Goal: Task Accomplishment & Management: Use online tool/utility

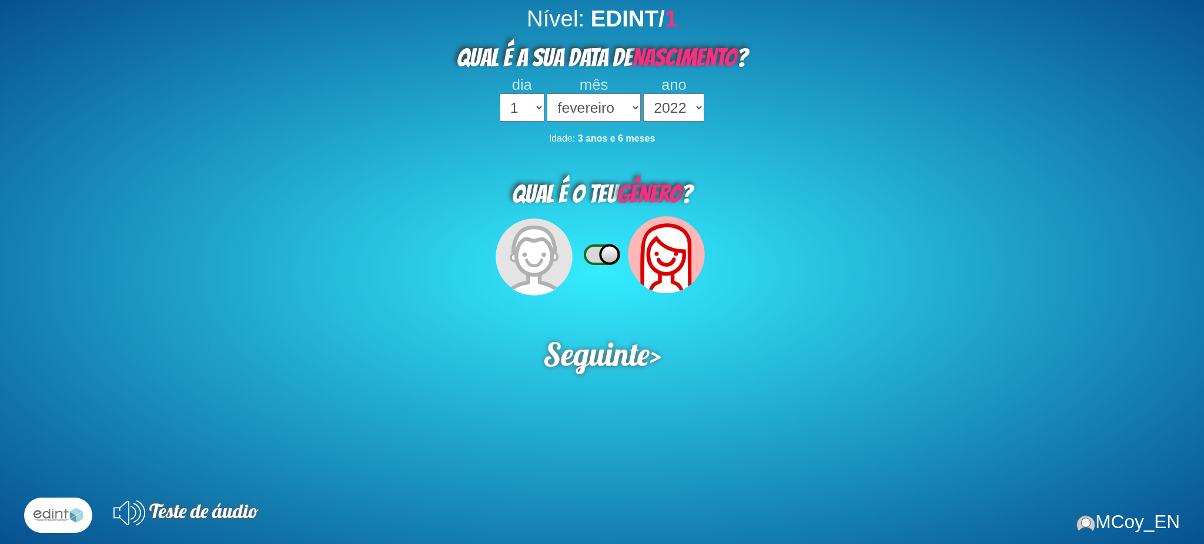
select select "02"
select select "2022"
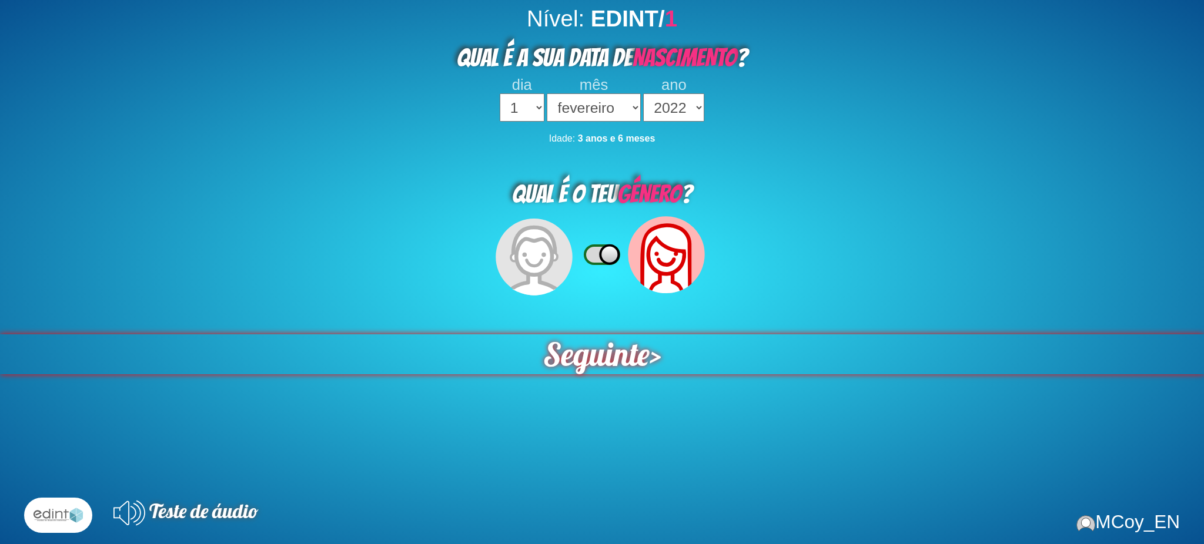
click at [581, 346] on span "Seguinte" at bounding box center [596, 354] width 112 height 42
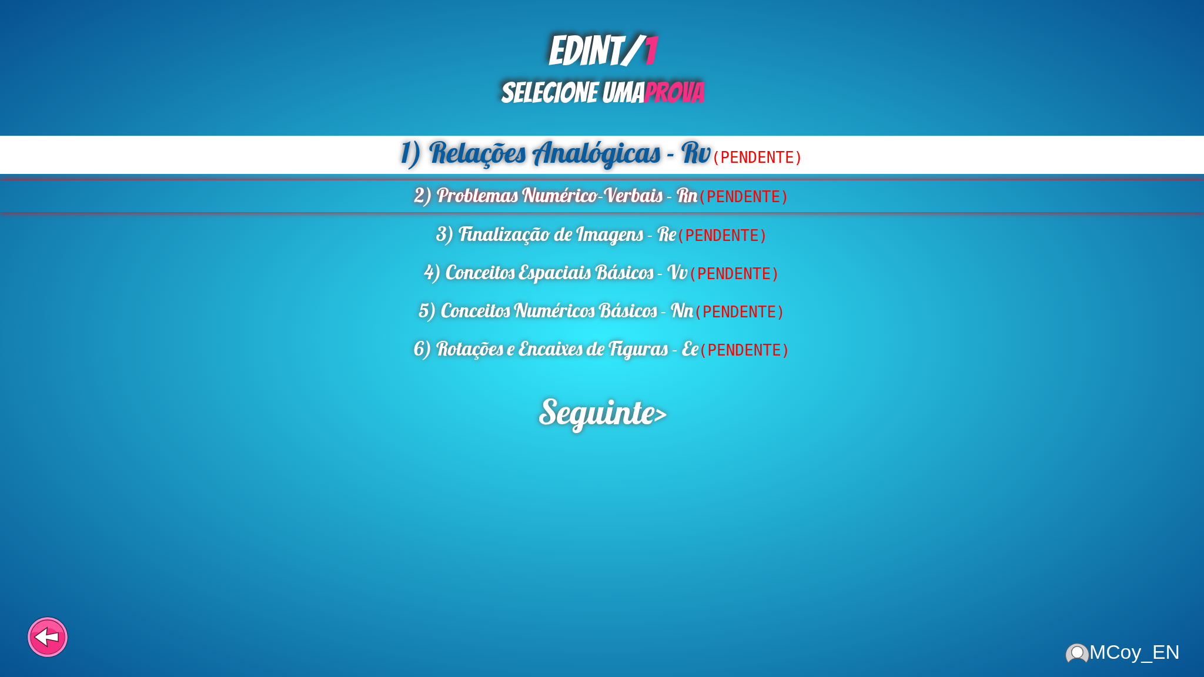
click at [586, 208] on div "2) Problemas Numérico-Verbais - Rn (PENDENTE)" at bounding box center [602, 197] width 1204 height 32
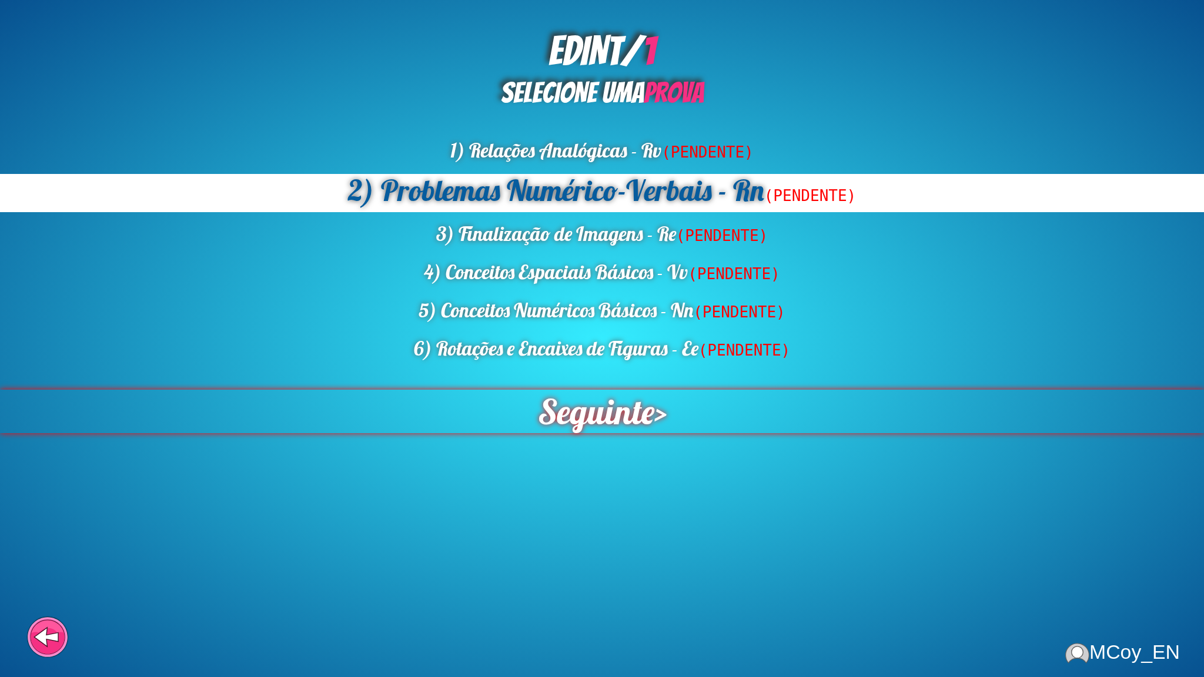
click at [609, 407] on span "Seguinte" at bounding box center [596, 411] width 122 height 45
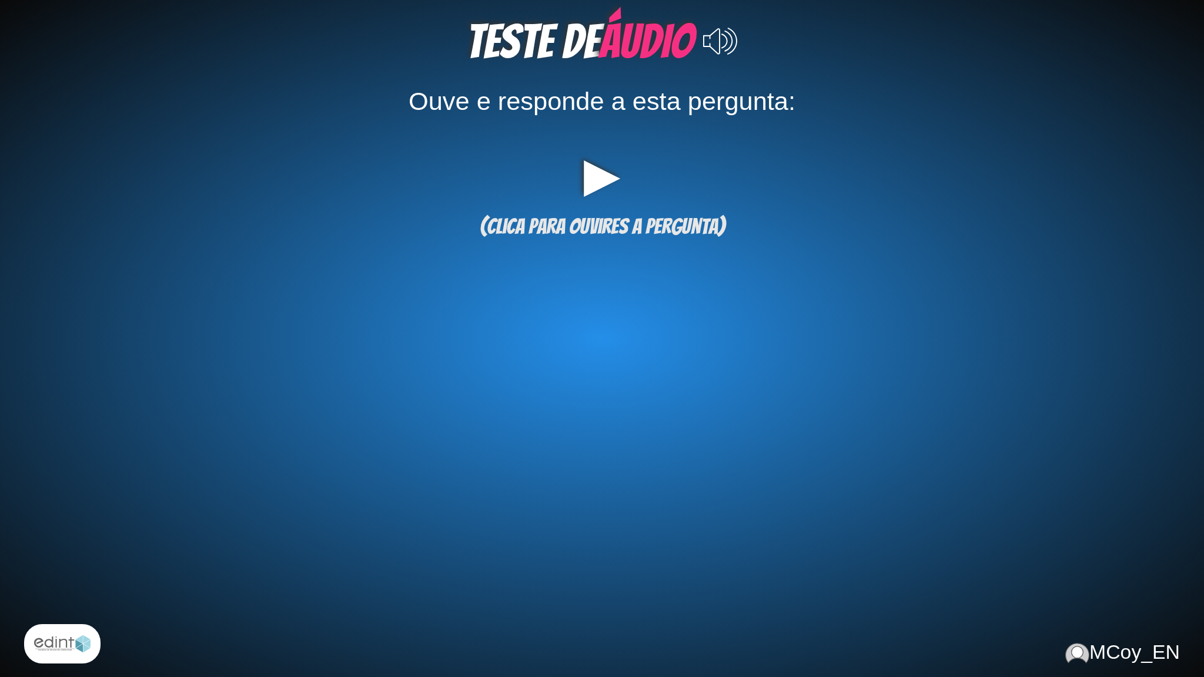
click at [623, 325] on div "TESTE de ÁUDIO Ouve e responde a esta pergunta: ▶ (clica para ouvires a pergunt…" at bounding box center [602, 338] width 1204 height 677
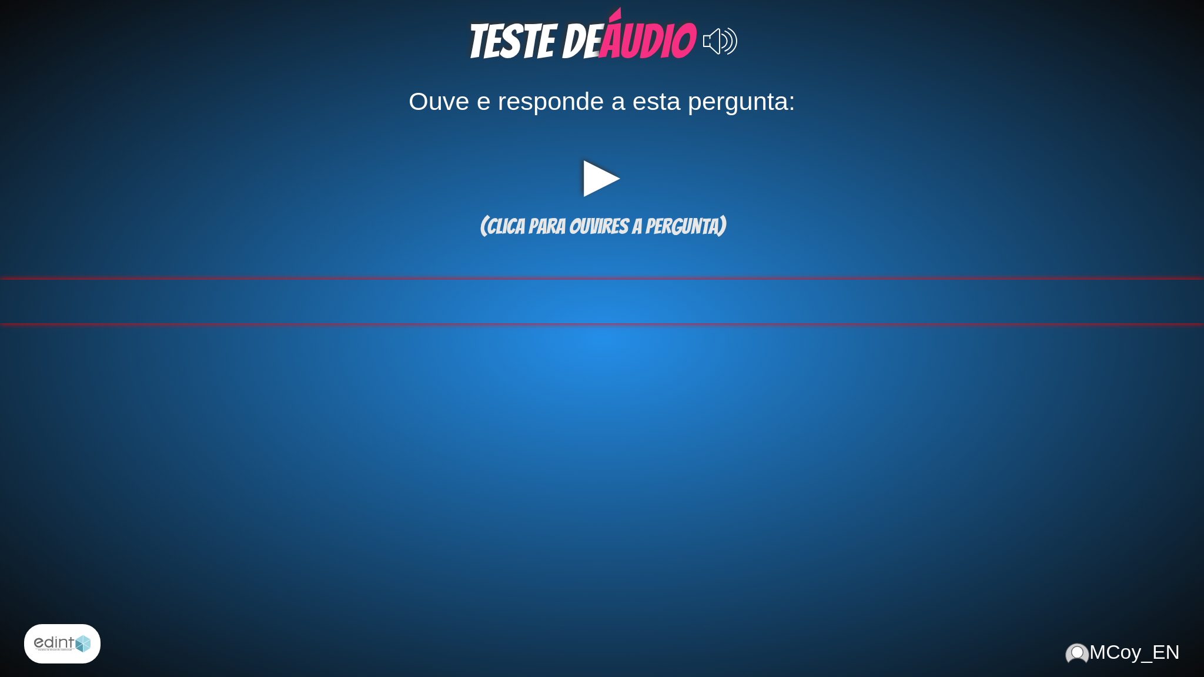
click at [617, 300] on div at bounding box center [602, 302] width 1204 height 44
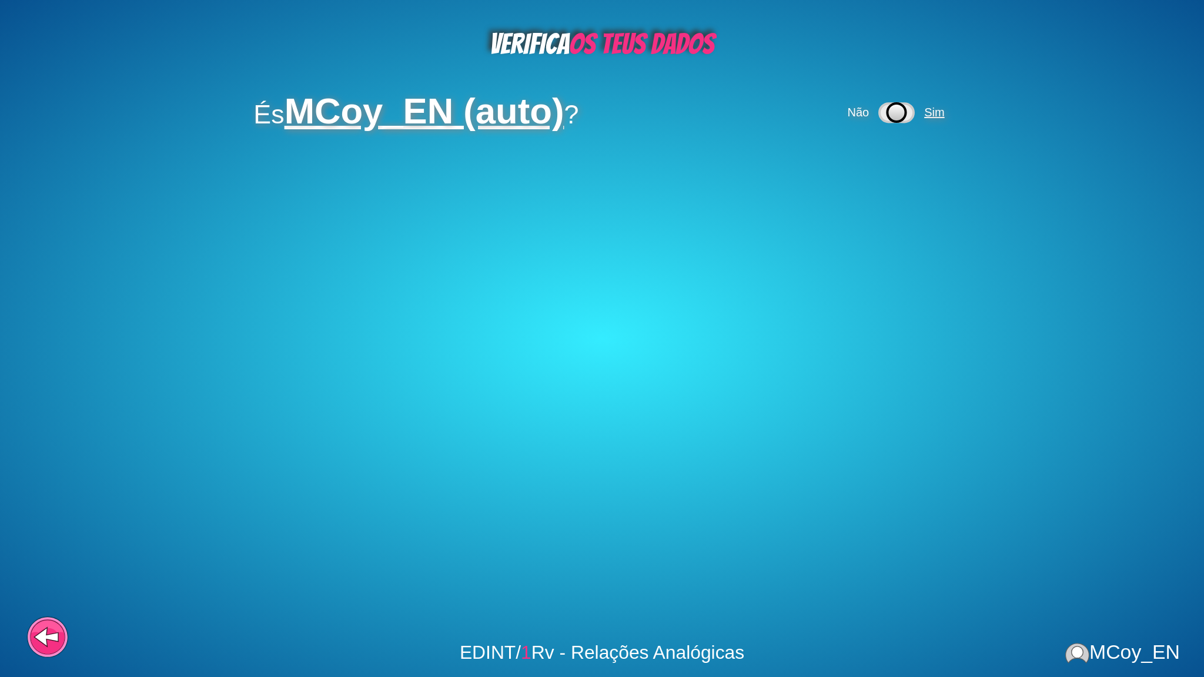
click at [928, 113] on span "Sim" at bounding box center [934, 112] width 20 height 13
click at [878, 168] on div "Não Sim" at bounding box center [851, 168] width 105 height 35
click at [892, 172] on span "Sim" at bounding box center [888, 167] width 20 height 13
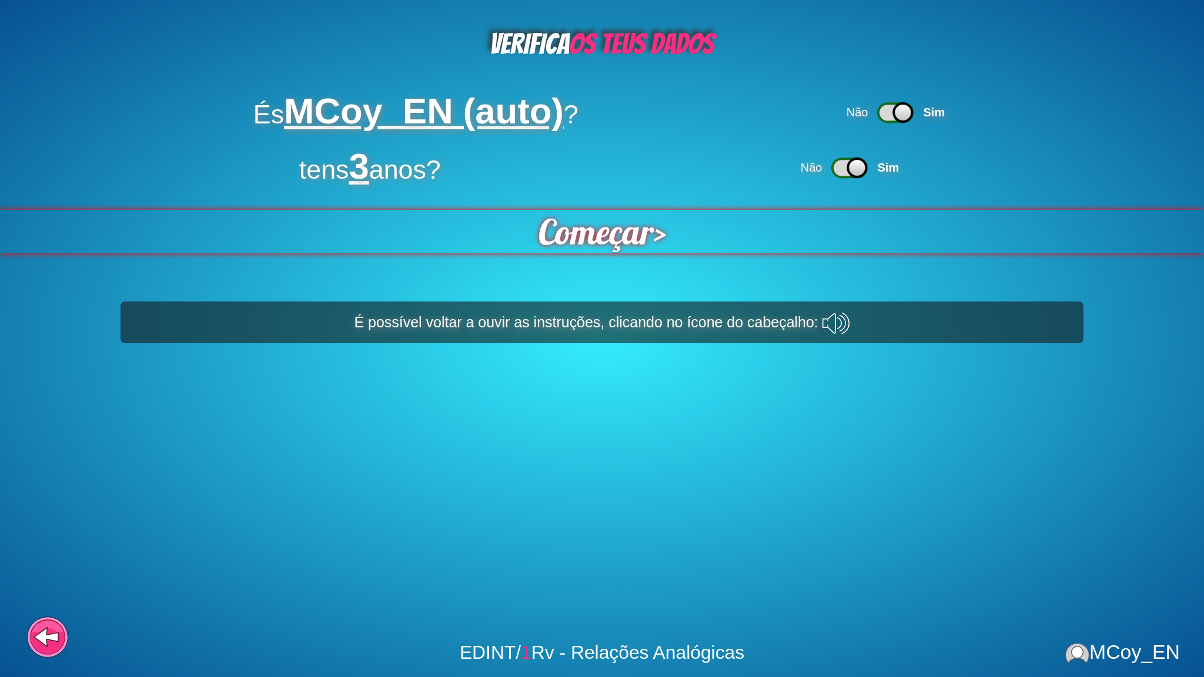
click at [618, 224] on span "Começar" at bounding box center [596, 231] width 120 height 45
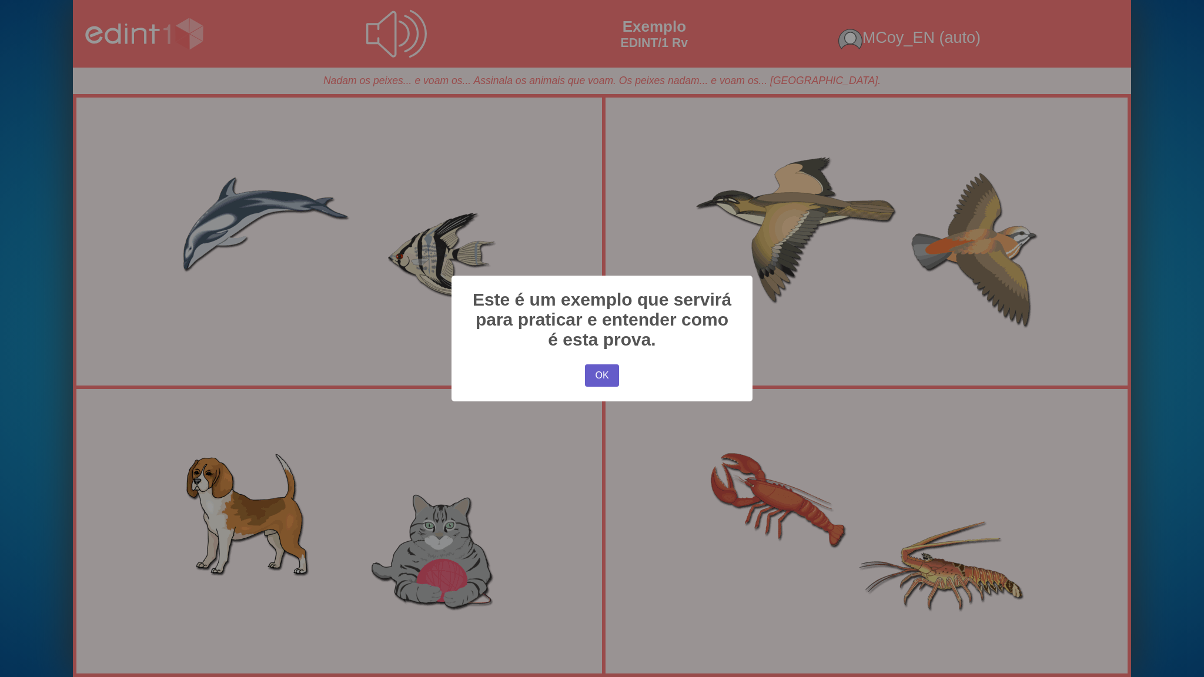
click at [600, 386] on button "OK" at bounding box center [602, 376] width 34 height 22
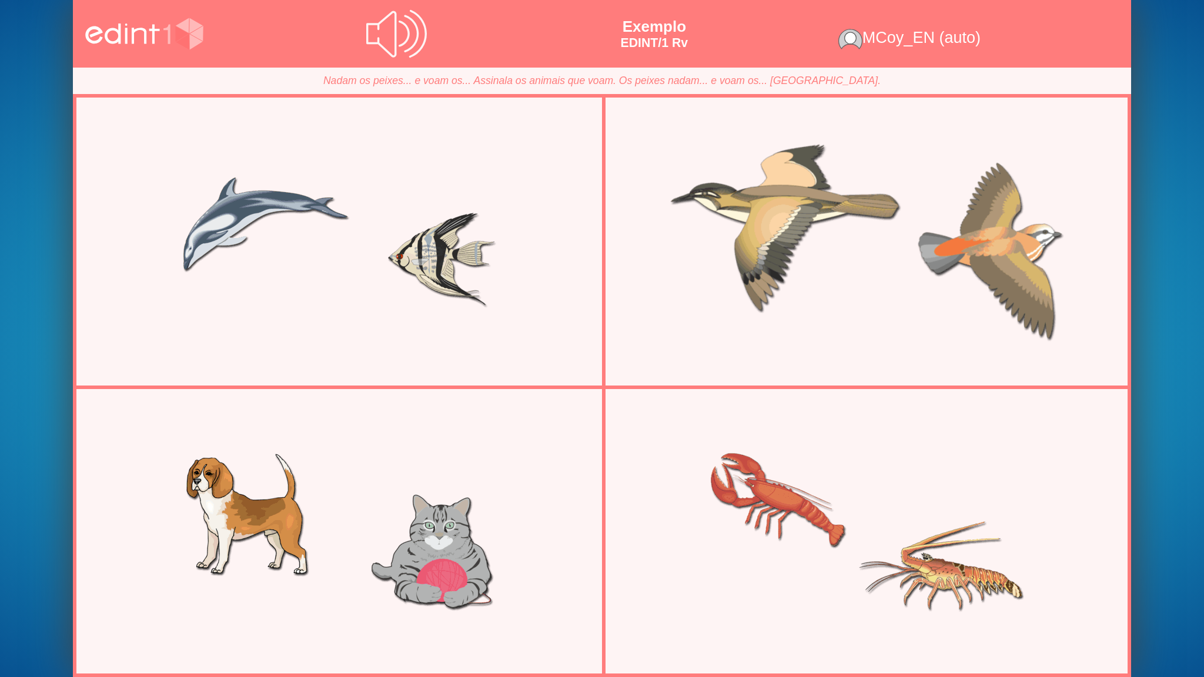
click at [707, 236] on div at bounding box center [866, 241] width 511 height 256
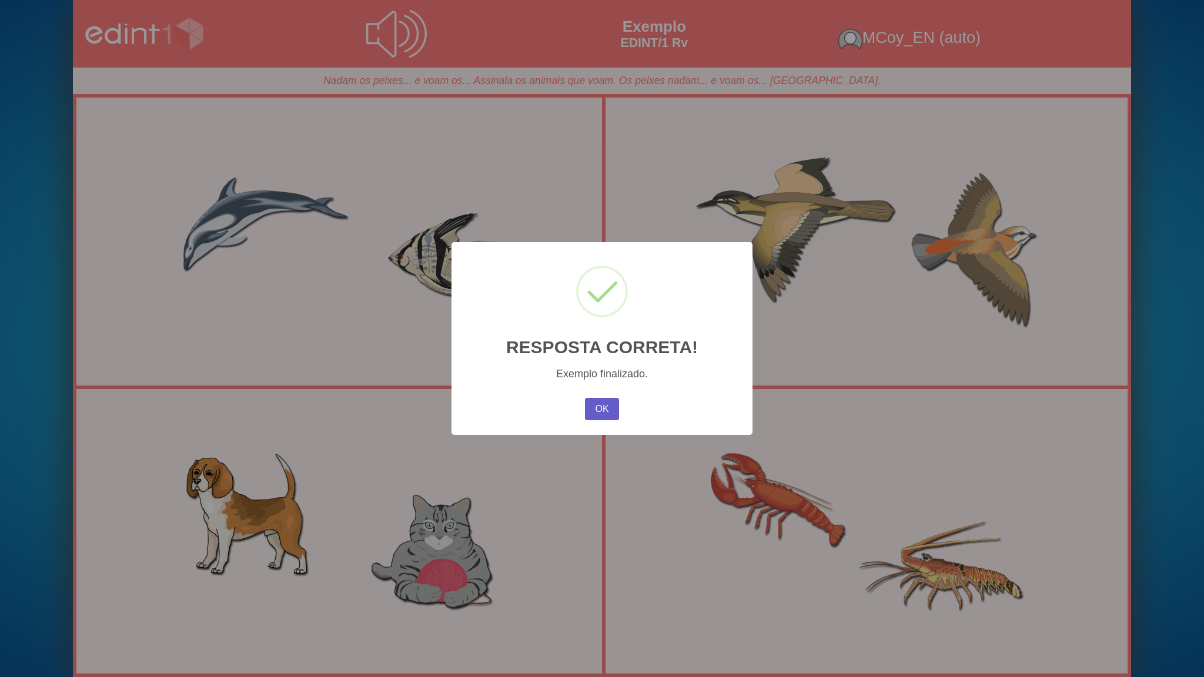
click at [610, 408] on button "OK" at bounding box center [602, 409] width 34 height 22
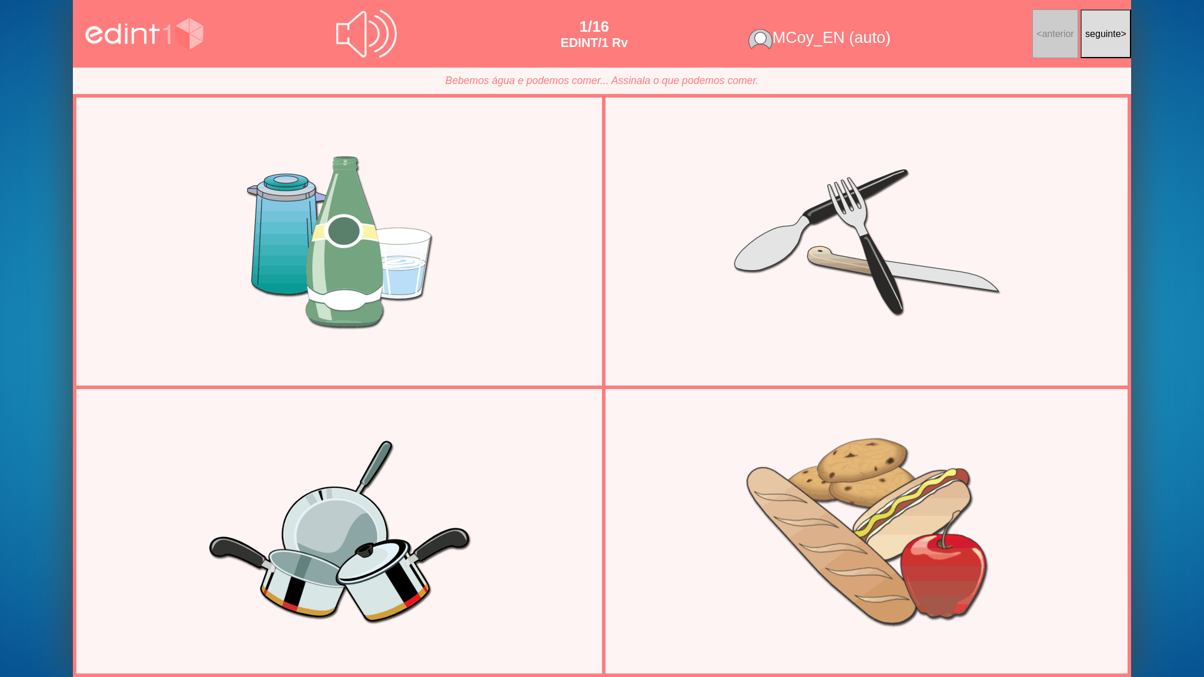
click at [879, 544] on div at bounding box center [866, 532] width 511 height 256
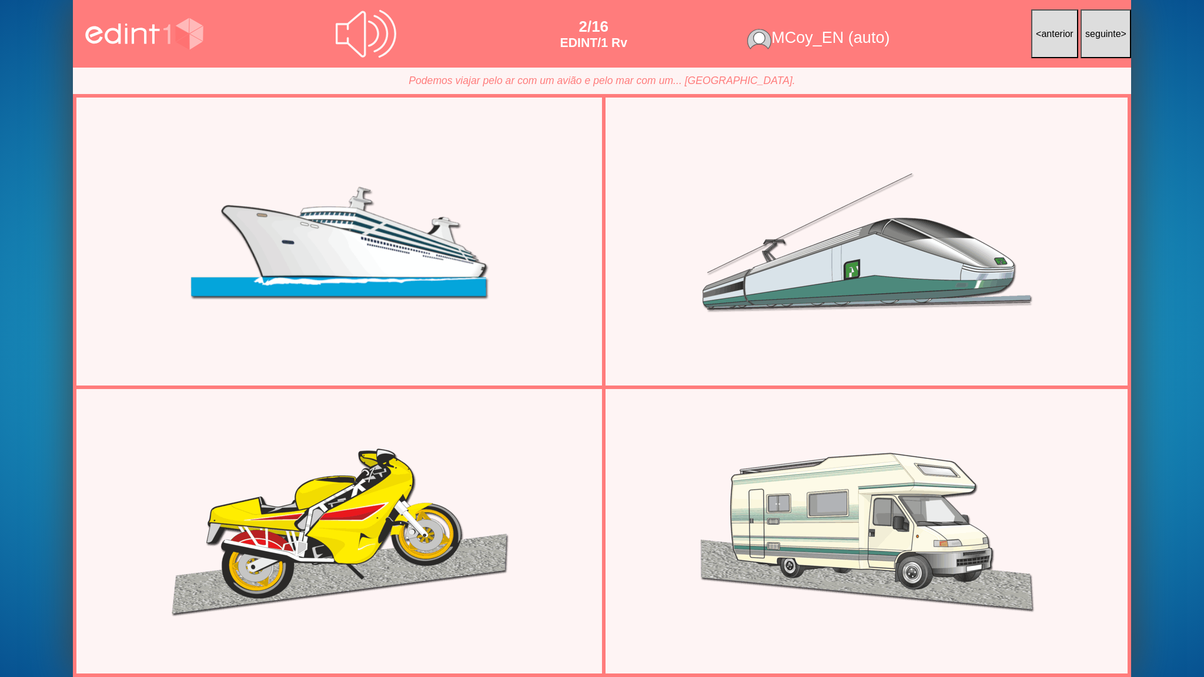
click at [458, 295] on div at bounding box center [338, 241] width 511 height 256
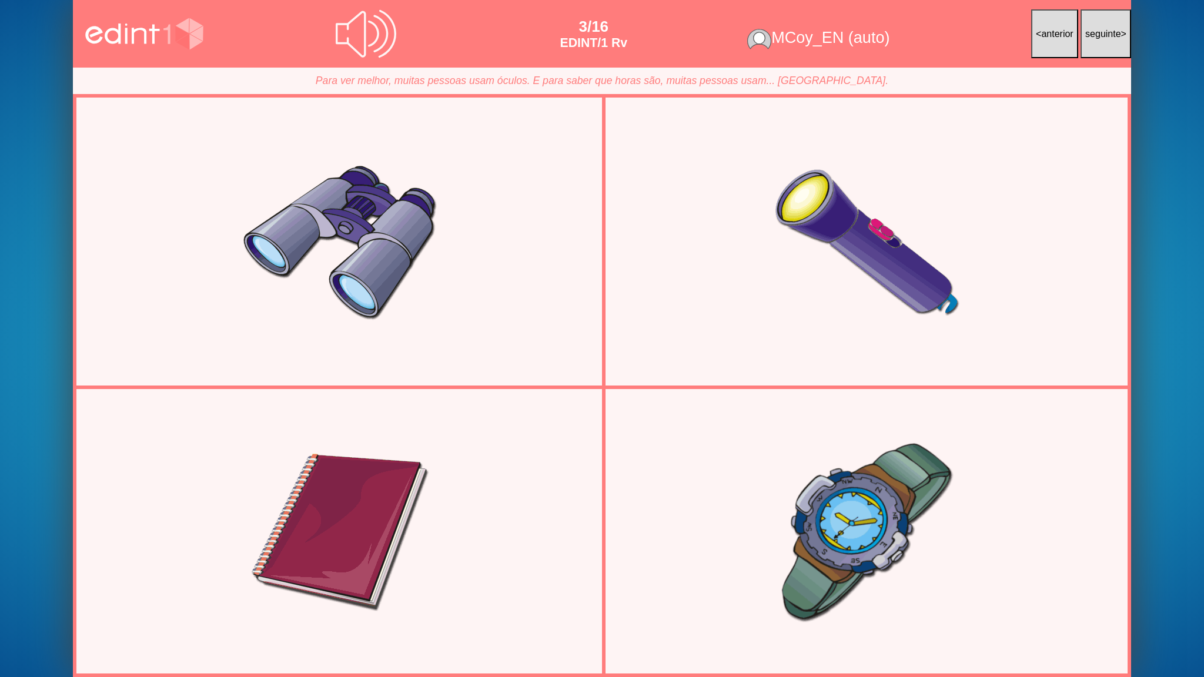
click at [841, 494] on div at bounding box center [866, 532] width 511 height 256
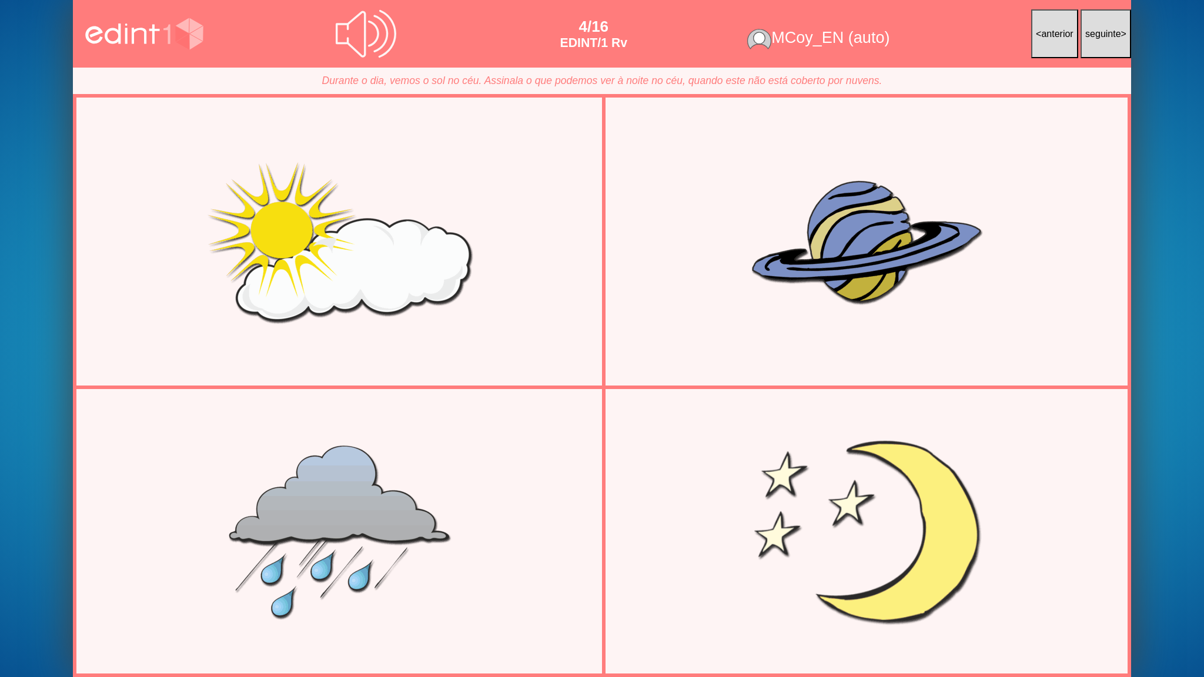
click at [809, 544] on div at bounding box center [866, 532] width 511 height 256
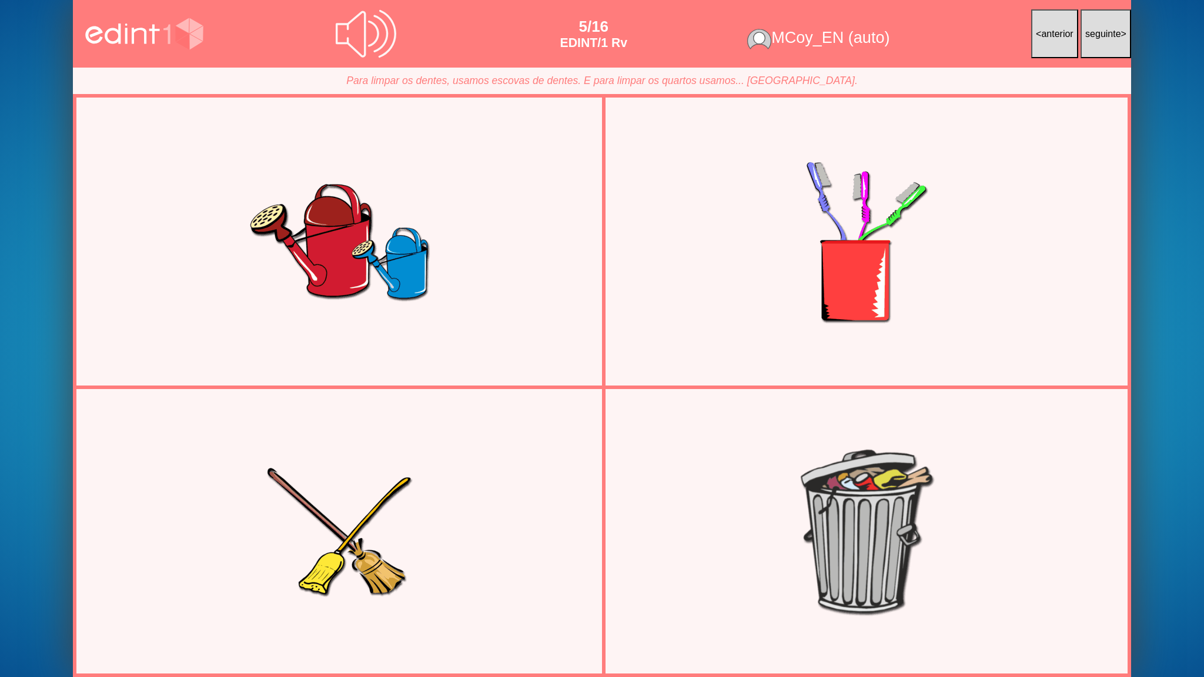
click at [809, 544] on div at bounding box center [866, 532] width 511 height 256
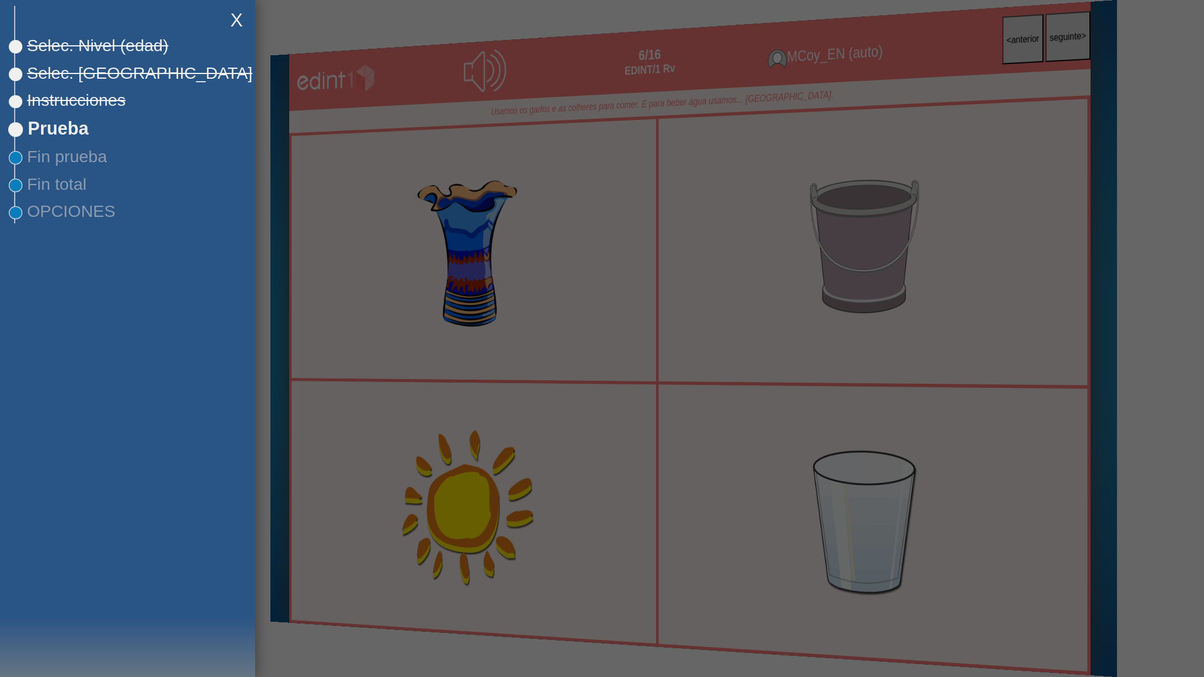
click at [595, 258] on div at bounding box center [602, 338] width 1204 height 677
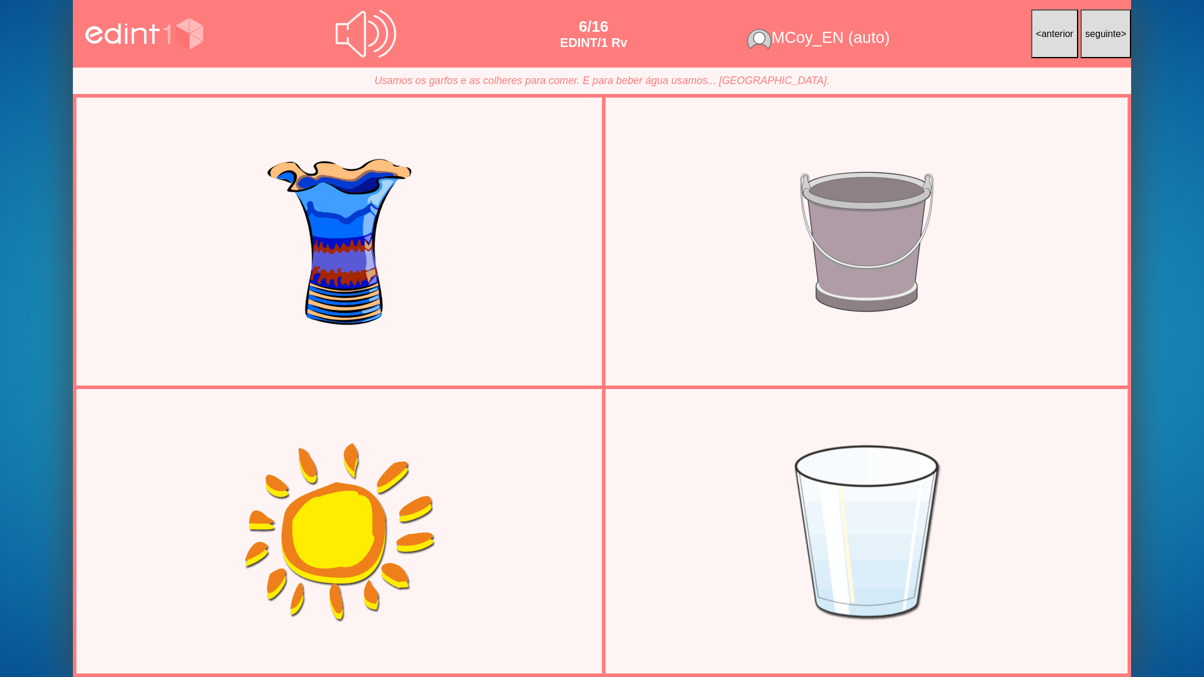
click at [844, 509] on div at bounding box center [866, 532] width 511 height 256
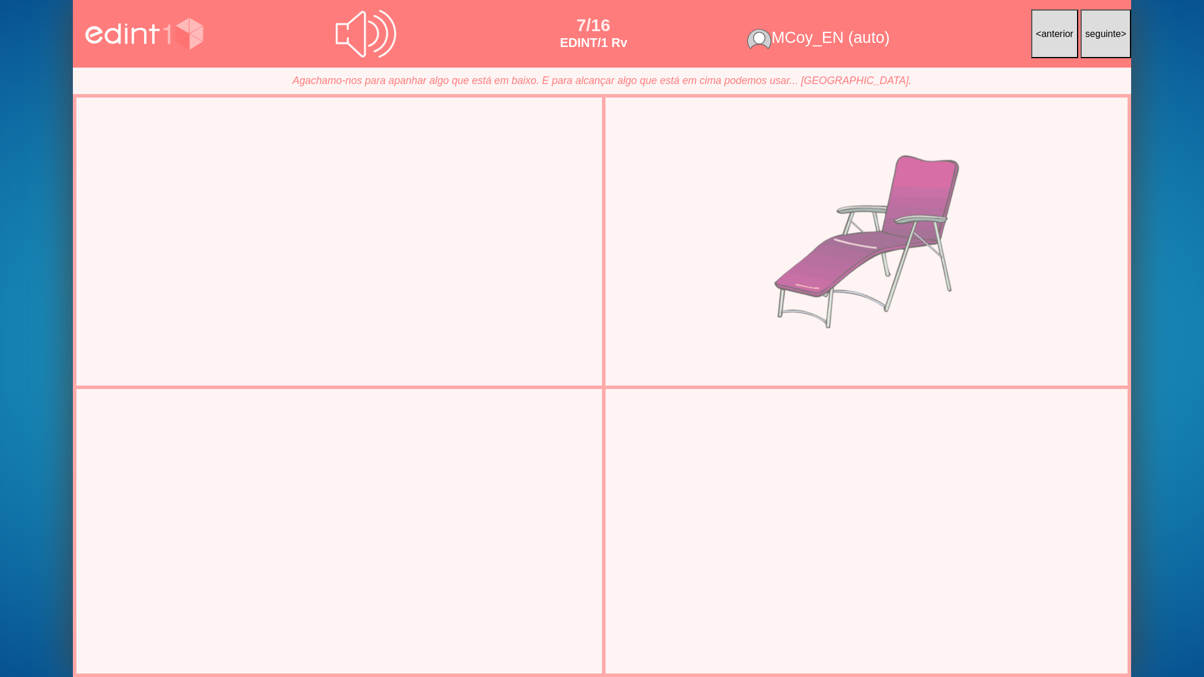
click at [781, 323] on div at bounding box center [866, 241] width 511 height 256
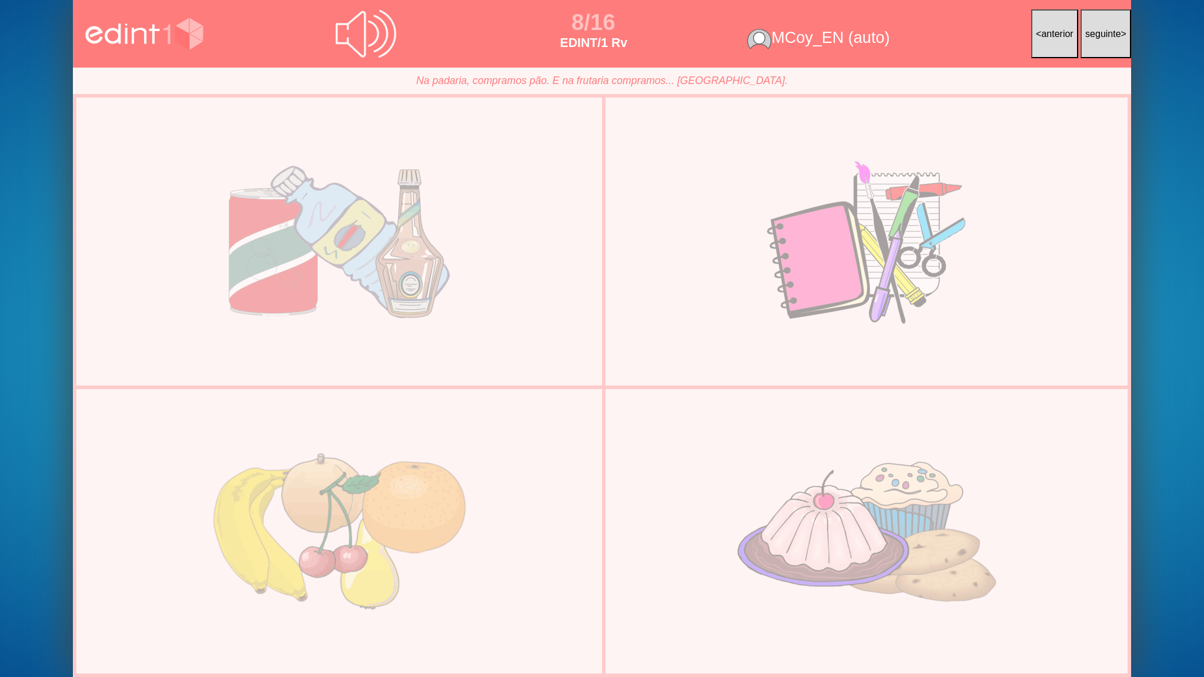
click at [369, 534] on div at bounding box center [338, 532] width 511 height 256
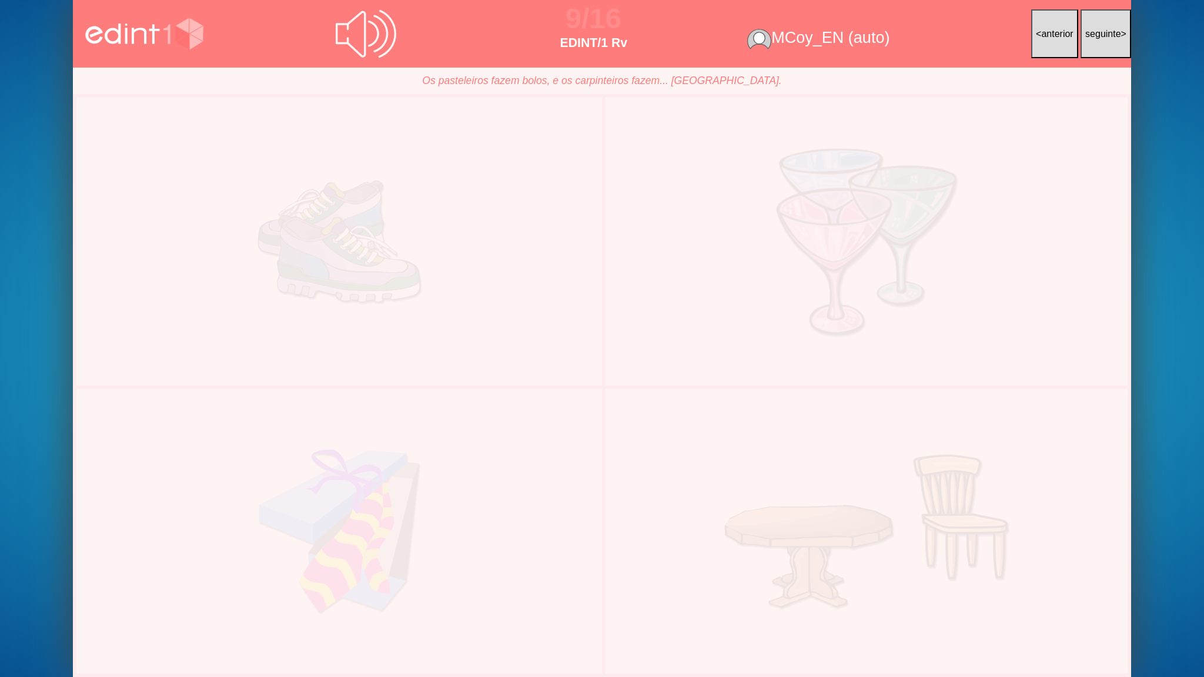
click at [824, 305] on div at bounding box center [866, 241] width 511 height 256
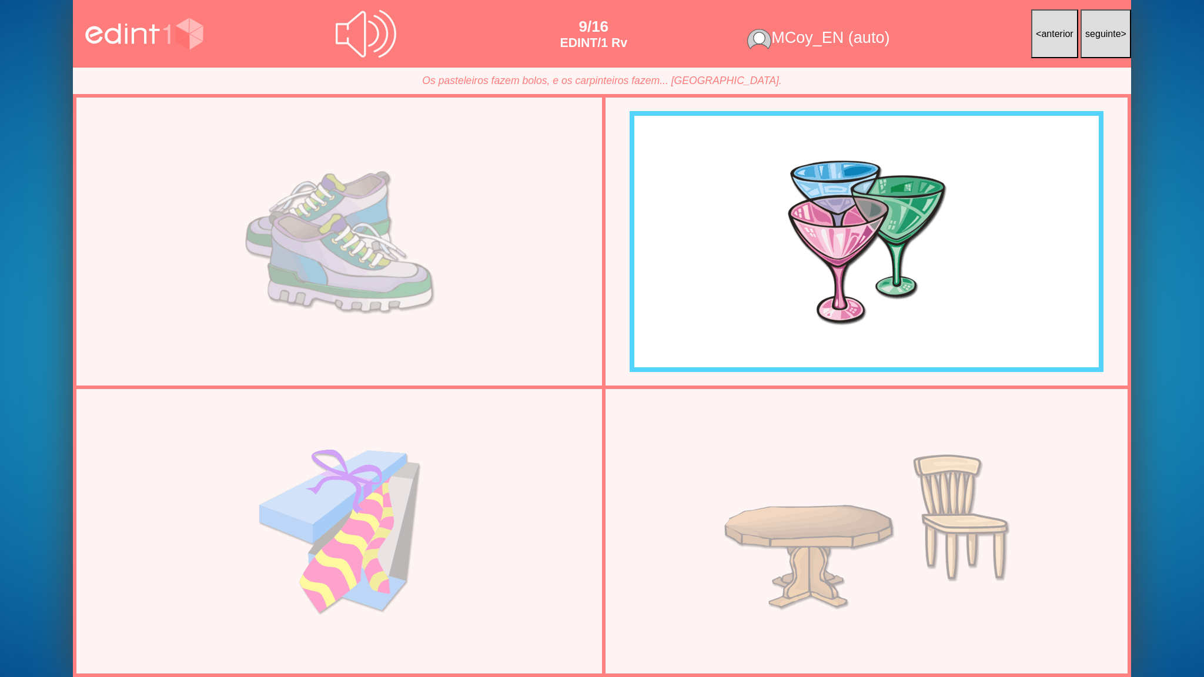
click at [373, 325] on div at bounding box center [338, 241] width 511 height 256
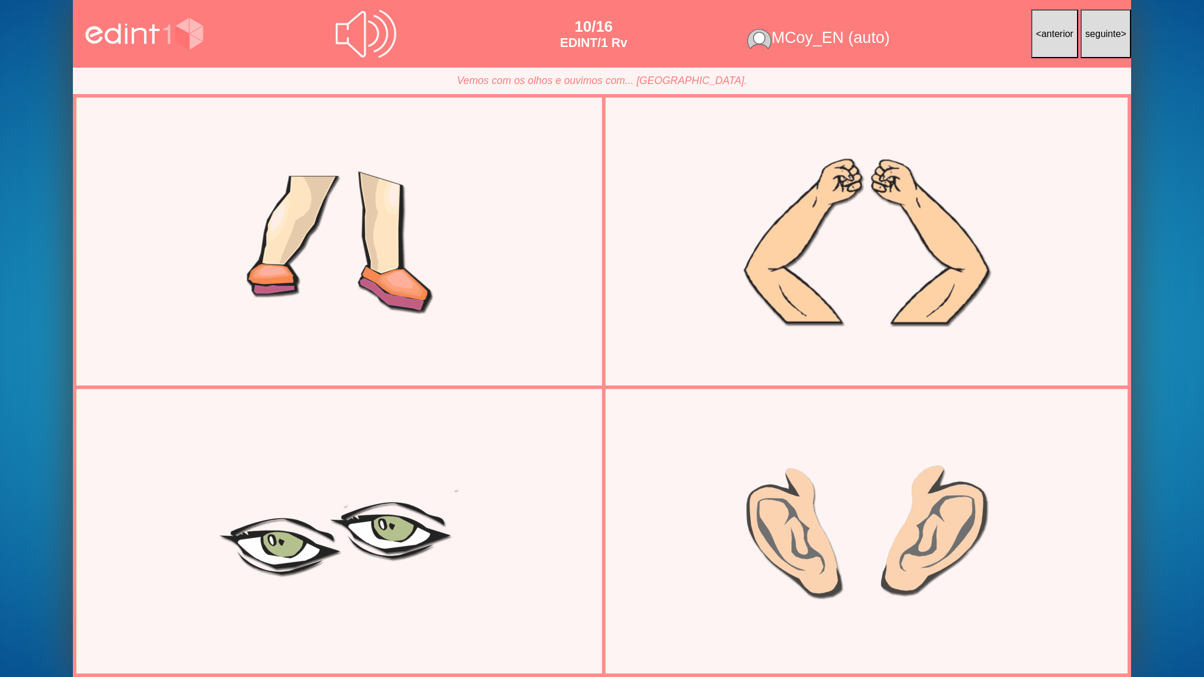
click at [753, 325] on div at bounding box center [866, 241] width 511 height 256
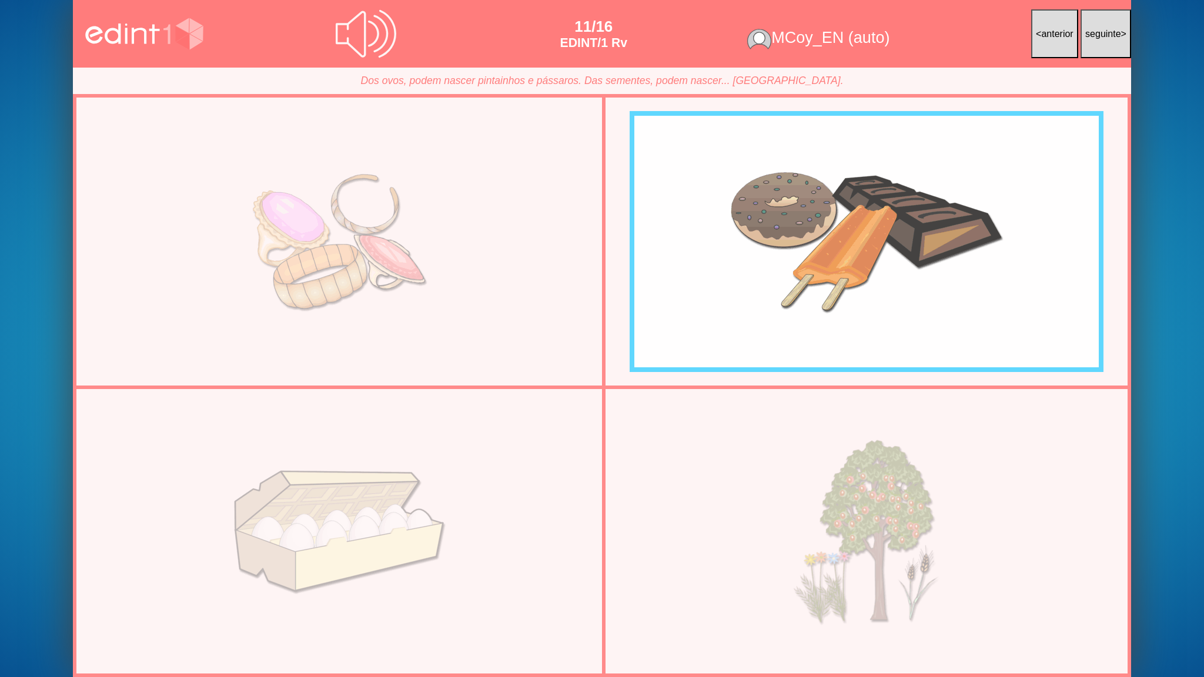
click at [661, 537] on div at bounding box center [866, 532] width 511 height 256
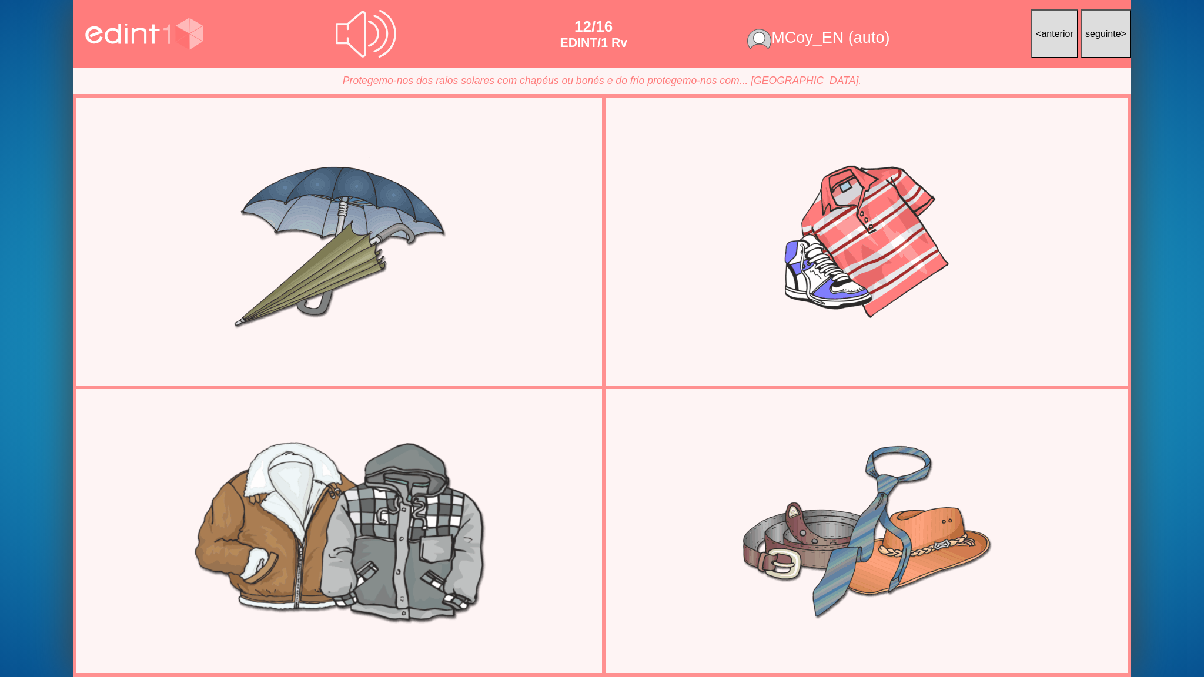
click at [447, 482] on div at bounding box center [338, 532] width 511 height 256
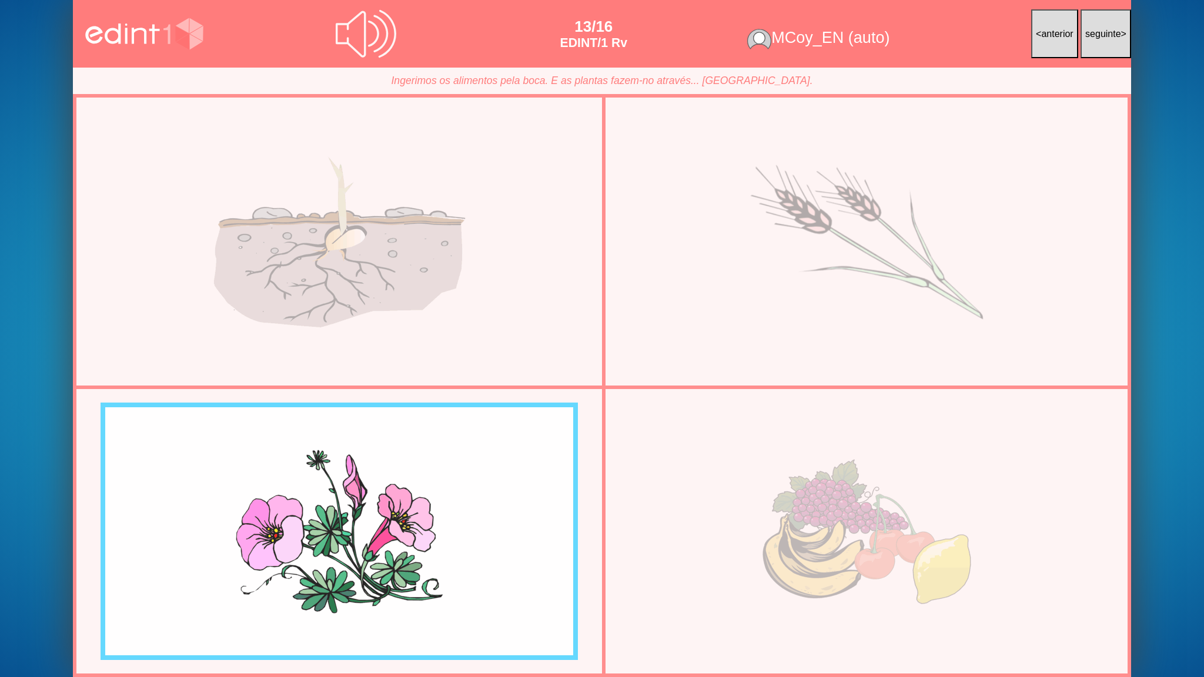
click at [739, 302] on div at bounding box center [866, 241] width 511 height 256
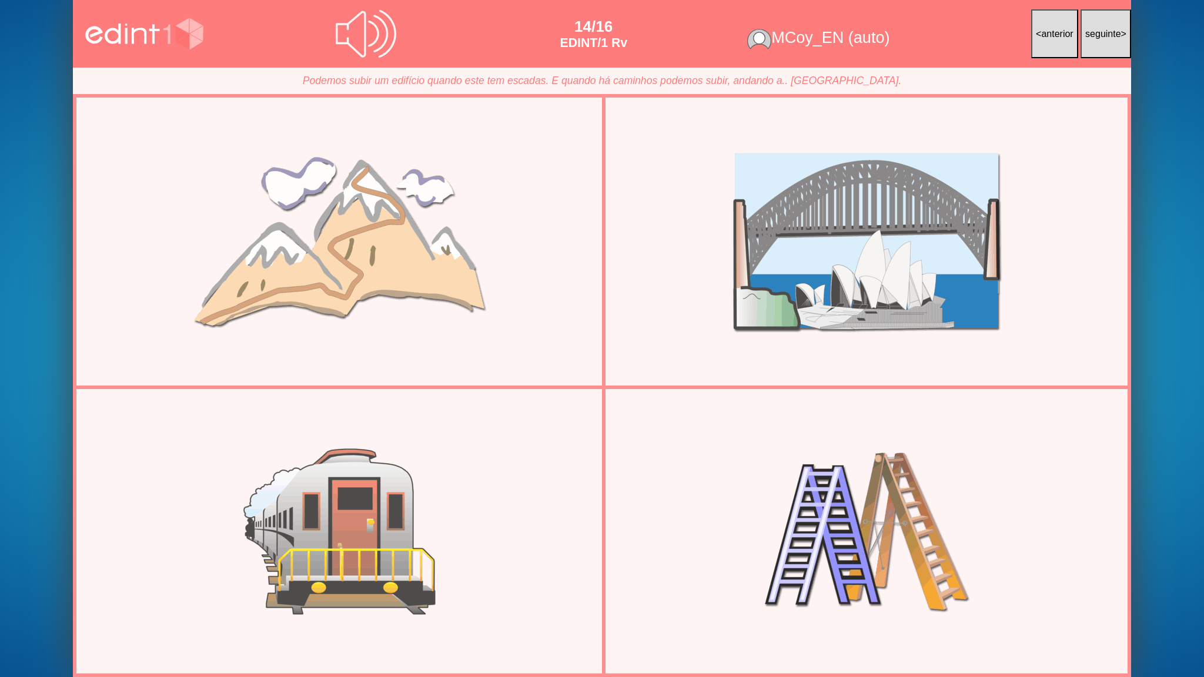
click at [566, 308] on div at bounding box center [339, 241] width 477 height 261
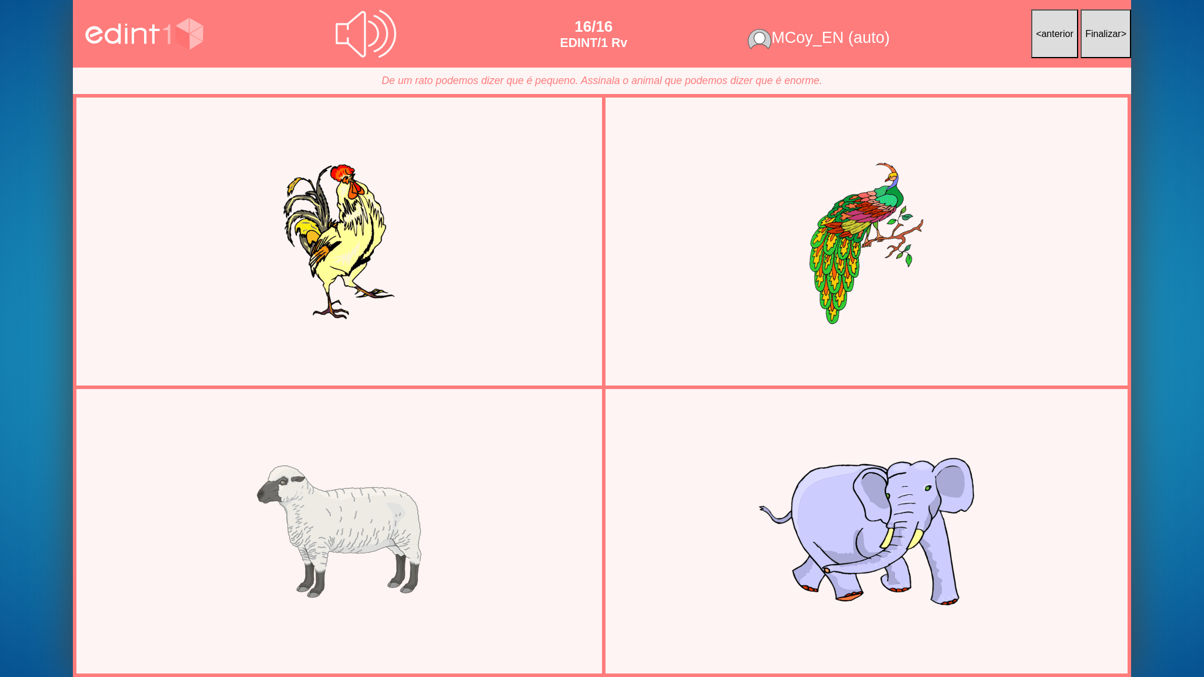
click at [1035, 44] on button "< anterior" at bounding box center [1054, 33] width 47 height 49
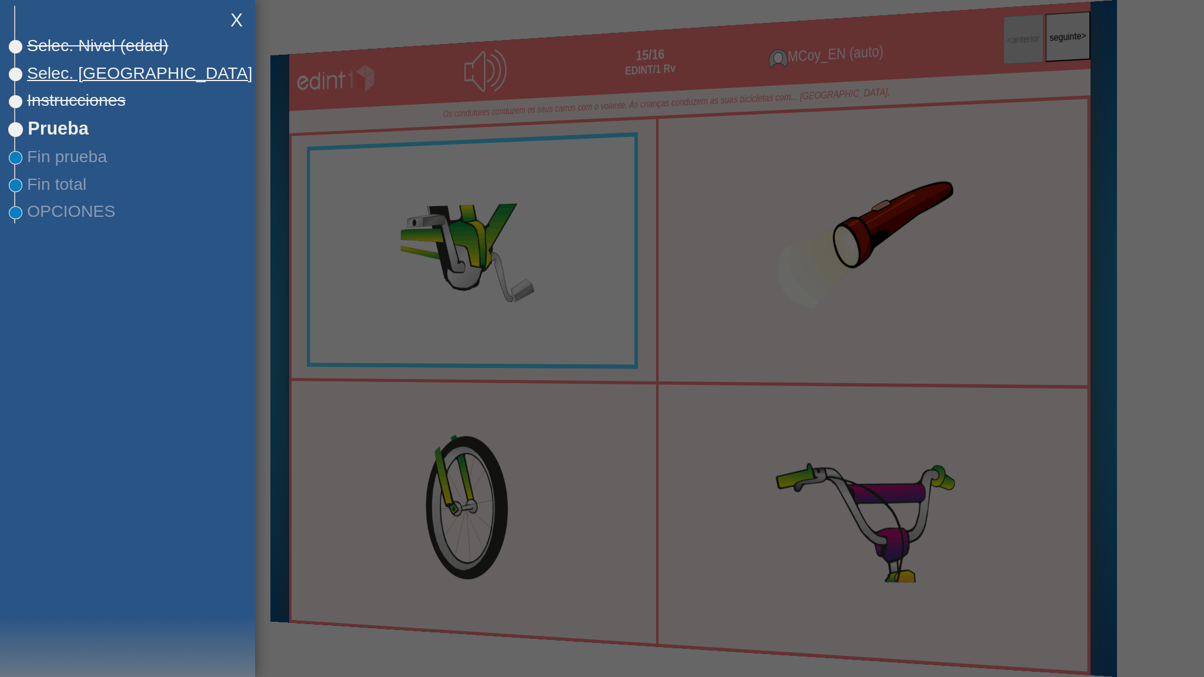
click at [85, 71] on span "Selec. [GEOGRAPHIC_DATA]" at bounding box center [133, 73] width 237 height 19
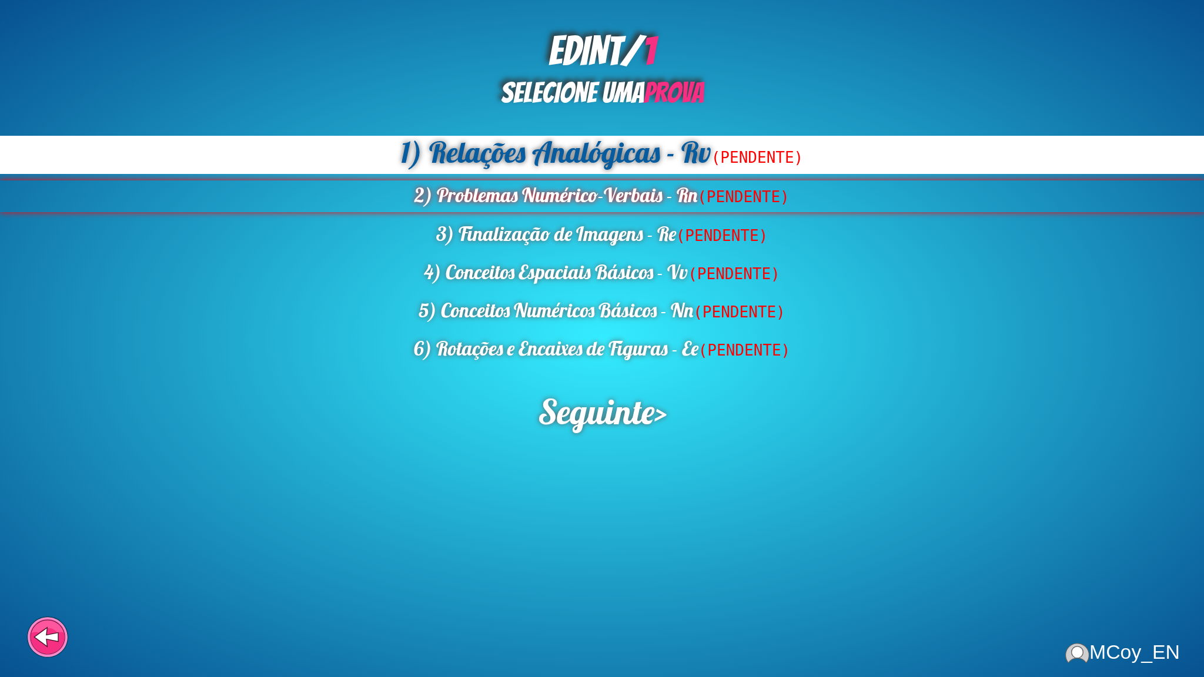
click at [549, 209] on div "2) Problemas Numérico-Verbais - Rn (PENDENTE)" at bounding box center [602, 197] width 1204 height 32
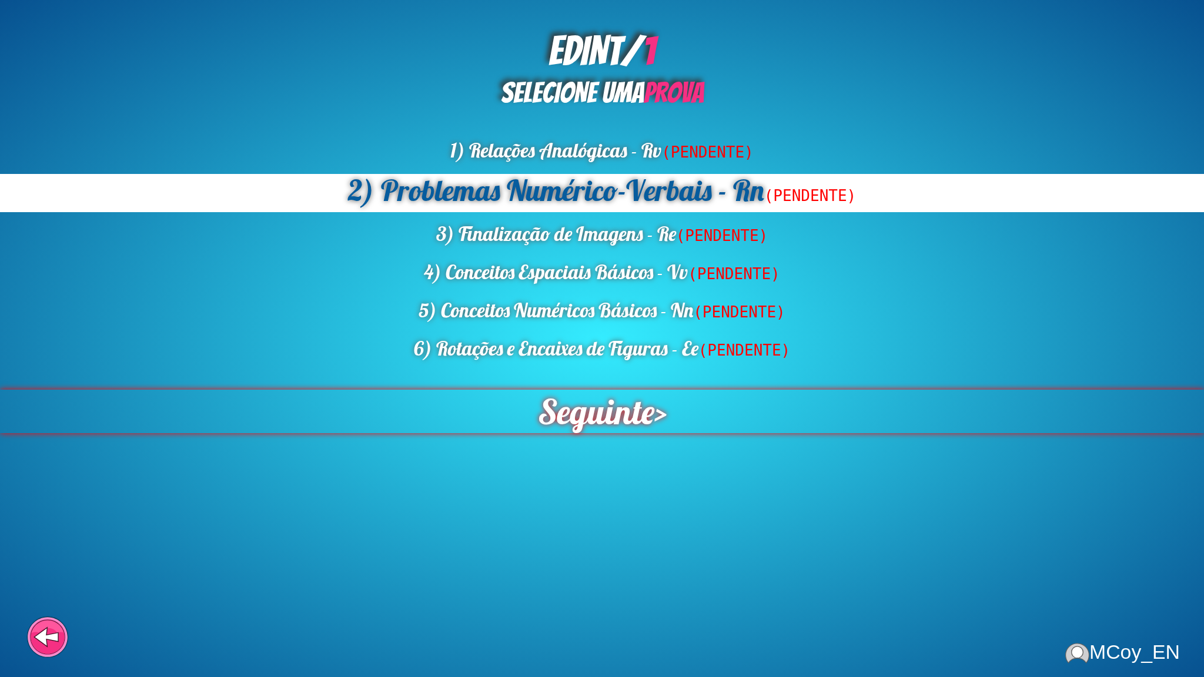
click at [590, 400] on span "Seguinte" at bounding box center [595, 411] width 126 height 47
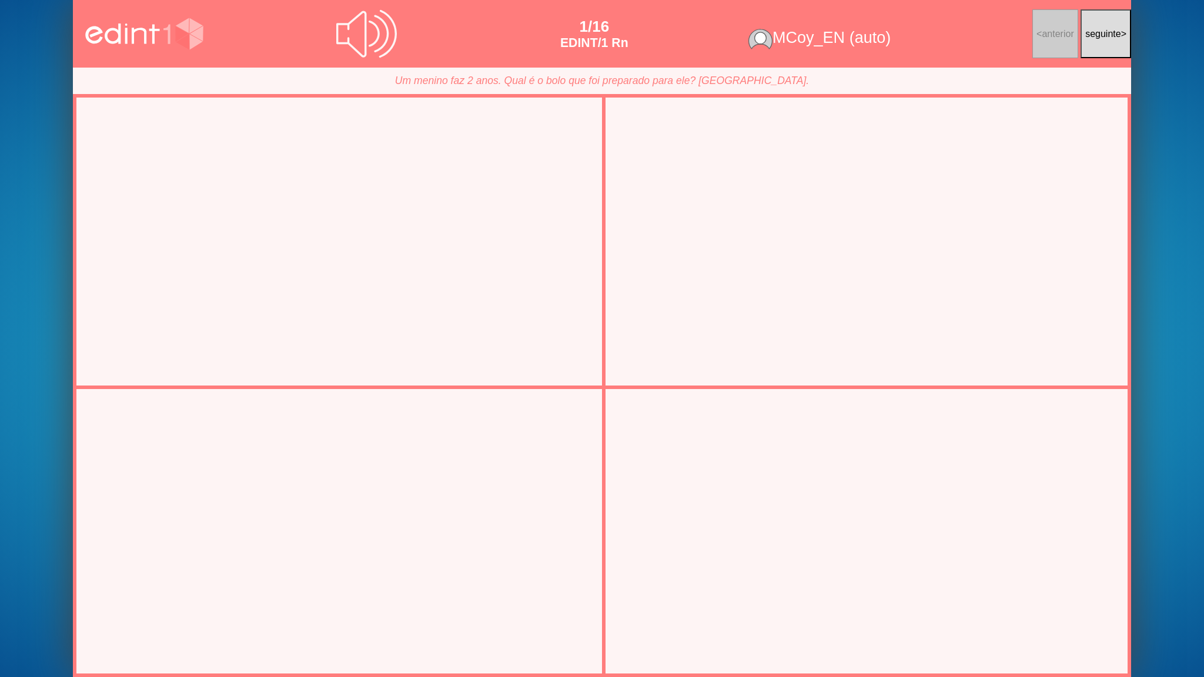
click at [390, 483] on div at bounding box center [338, 532] width 511 height 256
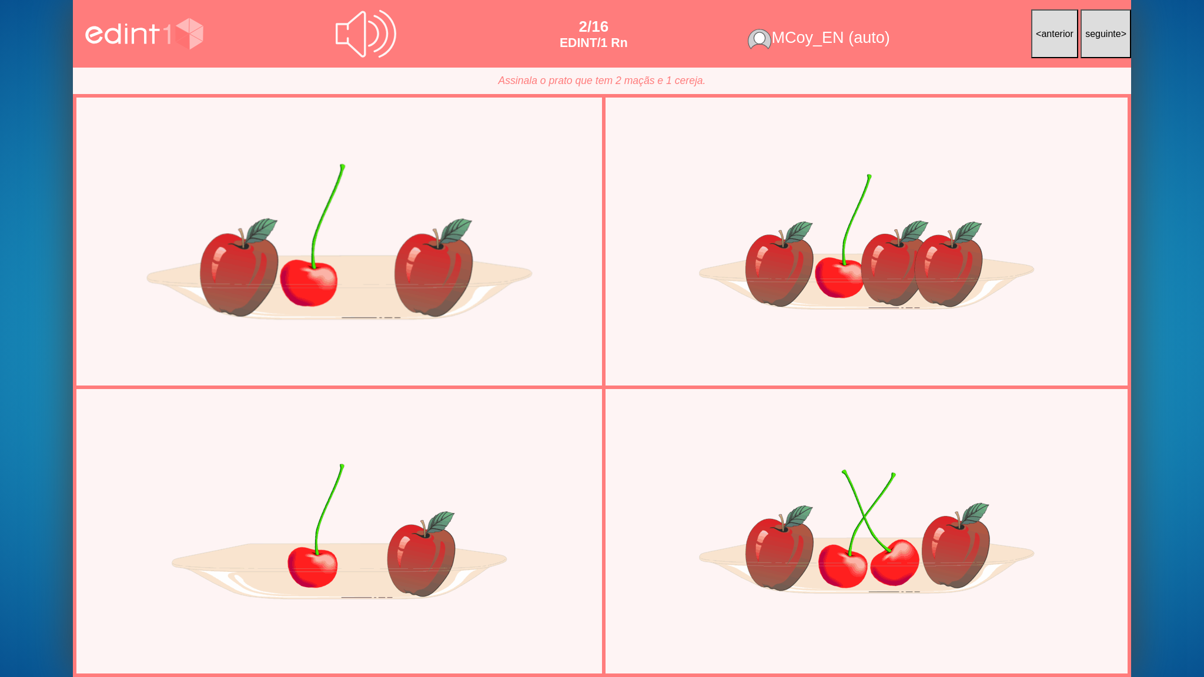
click at [429, 289] on div at bounding box center [338, 241] width 511 height 256
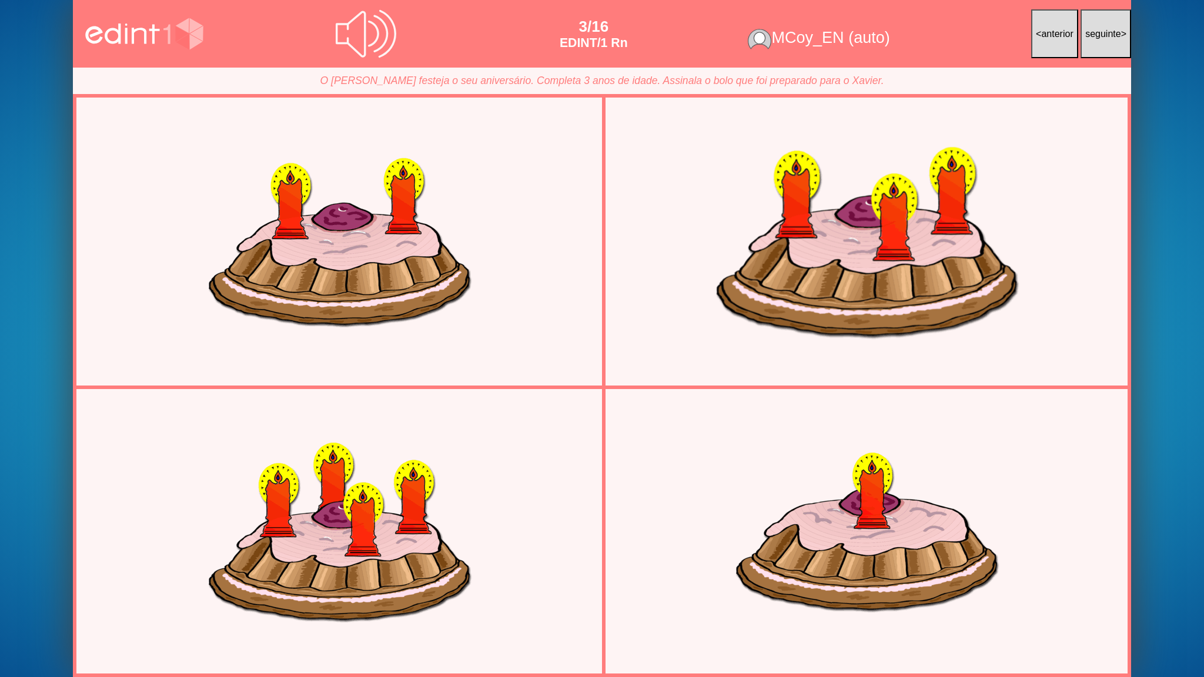
click at [861, 302] on div at bounding box center [866, 241] width 511 height 256
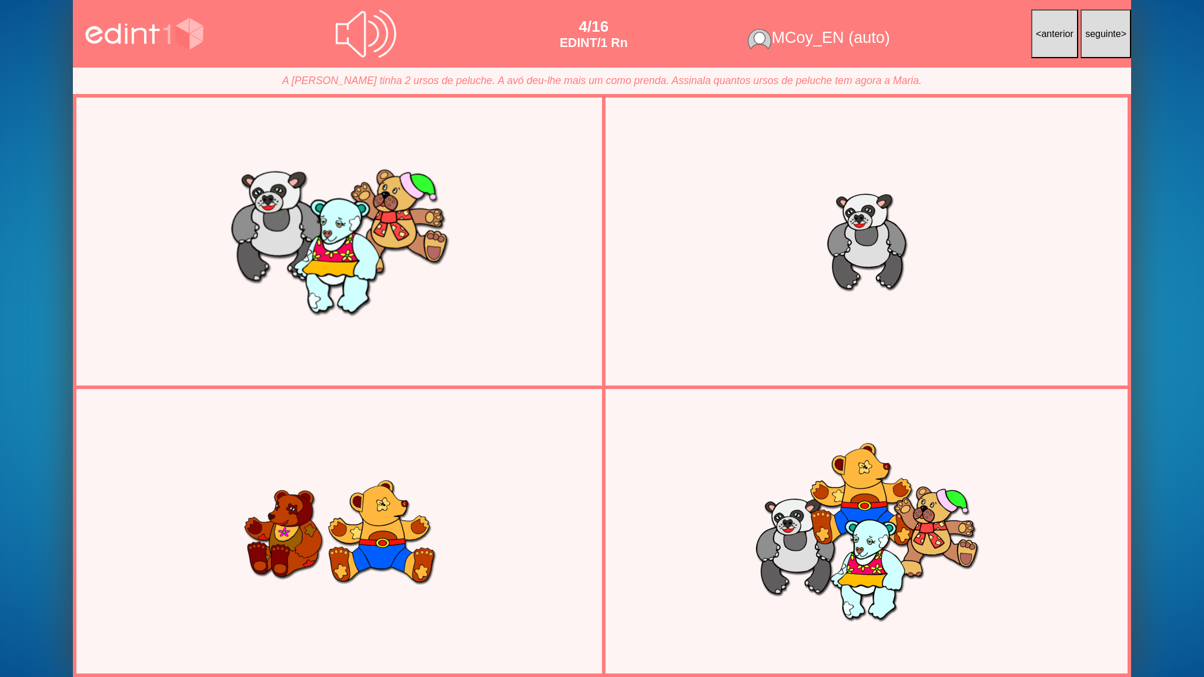
click at [480, 274] on div at bounding box center [338, 241] width 511 height 256
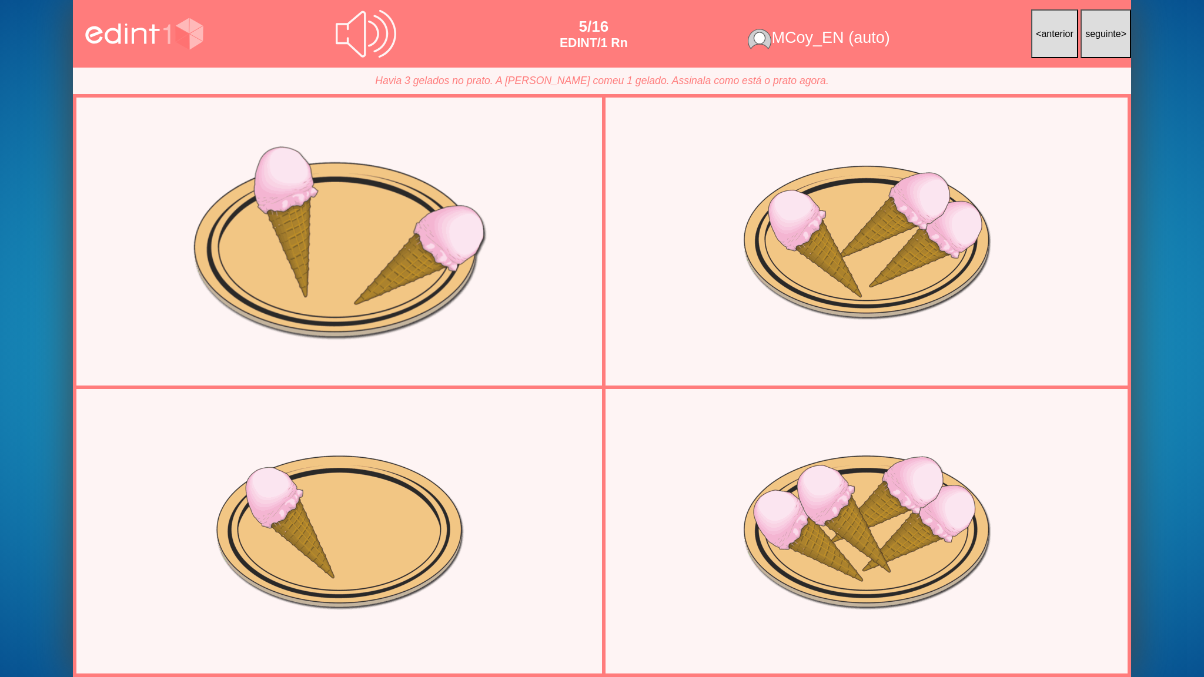
click at [457, 266] on div at bounding box center [338, 241] width 511 height 256
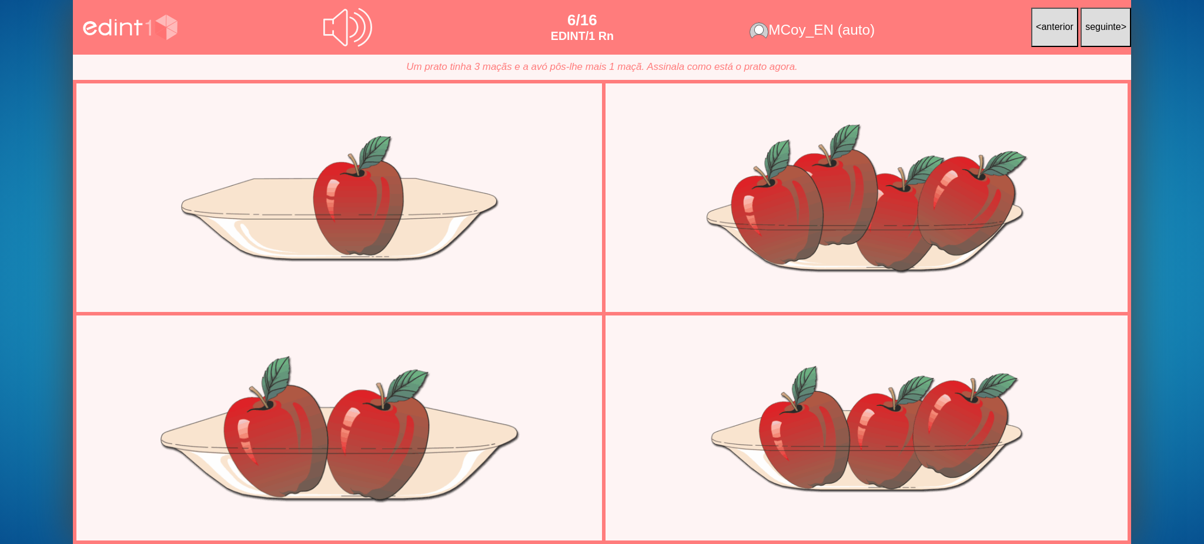
click at [461, 439] on div at bounding box center [339, 428] width 469 height 235
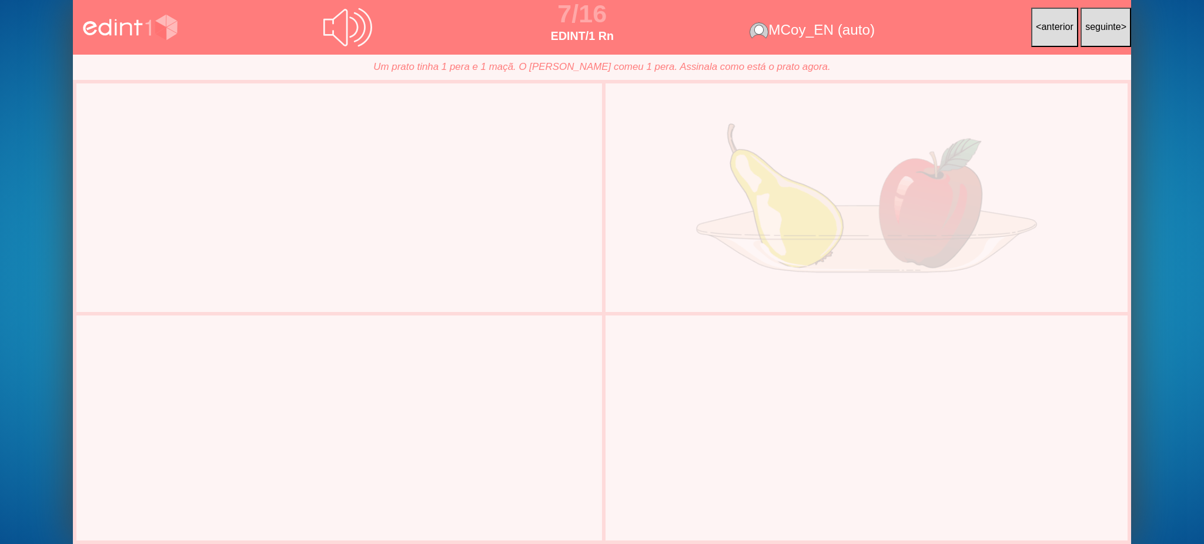
click at [793, 198] on div at bounding box center [866, 198] width 477 height 239
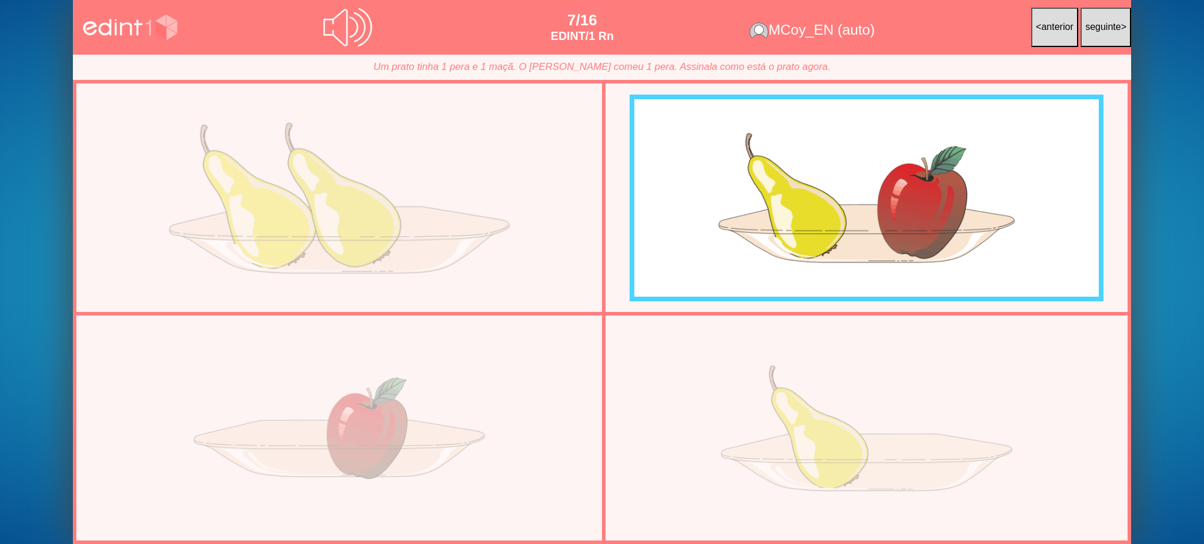
click at [479, 210] on div at bounding box center [339, 198] width 477 height 239
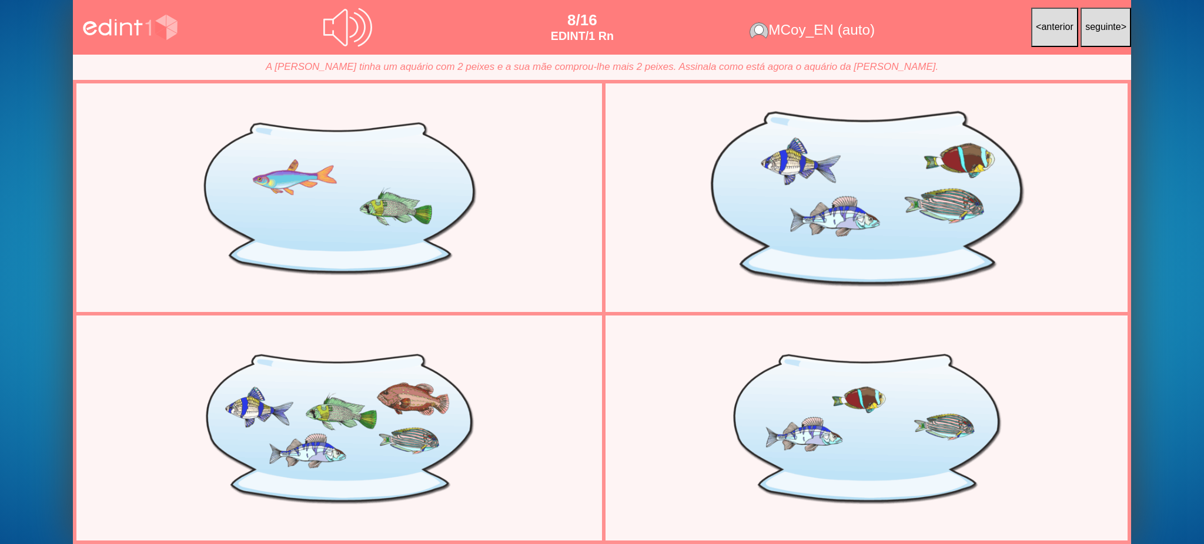
click at [817, 208] on div at bounding box center [866, 198] width 477 height 239
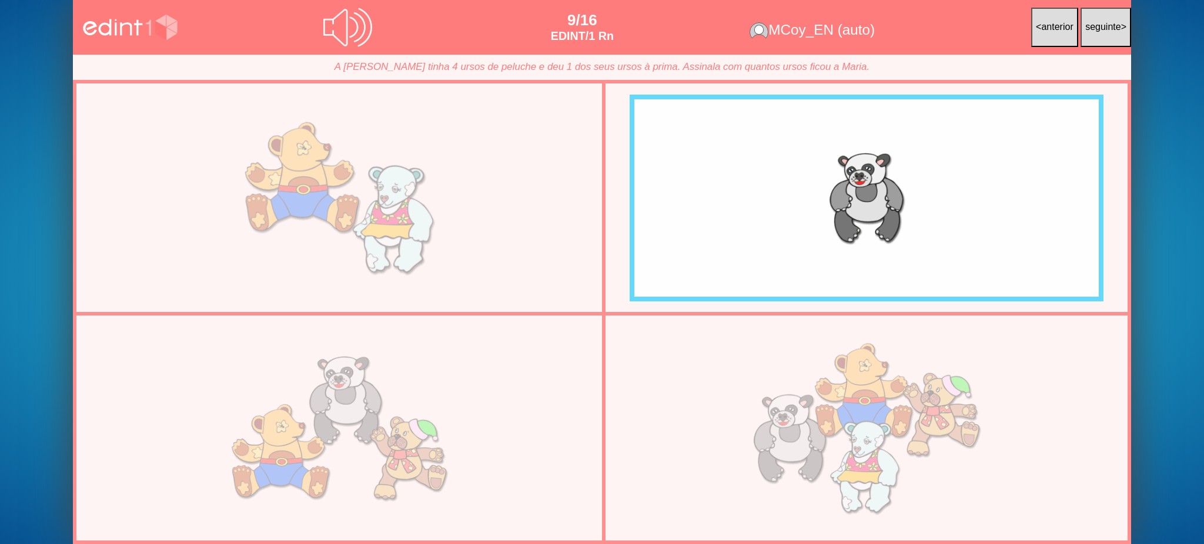
click at [483, 224] on div at bounding box center [339, 198] width 477 height 239
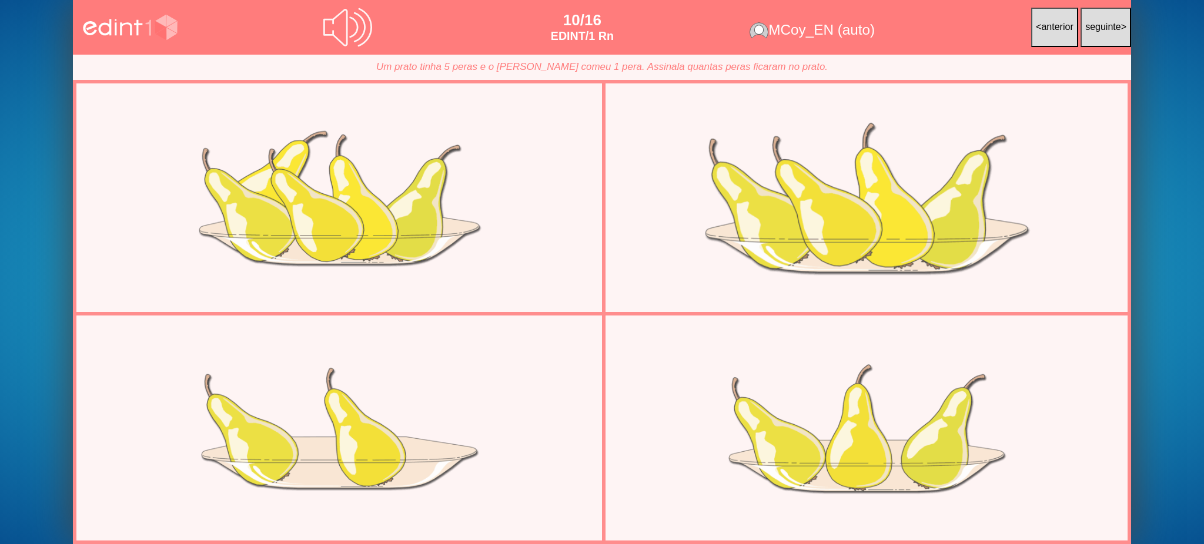
click at [699, 222] on div at bounding box center [866, 198] width 477 height 239
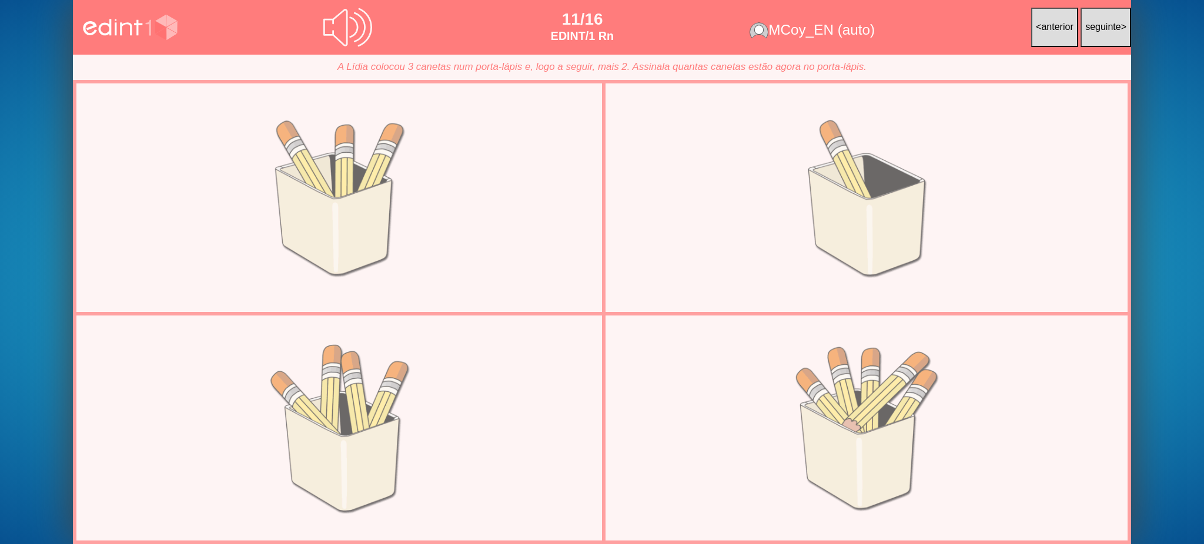
click at [555, 220] on div at bounding box center [339, 198] width 477 height 207
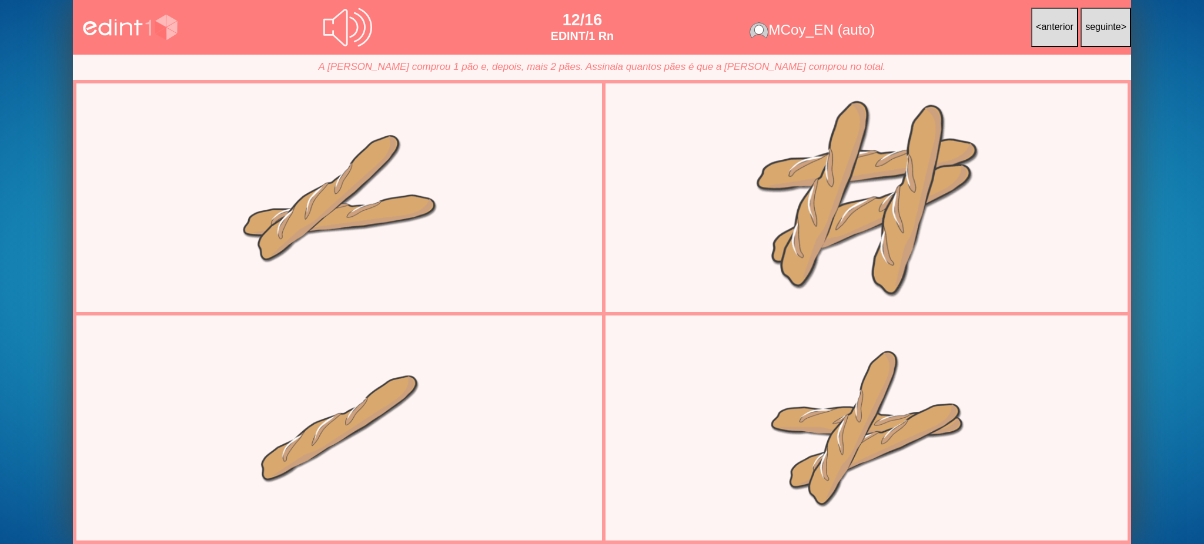
click at [784, 208] on div at bounding box center [866, 198] width 477 height 239
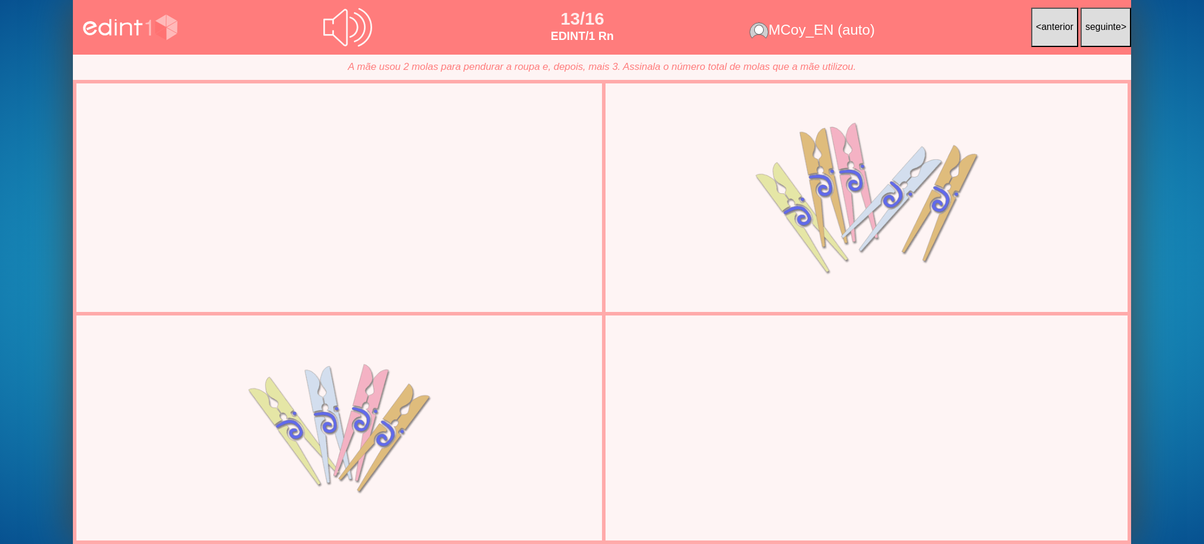
click at [572, 216] on div at bounding box center [339, 198] width 477 height 207
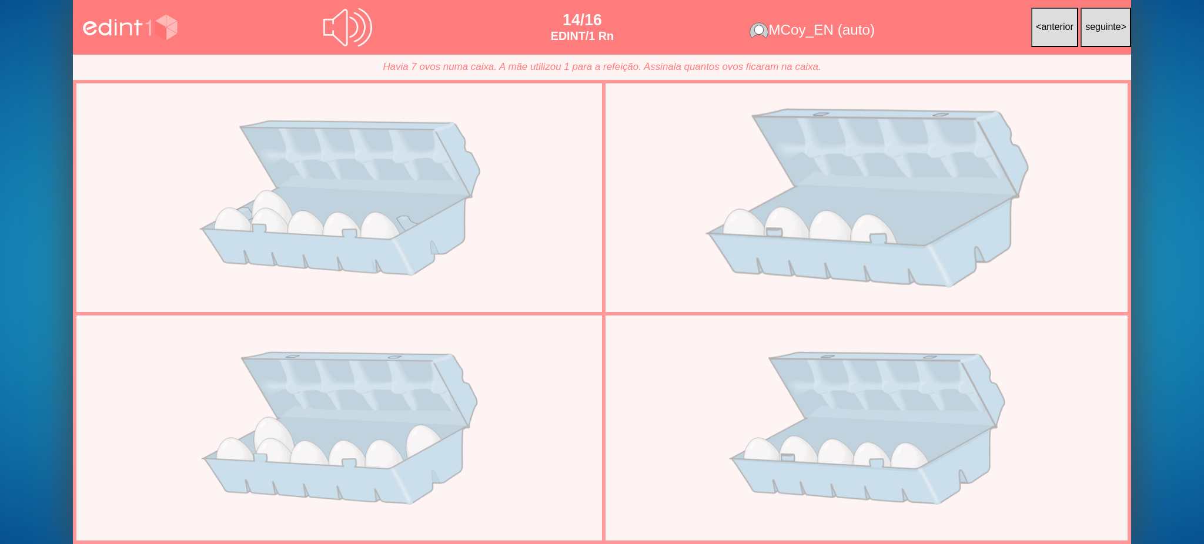
click at [750, 217] on div at bounding box center [866, 198] width 477 height 239
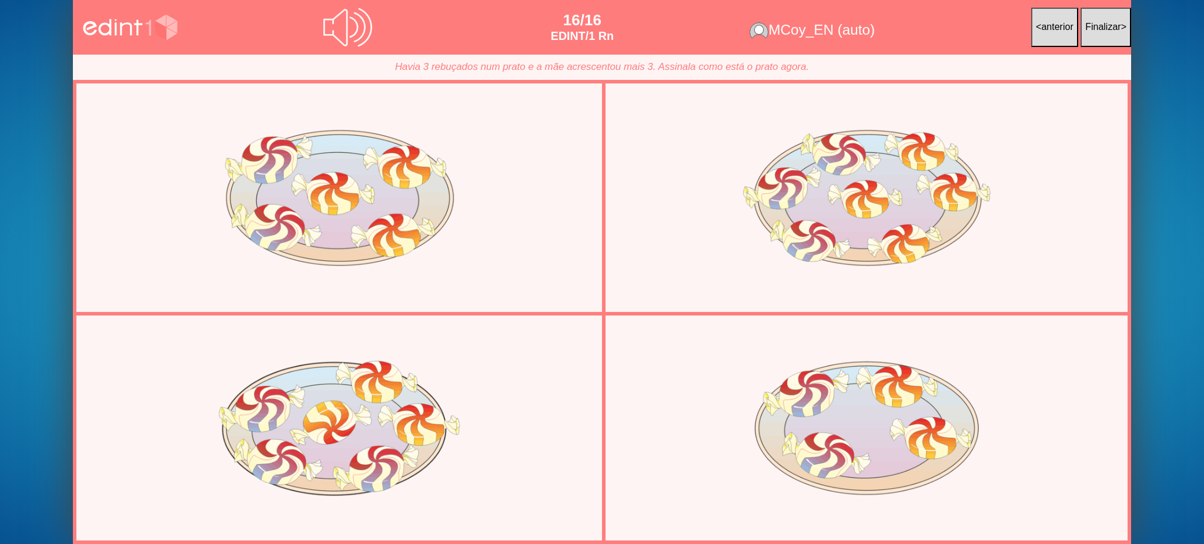
click at [1054, 44] on button "< anterior" at bounding box center [1054, 27] width 47 height 39
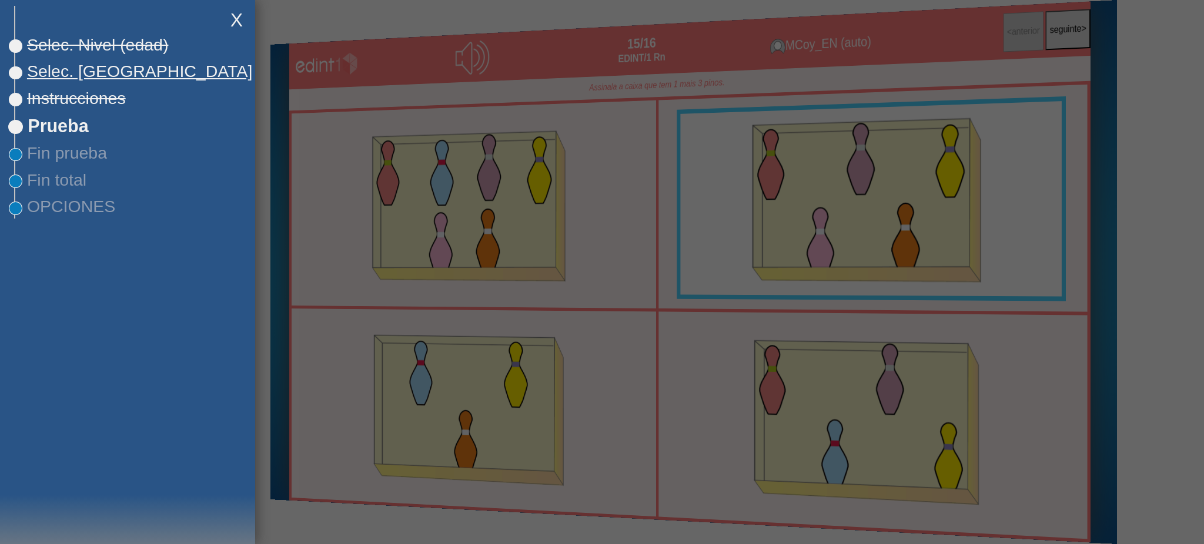
click at [92, 69] on span "Selec. [GEOGRAPHIC_DATA]" at bounding box center [133, 71] width 237 height 19
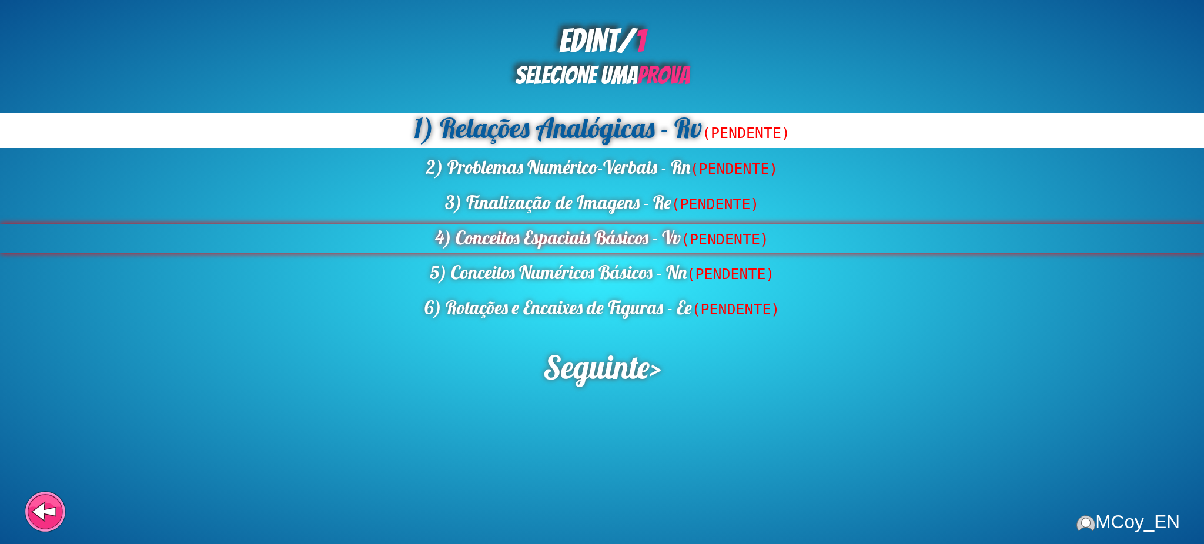
click at [542, 239] on div "4) Conceitos Espaciais Básicos - Vv (PENDENTE)" at bounding box center [602, 238] width 1204 height 29
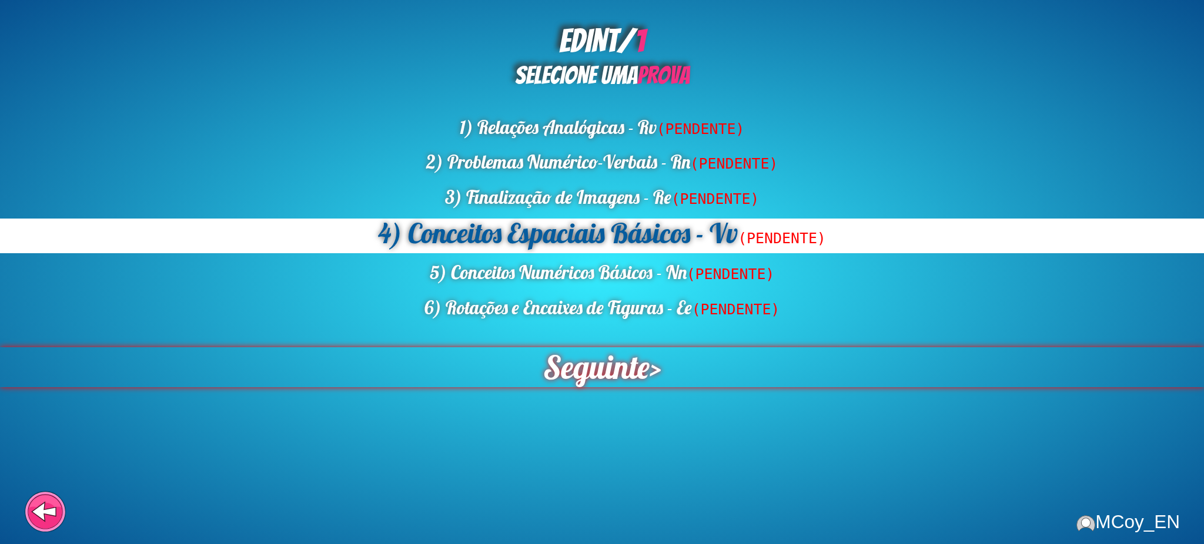
click at [590, 375] on span "Seguinte" at bounding box center [596, 367] width 110 height 41
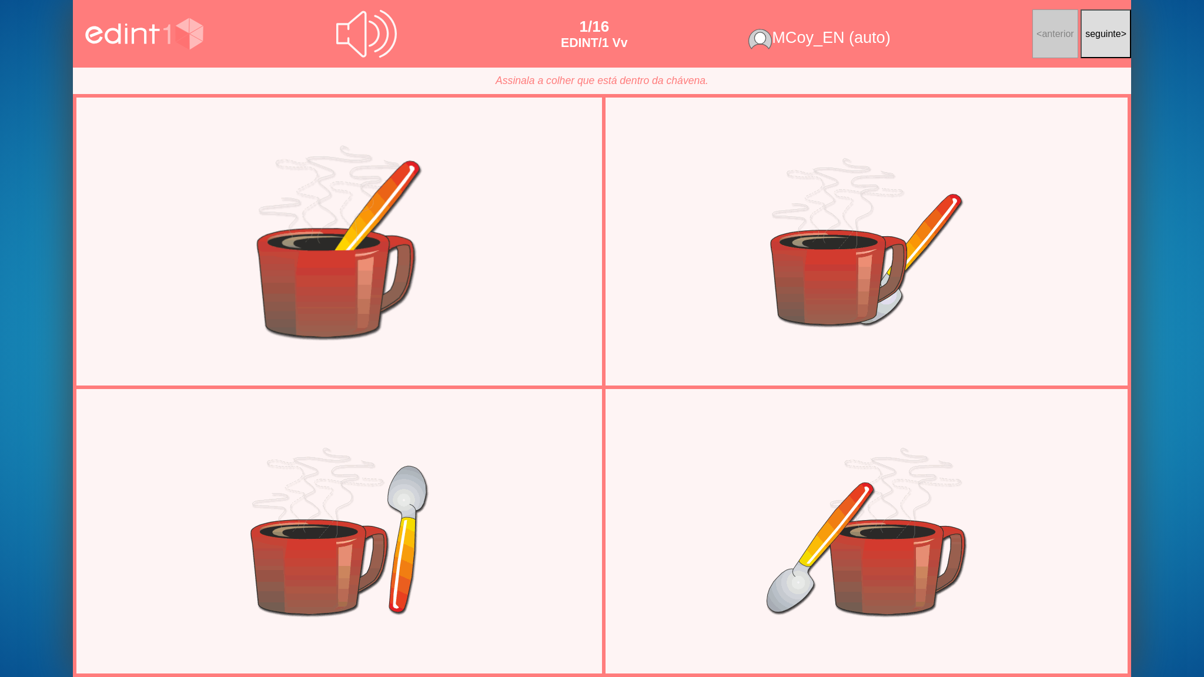
click at [387, 270] on div at bounding box center [339, 241] width 240 height 256
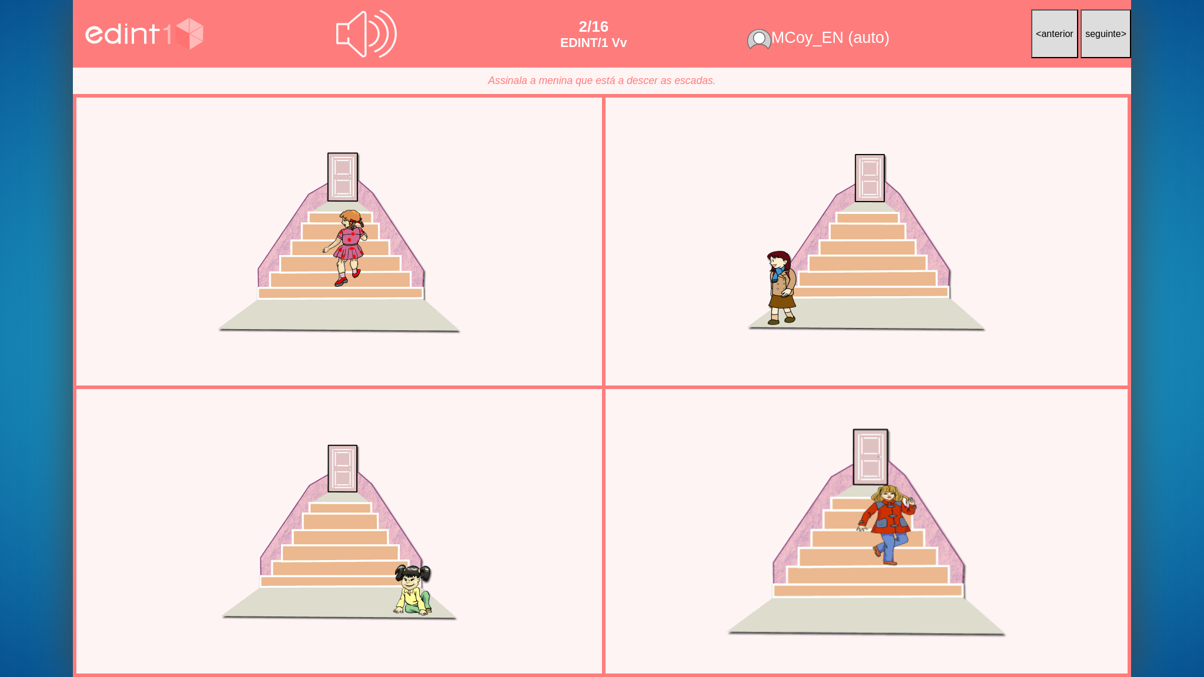
click at [770, 544] on div at bounding box center [866, 532] width 355 height 256
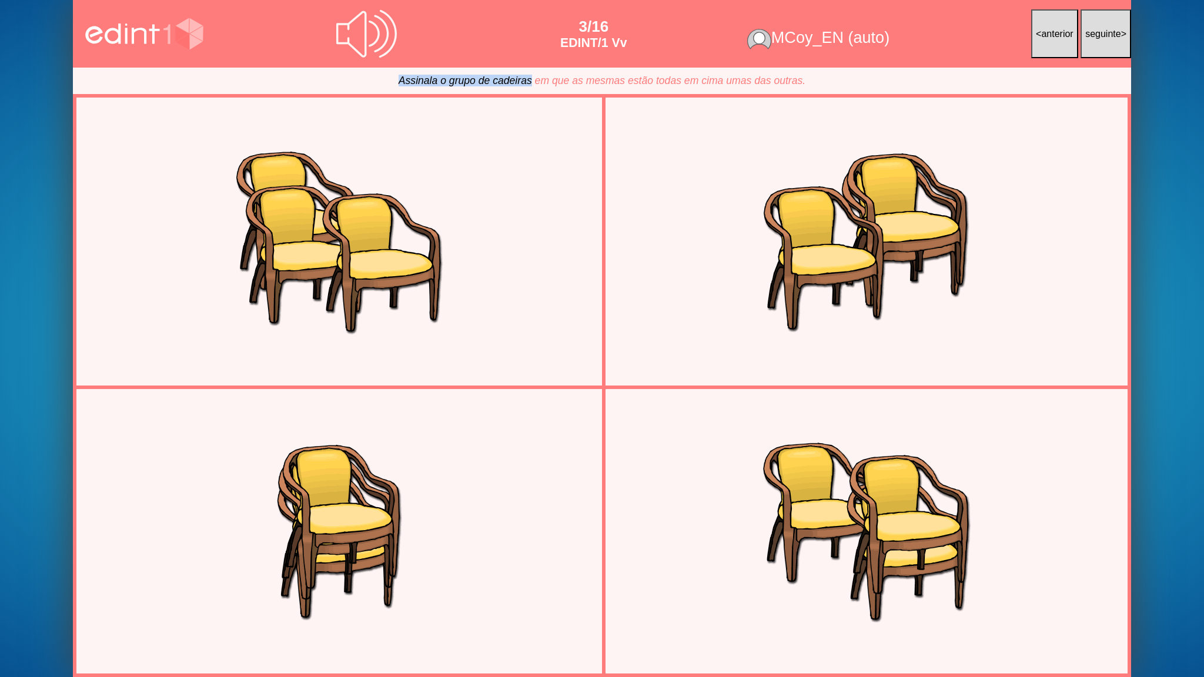
drag, startPoint x: 399, startPoint y: 78, endPoint x: 533, endPoint y: 76, distance: 134.1
click at [533, 76] on icon "Assinala o grupo de cadeiras em que as mesmas estão todas em cima umas das outr…" at bounding box center [602, 81] width 407 height 12
copy icon "Assinala o grupo de cadeiras"
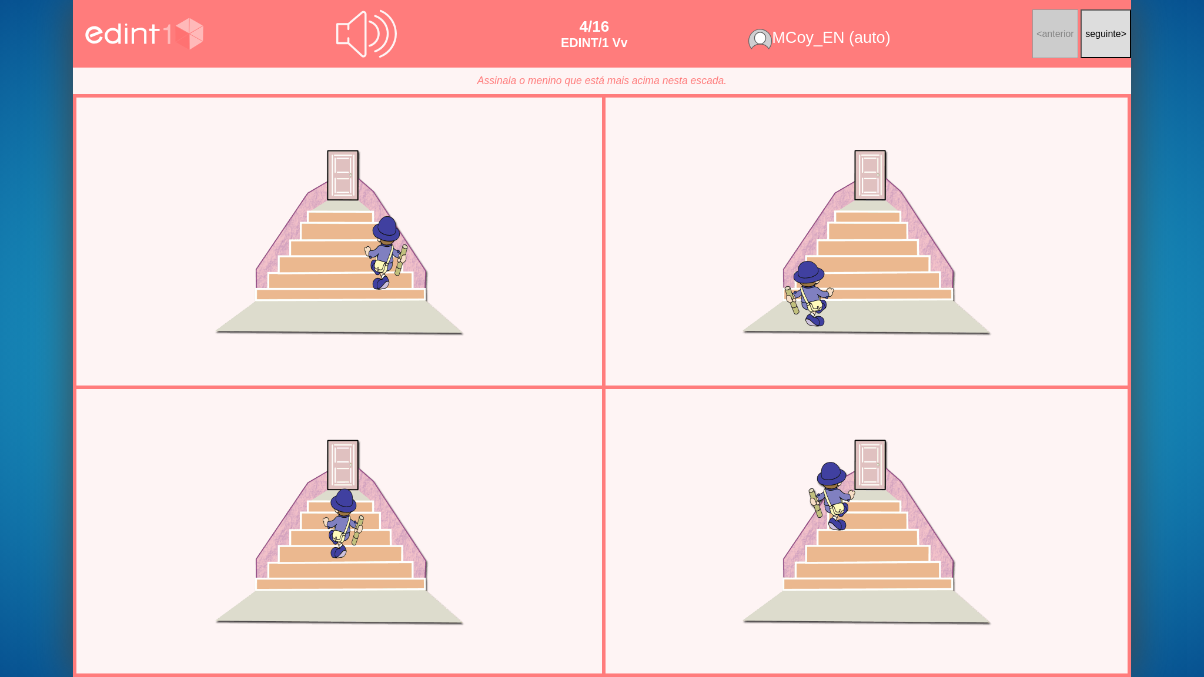
click at [133, 314] on div at bounding box center [339, 241] width 477 height 261
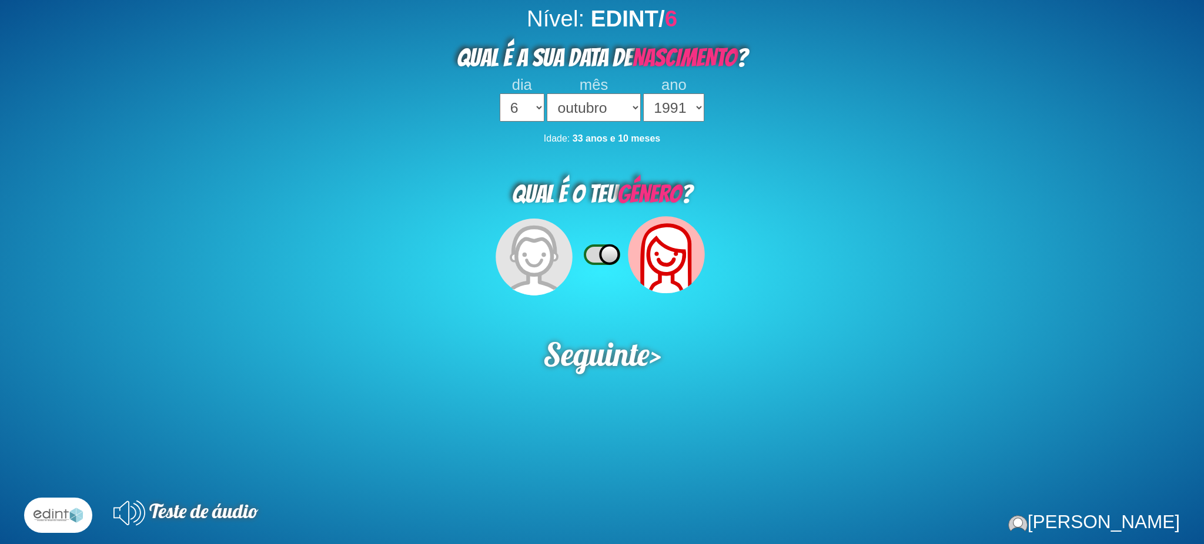
select select "6"
select select "10"
select select "1991"
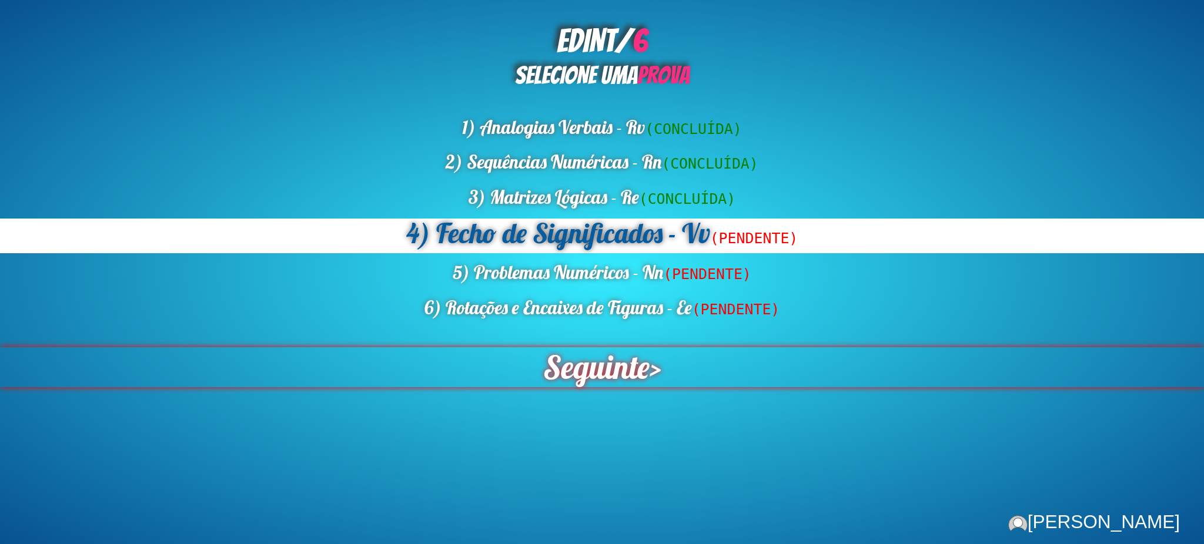
click at [579, 355] on span "Seguinte" at bounding box center [596, 367] width 107 height 40
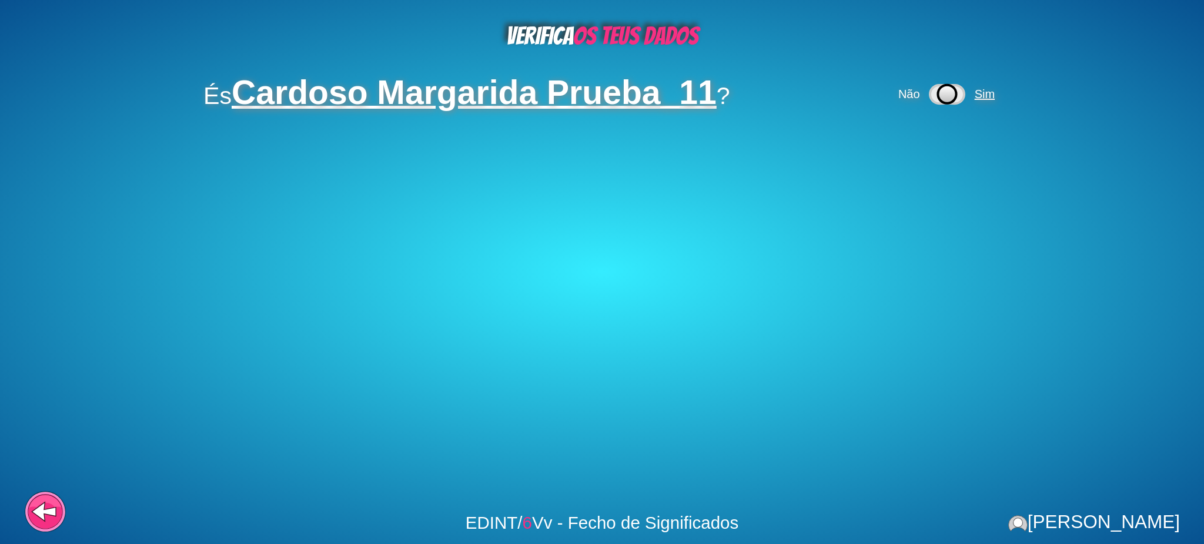
click at [991, 89] on span "Sim" at bounding box center [985, 94] width 20 height 13
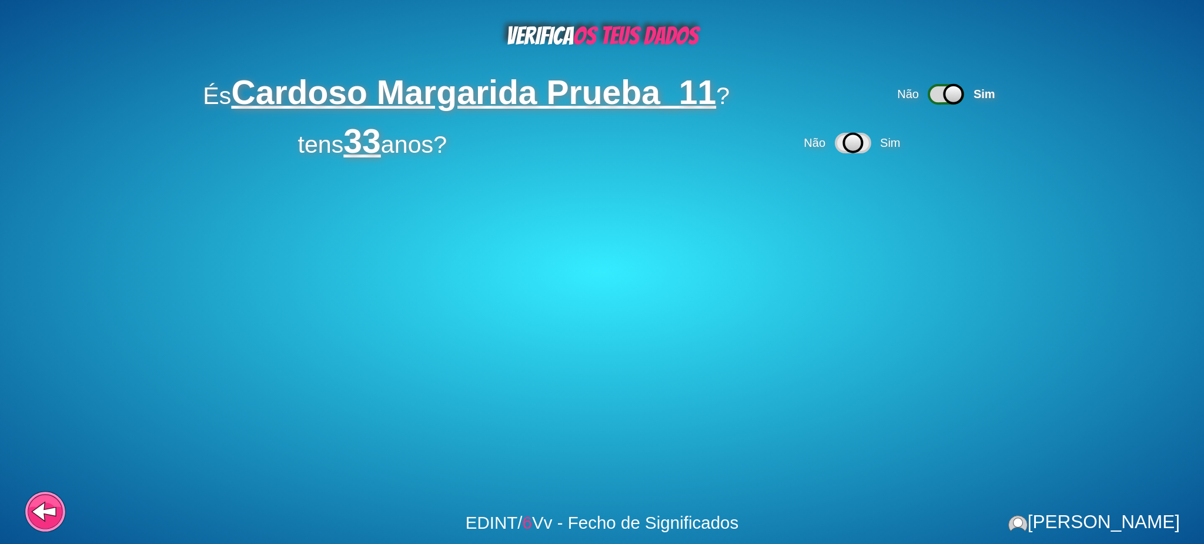
click at [896, 134] on div "Não Sim" at bounding box center [853, 143] width 105 height 32
click at [887, 139] on span "Sim" at bounding box center [890, 142] width 20 height 13
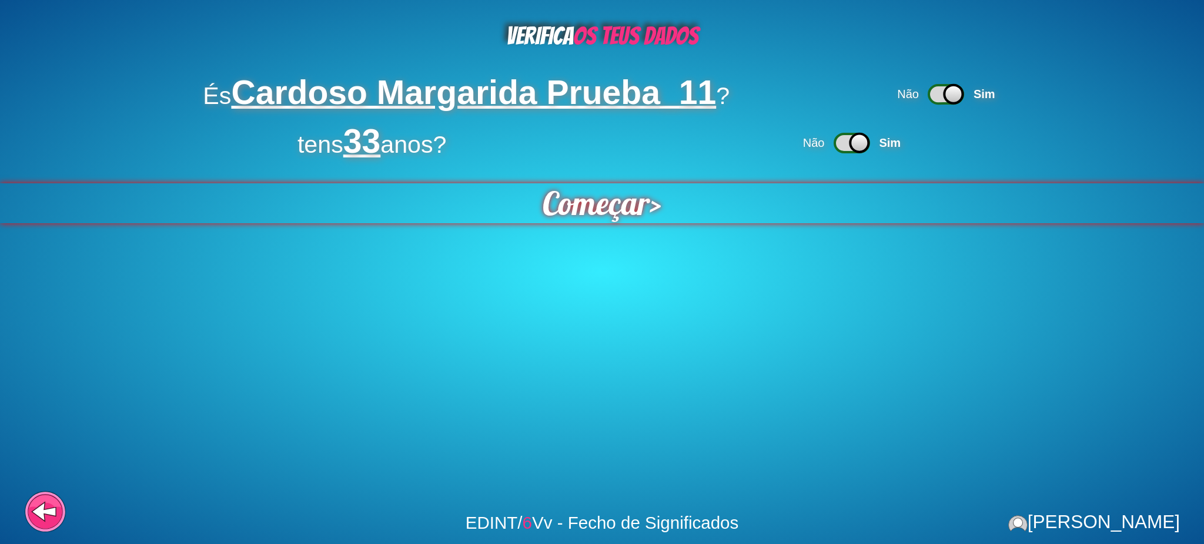
click at [577, 207] on span "Começar" at bounding box center [595, 204] width 116 height 44
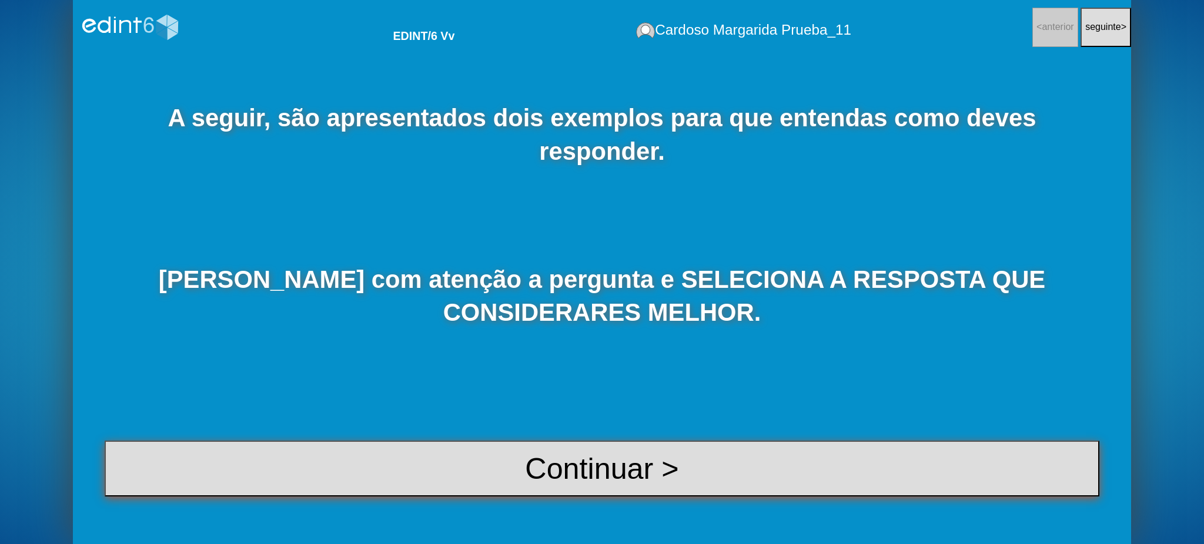
click at [520, 462] on button "Continuar >" at bounding box center [602, 469] width 995 height 56
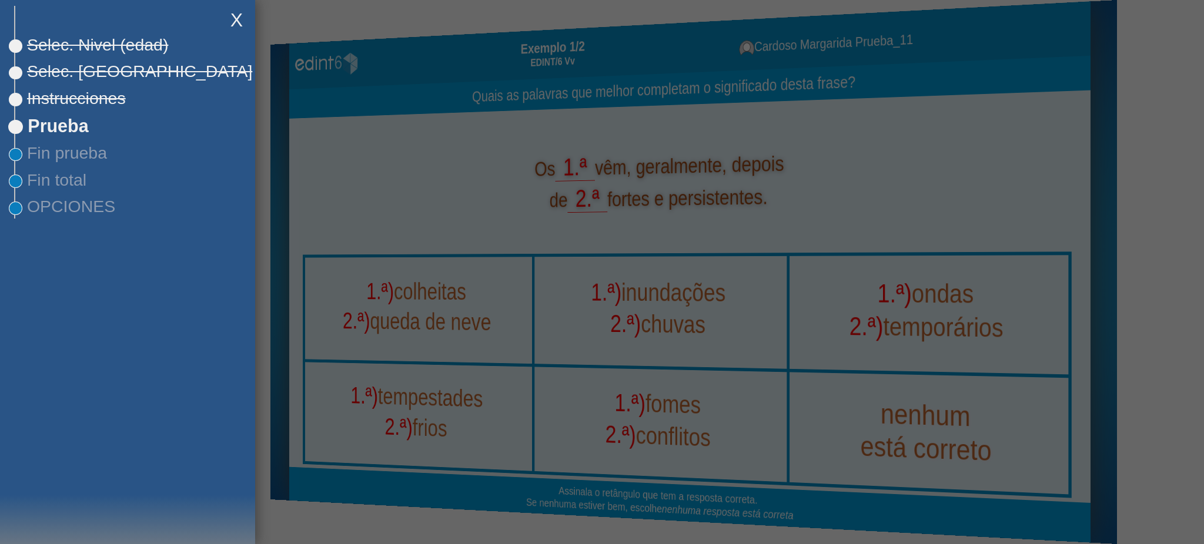
click at [380, 225] on div at bounding box center [602, 272] width 1204 height 544
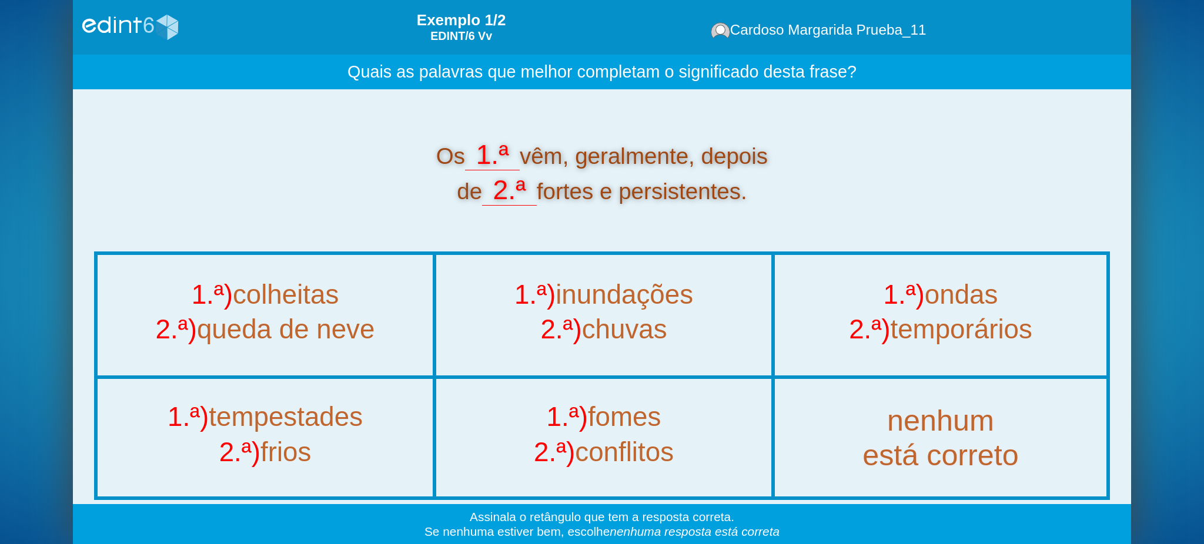
click at [374, 225] on div "Os 1.ª vêm, geralmente, depois de 2.ª fortes e persistentes." at bounding box center [602, 172] width 1016 height 158
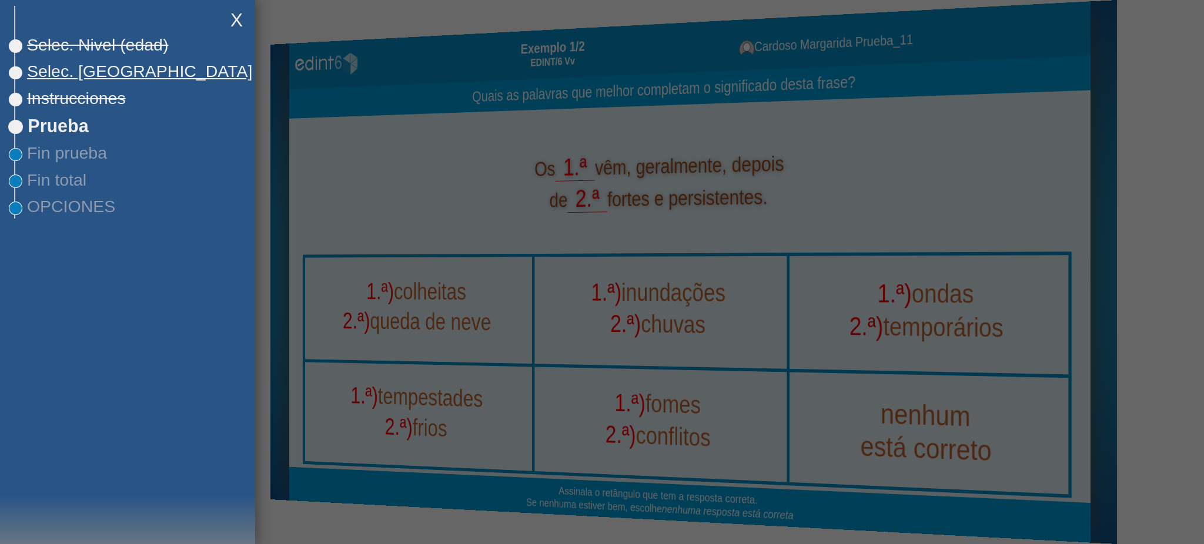
click at [44, 78] on span "Selec. [GEOGRAPHIC_DATA]" at bounding box center [133, 71] width 237 height 19
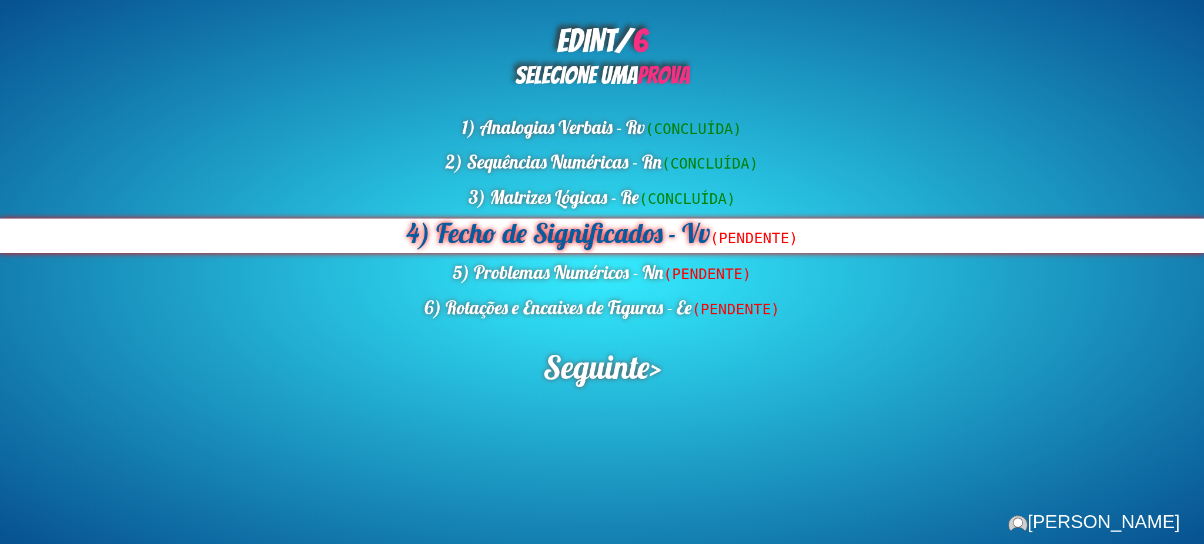
click at [573, 241] on div "4) Fecho de Significados - Vv (PENDENTE)" at bounding box center [602, 236] width 1204 height 35
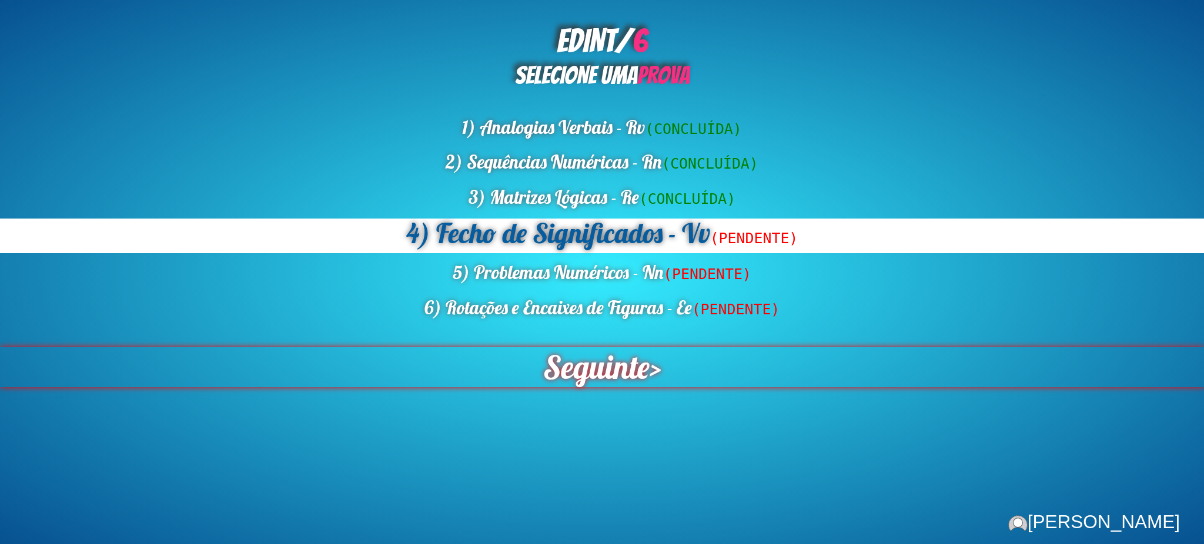
click at [568, 361] on span "Seguinte" at bounding box center [595, 368] width 115 height 44
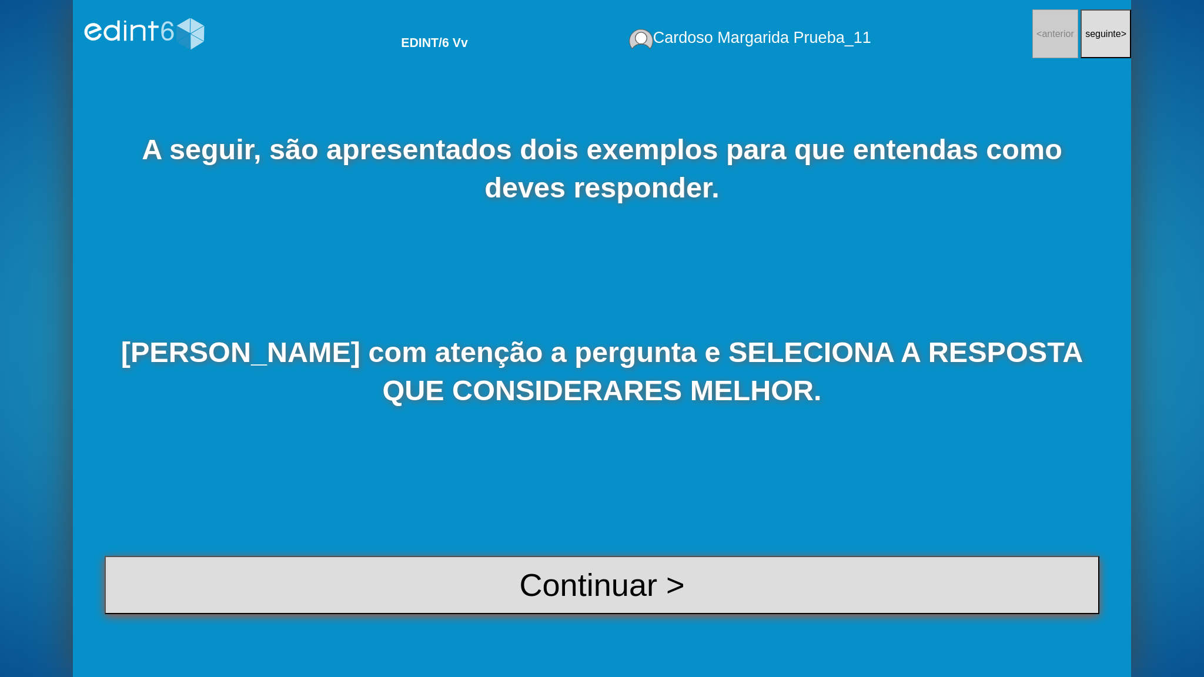
click at [425, 544] on button "Continuar >" at bounding box center [602, 585] width 995 height 59
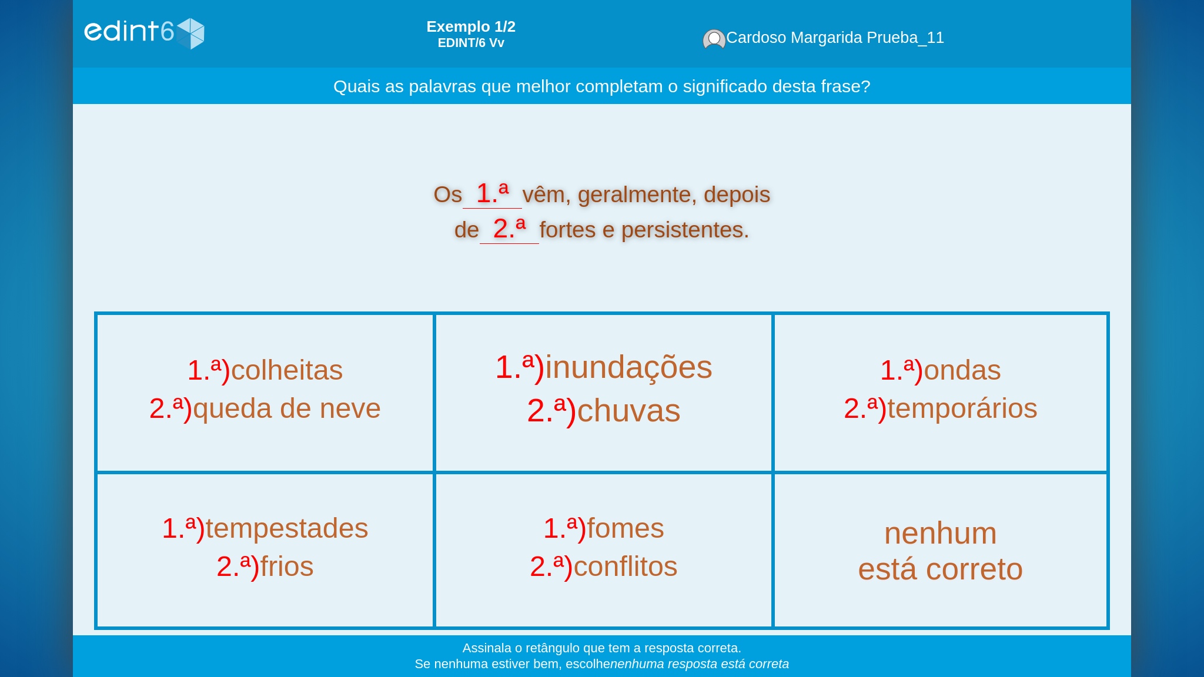
click at [672, 406] on div "2.ª) chuvas" at bounding box center [604, 415] width 383 height 44
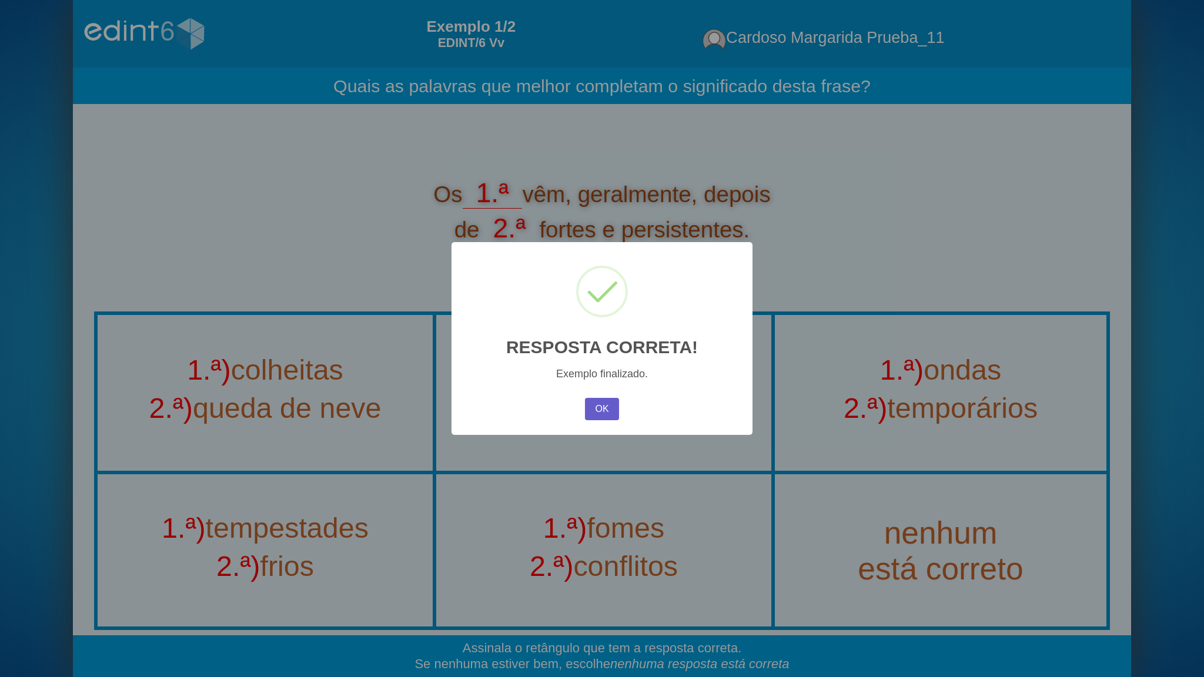
click at [599, 412] on button "OK" at bounding box center [602, 409] width 34 height 22
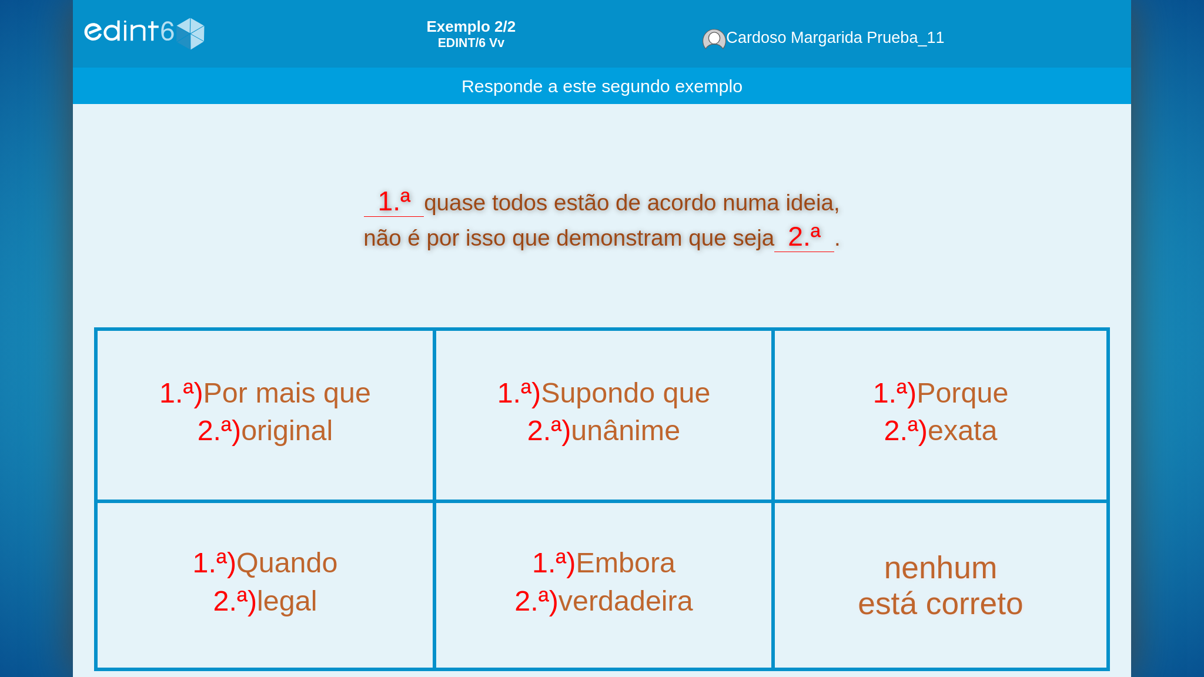
drag, startPoint x: 770, startPoint y: 240, endPoint x: 431, endPoint y: 210, distance: 340.6
click at [431, 210] on div "1.ª quase todos estão de acordo numa ideia, não é por isso que demonstram que s…" at bounding box center [602, 218] width 1016 height 71
copy div "quase todos estão de acordo numa ideia, não é por isso que demonstram que seja"
click at [529, 544] on span "1.ª)" at bounding box center [547, 559] width 51 height 36
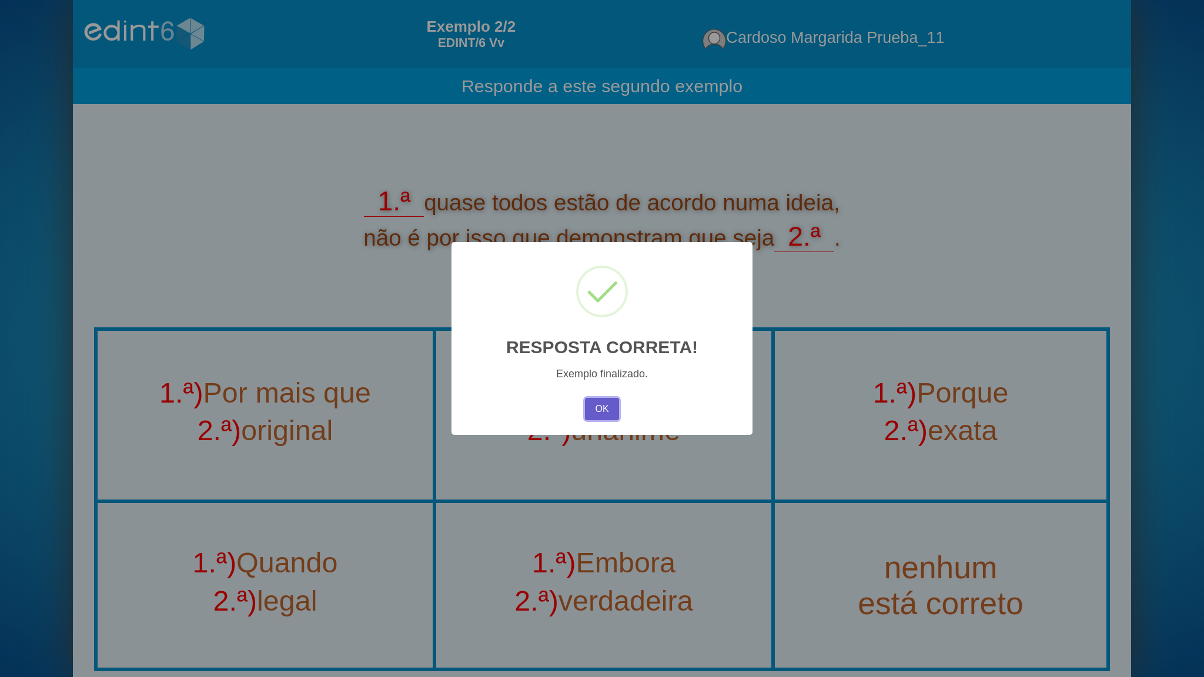
click at [602, 406] on button "OK" at bounding box center [602, 409] width 34 height 22
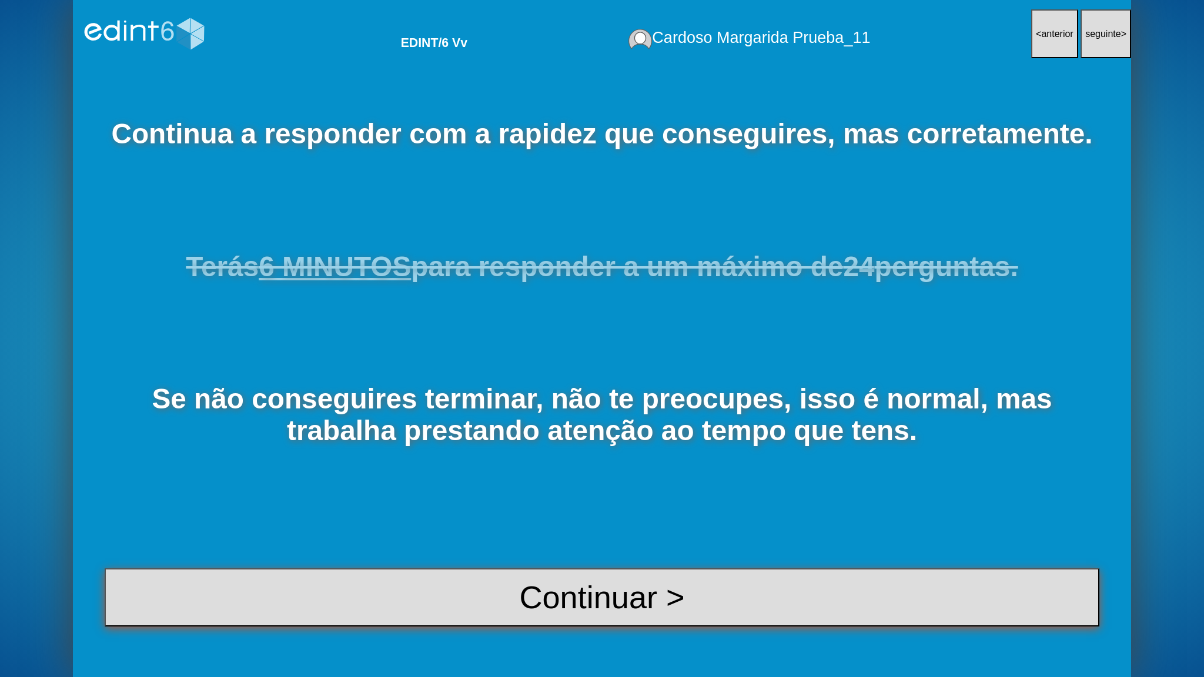
click at [557, 544] on button "Continuar >" at bounding box center [602, 598] width 995 height 59
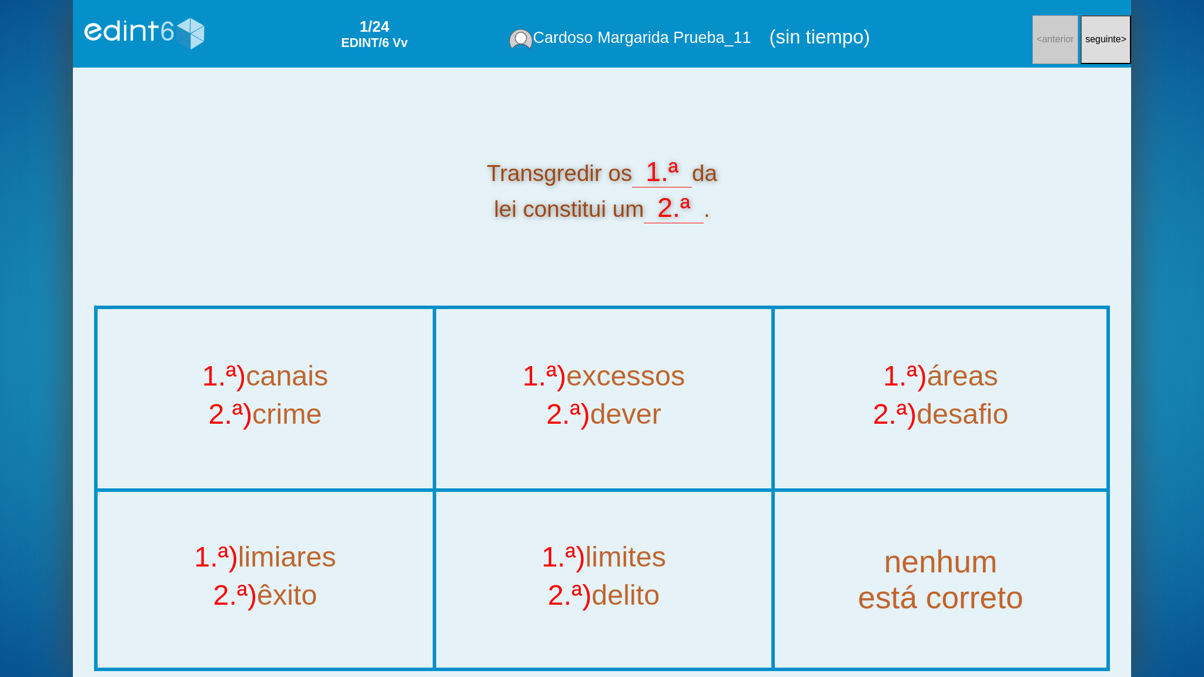
drag, startPoint x: 1019, startPoint y: 370, endPoint x: -600, endPoint y: 16, distance: 1657.5
click at [0, 16] on html "X Estructura Esta sería una opción ancha [GEOGRAPHIC_DATA]. Nivel (edad) [GEOGR…" at bounding box center [602, 338] width 1204 height 677
drag, startPoint x: 655, startPoint y: 588, endPoint x: 240, endPoint y: 457, distance: 435.1
click at [655, 544] on div "2.ª) delito" at bounding box center [603, 599] width 333 height 38
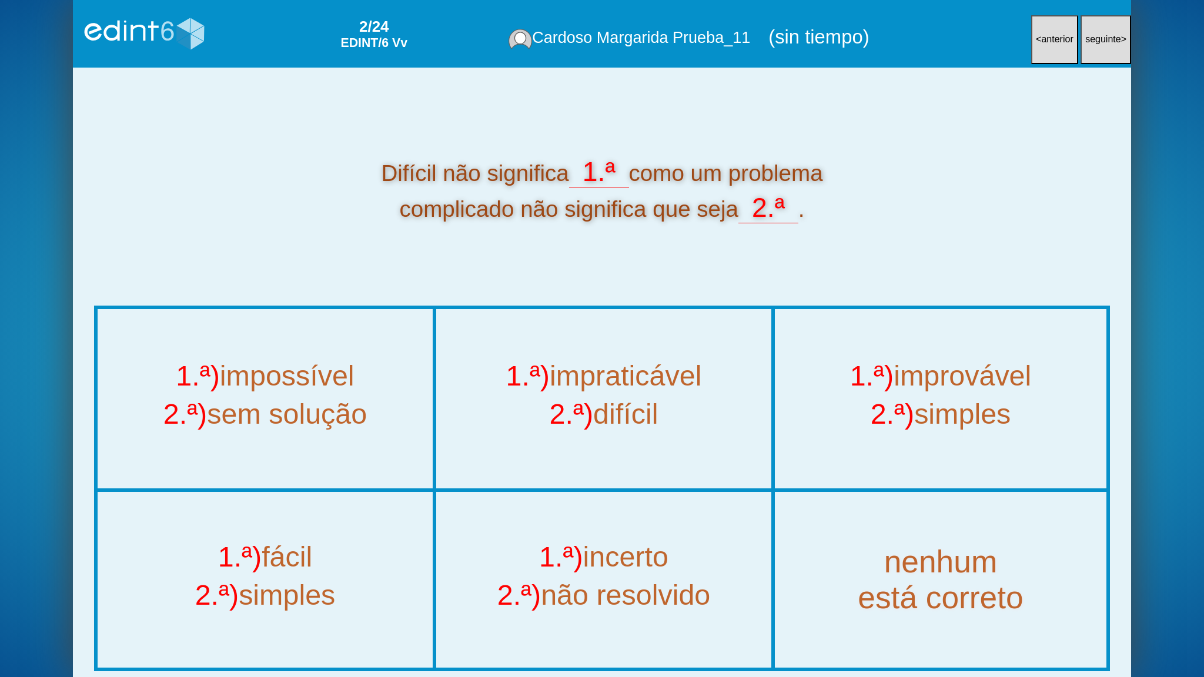
drag, startPoint x: 634, startPoint y: 172, endPoint x: 734, endPoint y: 200, distance: 103.9
click at [734, 200] on div "Difícil não significa 1.ª como um problema complicado não significa que seja 2.…" at bounding box center [602, 189] width 1016 height 71
click at [334, 445] on div "1.ª) impossível 2.ª) sem solução" at bounding box center [265, 398] width 333 height 177
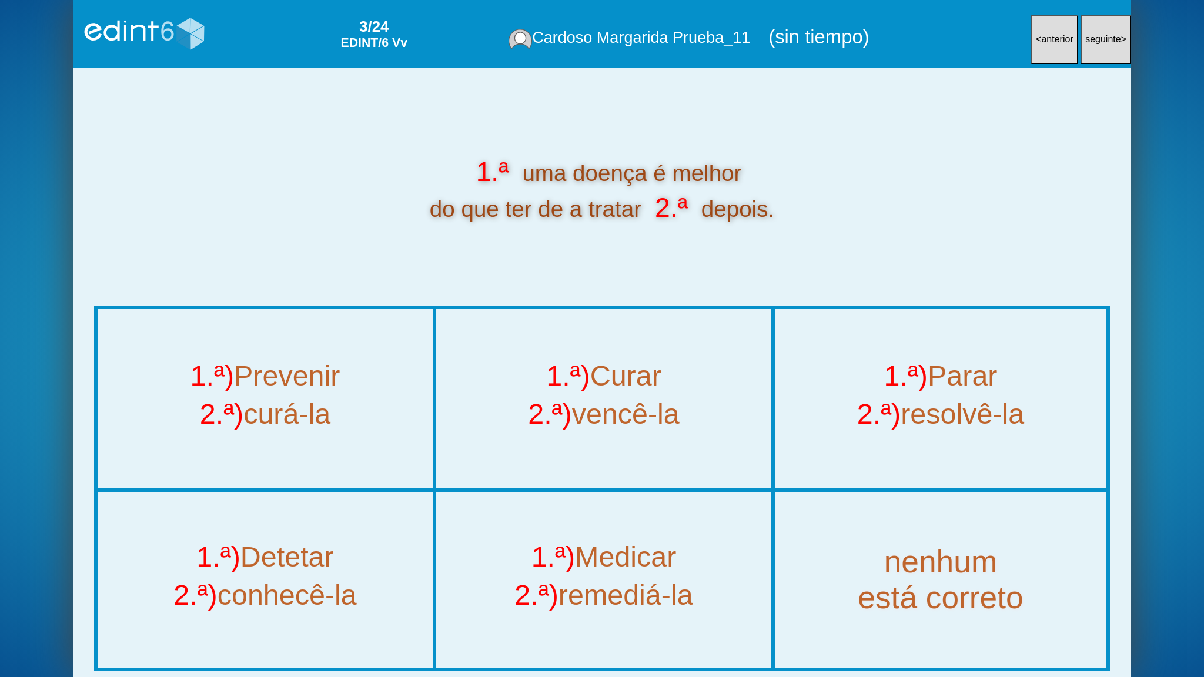
drag, startPoint x: 628, startPoint y: 212, endPoint x: 634, endPoint y: 213, distance: 6.6
click at [629, 214] on div "1.ª uma doença é melhor do que ter de a tratar 2.ª depois." at bounding box center [602, 189] width 1016 height 71
drag, startPoint x: 635, startPoint y: 213, endPoint x: 530, endPoint y: 177, distance: 111.4
click at [530, 177] on div "1.ª uma doença é melhor do que ter de a tratar 2.ª depois." at bounding box center [602, 189] width 1016 height 71
copy div "uma doença é melhor do que ter de a tratar"
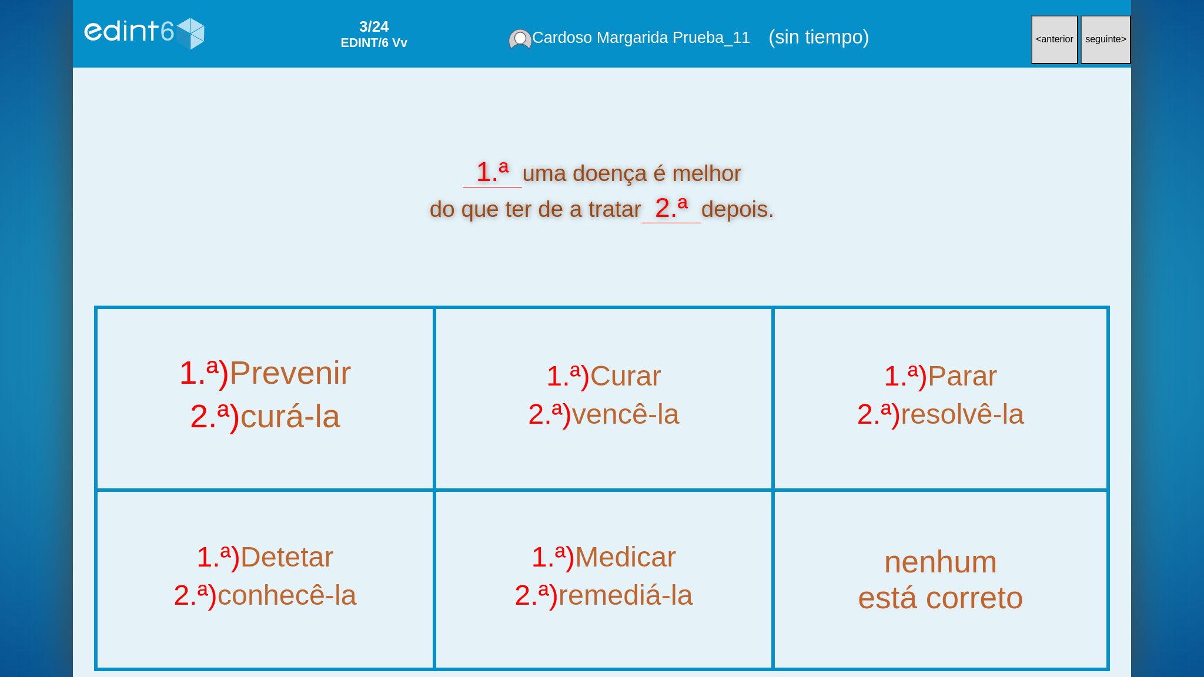
click at [293, 437] on div "2.ª) curá-la" at bounding box center [265, 421] width 383 height 44
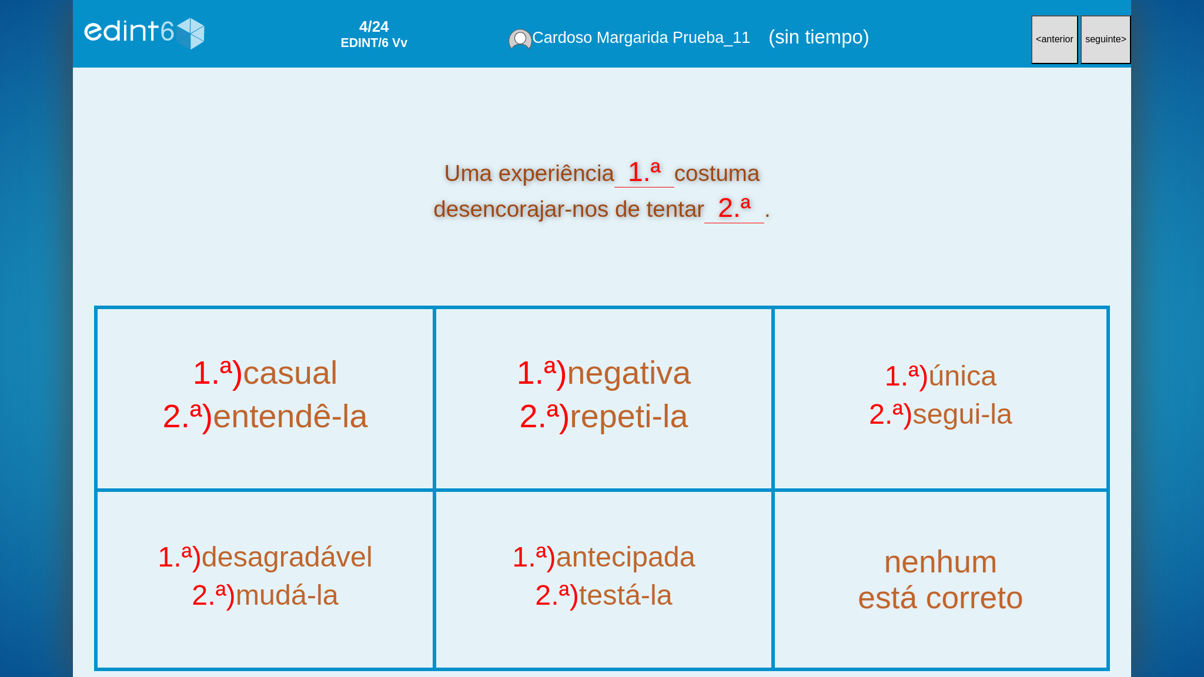
drag, startPoint x: 593, startPoint y: 393, endPoint x: 204, endPoint y: 328, distance: 394.2
click at [590, 393] on div "1.ª) negativa" at bounding box center [604, 377] width 383 height 44
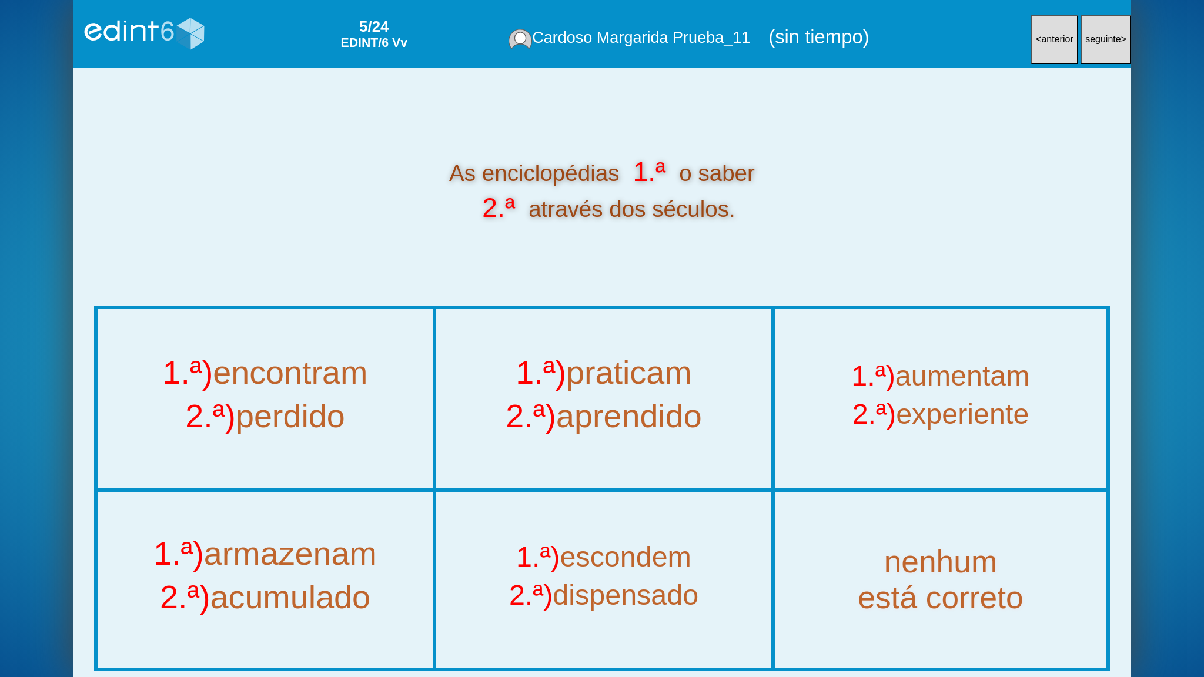
click at [290, 544] on div "2.ª) acumulado" at bounding box center [265, 602] width 383 height 44
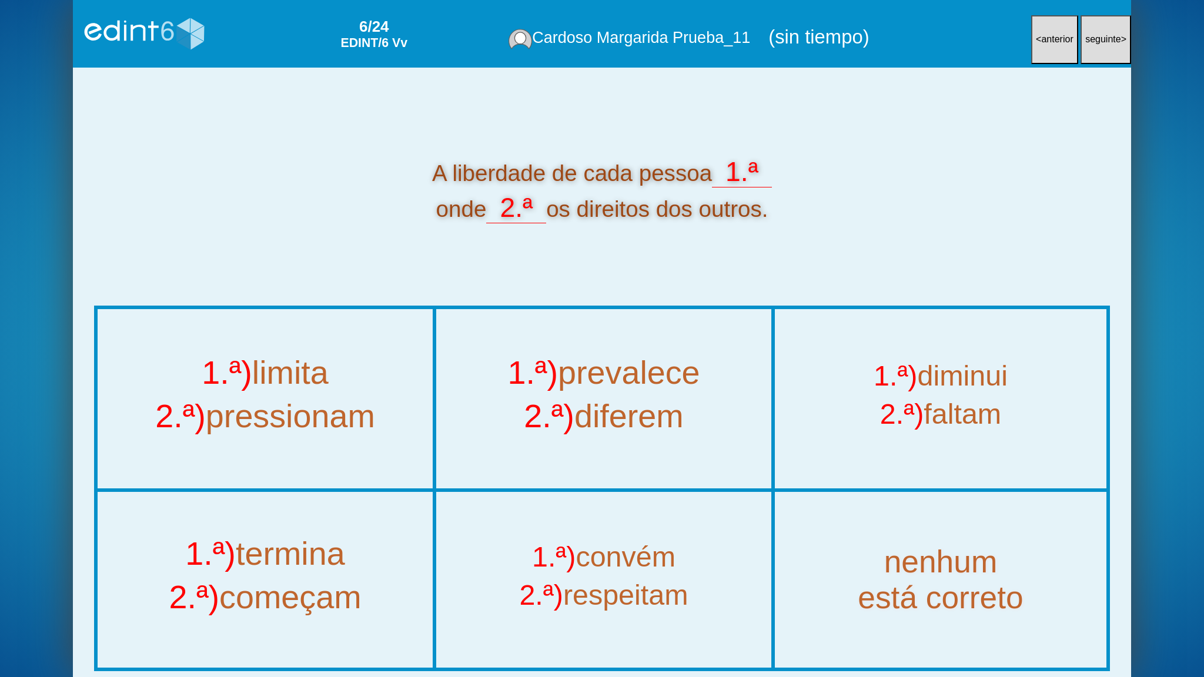
click at [277, 544] on div "2.ª) começam" at bounding box center [265, 602] width 383 height 44
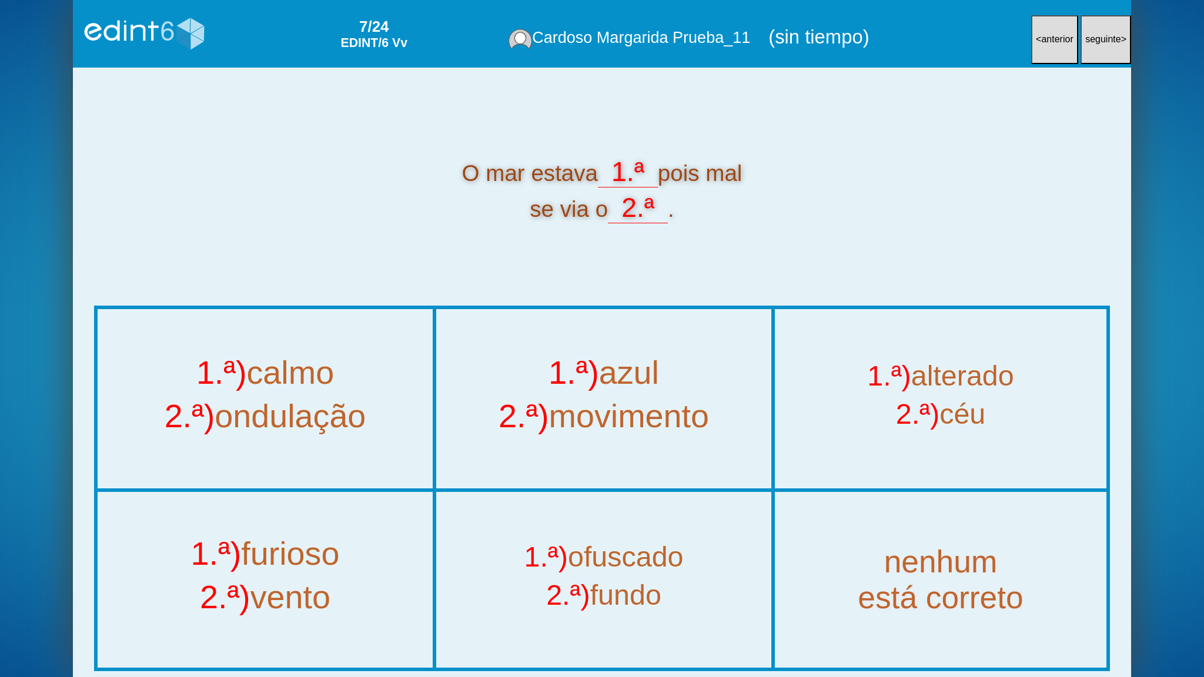
click at [316, 416] on div "2.ª) ondulação" at bounding box center [265, 421] width 383 height 44
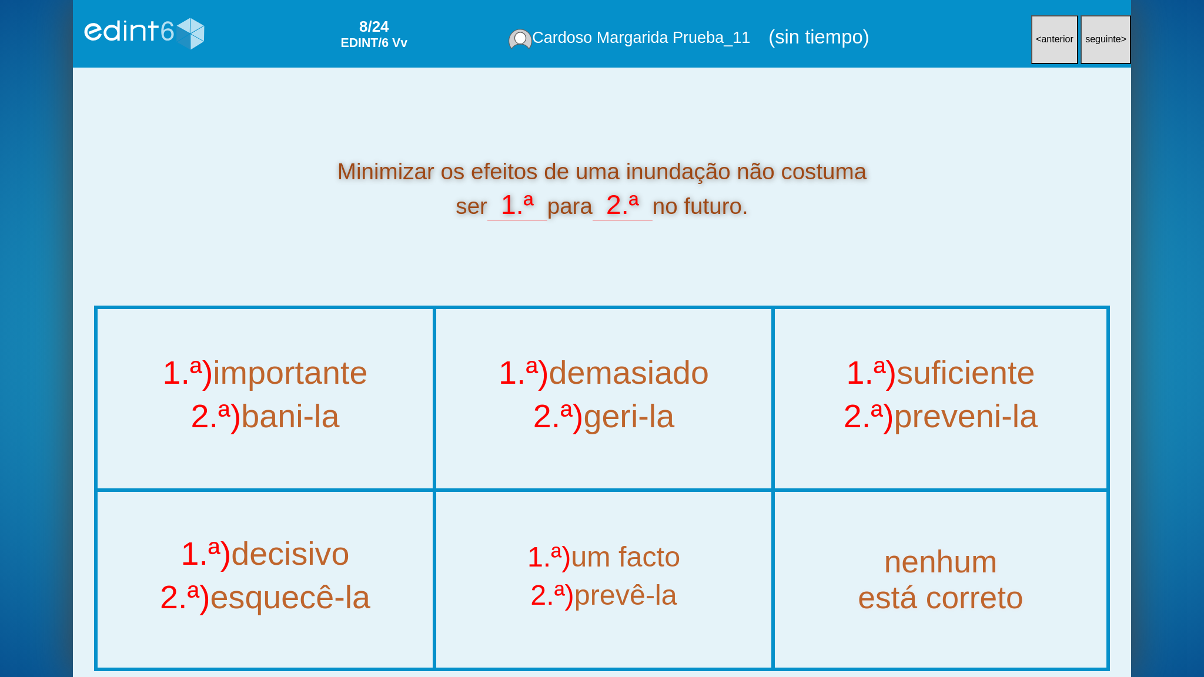
click at [971, 433] on div "2.ª) preveni-la" at bounding box center [940, 421] width 379 height 44
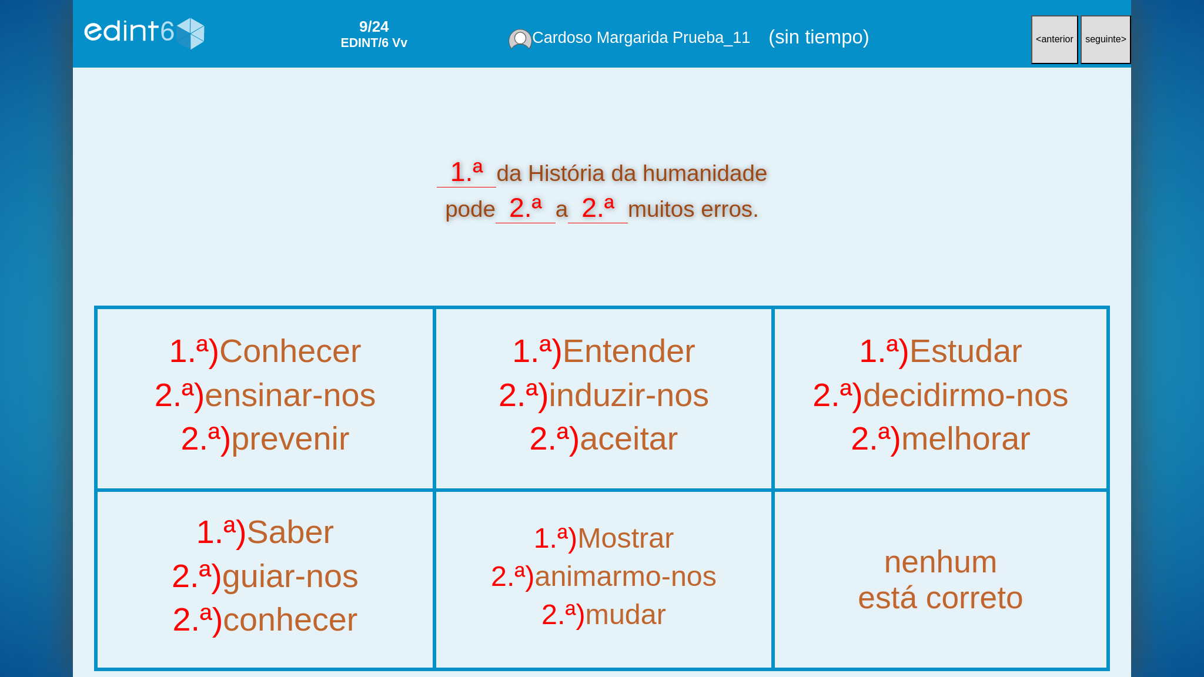
click at [233, 175] on div "1.ª da História da humanidade pode 2.ª a 2.ª muitos erros." at bounding box center [602, 189] width 1016 height 71
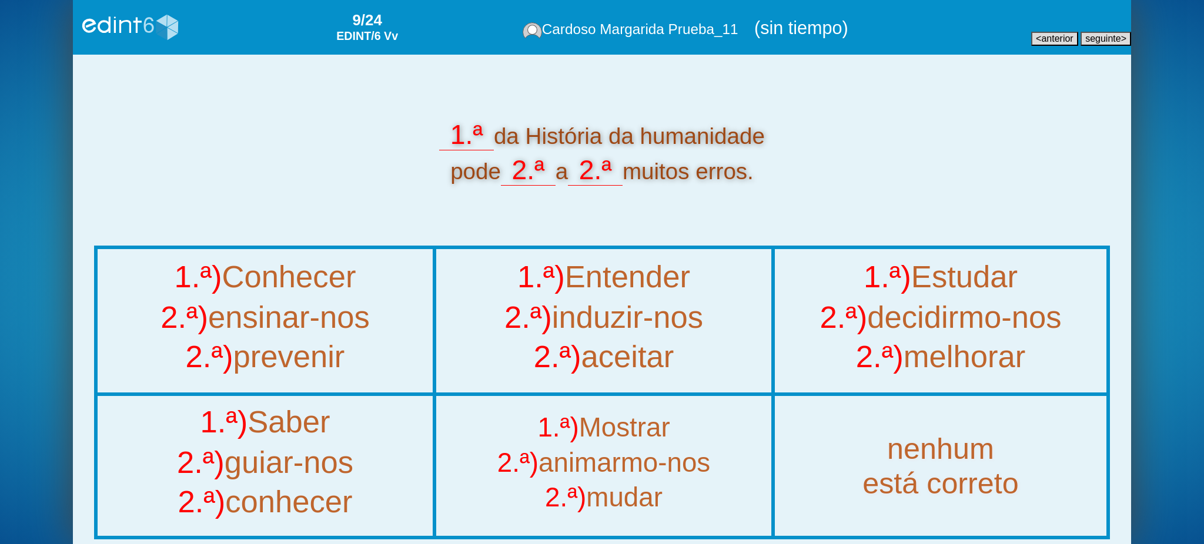
drag, startPoint x: 497, startPoint y: 139, endPoint x: 487, endPoint y: 169, distance: 31.4
click at [487, 169] on div "1.ª da História da humanidade pode 2.ª a 2.ª muitos erros." at bounding box center [602, 152] width 1016 height 71
copy div "da História da humanidade pode"
click at [308, 338] on div "2.ª) ensinar-nos" at bounding box center [265, 320] width 383 height 40
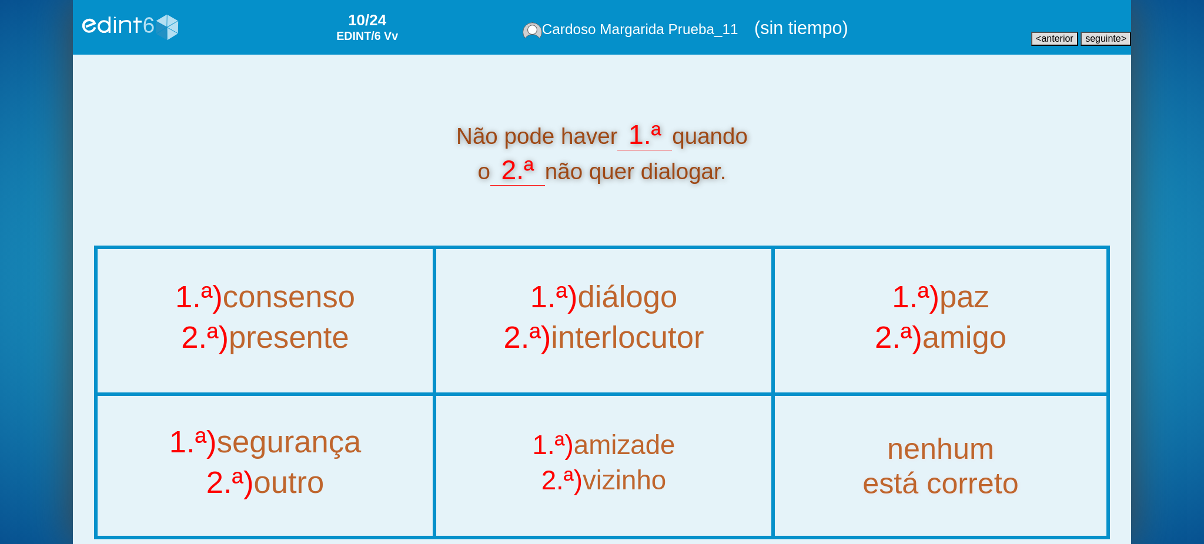
click at [606, 339] on div "2.ª) interlocutor" at bounding box center [604, 341] width 383 height 40
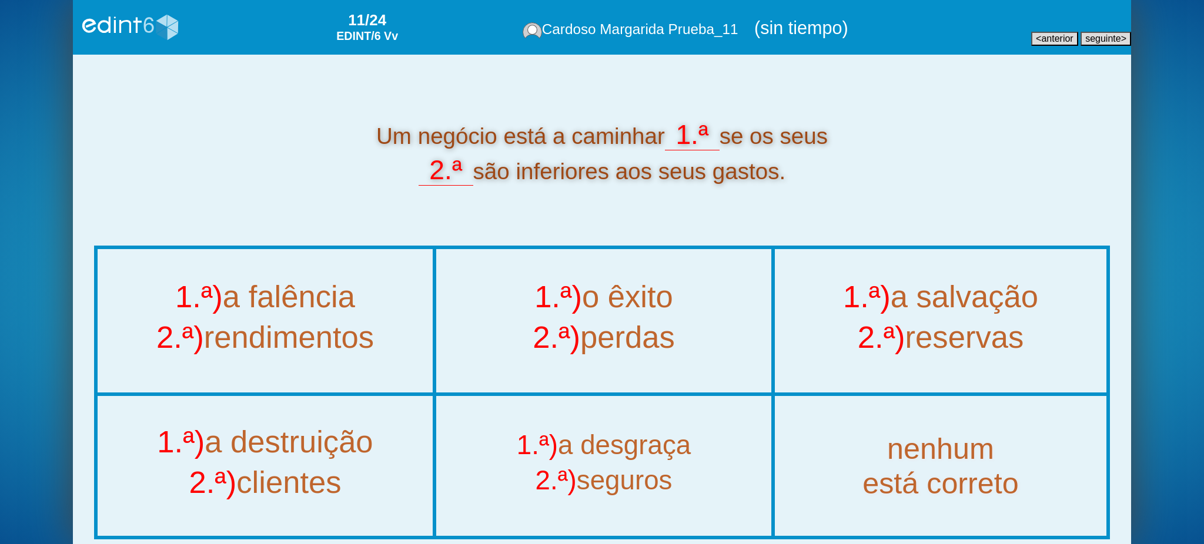
click at [352, 303] on div "1.ª) a falência" at bounding box center [265, 300] width 383 height 40
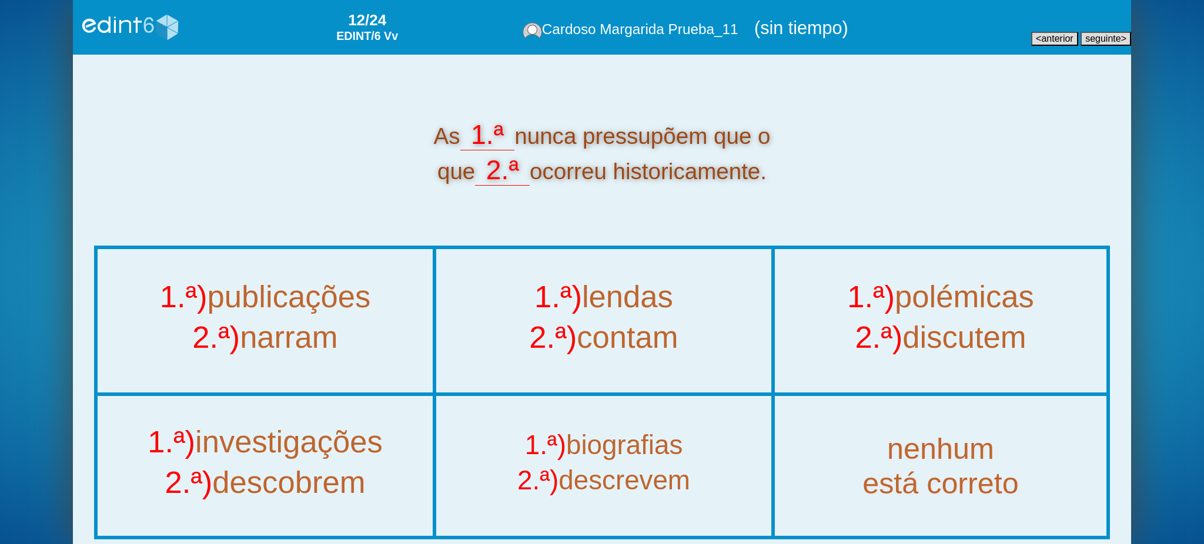
click at [1059, 40] on span "anterior" at bounding box center [1057, 39] width 32 height 10
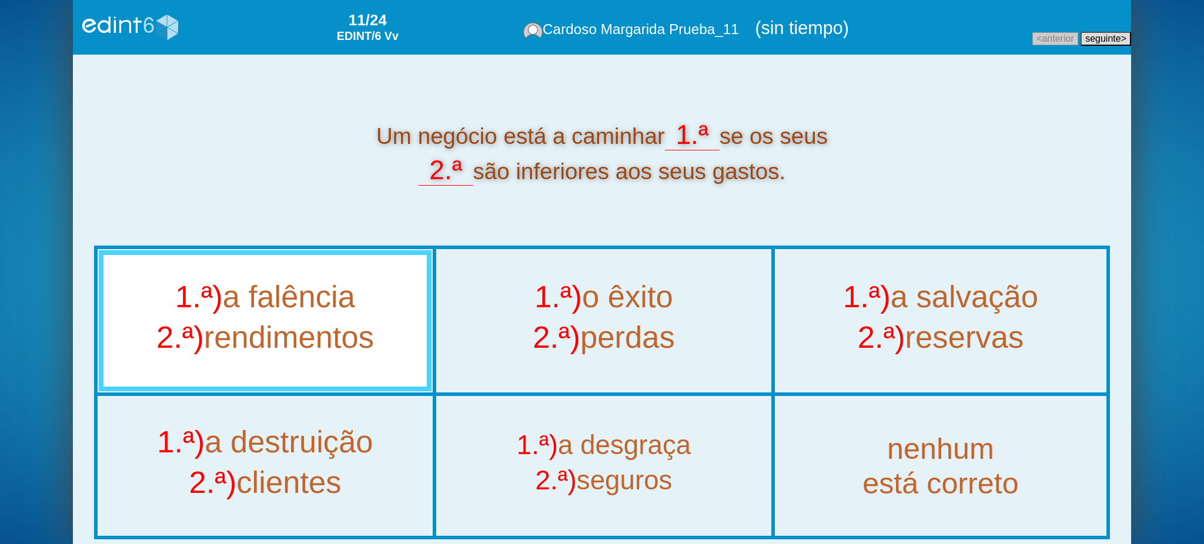
click at [662, 132] on div "Um negócio está a caminhar 1.ª se os seus 2.ª são inferiores aos seus gastos." at bounding box center [602, 152] width 1016 height 71
click at [626, 138] on div "Um negócio está a caminhar 1.ª se os seus 2.ª são inferiores aos seus gastos." at bounding box center [602, 152] width 1016 height 71
click at [409, 132] on div "Um negócio está a caminhar 1.ª se os seus 2.ª são inferiores aos seus gastos." at bounding box center [602, 152] width 1016 height 71
click at [380, 131] on div "Um negócio está a caminhar 1.ª se os seus 2.ª são inferiores aos seus gastos." at bounding box center [602, 152] width 1016 height 71
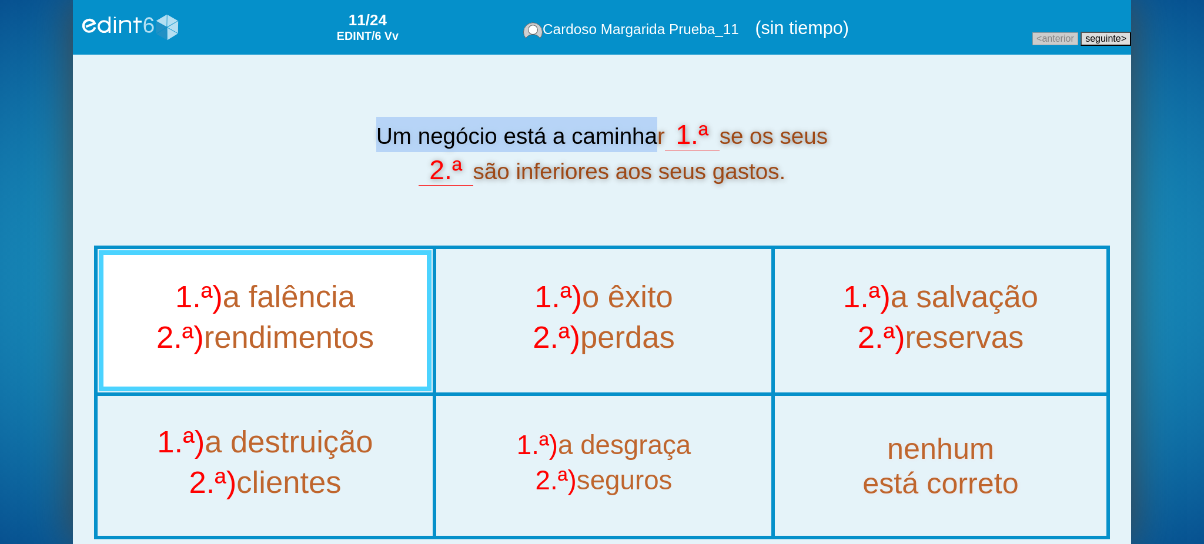
drag, startPoint x: 364, startPoint y: 131, endPoint x: 660, endPoint y: 141, distance: 295.9
click at [659, 141] on div "Um negócio está a caminhar 1.ª se os seus 2.ª são inferiores aos seus gastos." at bounding box center [602, 152] width 1016 height 71
click at [660, 141] on div "Um negócio está a caminhar 1.ª se os seus 2.ª são inferiores aos seus gastos." at bounding box center [602, 152] width 1016 height 71
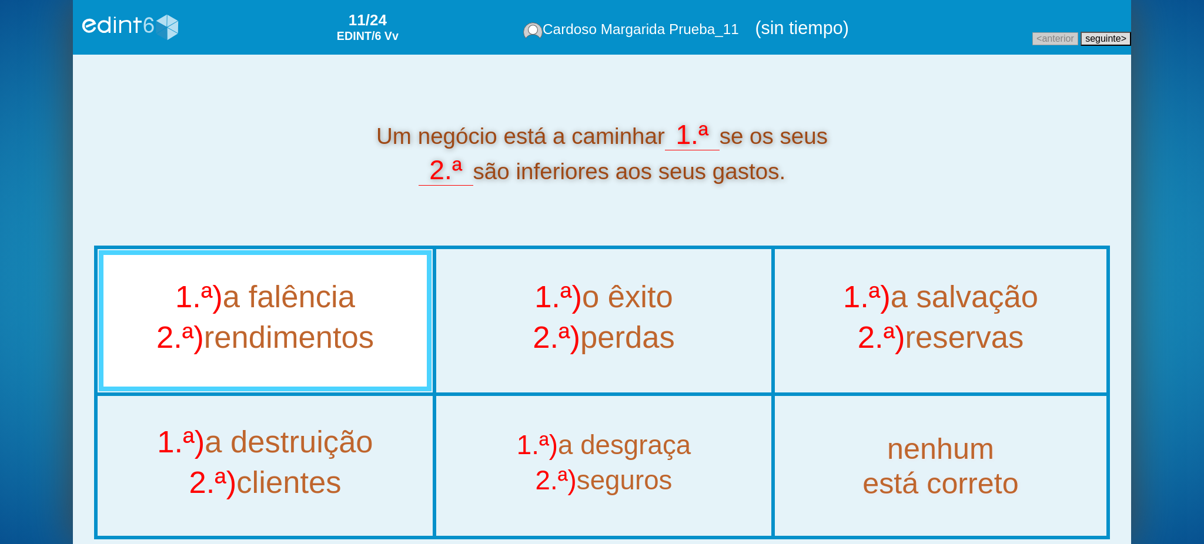
click at [1114, 34] on span "seguinte" at bounding box center [1103, 39] width 36 height 10
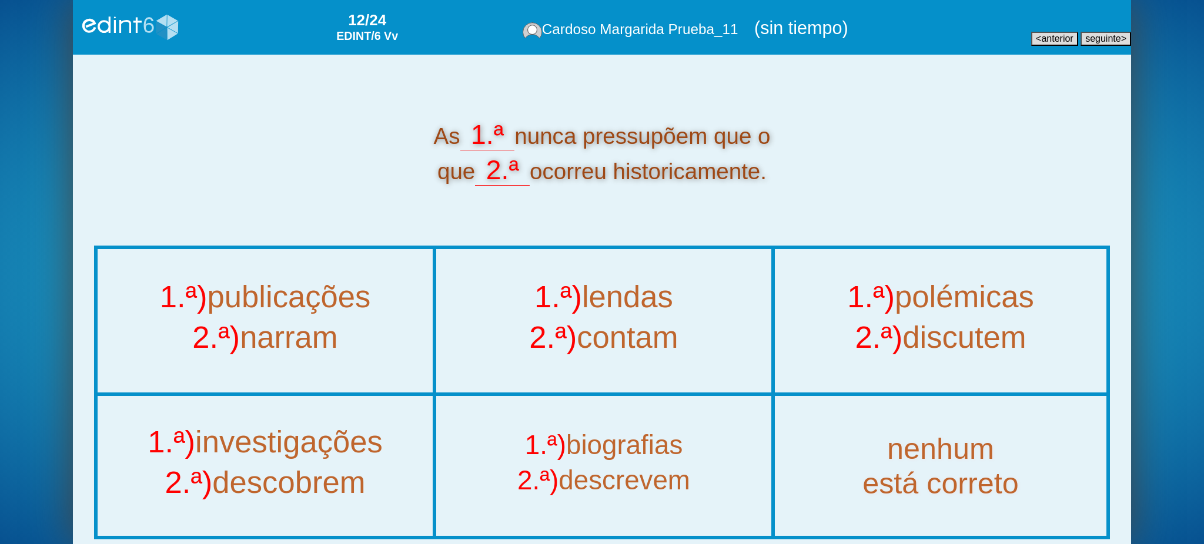
click at [612, 347] on div "2.ª) contam" at bounding box center [604, 341] width 383 height 40
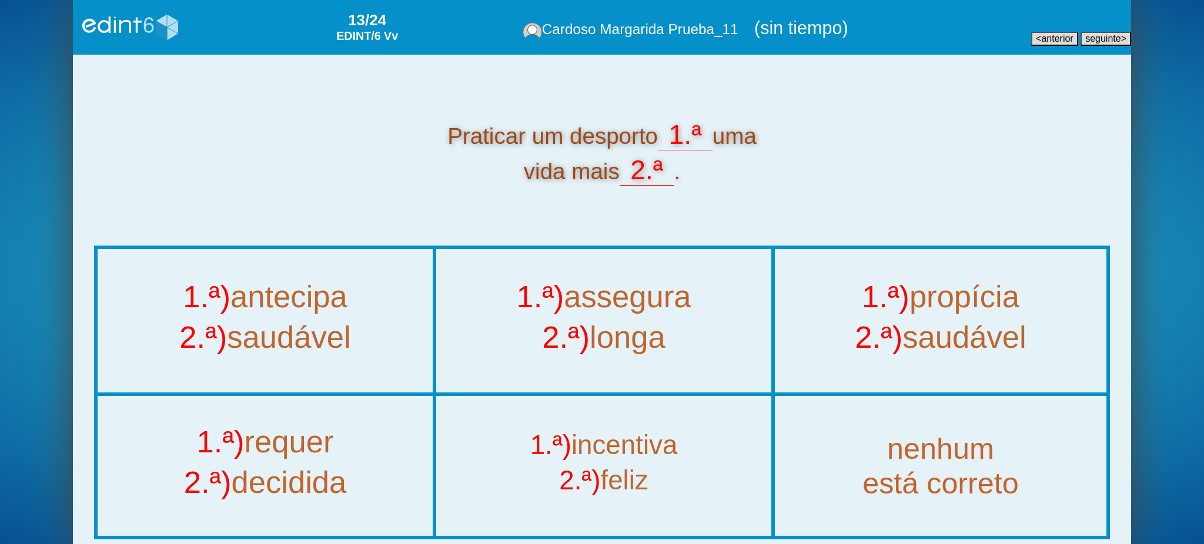
click at [928, 321] on div "2.ª) saudável" at bounding box center [940, 341] width 379 height 40
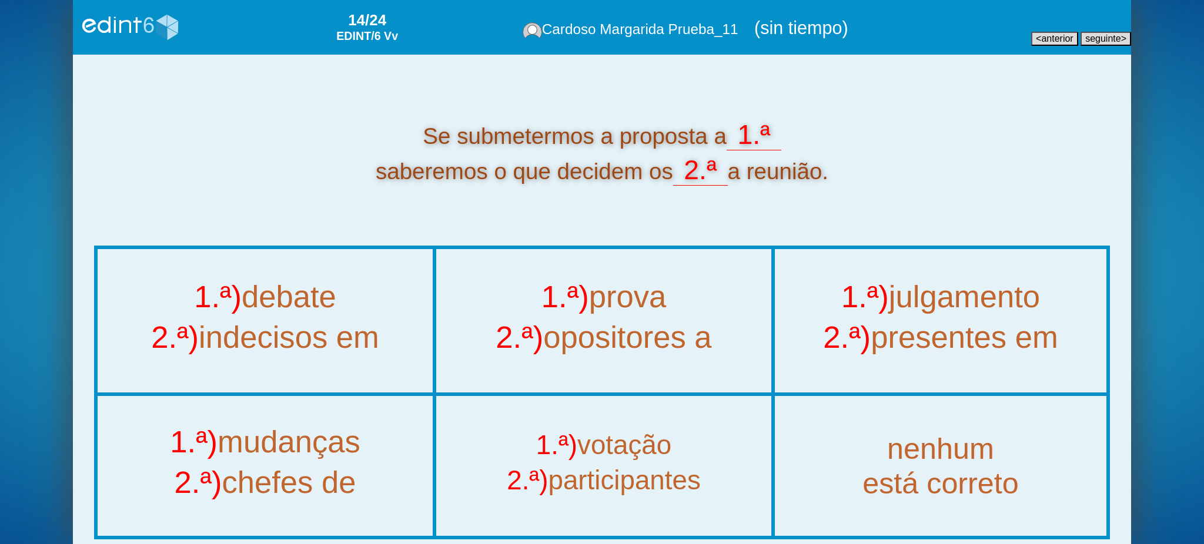
click at [1055, 35] on span "anterior" at bounding box center [1057, 39] width 32 height 10
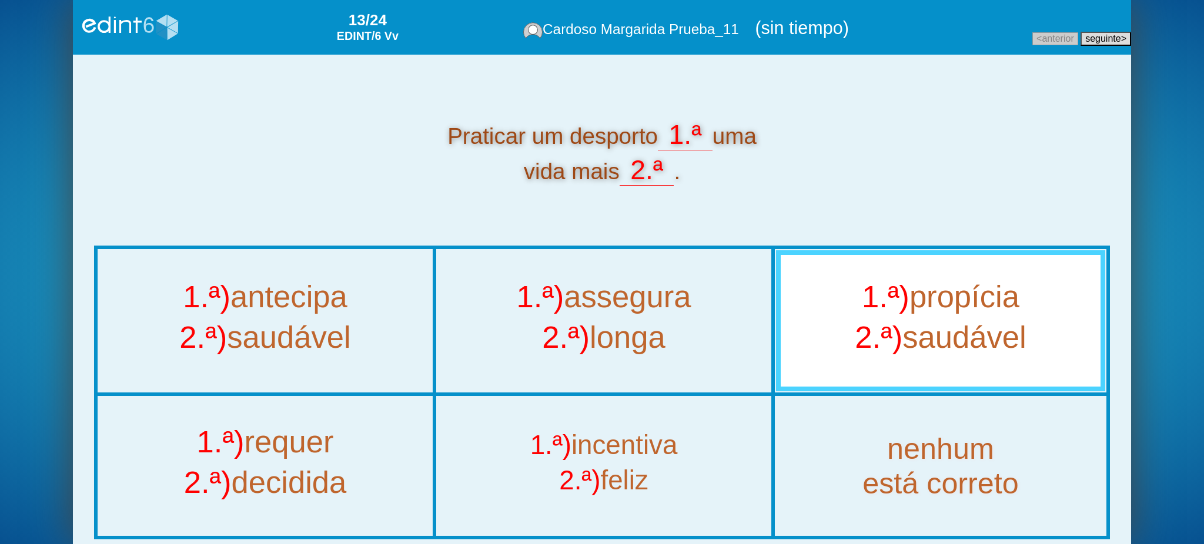
click at [1090, 36] on span "seguinte" at bounding box center [1103, 39] width 36 height 10
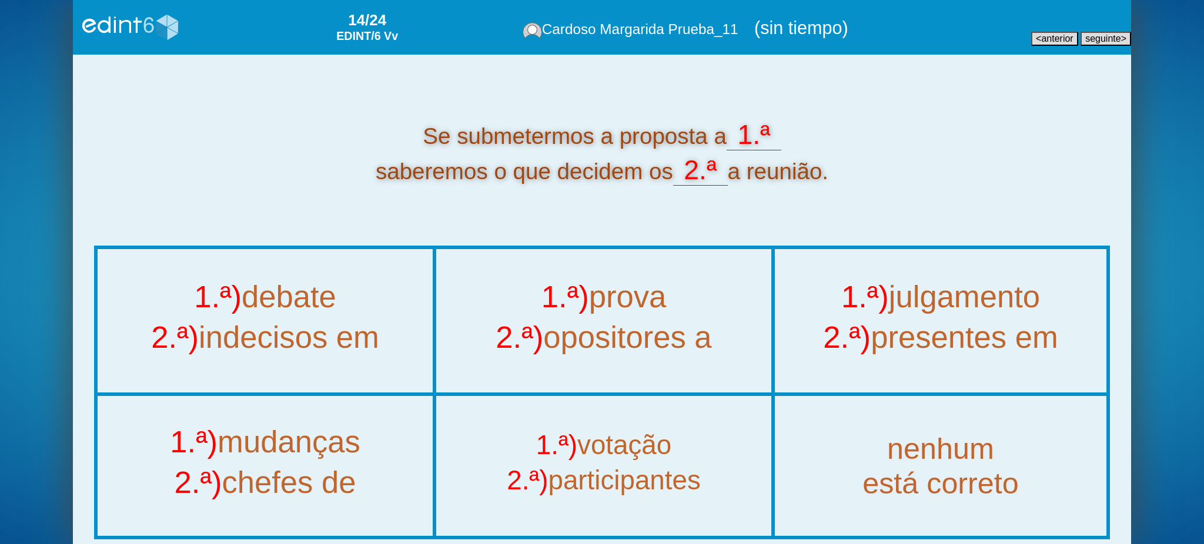
drag, startPoint x: 372, startPoint y: 174, endPoint x: 664, endPoint y: 173, distance: 291.6
click at [664, 173] on div "Se submetermos a proposta a 1.ª saberemos o que decidem os 2.ª a reunião." at bounding box center [602, 152] width 1016 height 71
copy div "saberemos o que decidem os"
drag, startPoint x: 579, startPoint y: 453, endPoint x: 572, endPoint y: 455, distance: 8.0
click at [577, 454] on div "1.ª) votação" at bounding box center [604, 446] width 383 height 40
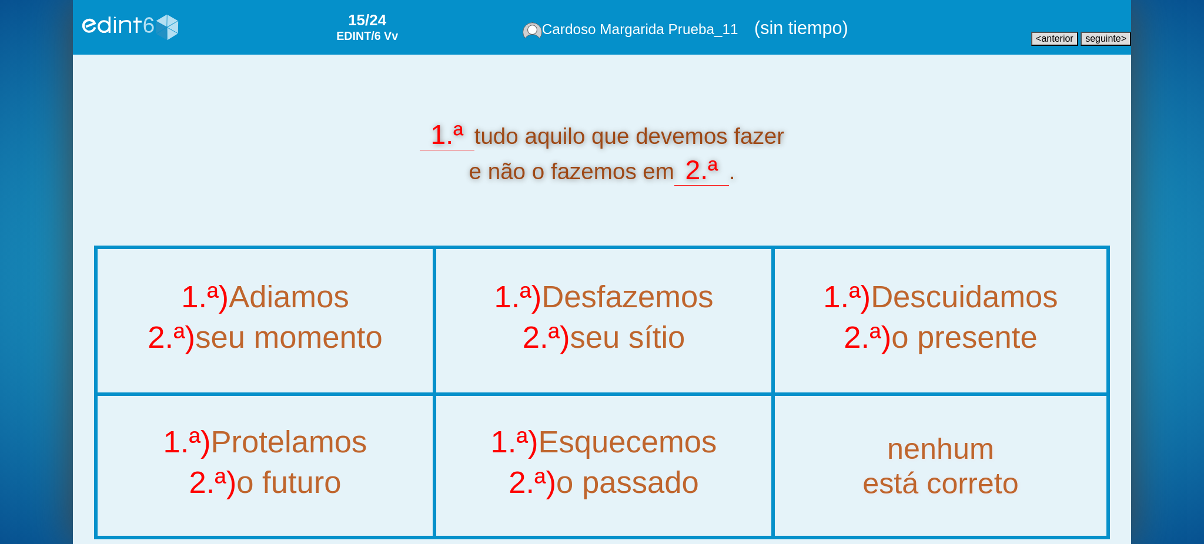
click at [254, 335] on div "2.ª) seu momento" at bounding box center [265, 341] width 383 height 40
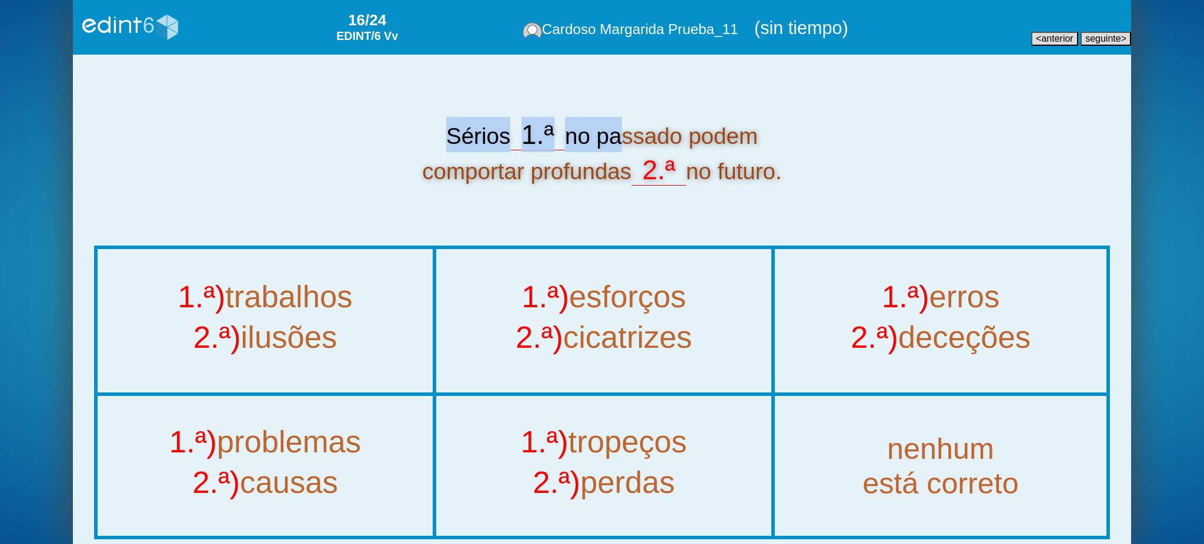
drag, startPoint x: 439, startPoint y: 141, endPoint x: 610, endPoint y: 152, distance: 172.0
click at [610, 152] on div "Sérios 1.ª no passado podem comportar profundas 2.ª no futuro." at bounding box center [602, 152] width 1016 height 71
click at [580, 143] on div "Sérios 1.ª no passado podem comportar profundas 2.ª no futuro." at bounding box center [602, 152] width 1016 height 71
drag, startPoint x: 572, startPoint y: 139, endPoint x: 781, endPoint y: 145, distance: 209.4
click at [781, 145] on div "Sérios 1.ª no passado podem comportar profundas 2.ª no futuro." at bounding box center [602, 152] width 1016 height 71
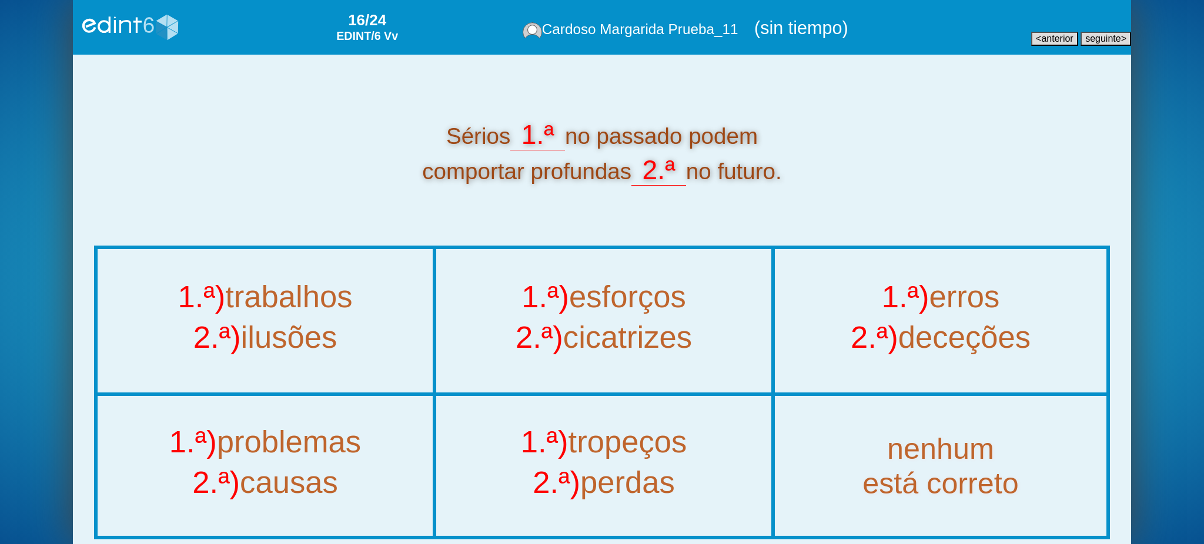
copy div "no passado podem"
click at [944, 318] on div "1.ª) erros" at bounding box center [940, 300] width 379 height 40
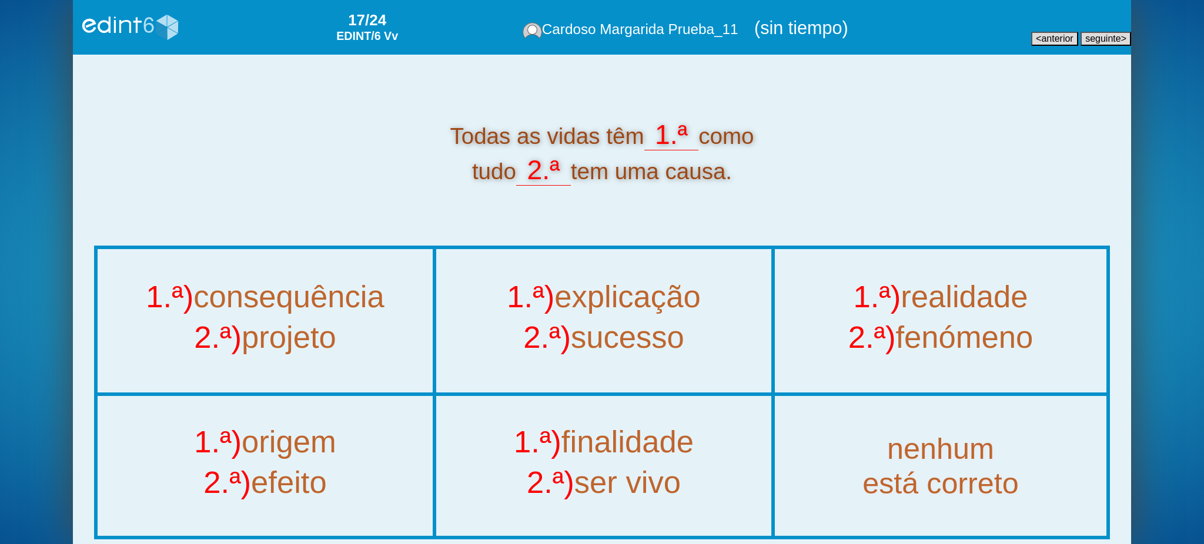
click at [345, 448] on div "1.ª) origem" at bounding box center [265, 446] width 383 height 40
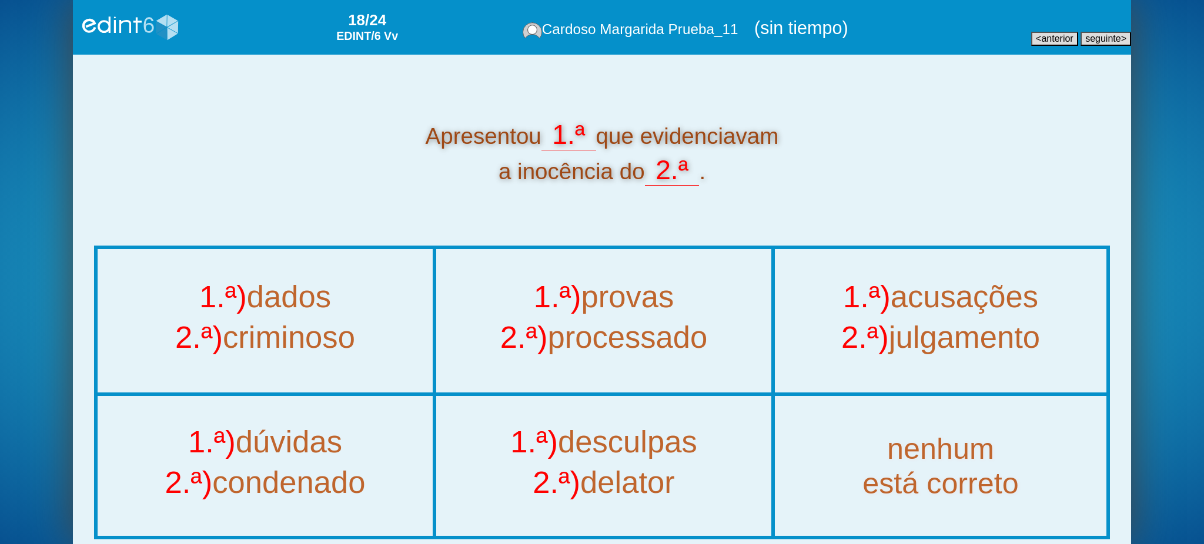
click at [528, 332] on span "2.ª)" at bounding box center [524, 337] width 48 height 35
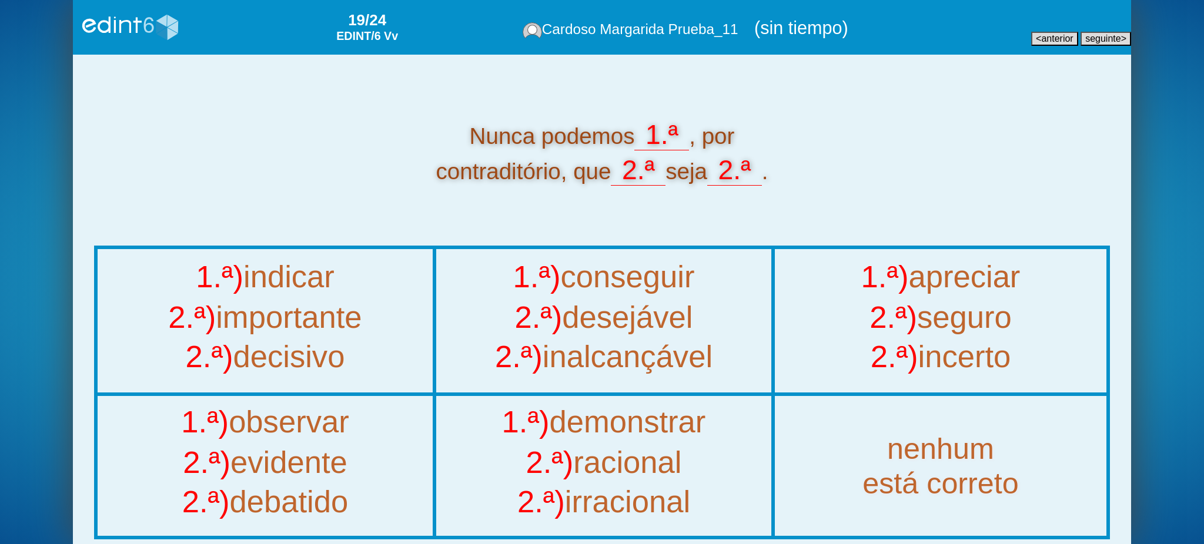
click at [577, 426] on div "1.ª) demonstrar" at bounding box center [604, 426] width 383 height 40
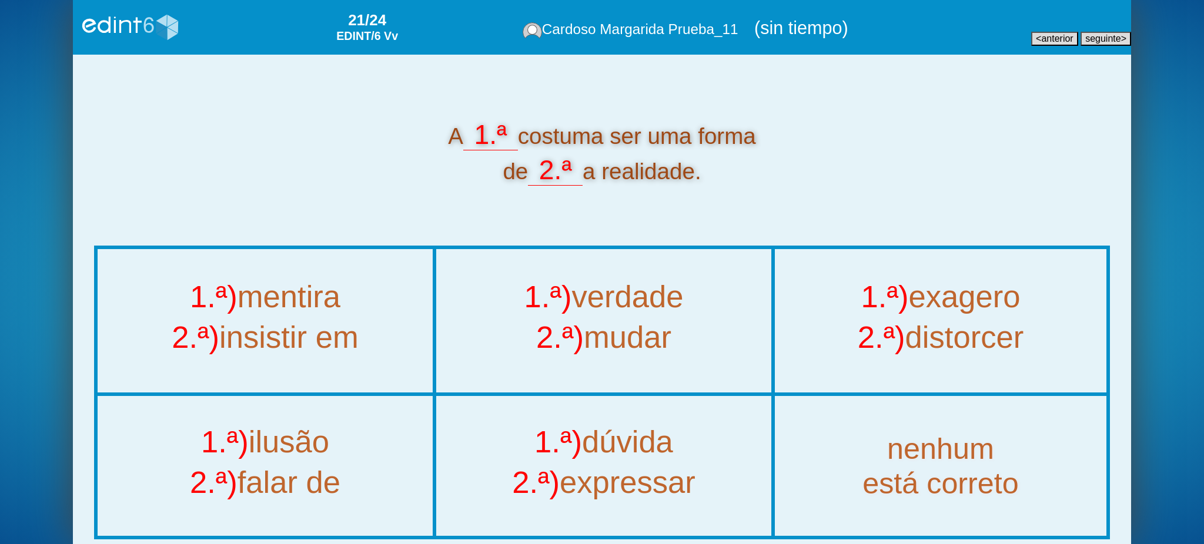
click at [1052, 24] on div "< anterior seguinte >" at bounding box center [1053, 27] width 156 height 44
click at [1054, 36] on span "anterior" at bounding box center [1057, 39] width 32 height 10
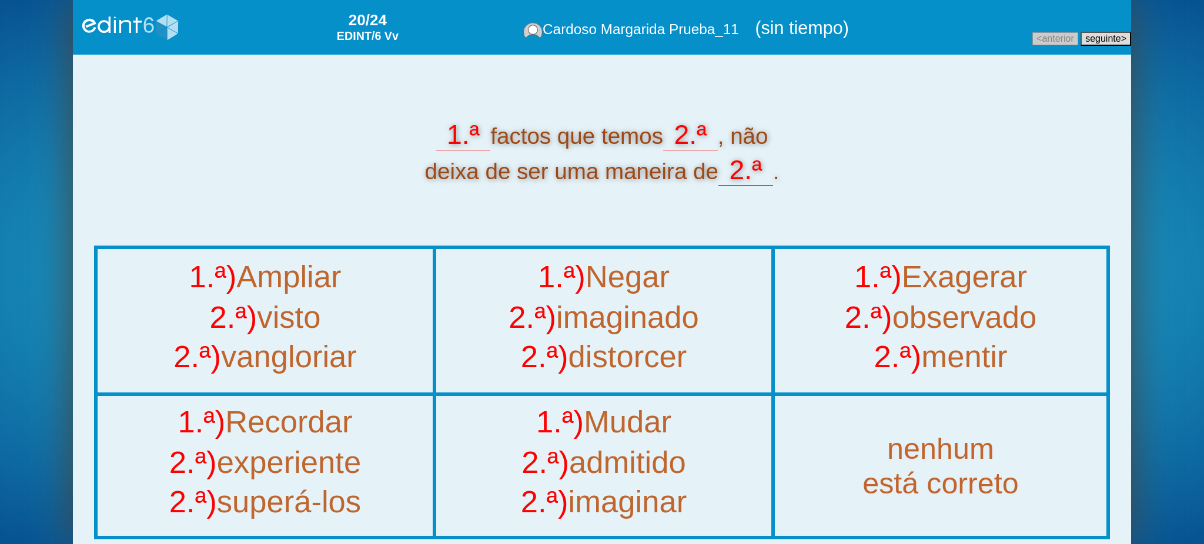
click at [1107, 34] on span "seguinte" at bounding box center [1103, 39] width 36 height 10
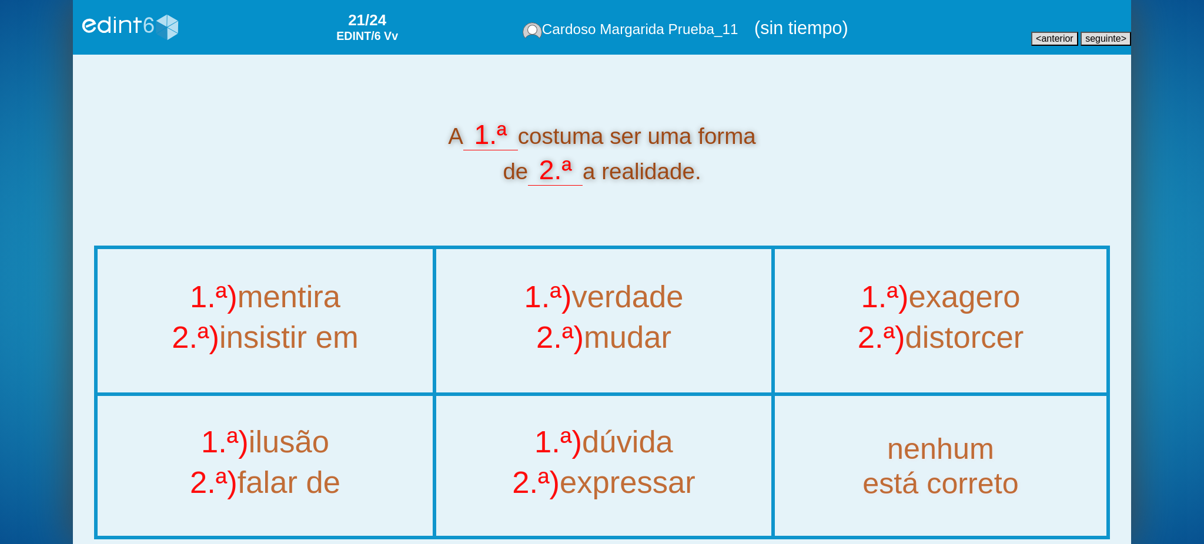
click at [1047, 41] on span "anterior" at bounding box center [1057, 39] width 32 height 10
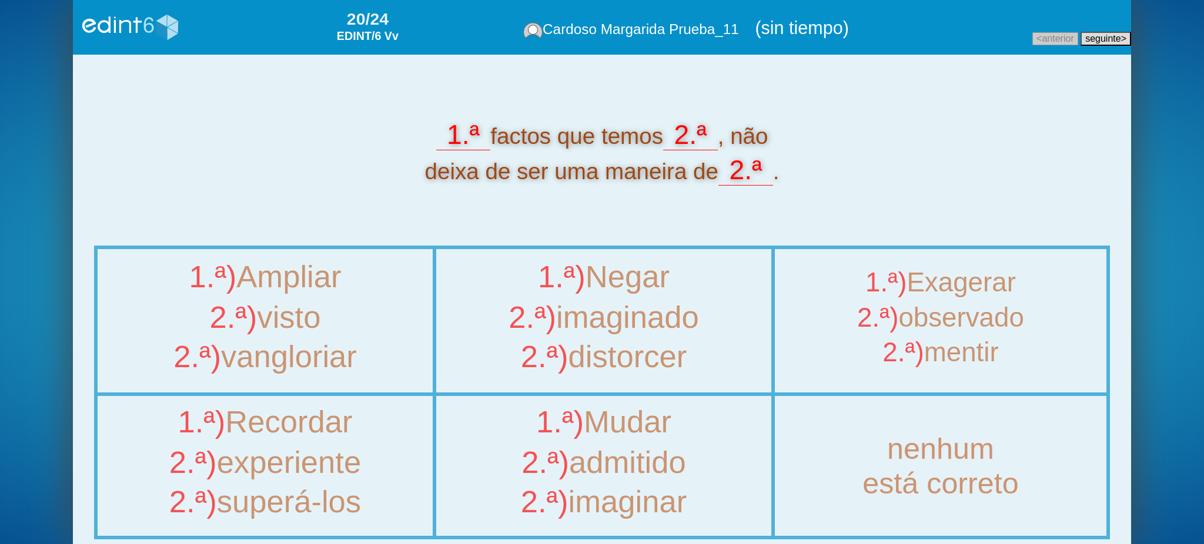
drag, startPoint x: 982, startPoint y: 306, endPoint x: 1085, endPoint y: 64, distance: 262.9
click at [981, 303] on div "2.ª) observado" at bounding box center [940, 320] width 329 height 35
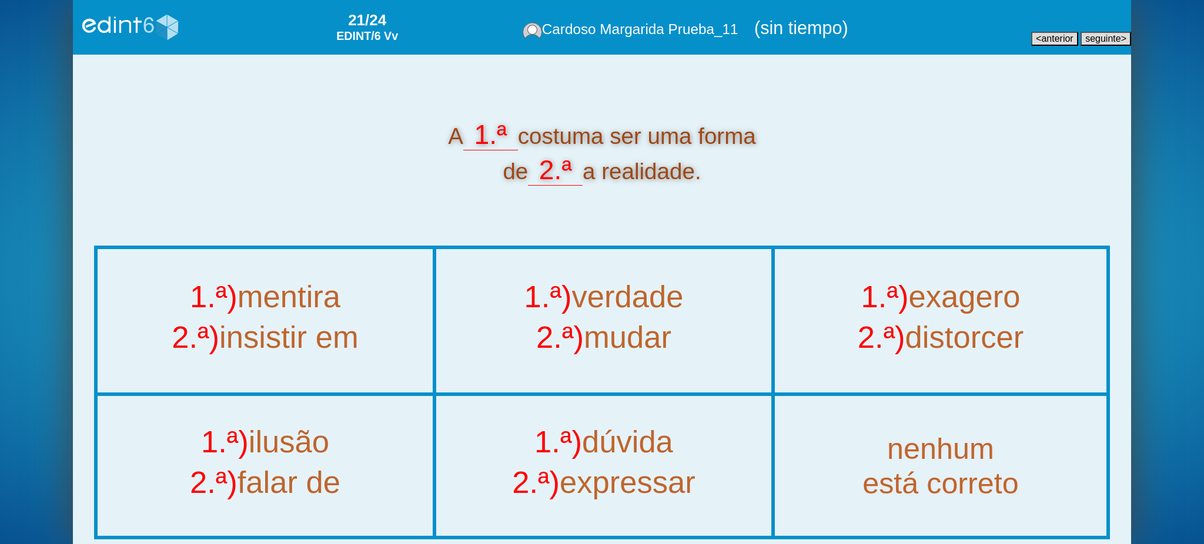
click at [991, 332] on div "2.ª) distorcer" at bounding box center [940, 341] width 379 height 40
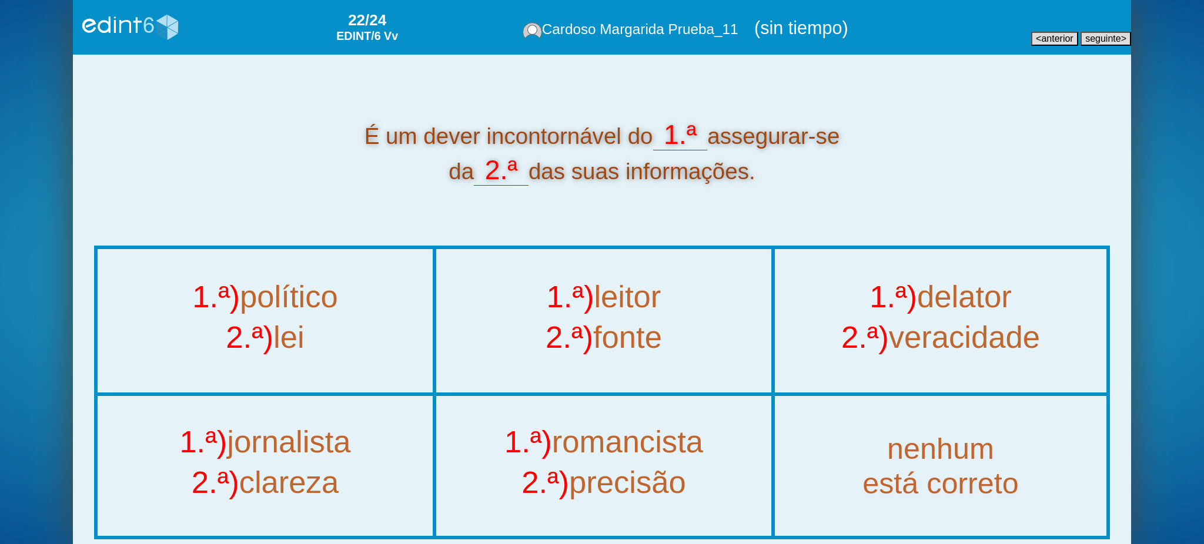
click at [969, 345] on div "2.ª) veracidade" at bounding box center [940, 341] width 379 height 40
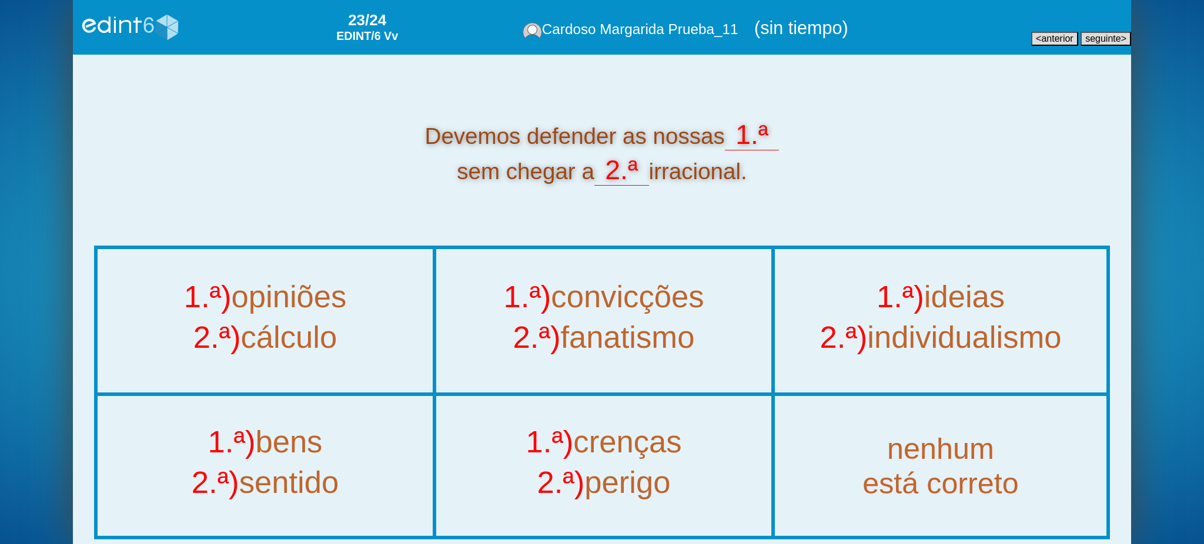
drag, startPoint x: 587, startPoint y: 172, endPoint x: 447, endPoint y: 167, distance: 140.6
click at [447, 167] on div "Devemos defender as nossas 1.ª sem chegar a 2.ª irracional." at bounding box center [602, 152] width 1016 height 71
copy div "sem chegar a"
click at [642, 329] on div "2.ª) fanatismo" at bounding box center [604, 341] width 383 height 40
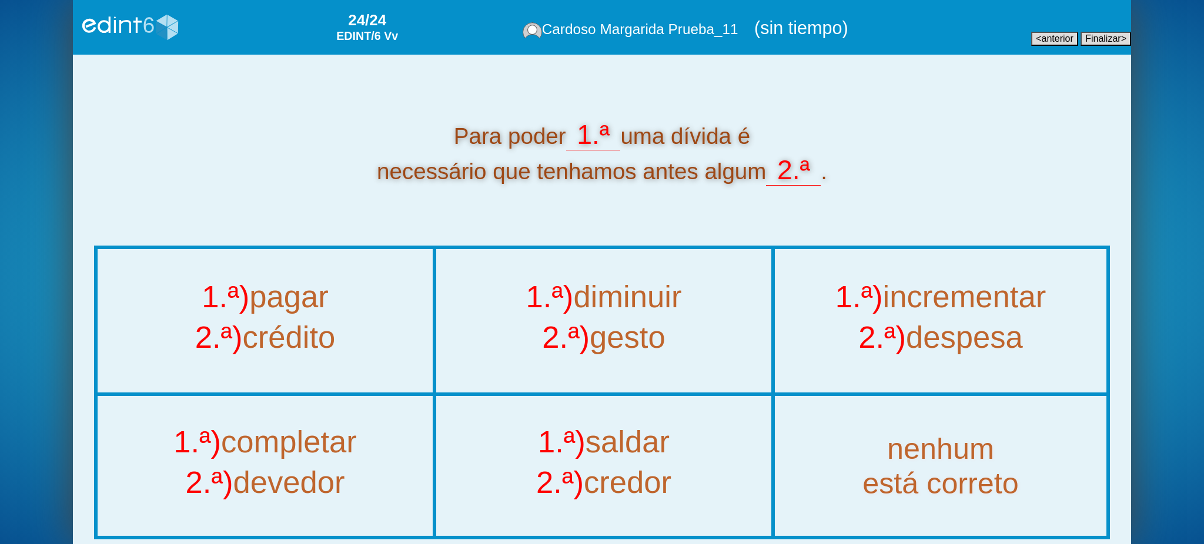
click at [609, 447] on div "1.ª) saldar" at bounding box center [604, 446] width 383 height 40
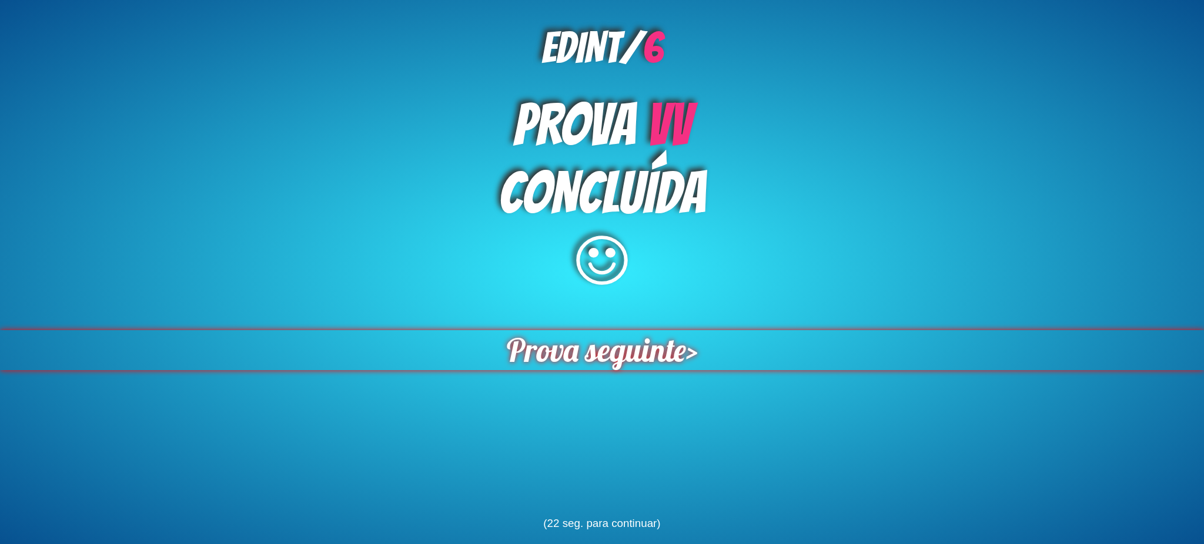
click at [569, 350] on span "Prova seguinte" at bounding box center [596, 351] width 195 height 44
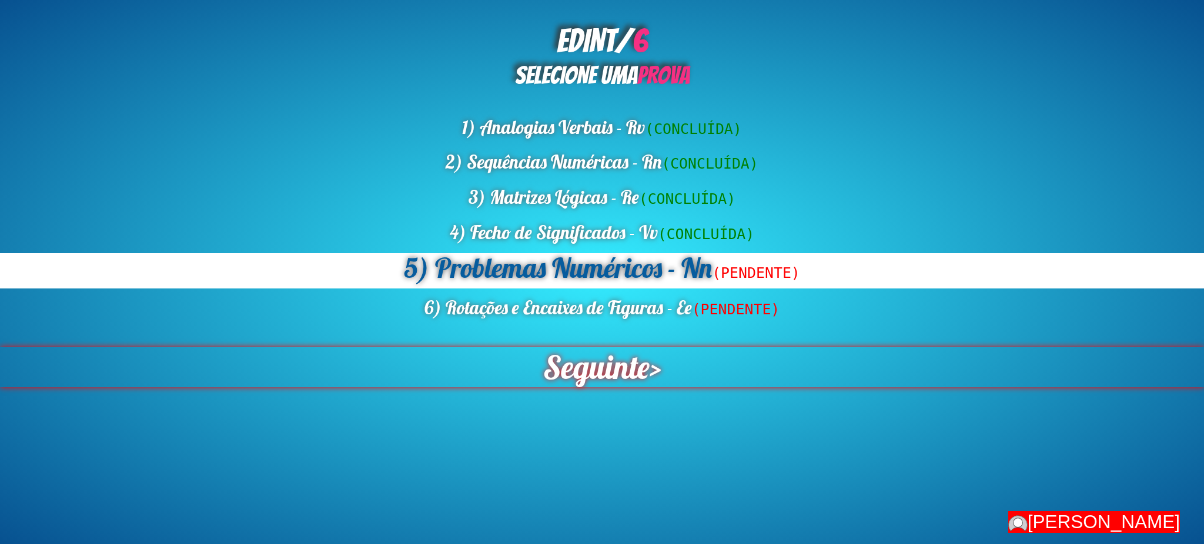
click at [577, 373] on span "Seguinte" at bounding box center [595, 368] width 116 height 44
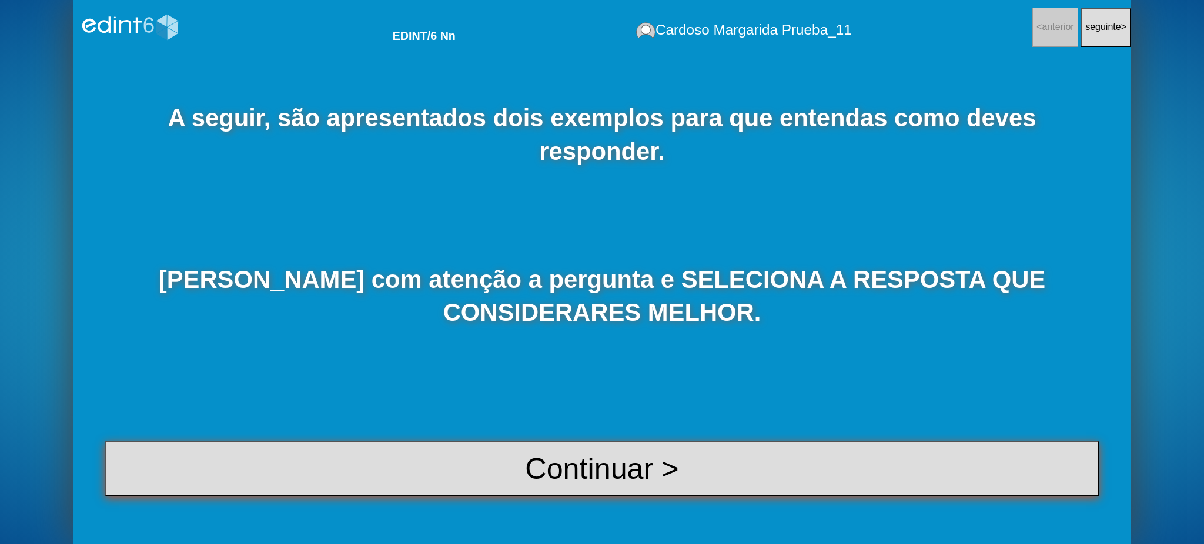
click at [643, 487] on button "Continuar >" at bounding box center [602, 469] width 995 height 56
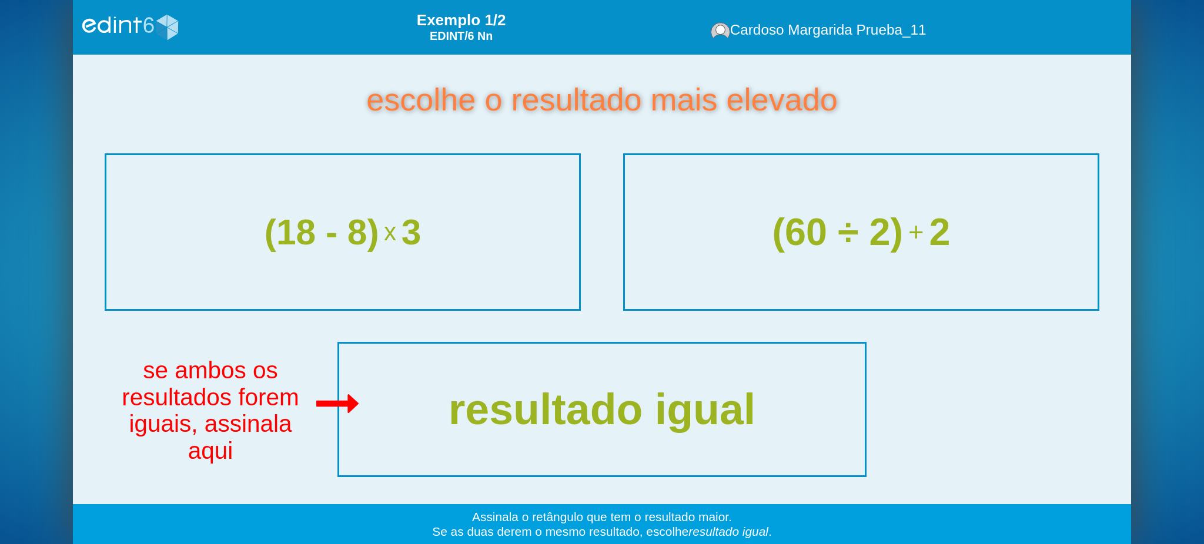
click at [904, 259] on div "(60 ÷ 2) + 2" at bounding box center [861, 232] width 503 height 162
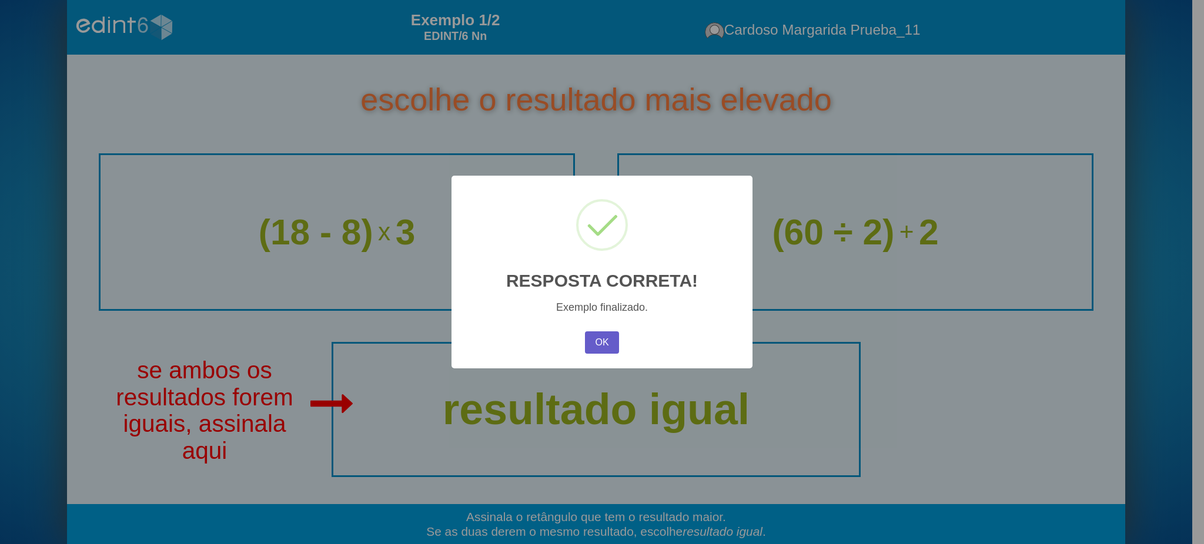
click at [602, 346] on button "OK" at bounding box center [602, 343] width 34 height 22
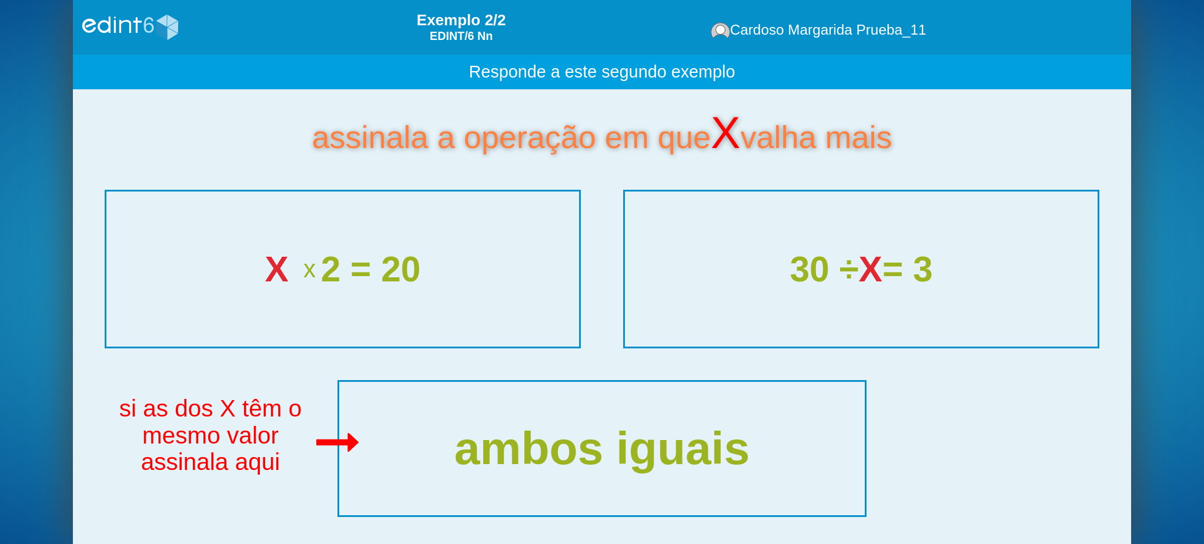
click at [550, 419] on div "ambos iguais" at bounding box center [602, 449] width 560 height 140
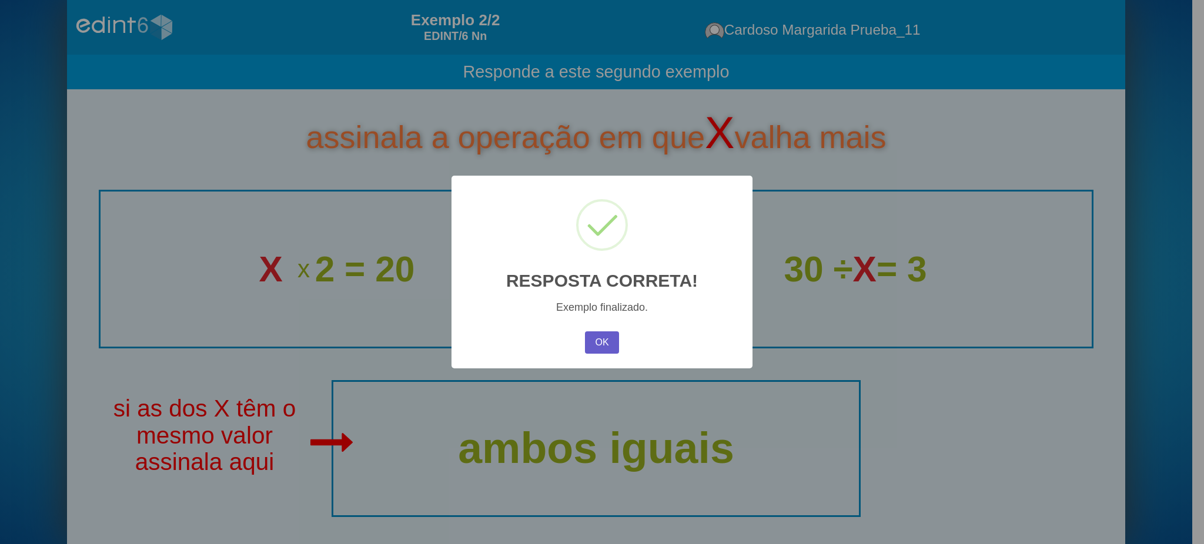
click at [593, 343] on button "OK" at bounding box center [602, 343] width 34 height 22
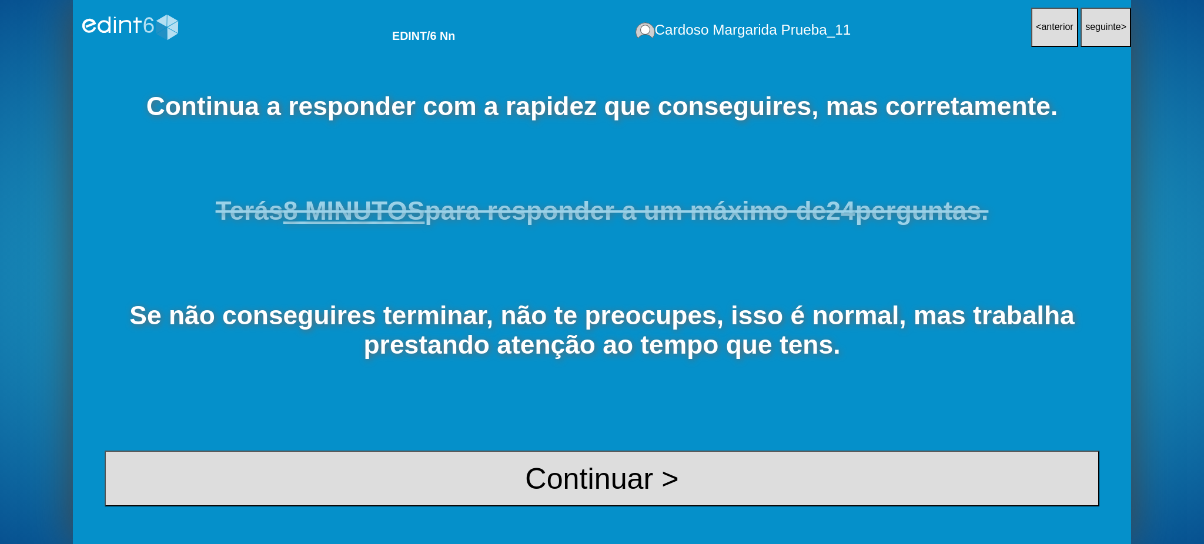
click at [1031, 34] on button "< anterior" at bounding box center [1054, 27] width 47 height 39
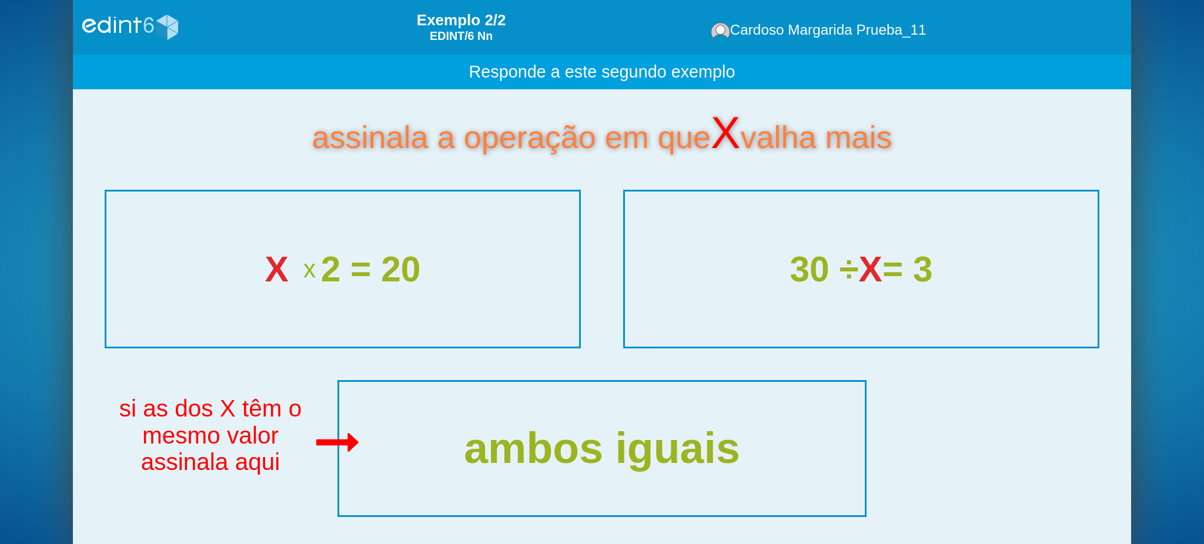
drag, startPoint x: 763, startPoint y: 142, endPoint x: 907, endPoint y: 148, distance: 143.6
click at [907, 148] on div "assinala a operação em que X valha mais" at bounding box center [602, 135] width 1058 height 38
copy div "valha mais"
drag, startPoint x: 260, startPoint y: 263, endPoint x: 248, endPoint y: 262, distance: 12.4
click at [259, 263] on span "X" at bounding box center [271, 269] width 25 height 42
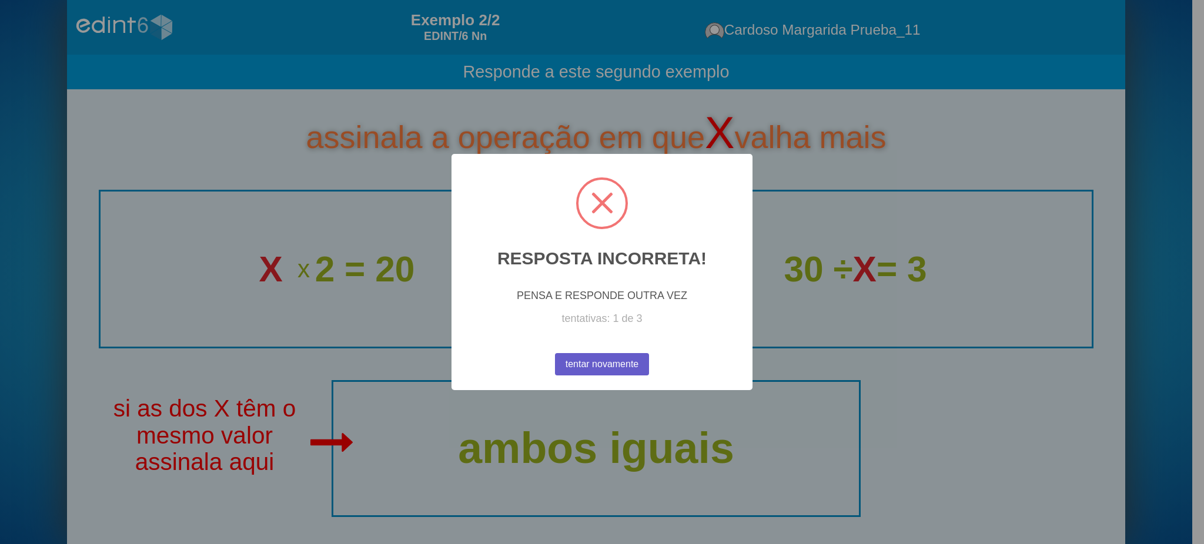
click at [617, 360] on button "tentar novamente" at bounding box center [602, 365] width 102 height 24
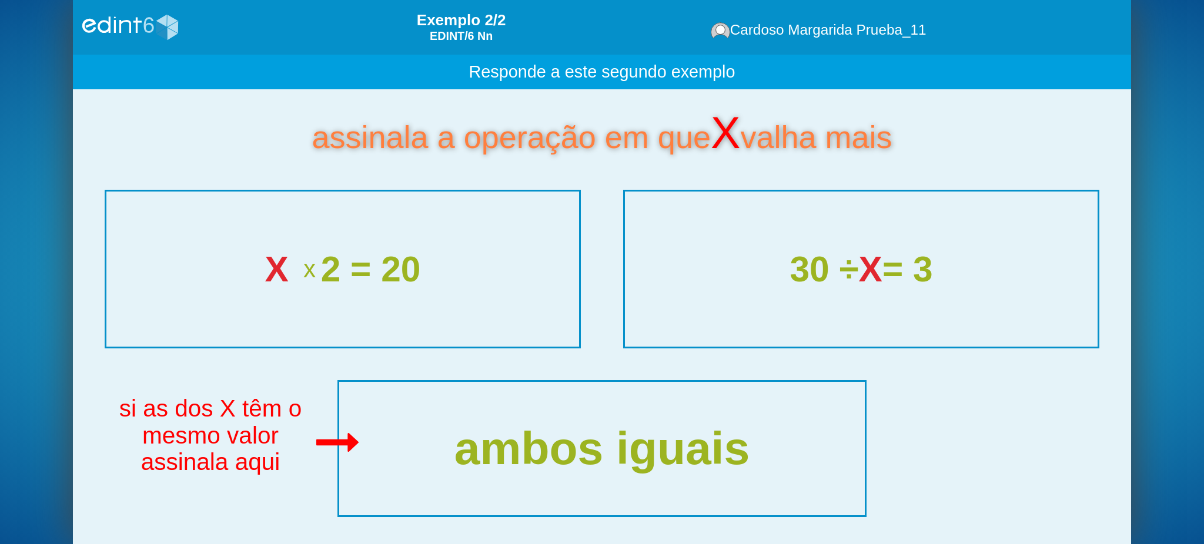
click at [737, 426] on div "ambos iguais" at bounding box center [602, 448] width 528 height 55
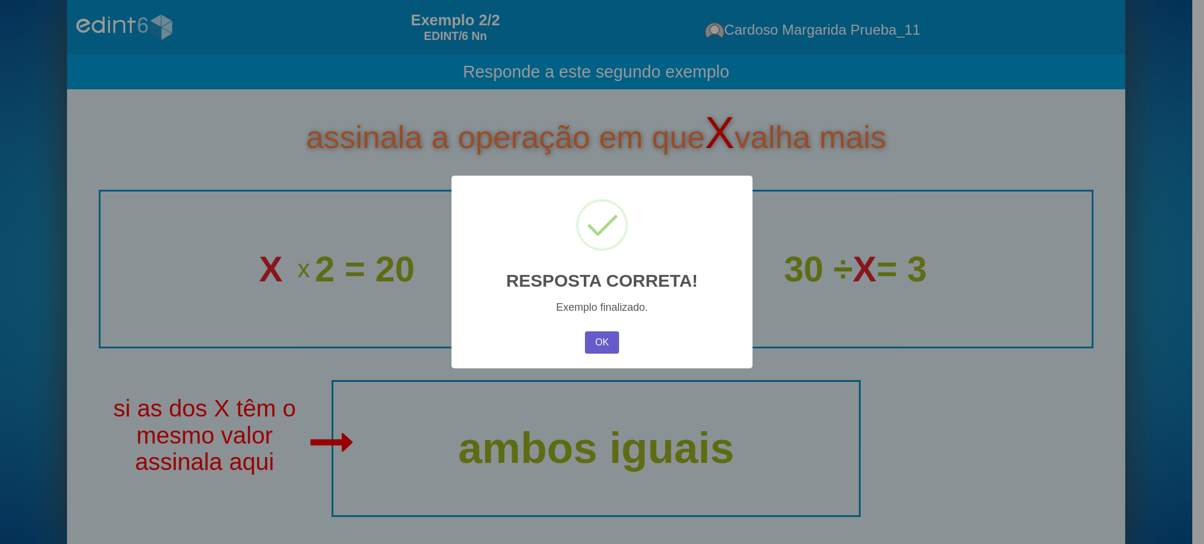
click at [602, 341] on button "OK" at bounding box center [602, 343] width 34 height 22
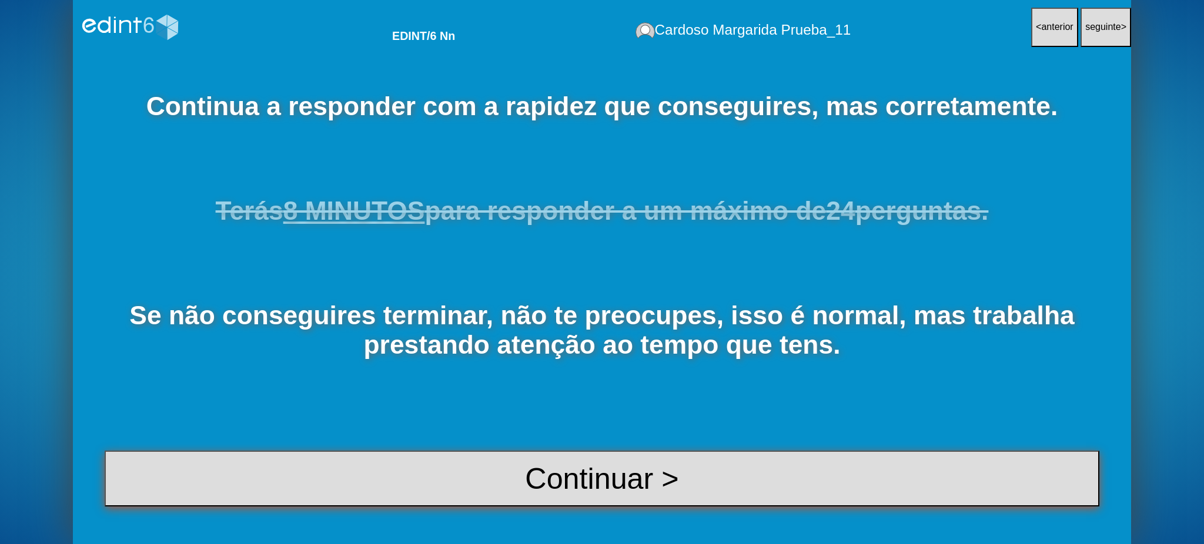
click at [596, 484] on button "Continuar >" at bounding box center [602, 479] width 995 height 56
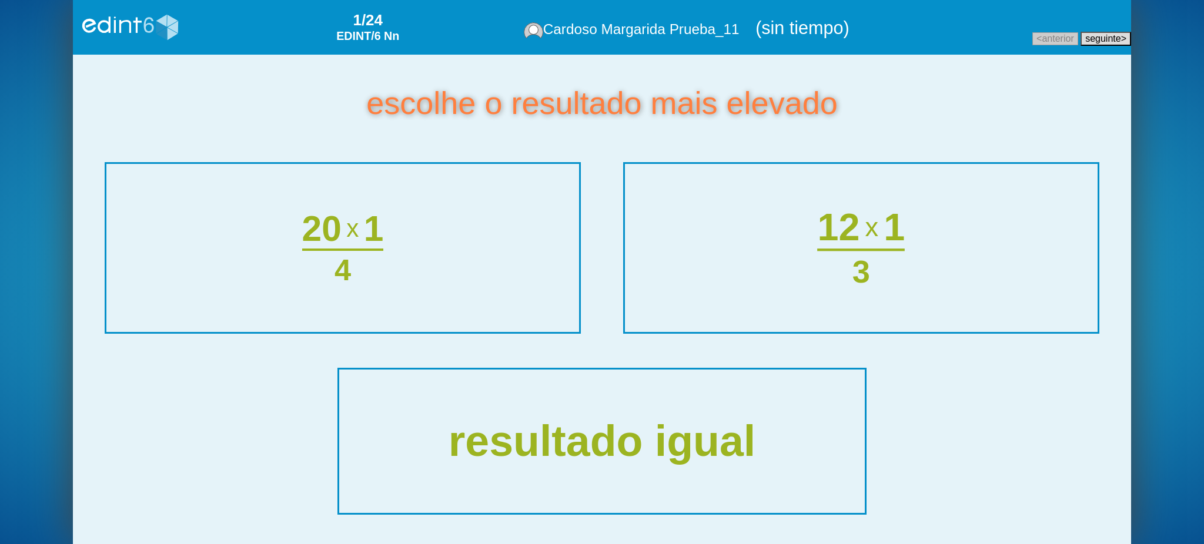
click at [868, 272] on div "3" at bounding box center [862, 271] width 88 height 35
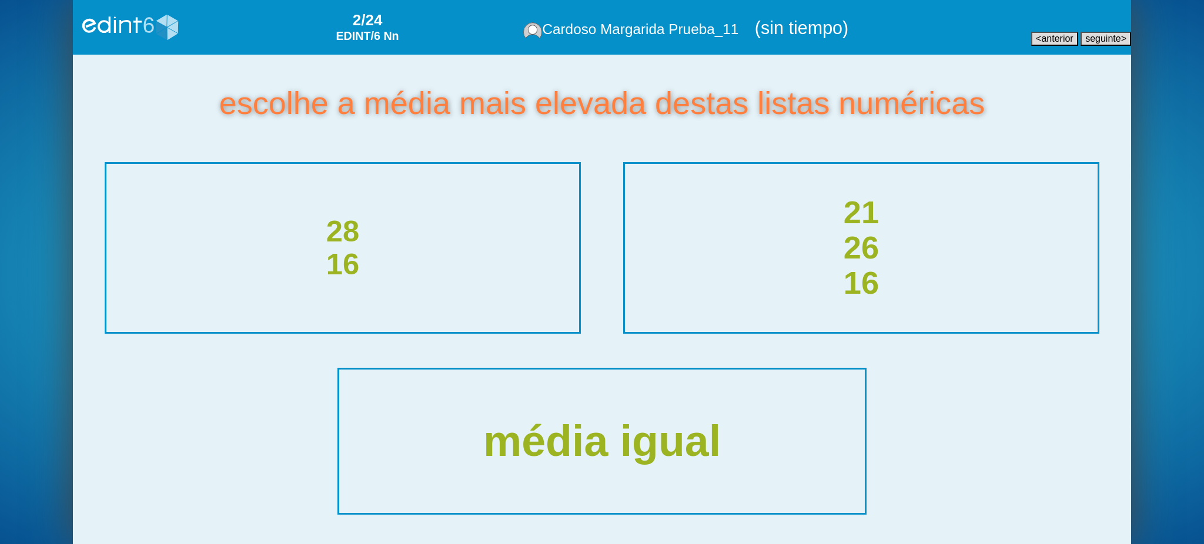
click at [857, 242] on div "21 26 16" at bounding box center [861, 247] width 503 height 177
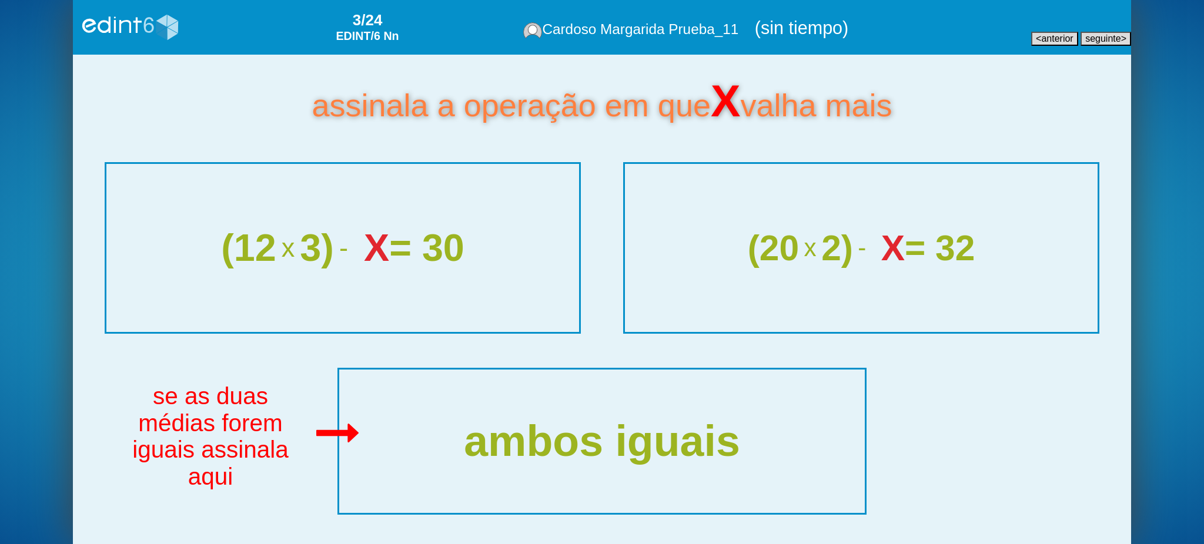
click at [389, 236] on span "X" at bounding box center [376, 248] width 25 height 42
click at [390, 236] on div "(12 x 3) - X = 30" at bounding box center [343, 248] width 472 height 42
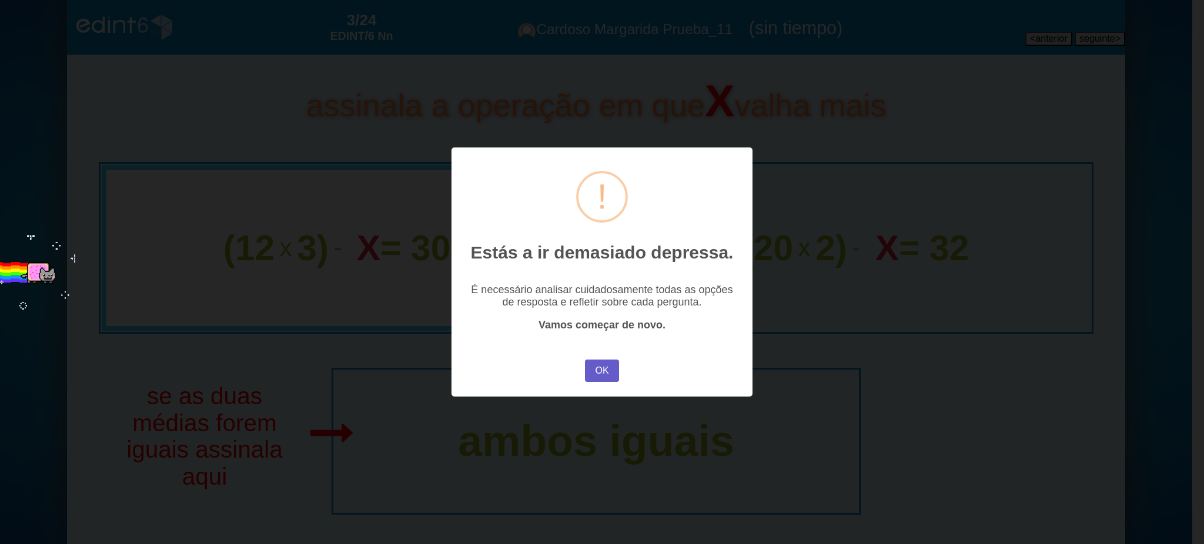
click at [613, 377] on button "OK" at bounding box center [602, 371] width 34 height 22
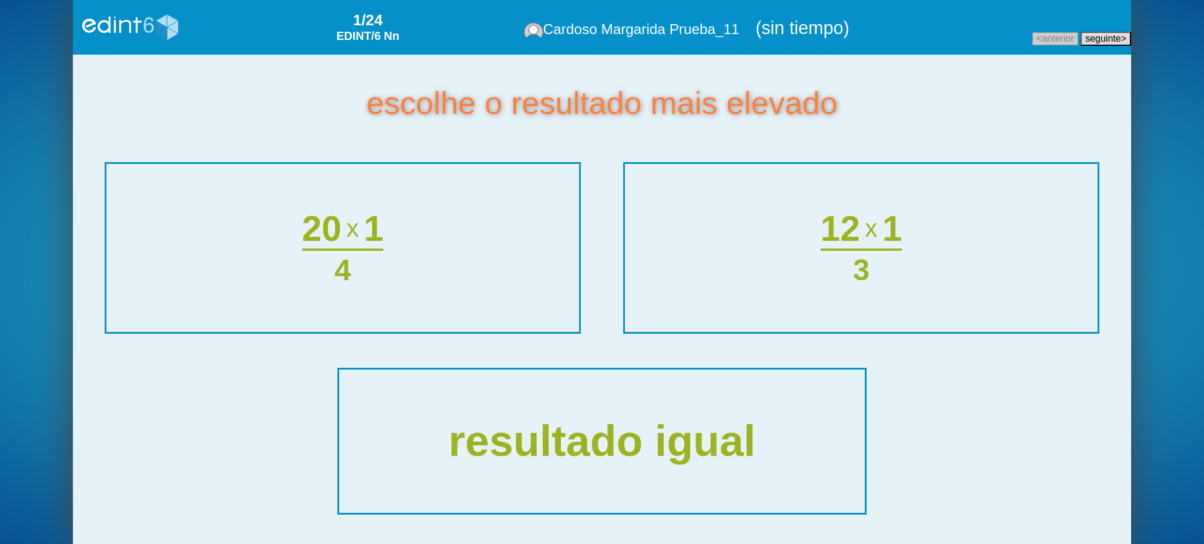
click at [743, 276] on div "12 x 1 3" at bounding box center [861, 248] width 470 height 166
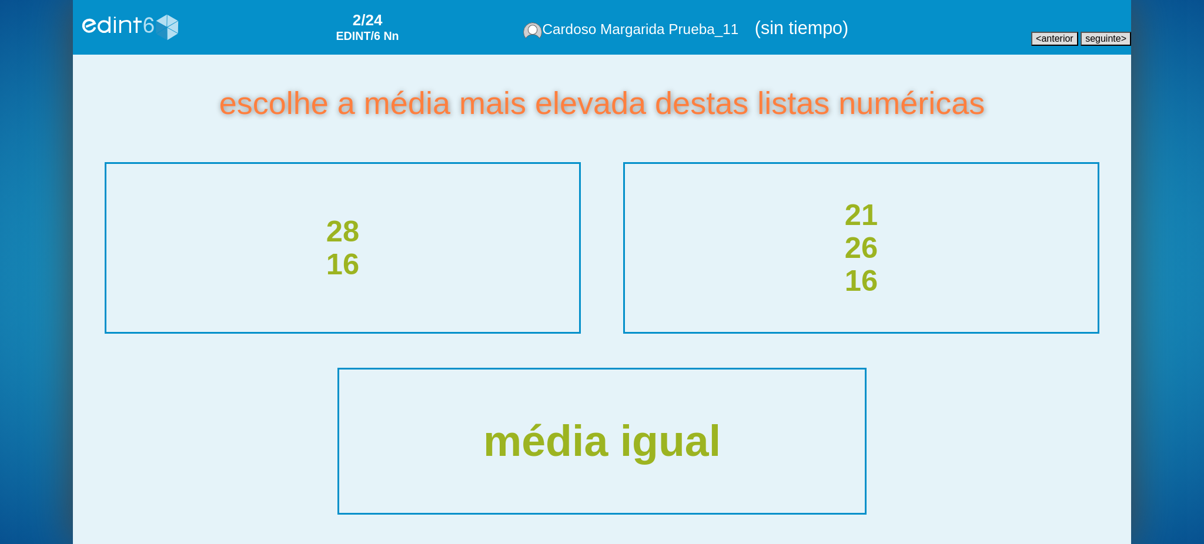
click at [743, 276] on div "21 26 16" at bounding box center [861, 248] width 470 height 166
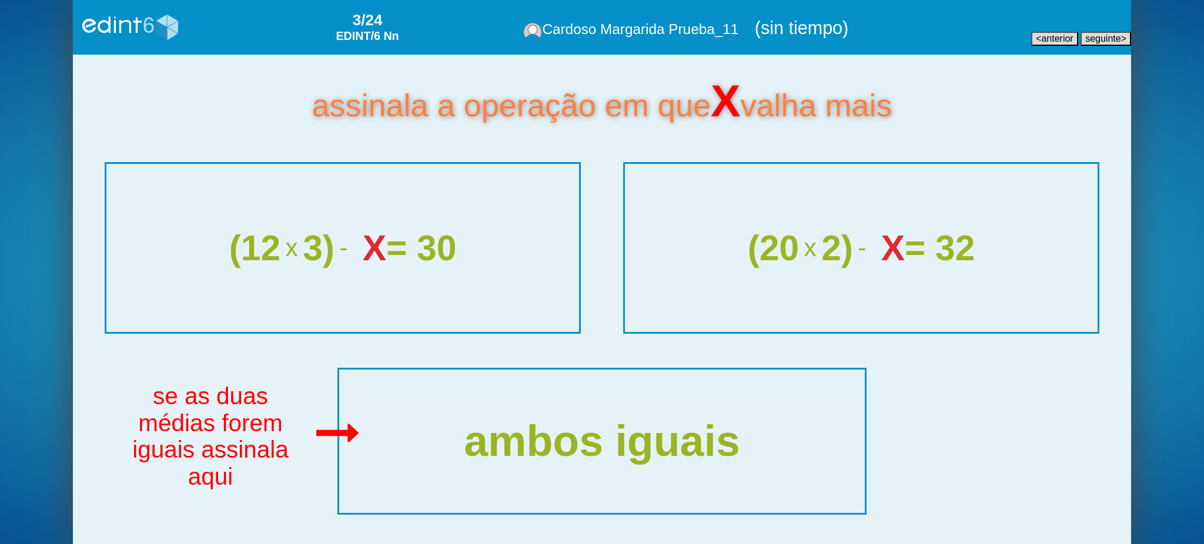
click at [743, 276] on div "(20 x 2) - X = 32" at bounding box center [861, 248] width 470 height 166
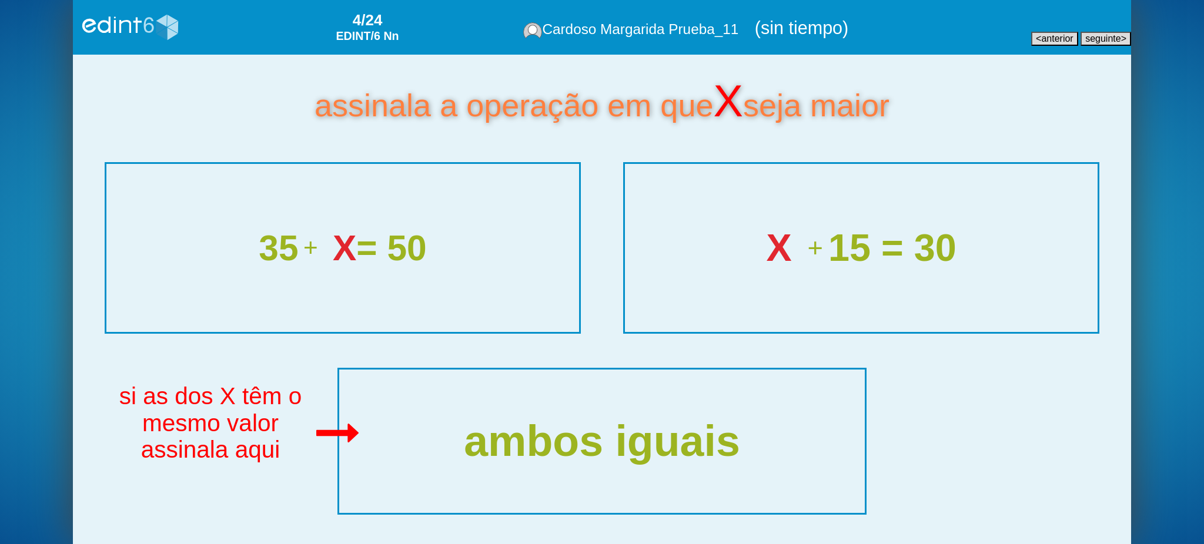
click at [811, 196] on div "X + 15 = 30" at bounding box center [861, 247] width 503 height 177
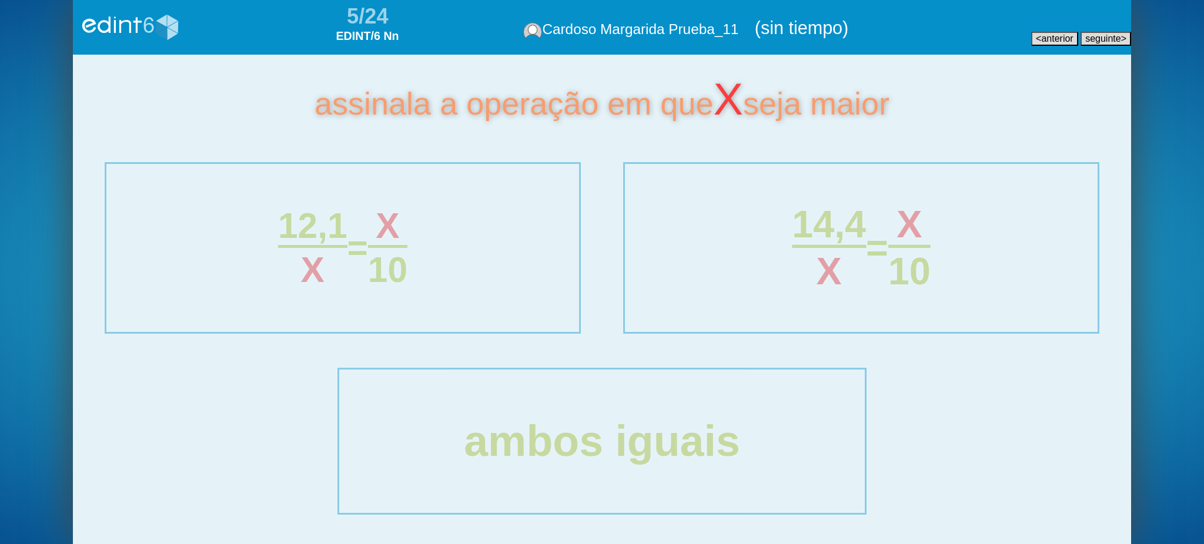
click at [700, 282] on div "14,4 X = X 10" at bounding box center [862, 247] width 472 height 89
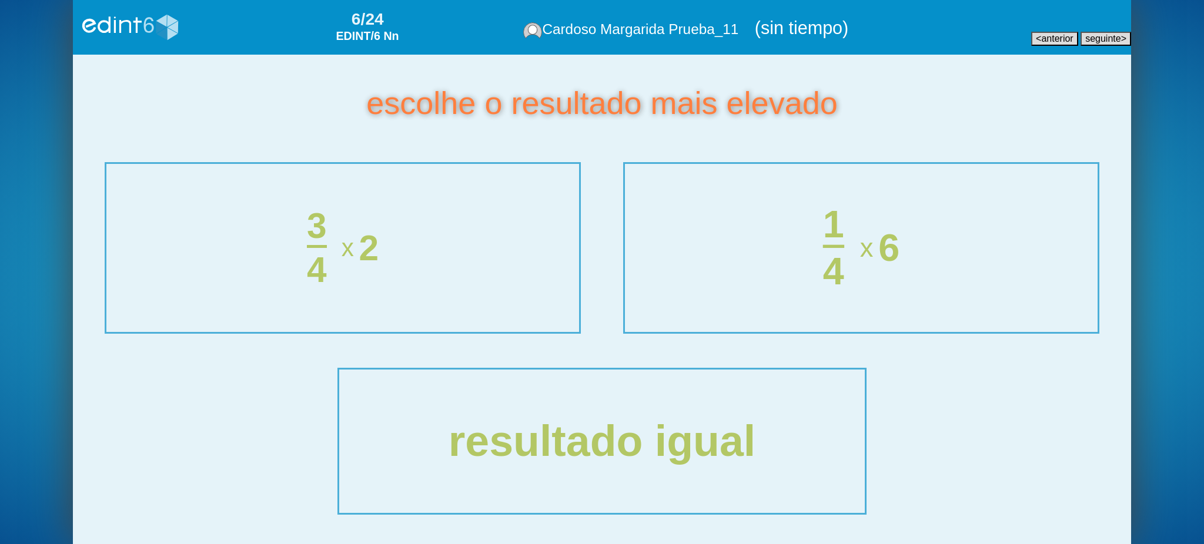
click at [702, 302] on div "1 4 x 6" at bounding box center [861, 247] width 503 height 177
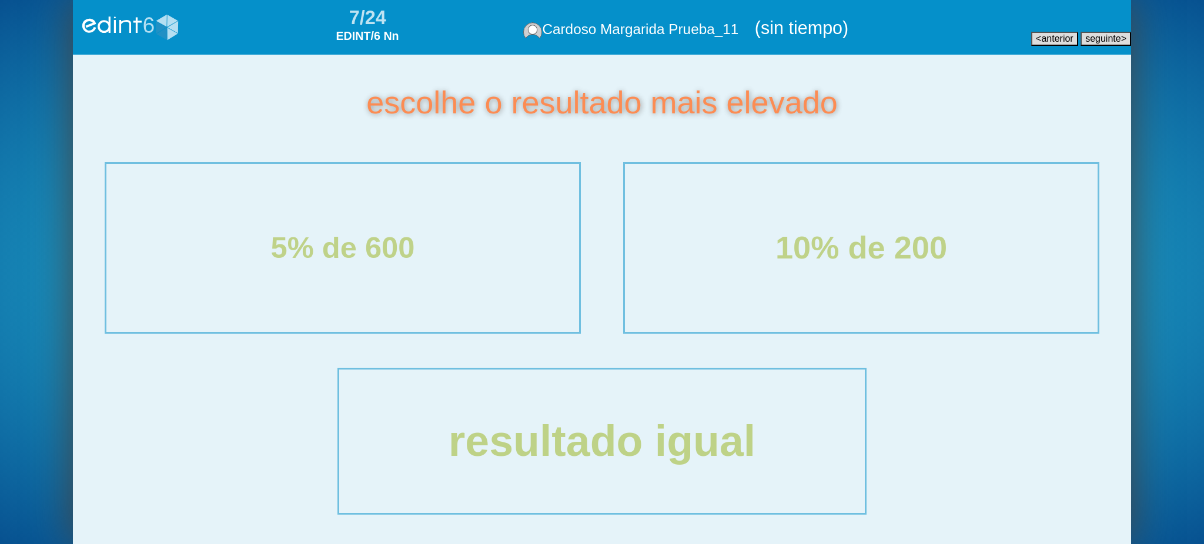
click at [702, 302] on div "10% de 200" at bounding box center [861, 247] width 503 height 177
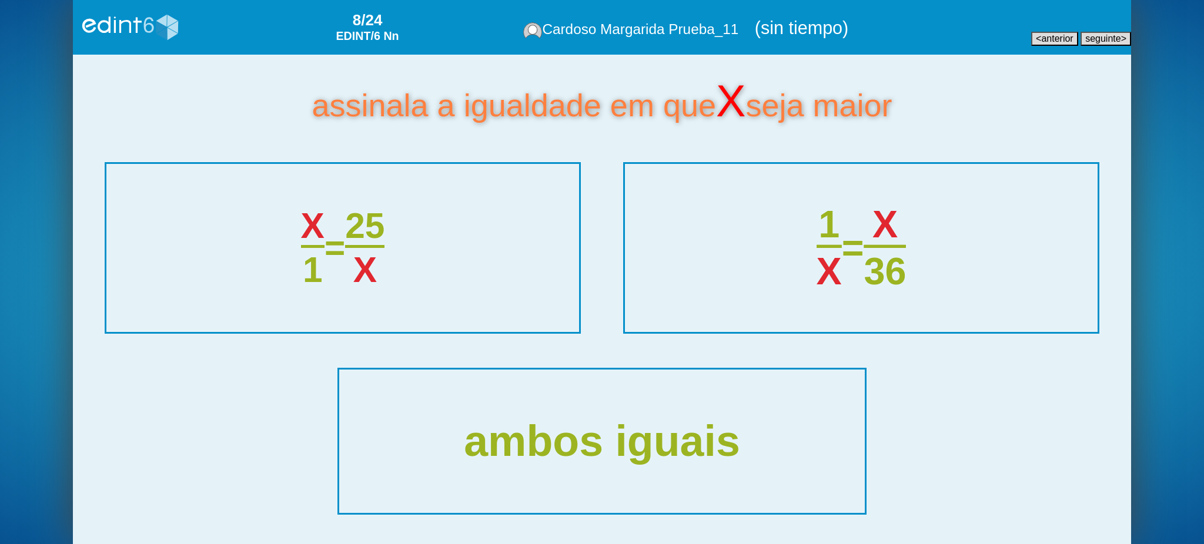
click at [702, 302] on div "1 X = X 36" at bounding box center [861, 247] width 503 height 177
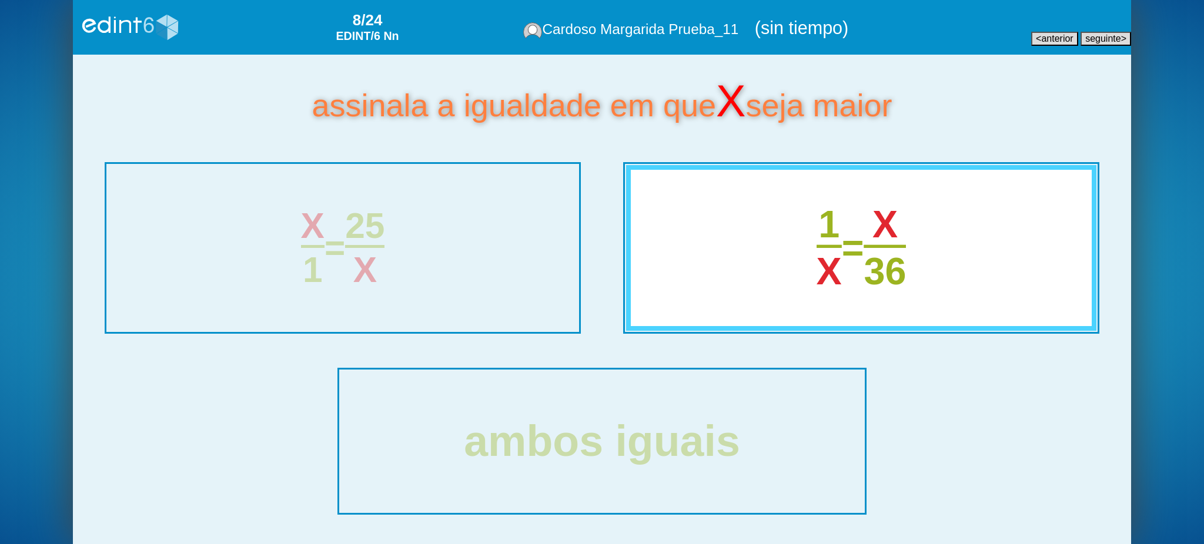
click at [702, 302] on div "assinala a igualdade em que X seja maior X 1 = 25 X 1 X = X 36 ambos iguais" at bounding box center [602, 300] width 1058 height 490
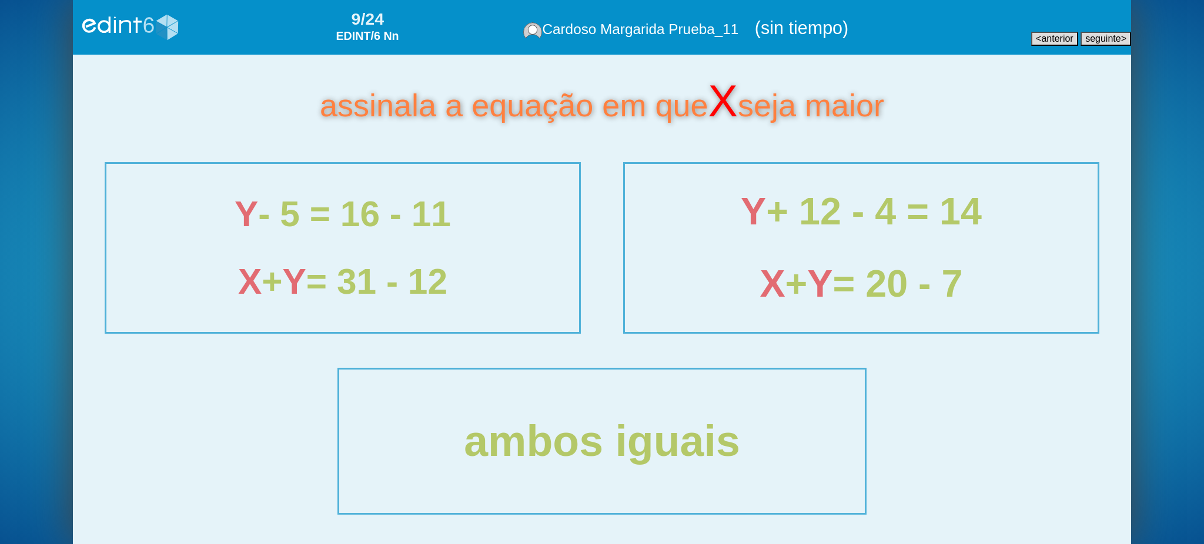
click at [702, 302] on div "X + Y = 20 - 7" at bounding box center [862, 284] width 472 height 42
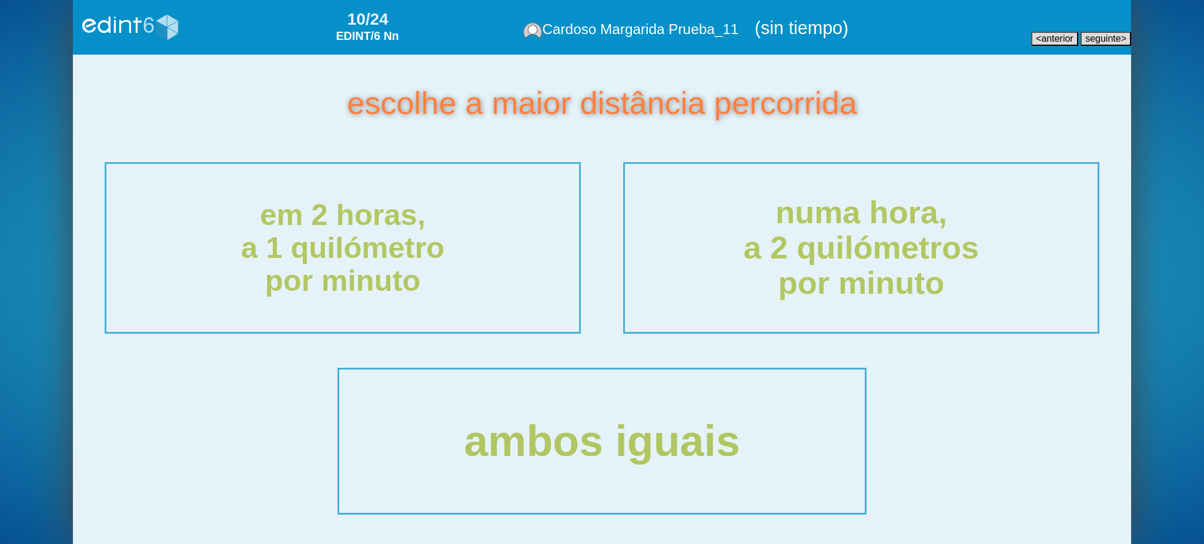
click at [702, 302] on div "numa hora, a 2 quilómetros por minuto" at bounding box center [861, 247] width 503 height 177
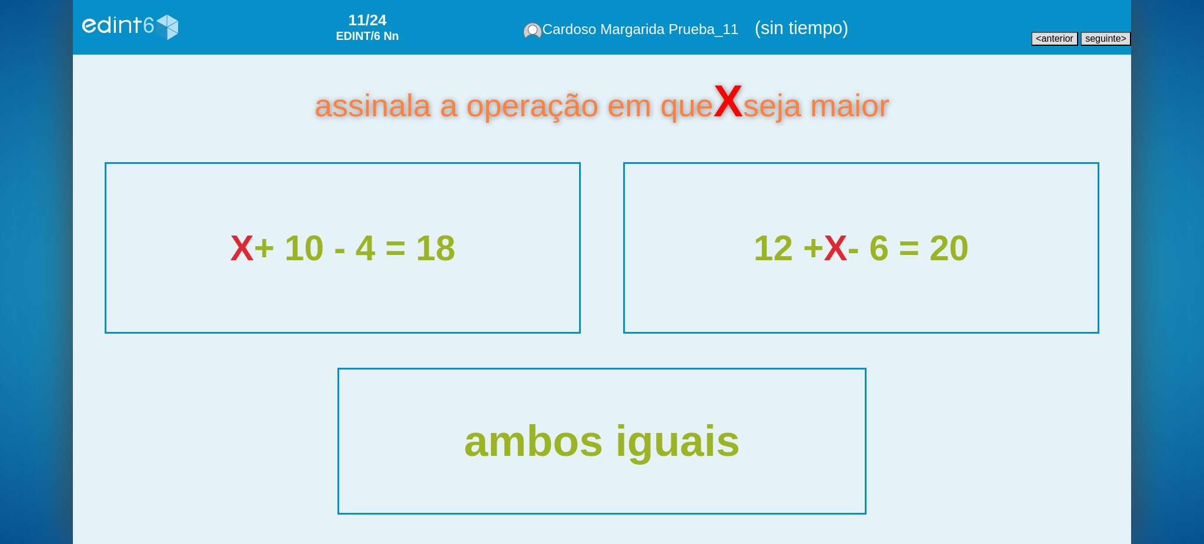
click at [1032, 38] on button "< anterior" at bounding box center [1054, 39] width 47 height 14
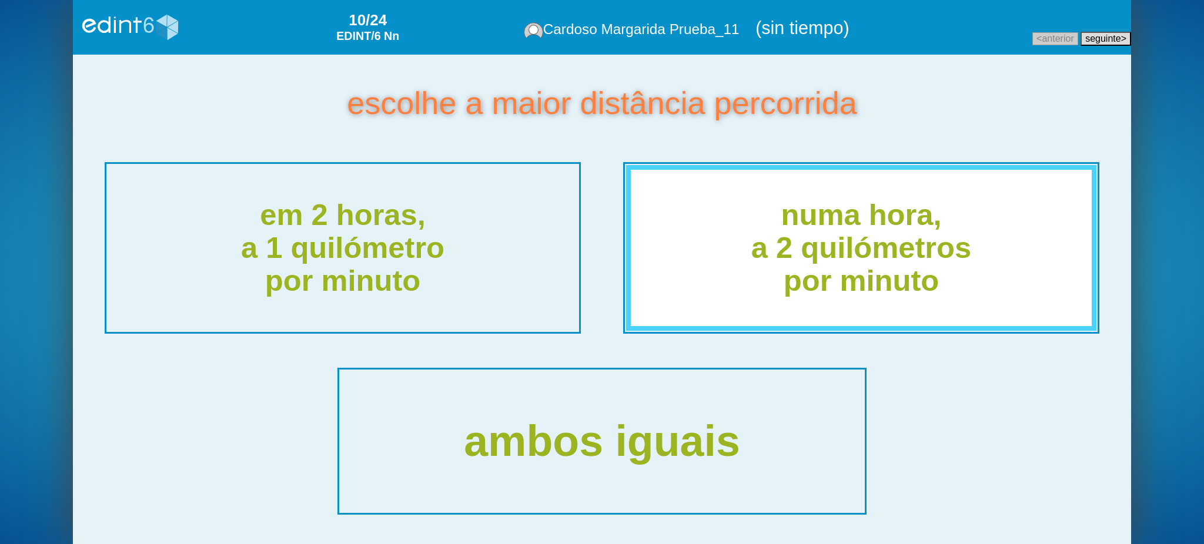
click at [1086, 37] on span "seguinte" at bounding box center [1103, 39] width 36 height 10
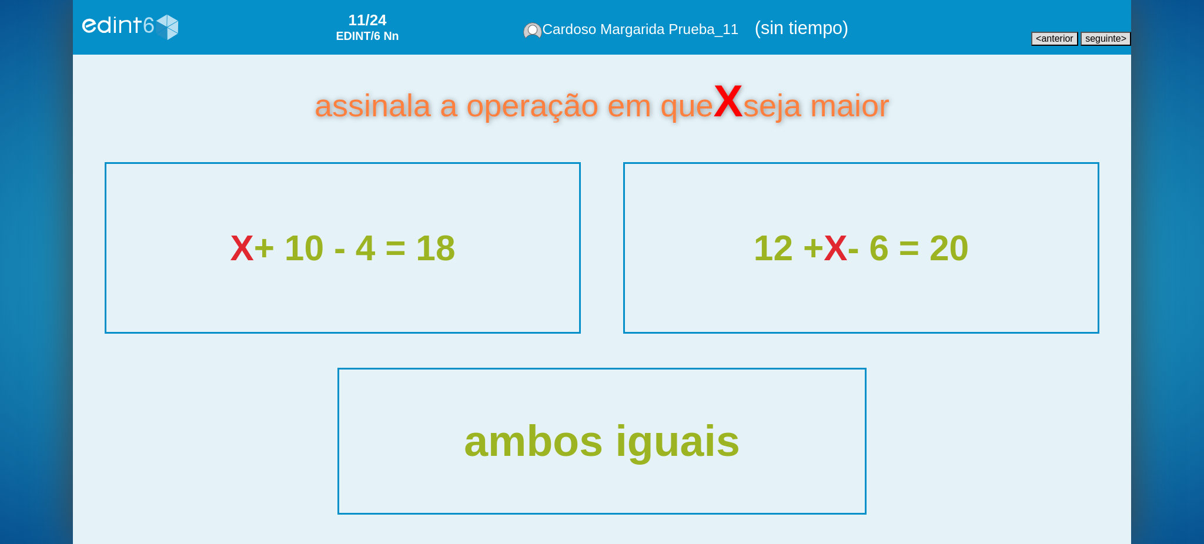
click at [1086, 37] on span "seguinte" at bounding box center [1103, 39] width 36 height 10
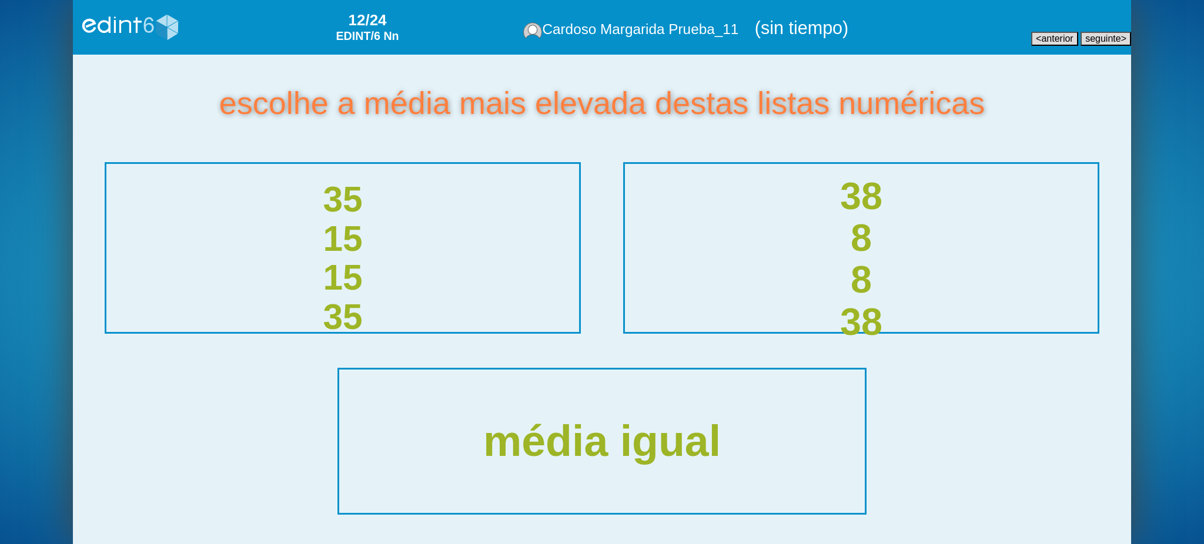
click at [915, 238] on div "38 8 8 38" at bounding box center [862, 259] width 472 height 168
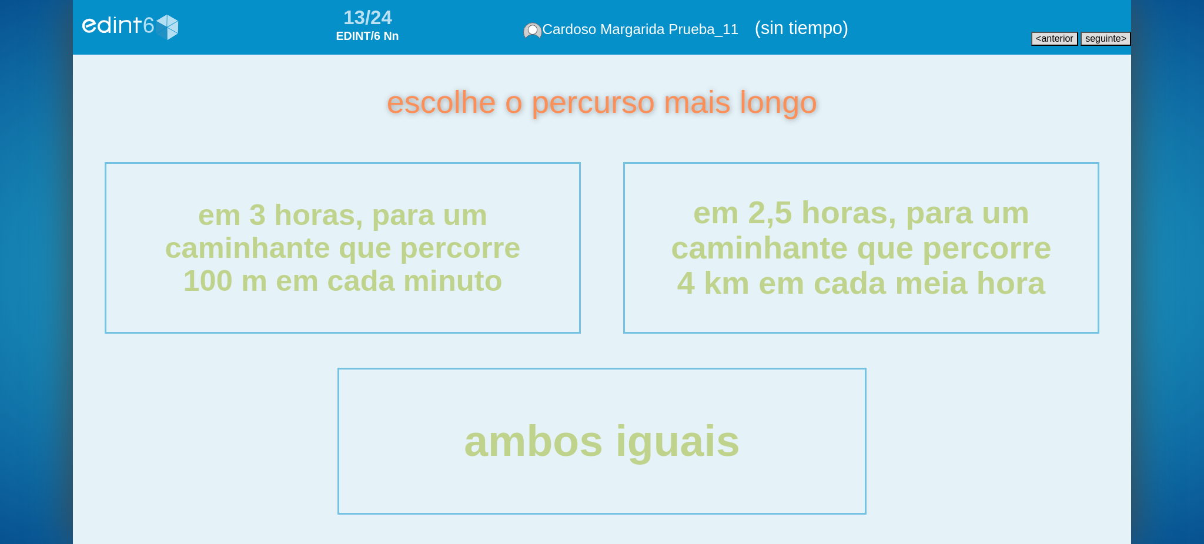
click at [847, 253] on div "em 2,5 horas, para um caminhante que percorre 4 km em cada meia hora" at bounding box center [861, 247] width 503 height 177
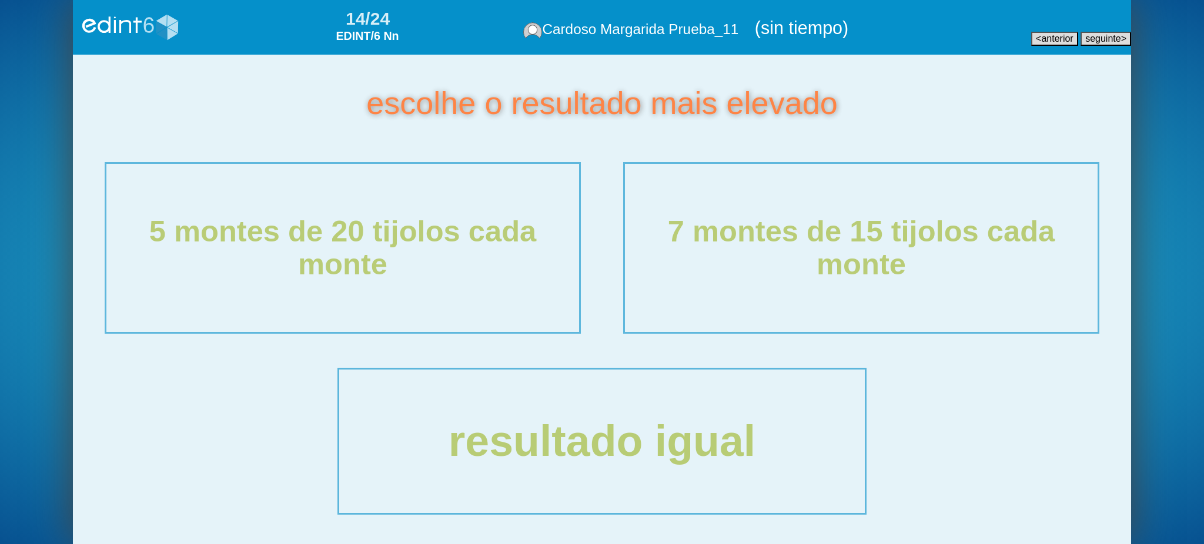
click at [1035, 41] on button "< anterior" at bounding box center [1054, 39] width 47 height 14
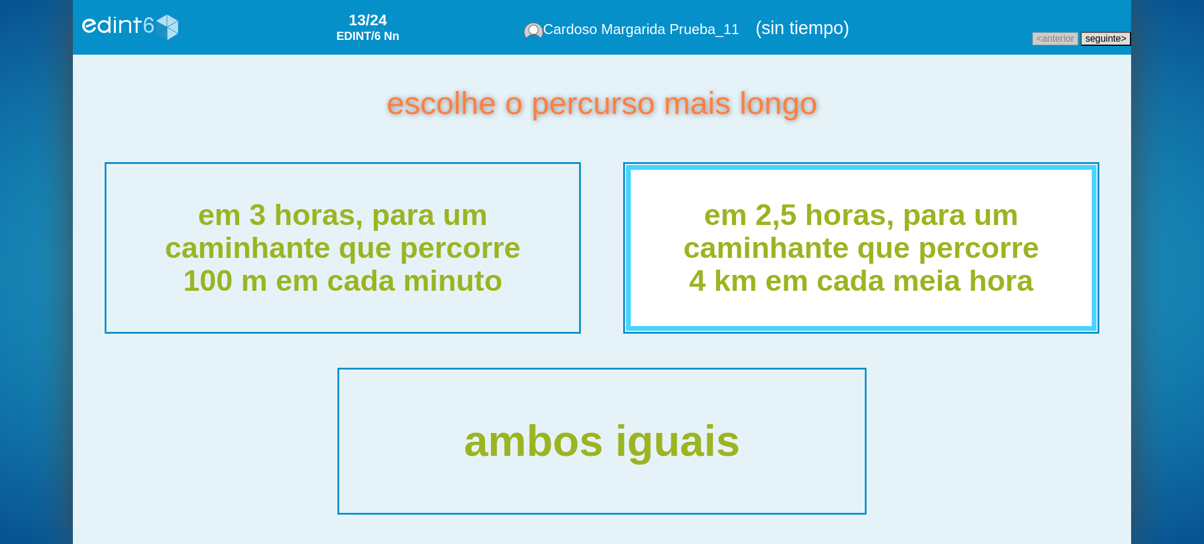
drag, startPoint x: 690, startPoint y: 210, endPoint x: 1000, endPoint y: 360, distance: 344.5
click at [1000, 360] on div "escolhe o percurso mais longo em 3 horas, para um caminhante que percorre 100 m…" at bounding box center [602, 300] width 1058 height 490
click at [605, 430] on div "ambos iguais" at bounding box center [602, 441] width 528 height 55
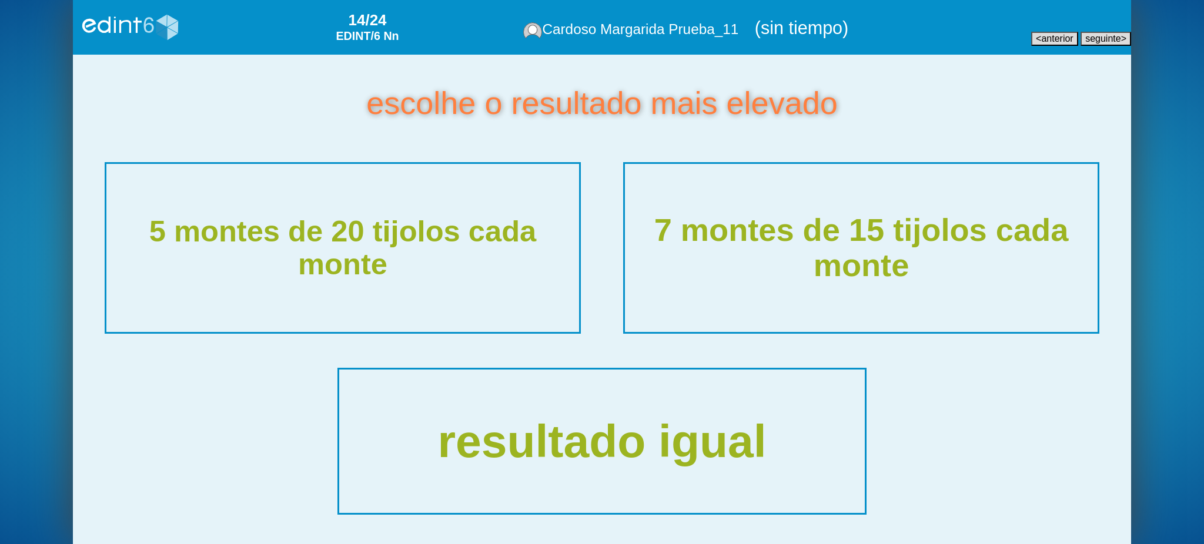
click at [740, 279] on div "7 montes de 15 tijolos cada monte" at bounding box center [861, 247] width 503 height 177
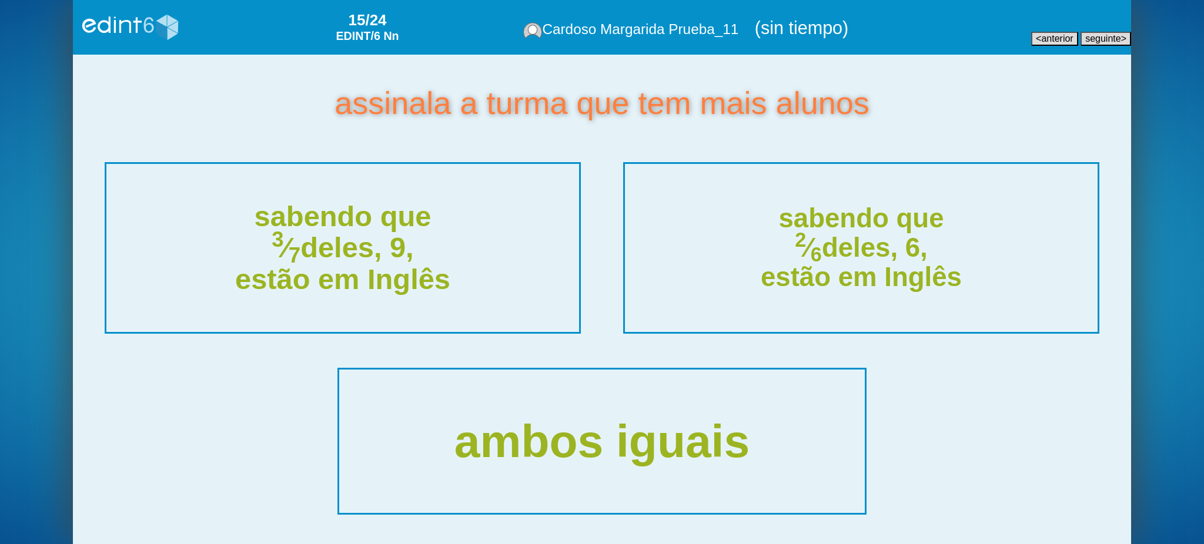
click at [475, 323] on div "sabendo que 3 ⁄ 7 deles, 9, estão em Inglês" at bounding box center [342, 247] width 503 height 177
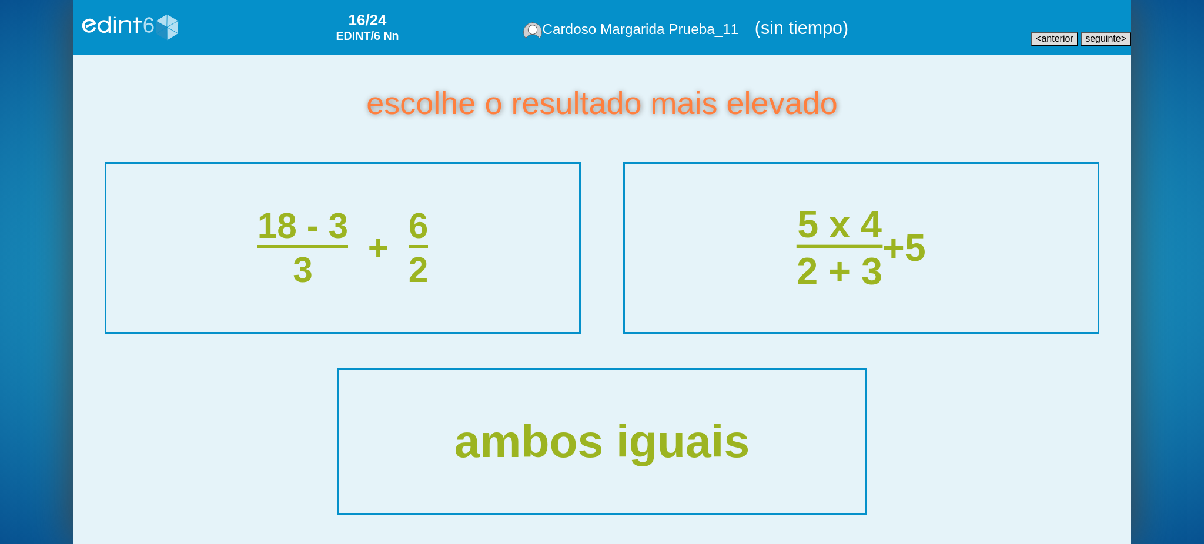
click at [845, 293] on div "5 x 4 2 + 3 + 5" at bounding box center [861, 247] width 503 height 177
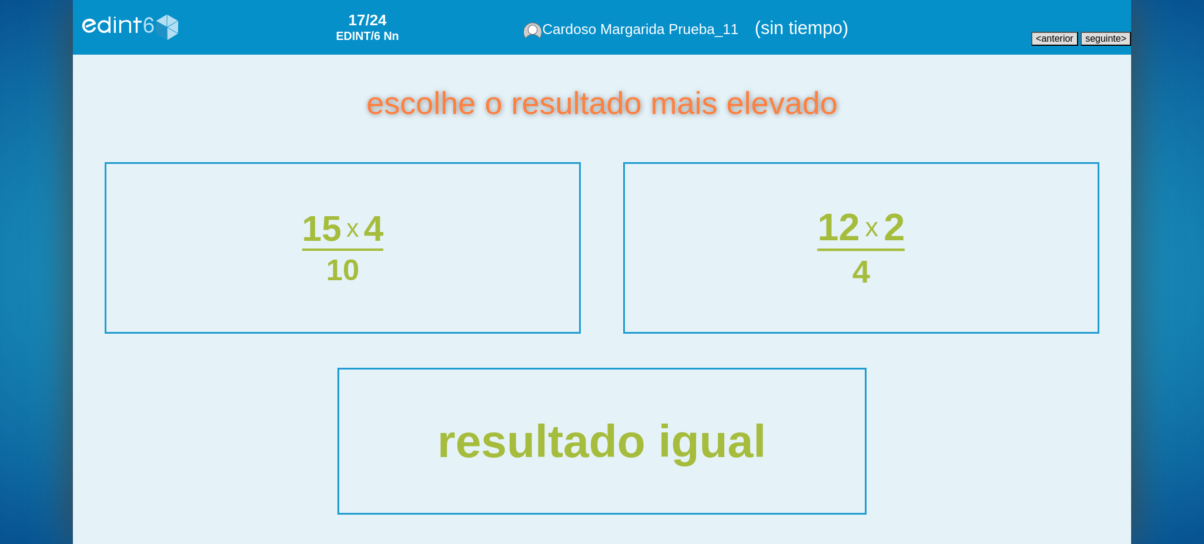
click at [845, 293] on div "12 x 2 4" at bounding box center [861, 247] width 119 height 177
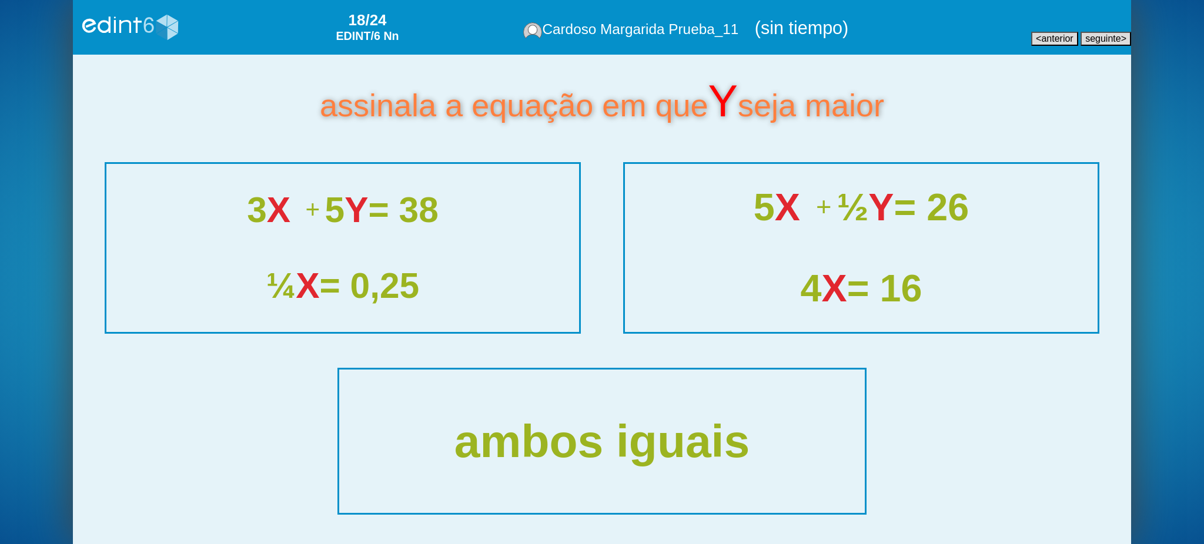
click at [861, 249] on div "5 X + ½ Y = 26 4 X = 16" at bounding box center [861, 247] width 503 height 177
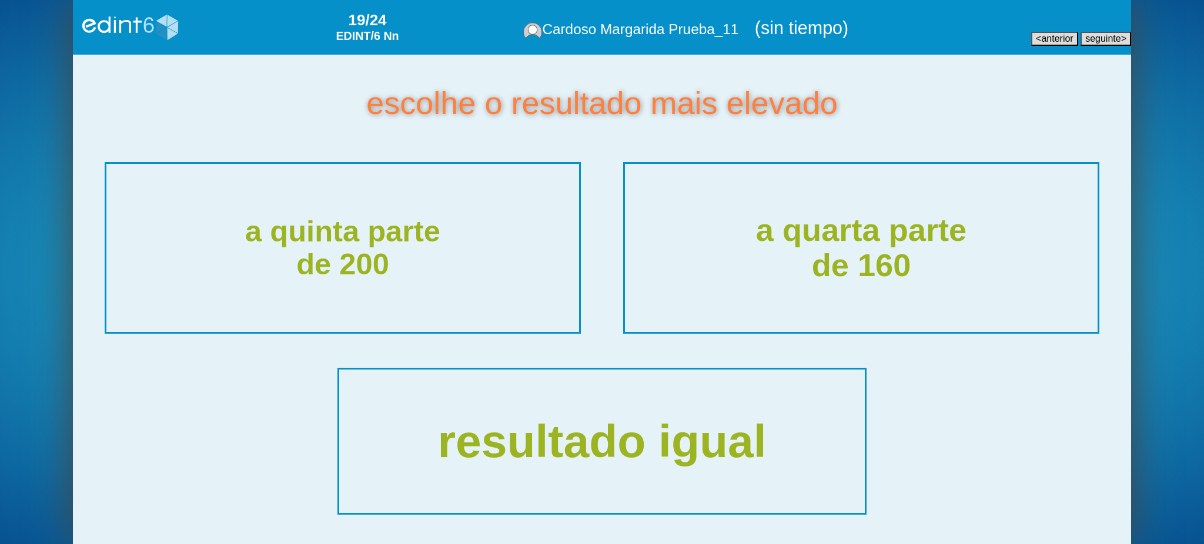
click at [870, 253] on div "a quarta parte de 160" at bounding box center [861, 247] width 503 height 177
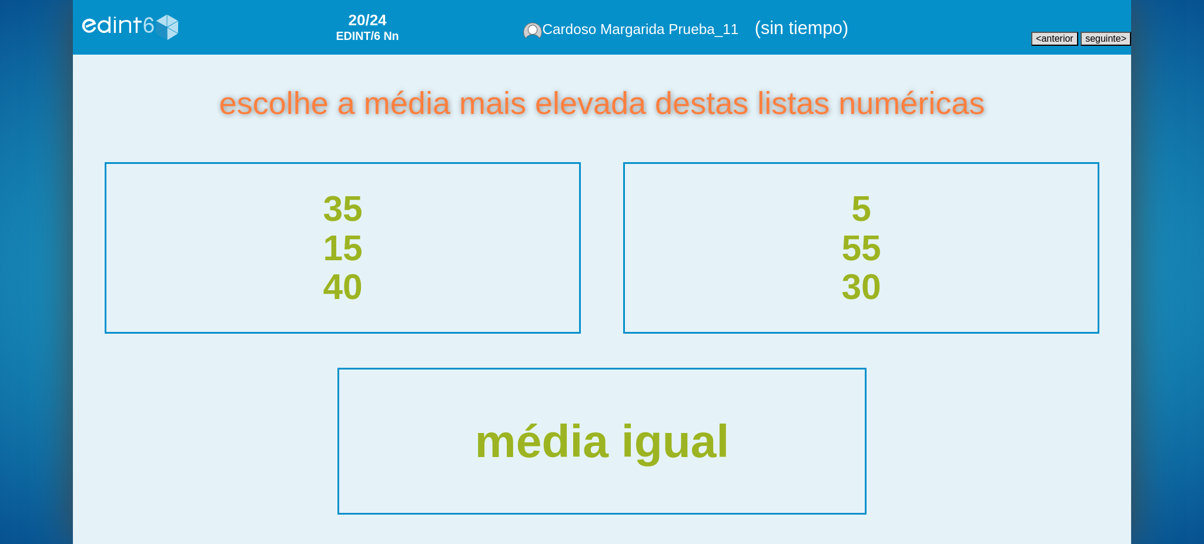
click at [1047, 40] on span "anterior" at bounding box center [1057, 39] width 32 height 10
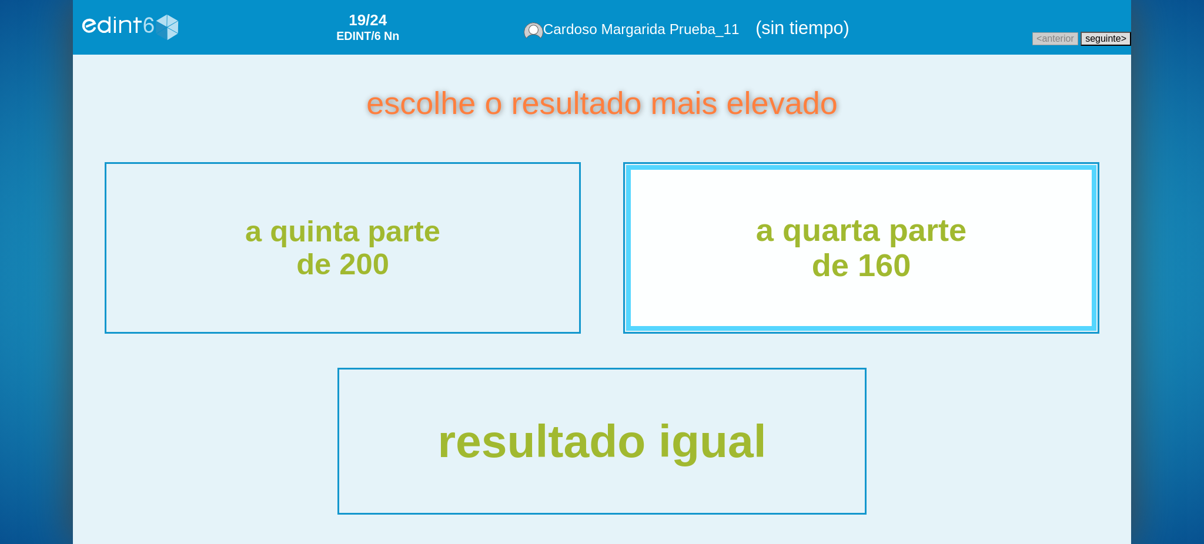
click at [890, 291] on div "a quarta parte de 160" at bounding box center [861, 248] width 493 height 167
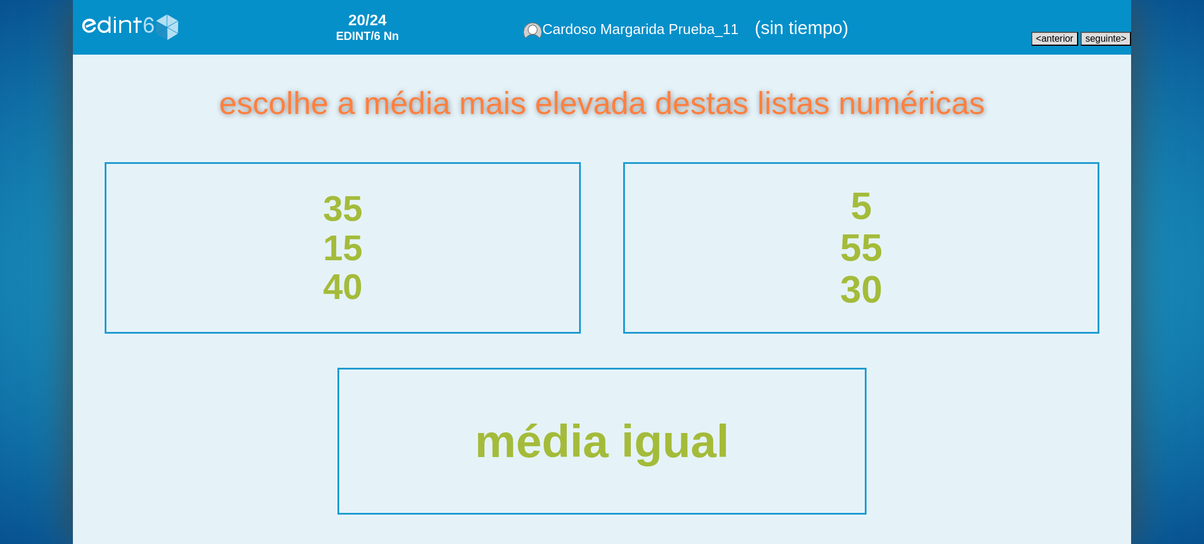
click at [890, 291] on div "5 55 30" at bounding box center [862, 247] width 472 height 125
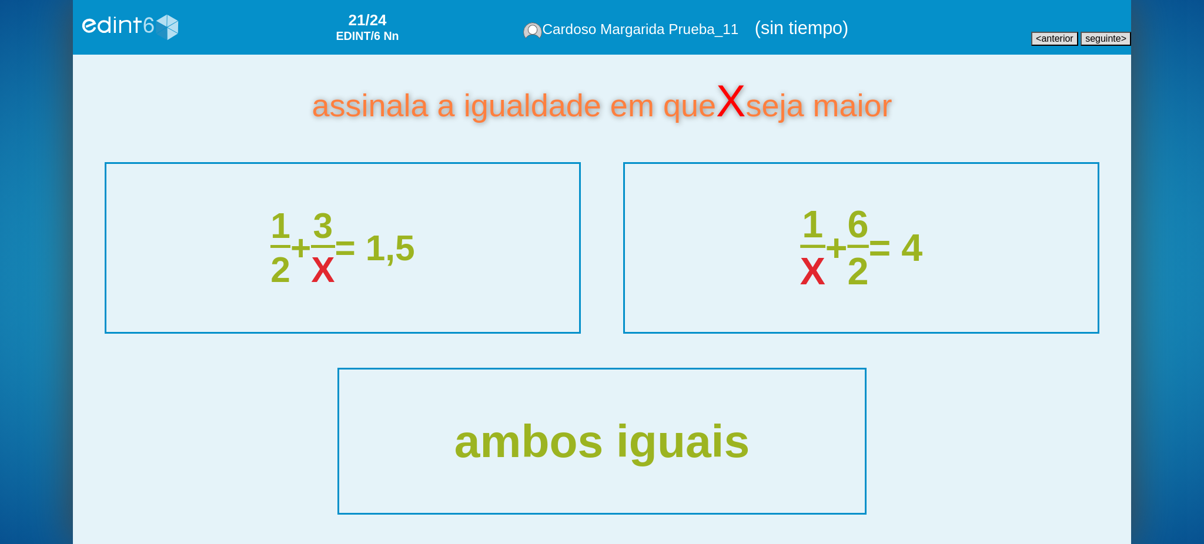
click at [890, 291] on div "1 X + 6 2 = 4" at bounding box center [862, 247] width 472 height 89
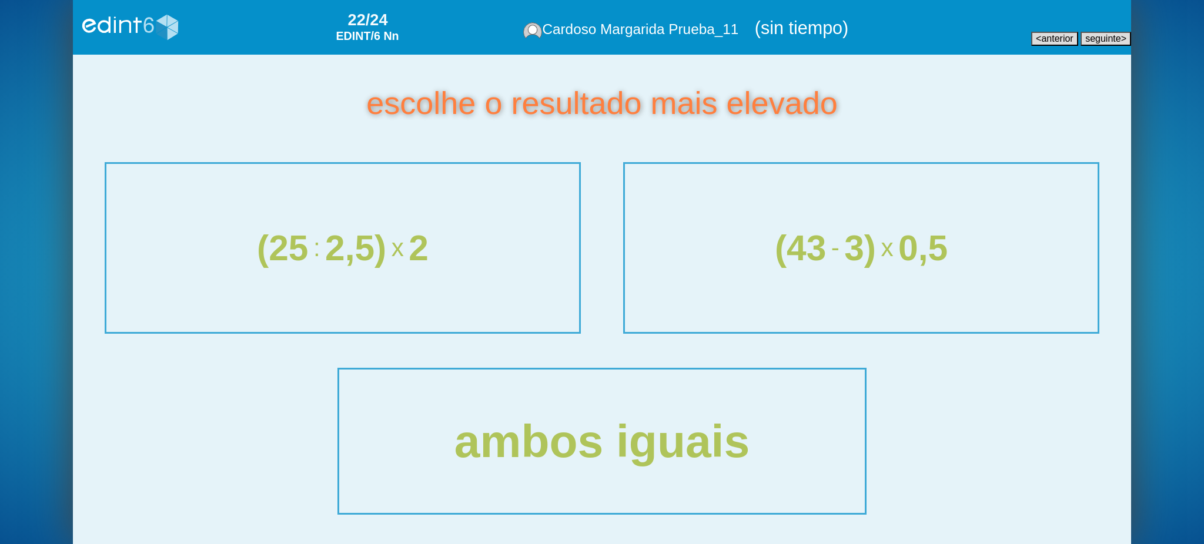
click at [1052, 41] on span "anterior" at bounding box center [1057, 39] width 32 height 10
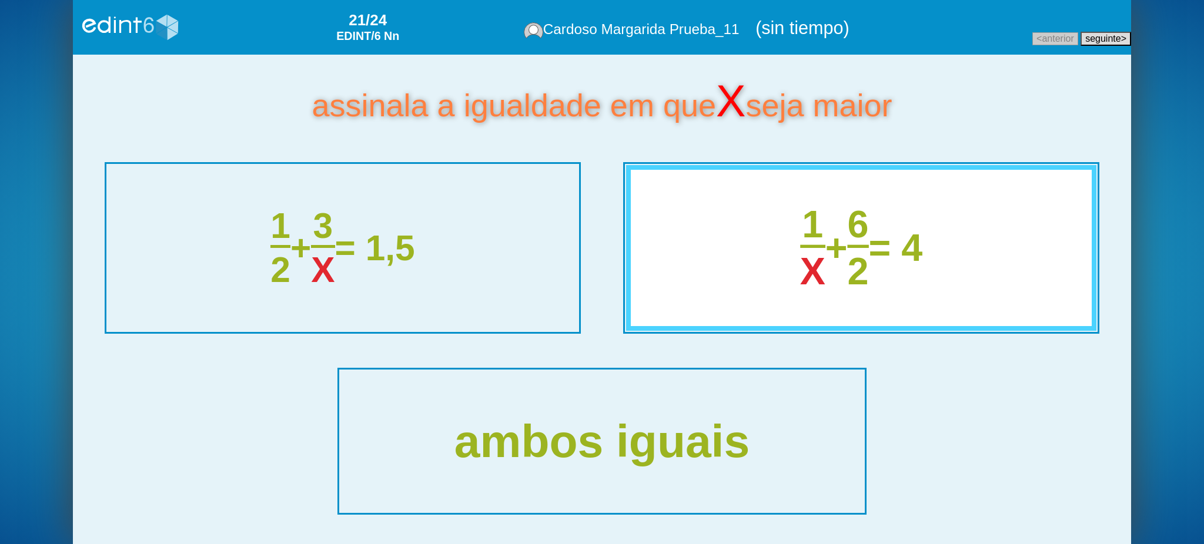
click at [767, 252] on div "1 X + 6 2 = 4" at bounding box center [862, 247] width 462 height 89
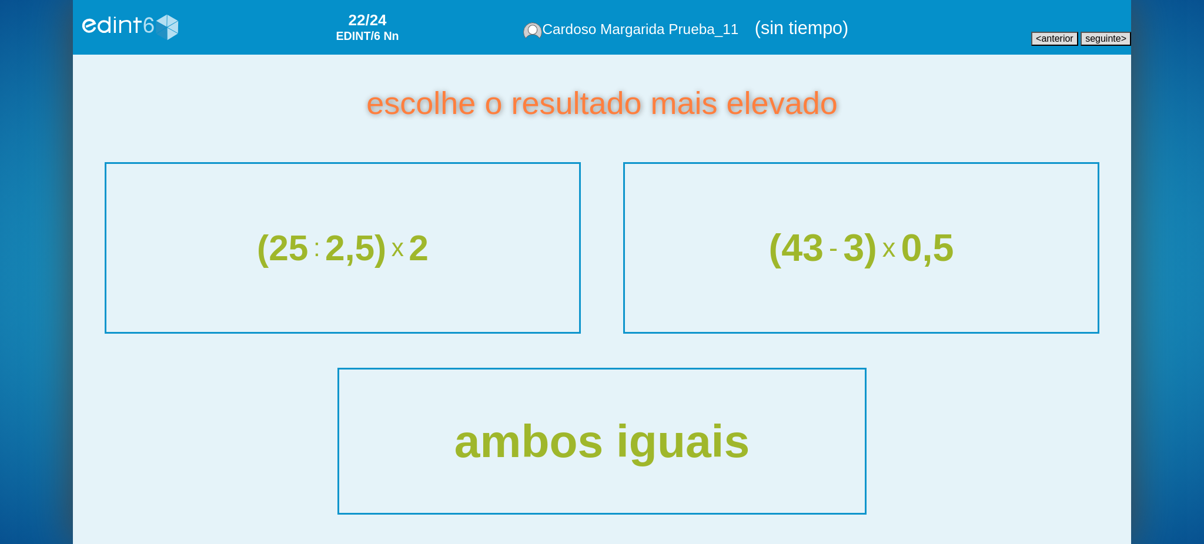
click at [867, 289] on div "(43 - 3) x 0,5" at bounding box center [861, 247] width 503 height 177
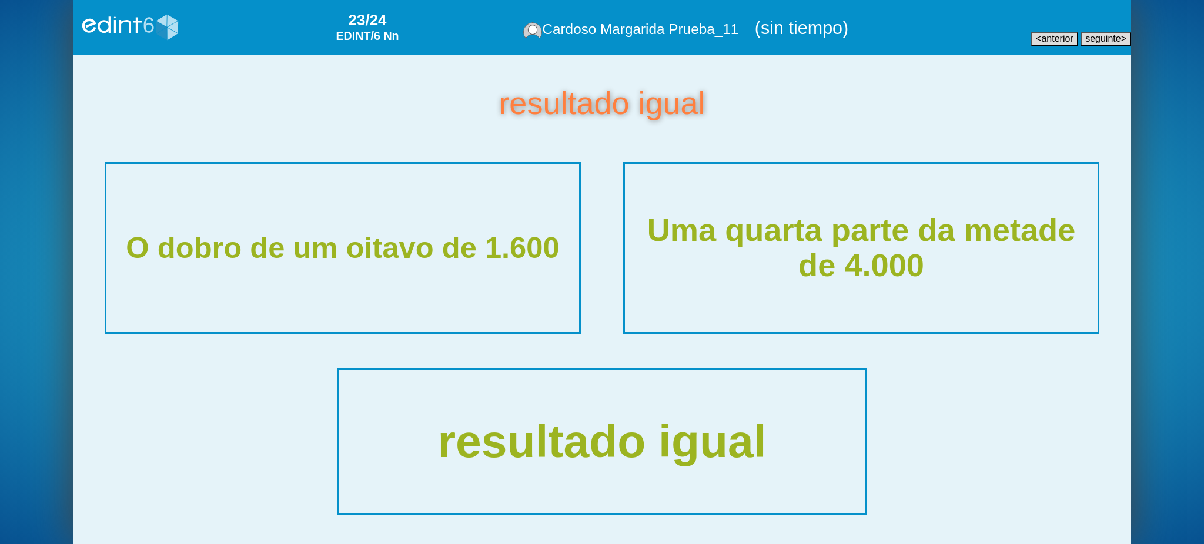
click at [791, 272] on div "Uma quarta parte da metade de 4.000" at bounding box center [861, 247] width 503 height 177
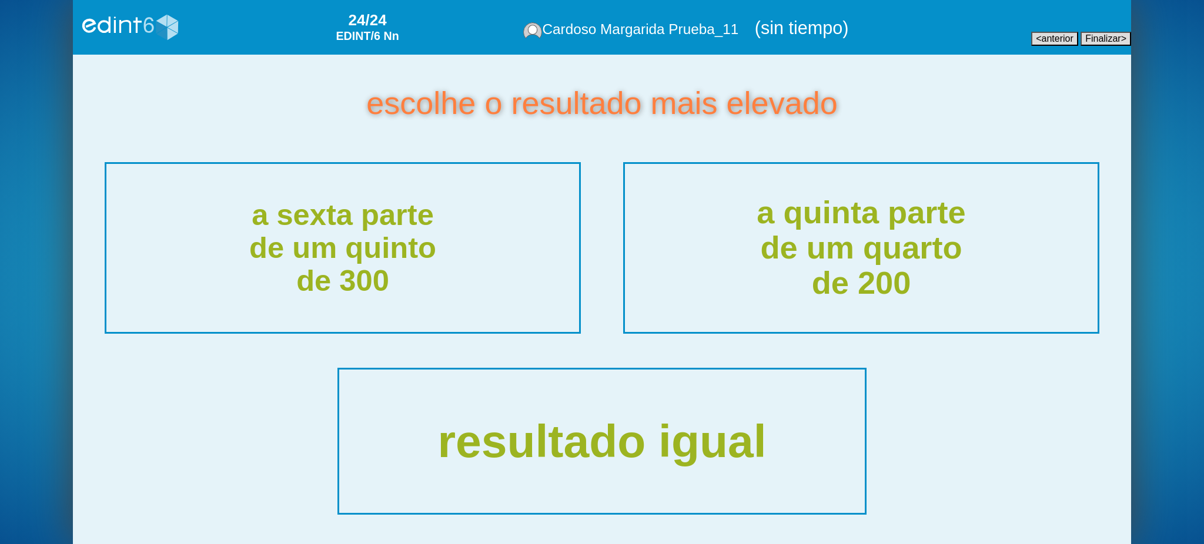
click at [791, 272] on div "a quinta parte de um quarto de 200" at bounding box center [861, 247] width 503 height 177
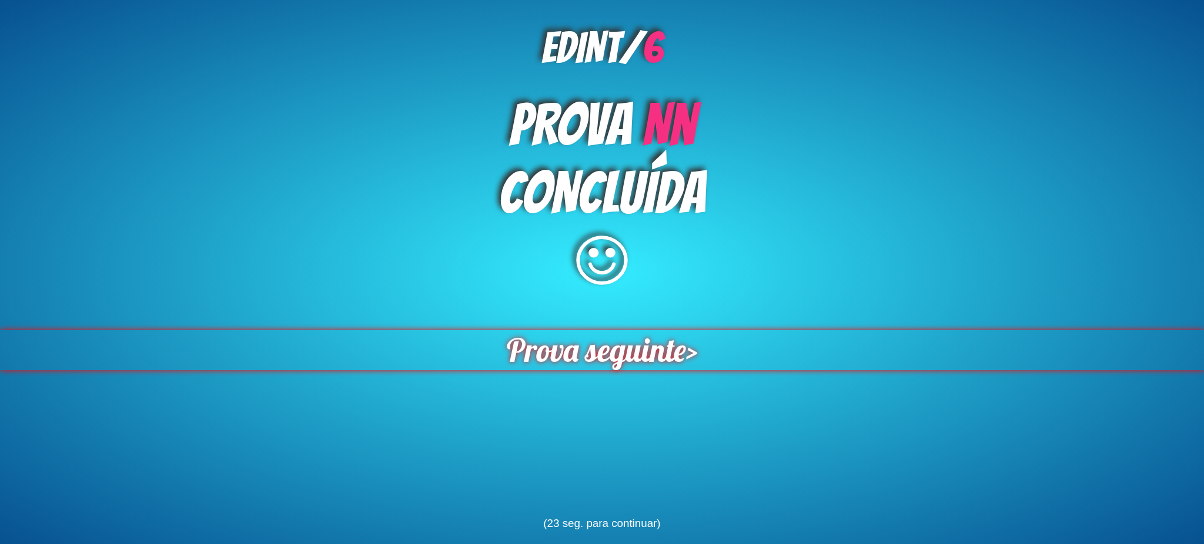
click at [557, 362] on span "Prova seguinte" at bounding box center [595, 350] width 197 height 44
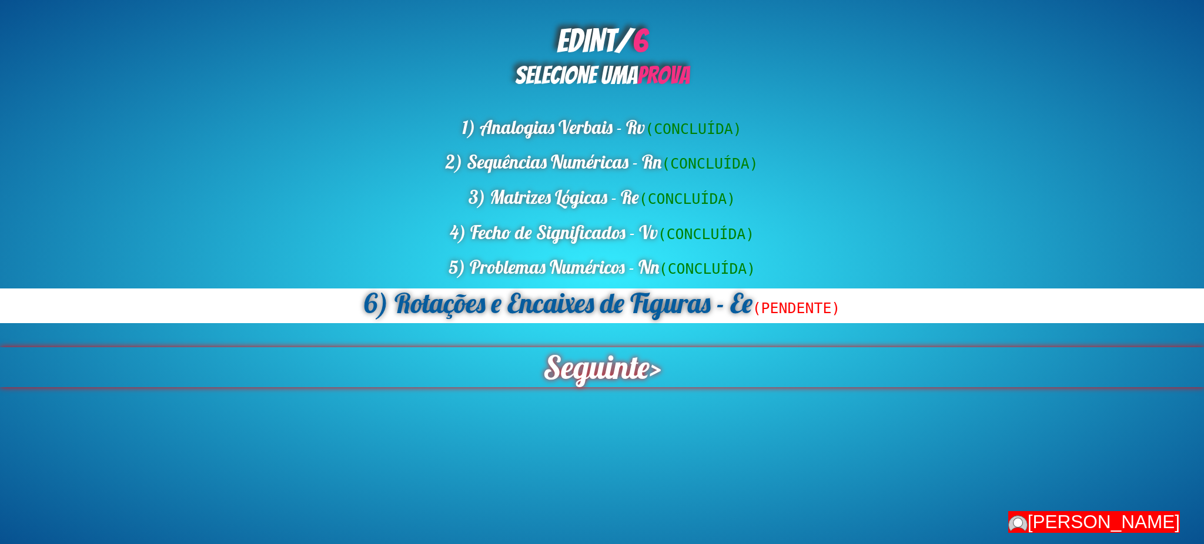
click at [577, 363] on span "Seguinte" at bounding box center [595, 368] width 117 height 44
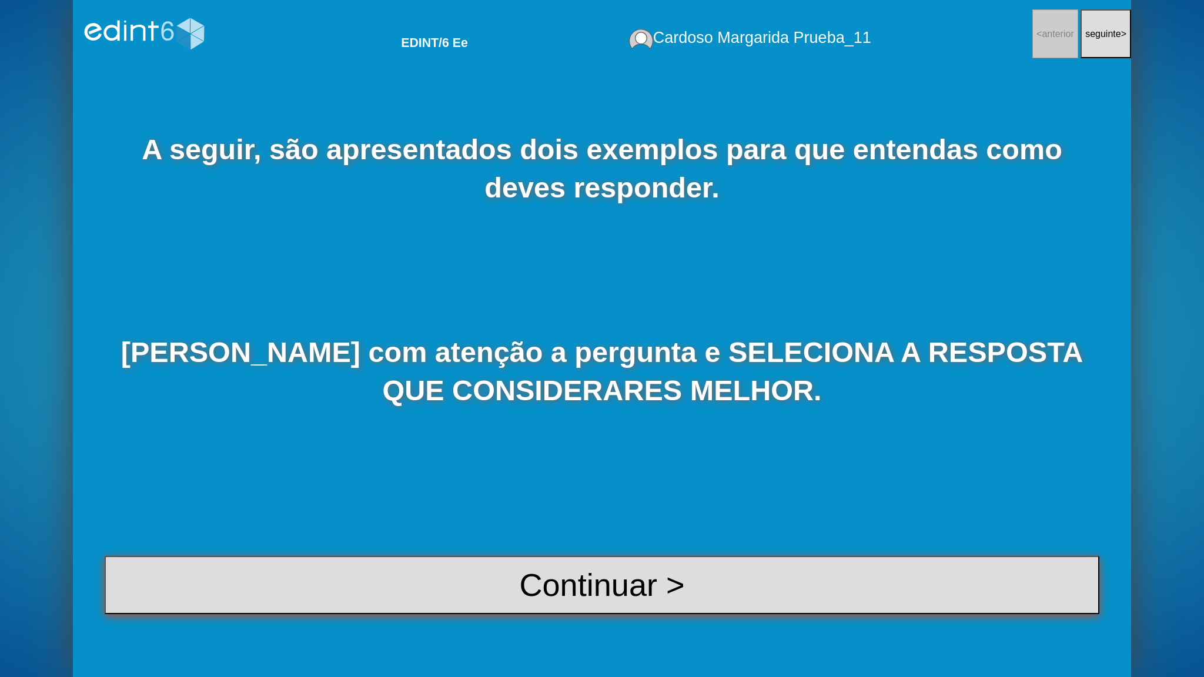
click at [570, 544] on button "Continuar >" at bounding box center [602, 585] width 995 height 59
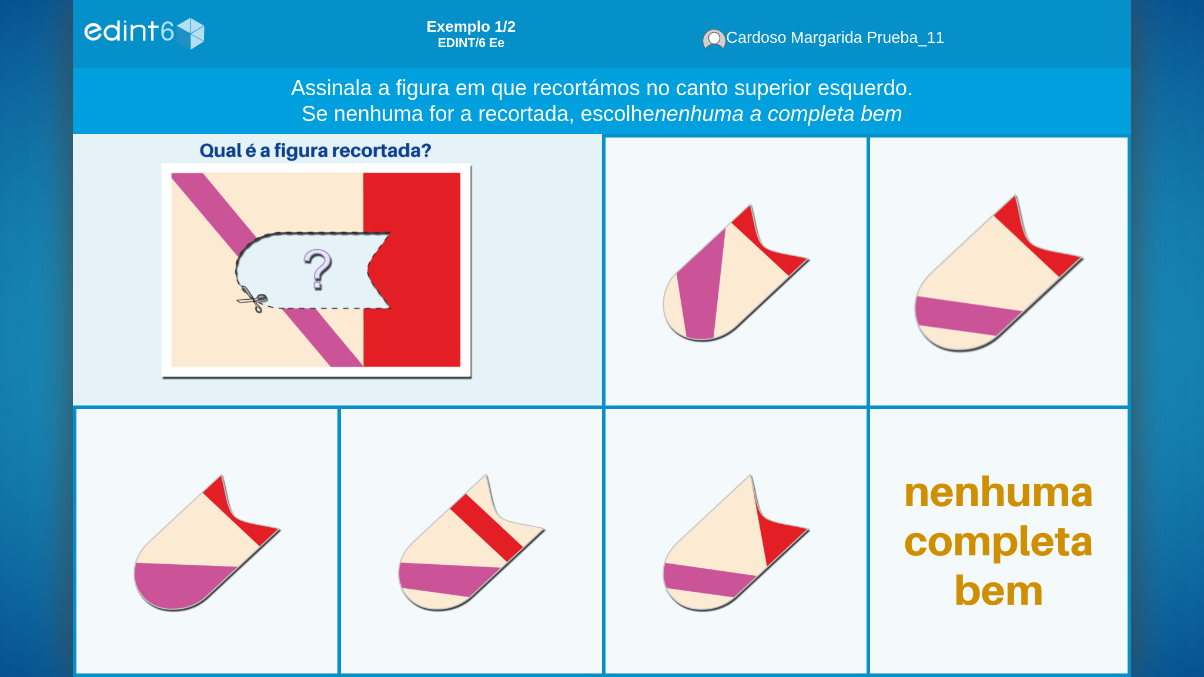
click at [1037, 324] on div at bounding box center [999, 272] width 275 height 275
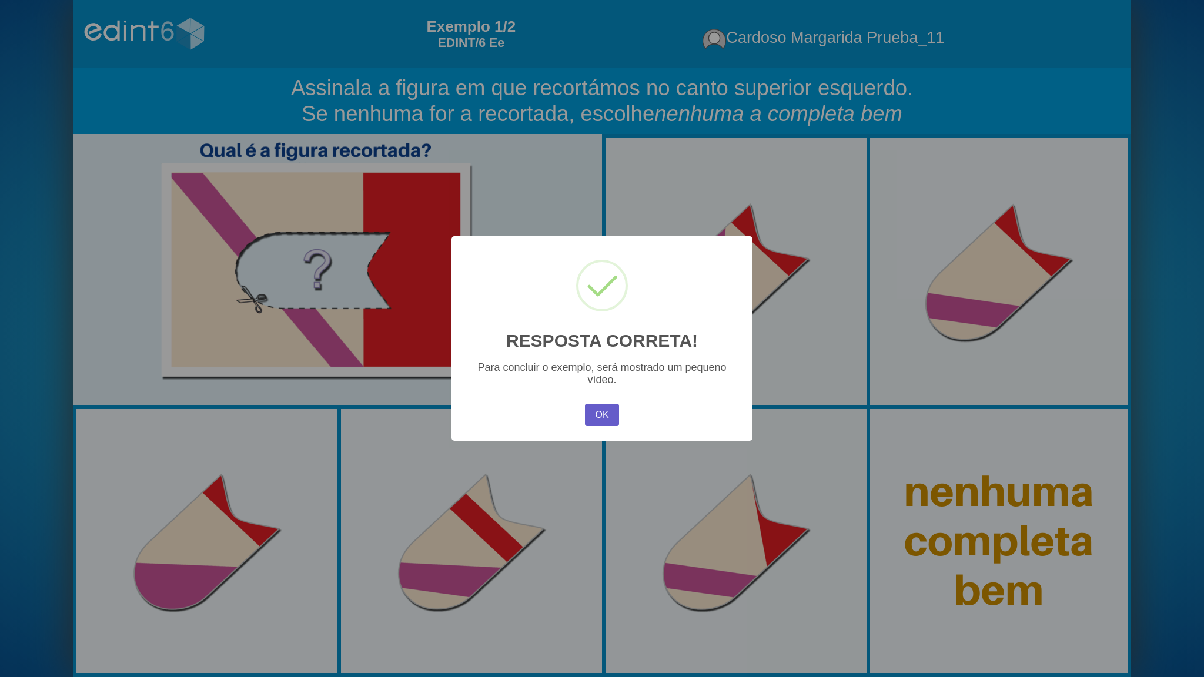
click at [597, 420] on button "OK" at bounding box center [602, 415] width 34 height 22
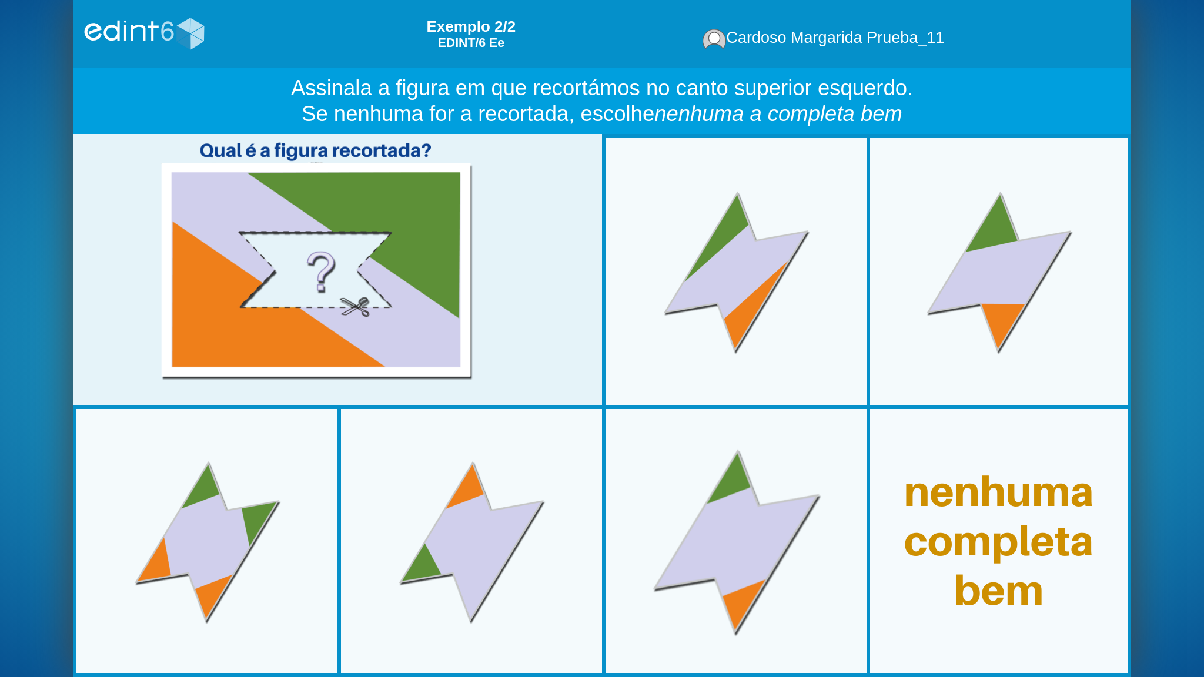
click at [708, 543] on div at bounding box center [736, 542] width 275 height 275
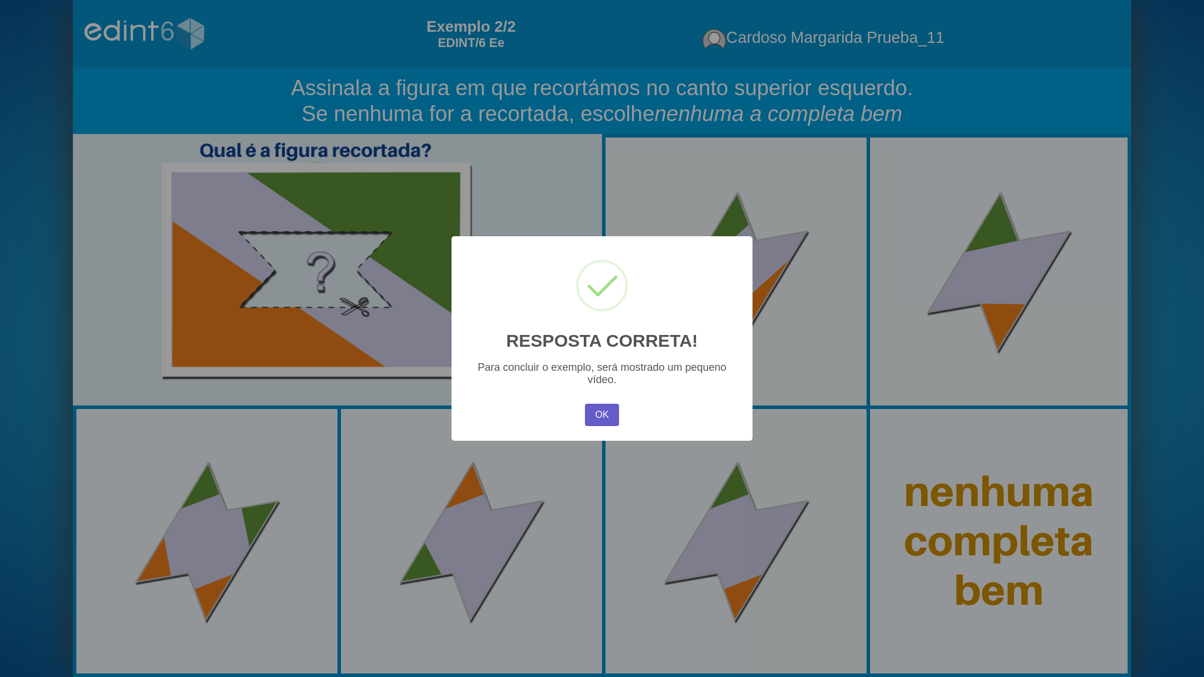
click at [596, 419] on button "OK" at bounding box center [602, 415] width 34 height 22
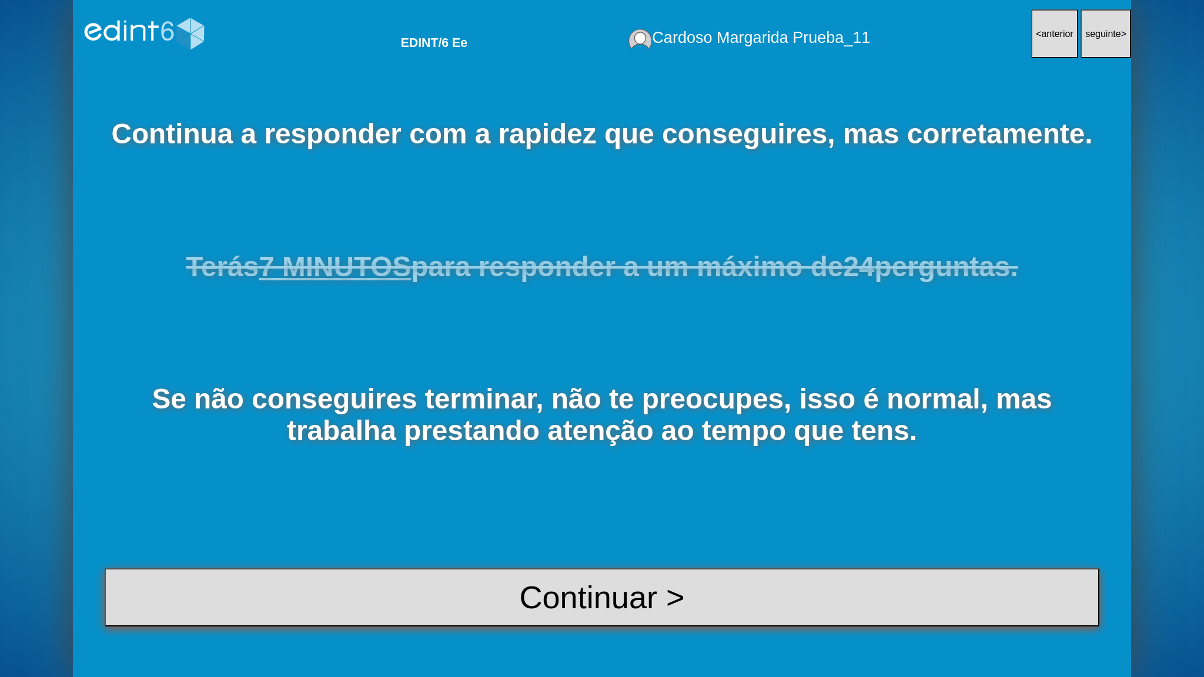
click at [602, 544] on button "Continuar >" at bounding box center [602, 598] width 995 height 59
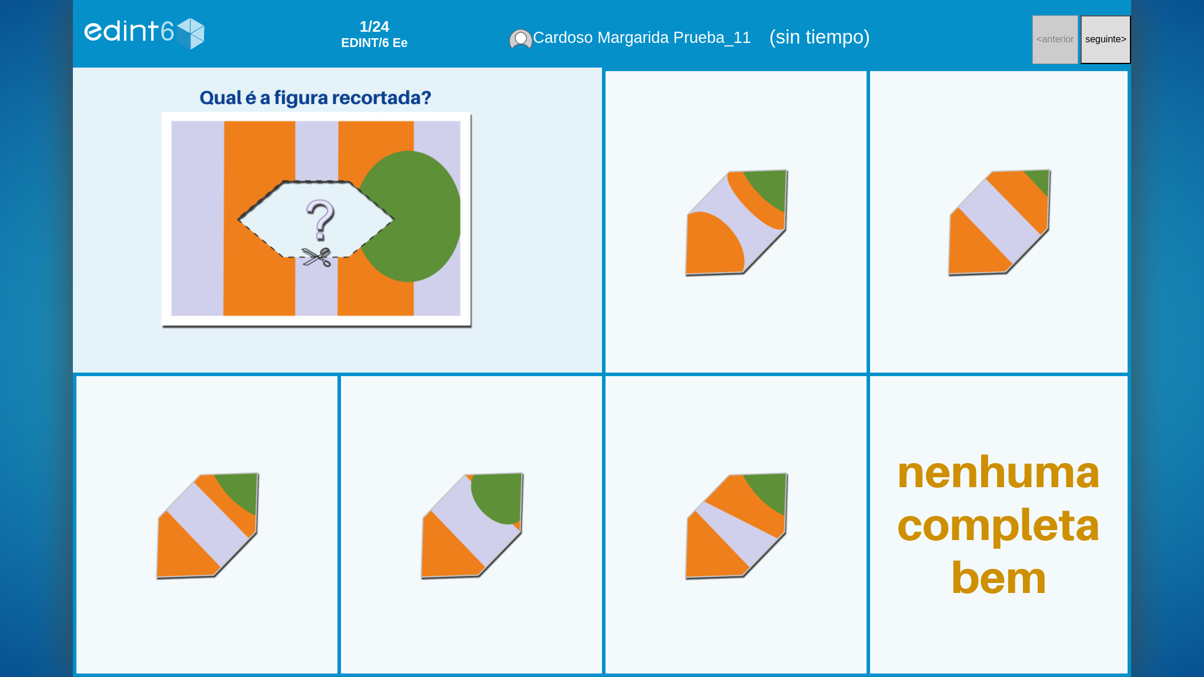
click at [339, 235] on div at bounding box center [316, 207] width 487 height 243
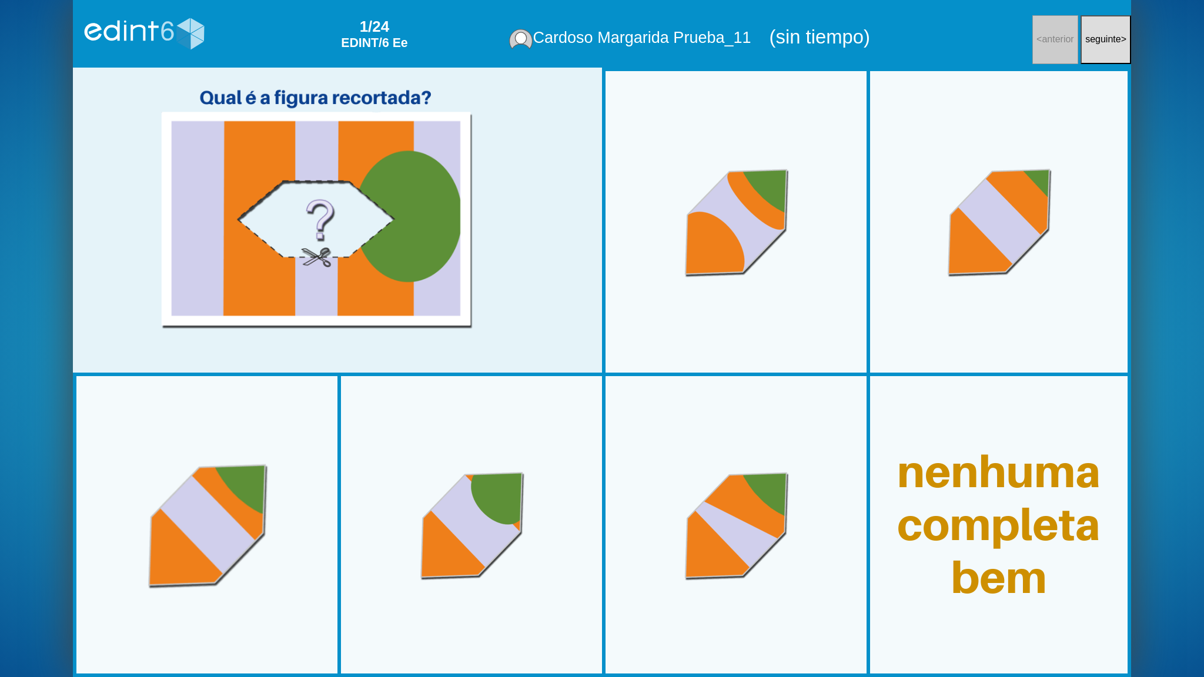
click at [182, 522] on div at bounding box center [207, 524] width 275 height 275
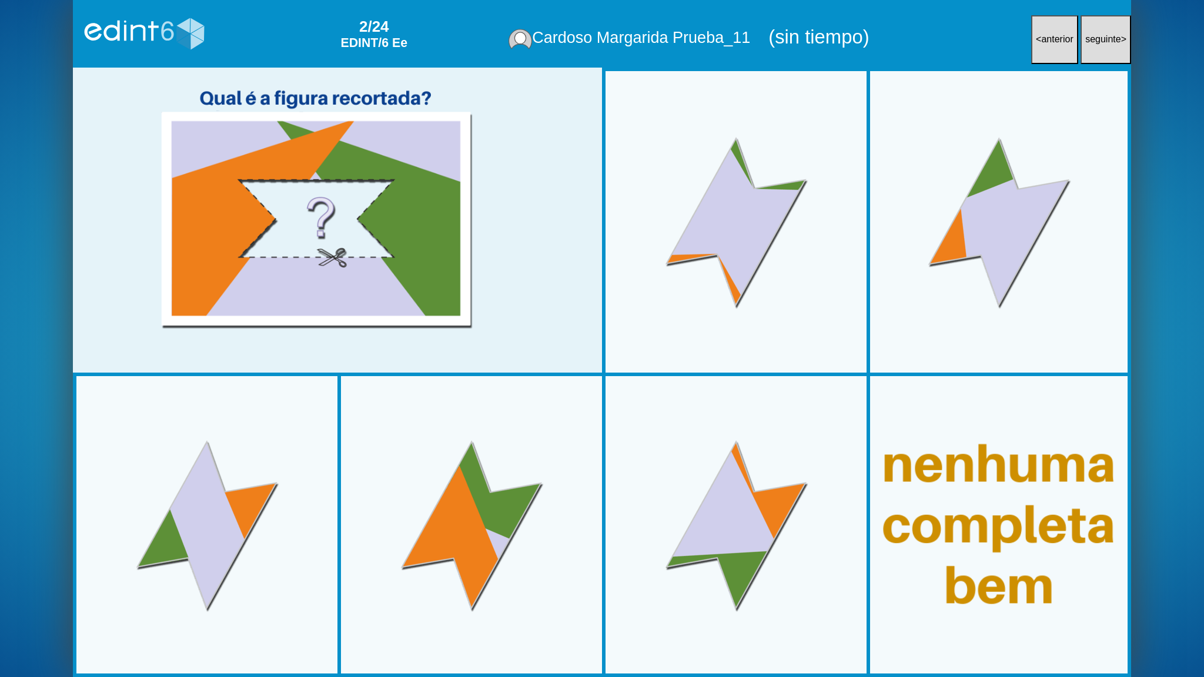
click at [1002, 513] on div at bounding box center [999, 525] width 288 height 288
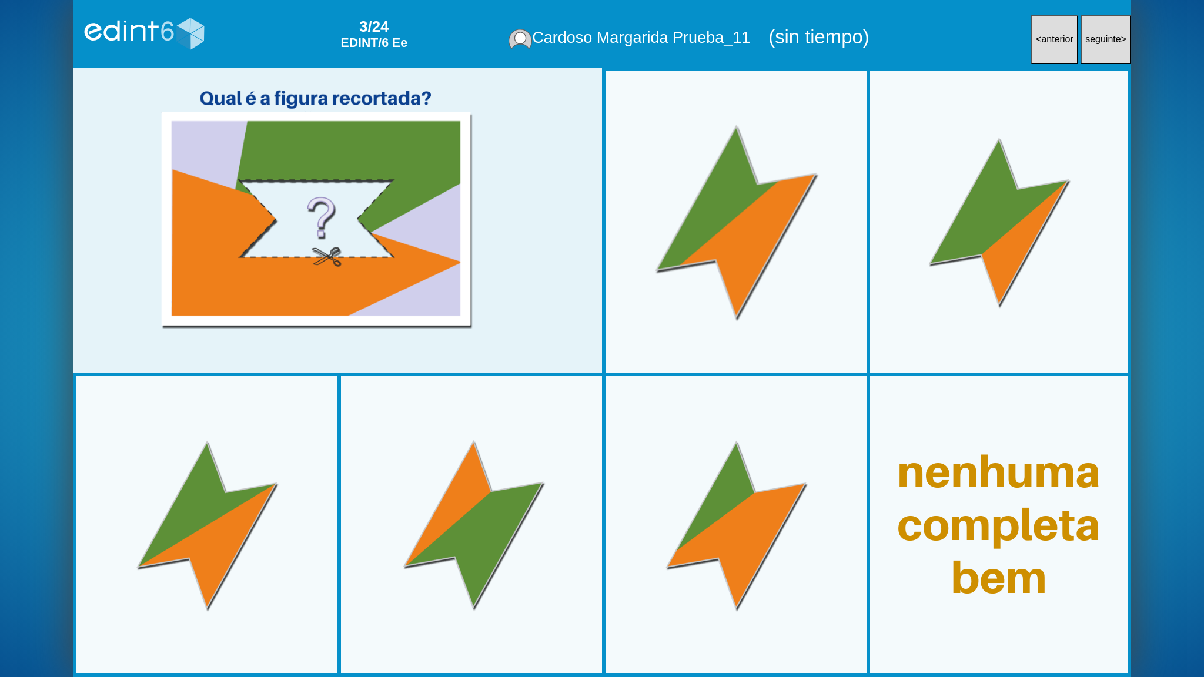
click at [723, 250] on div at bounding box center [736, 222] width 275 height 275
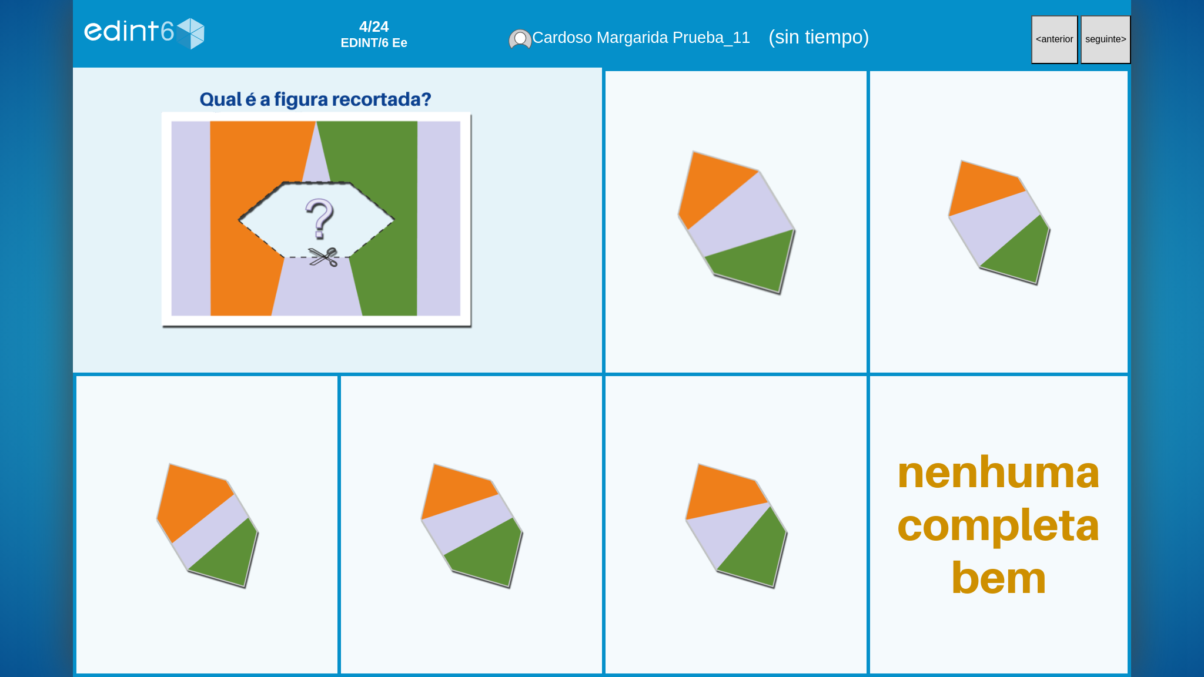
click at [709, 285] on div at bounding box center [736, 222] width 275 height 275
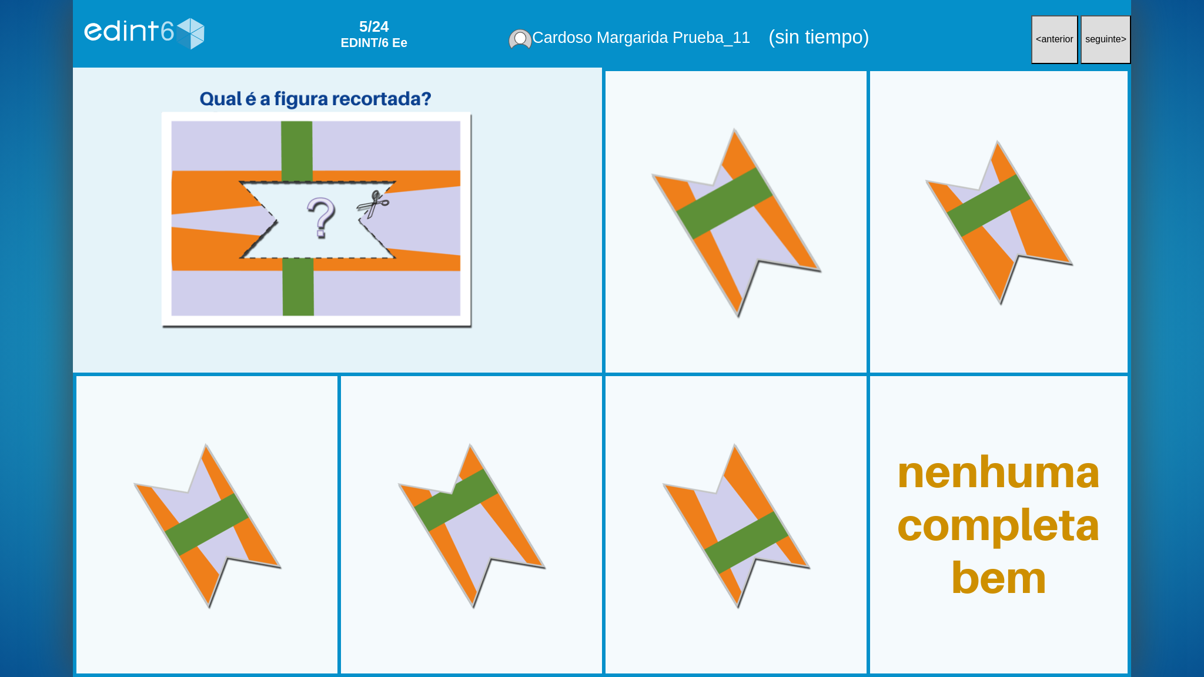
click at [709, 285] on div at bounding box center [736, 222] width 275 height 275
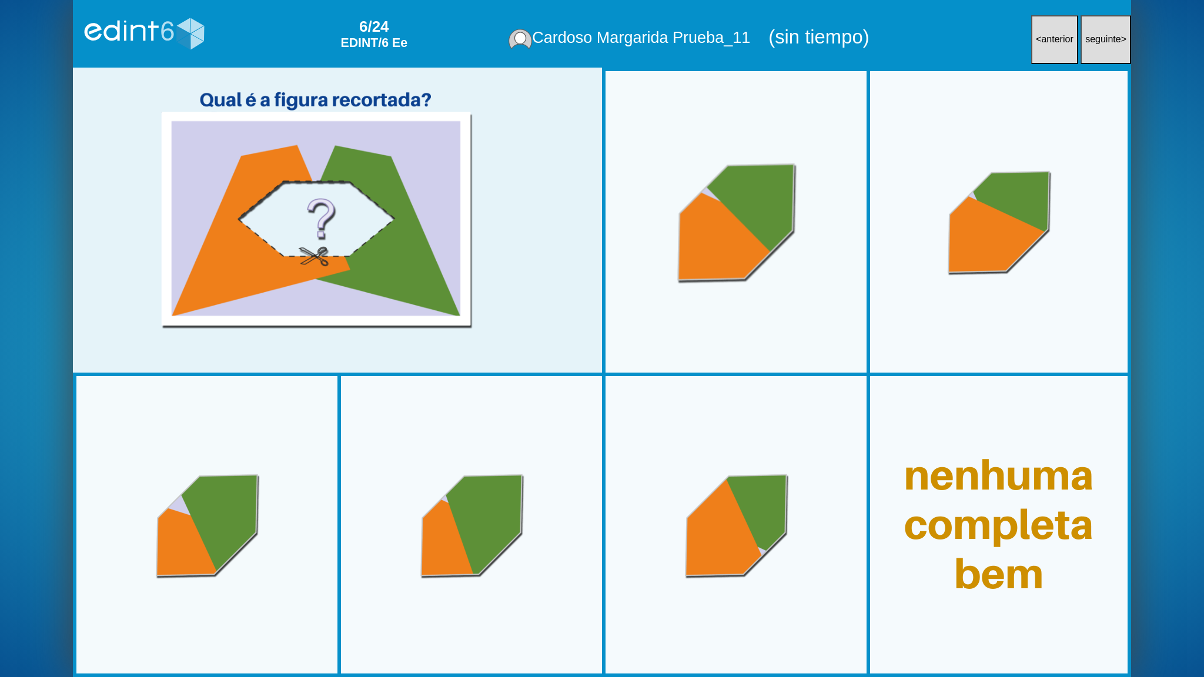
click at [801, 259] on div at bounding box center [736, 222] width 275 height 275
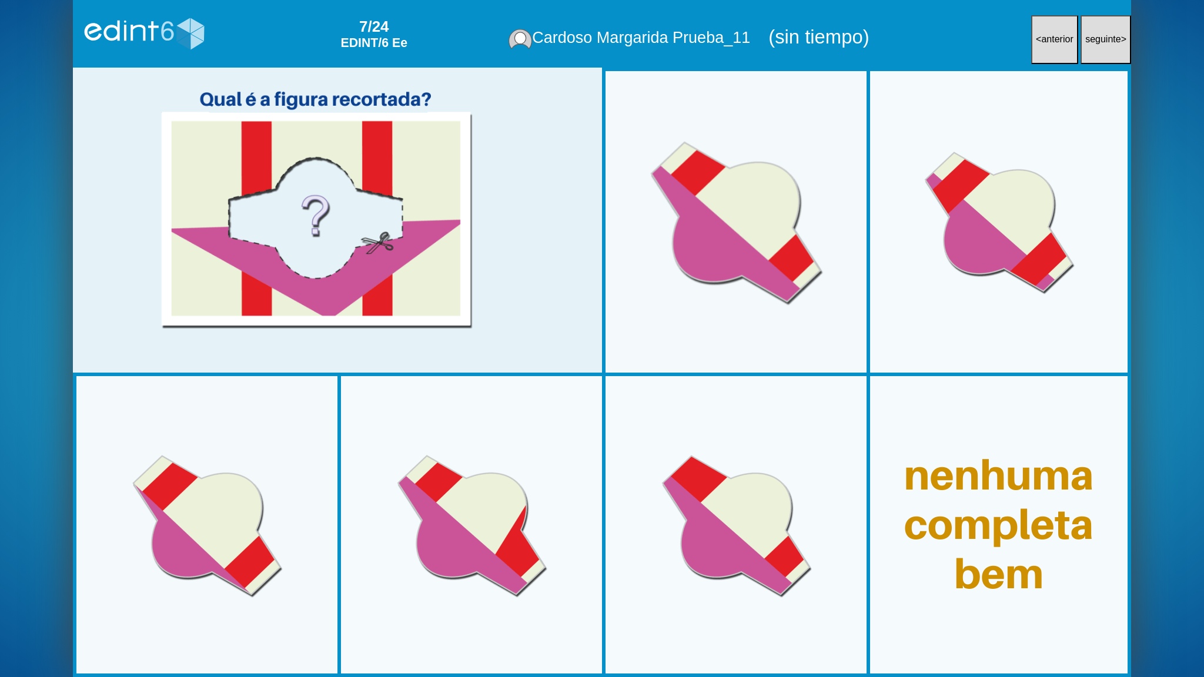
click at [801, 259] on div at bounding box center [736, 222] width 275 height 275
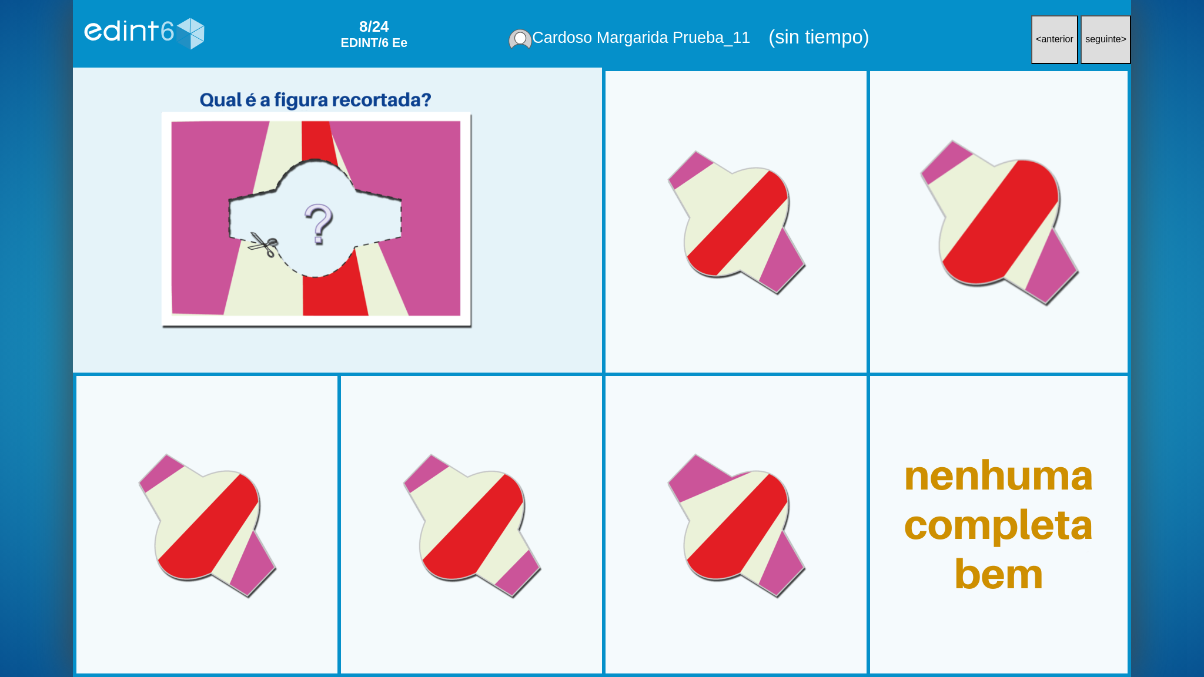
click at [945, 258] on div at bounding box center [999, 222] width 275 height 275
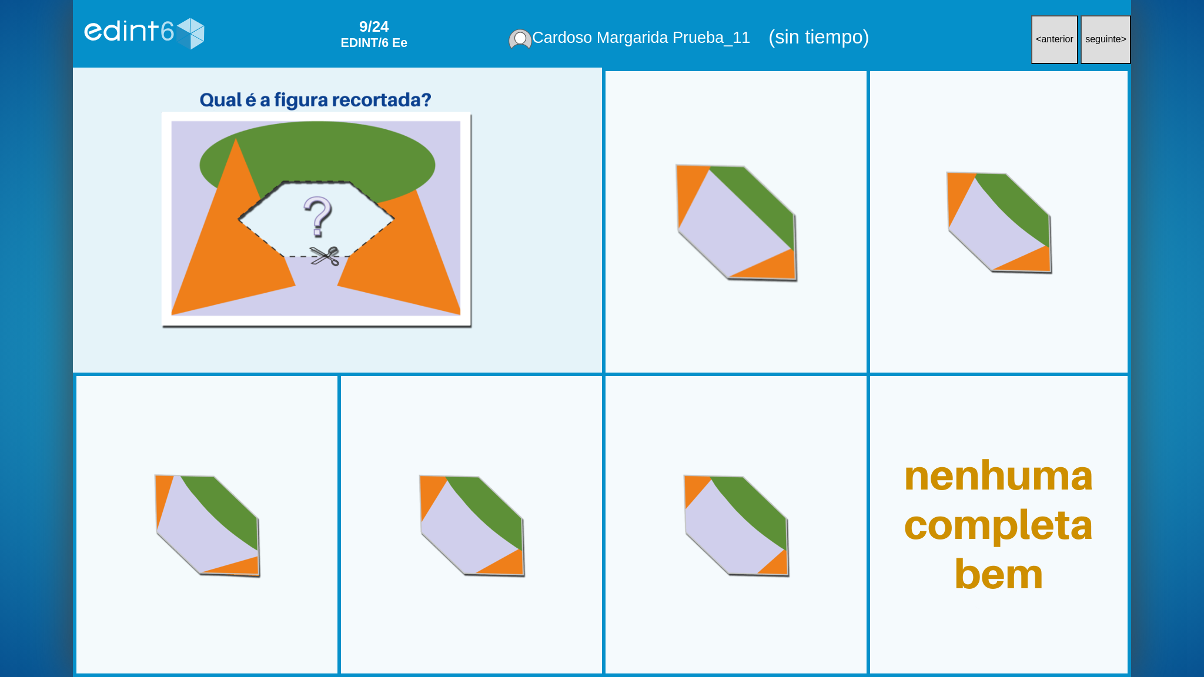
click at [730, 309] on div at bounding box center [736, 222] width 275 height 275
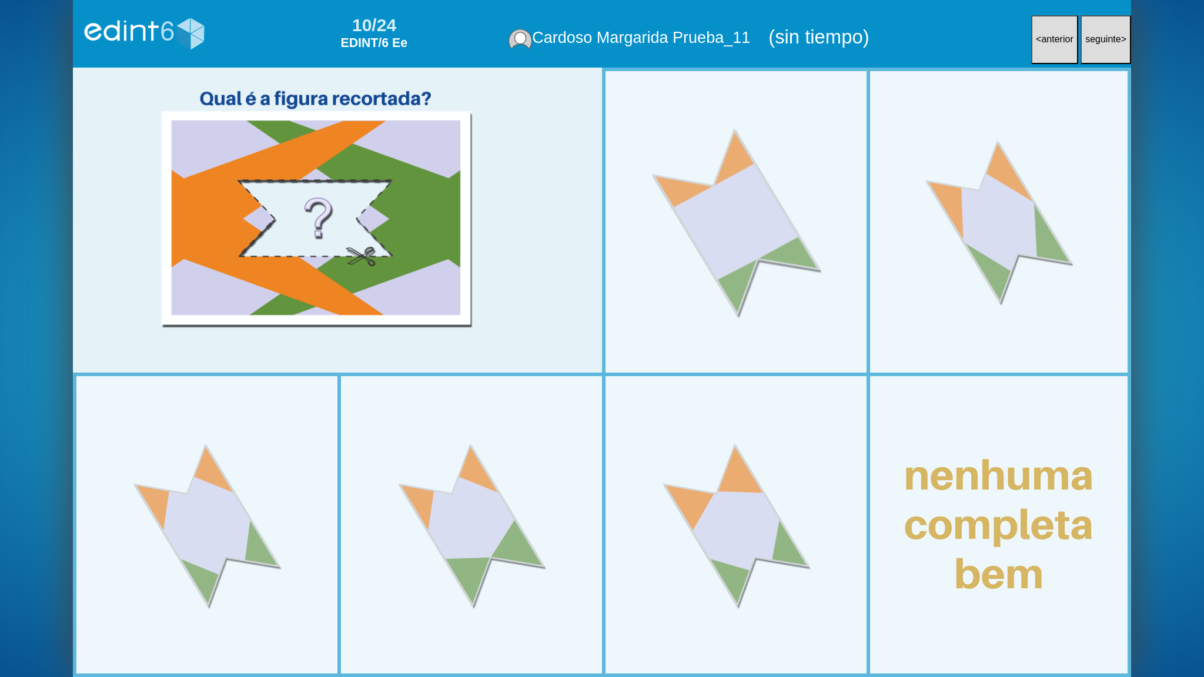
click at [688, 286] on div at bounding box center [736, 222] width 275 height 275
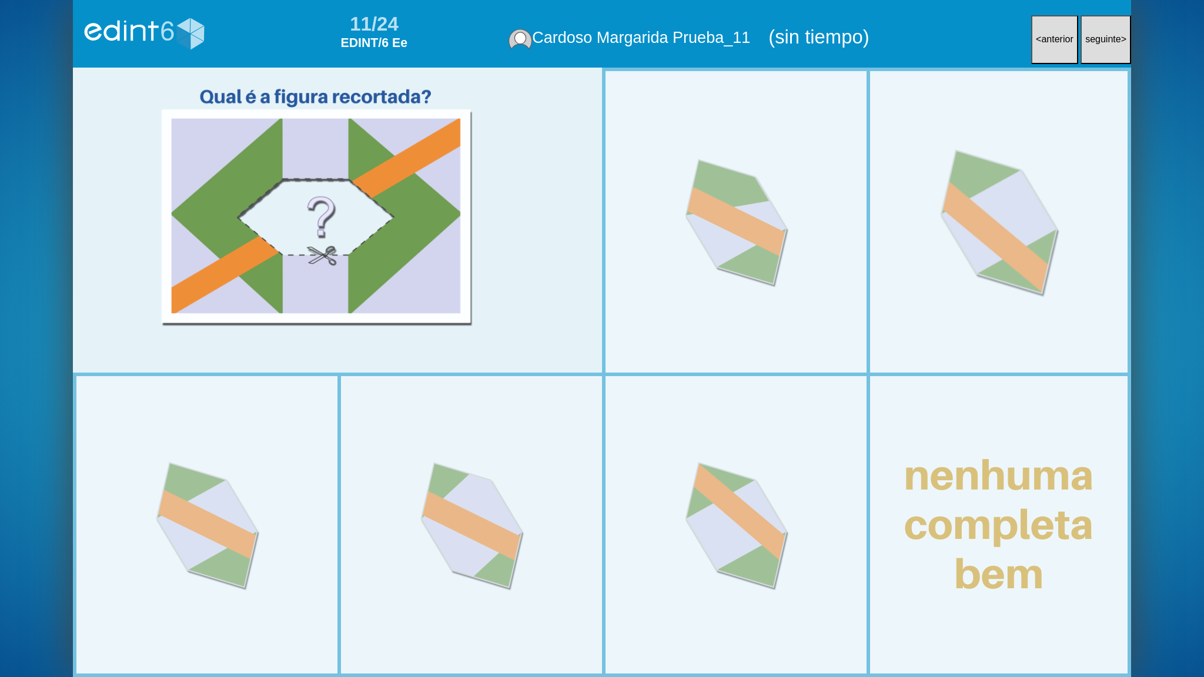
click at [924, 292] on div at bounding box center [999, 222] width 275 height 275
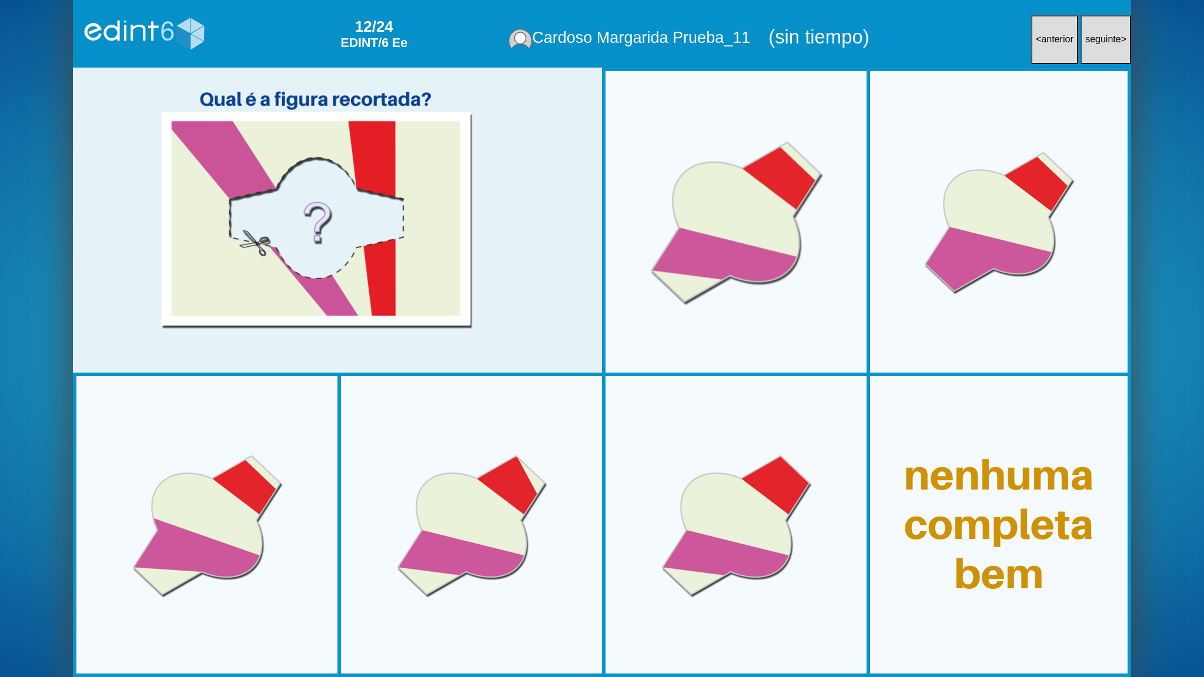
click at [736, 295] on div at bounding box center [736, 222] width 275 height 275
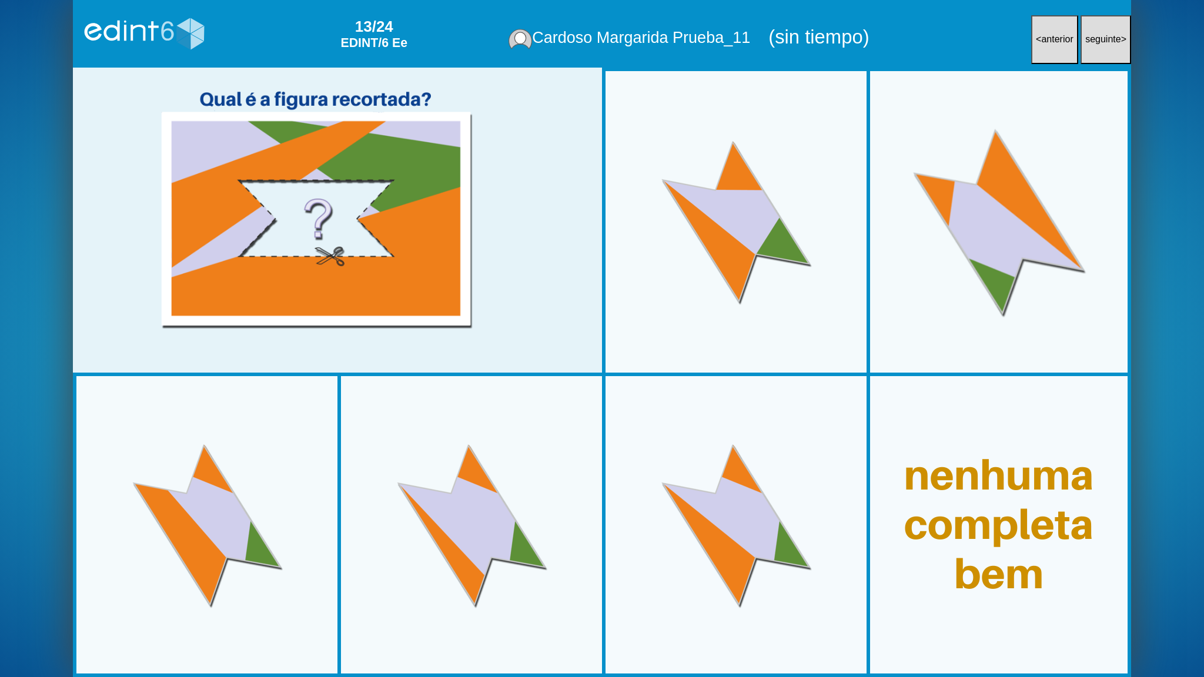
click at [1000, 270] on div at bounding box center [999, 222] width 275 height 275
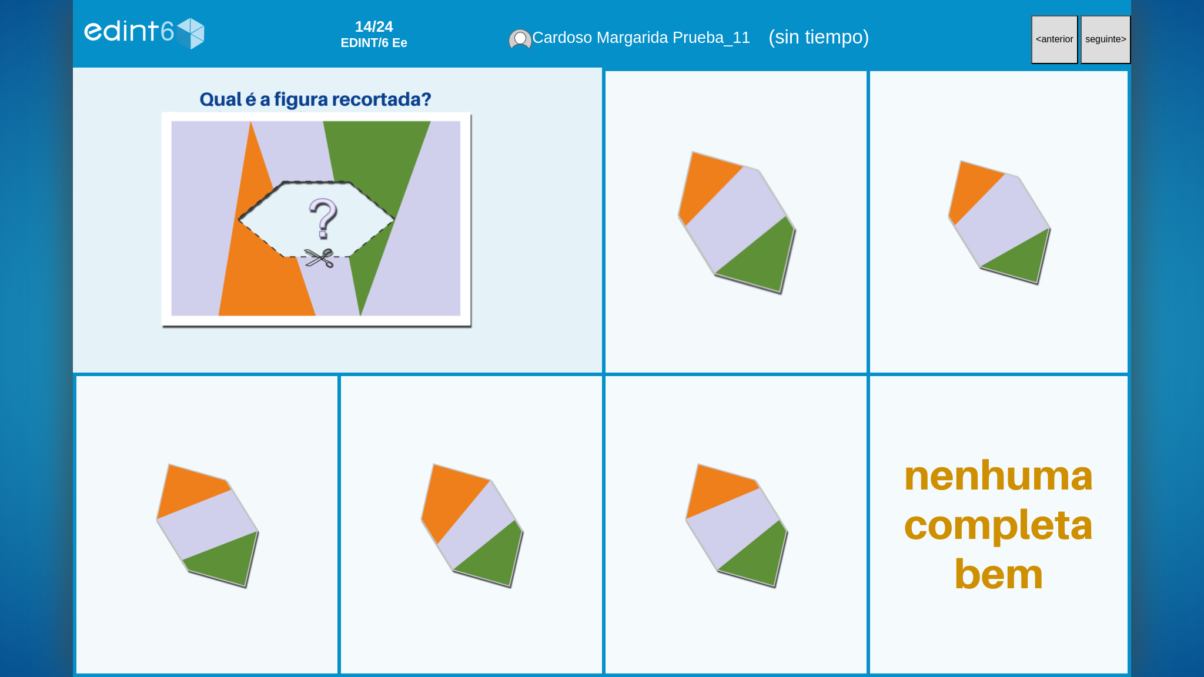
click at [807, 302] on div at bounding box center [736, 222] width 275 height 275
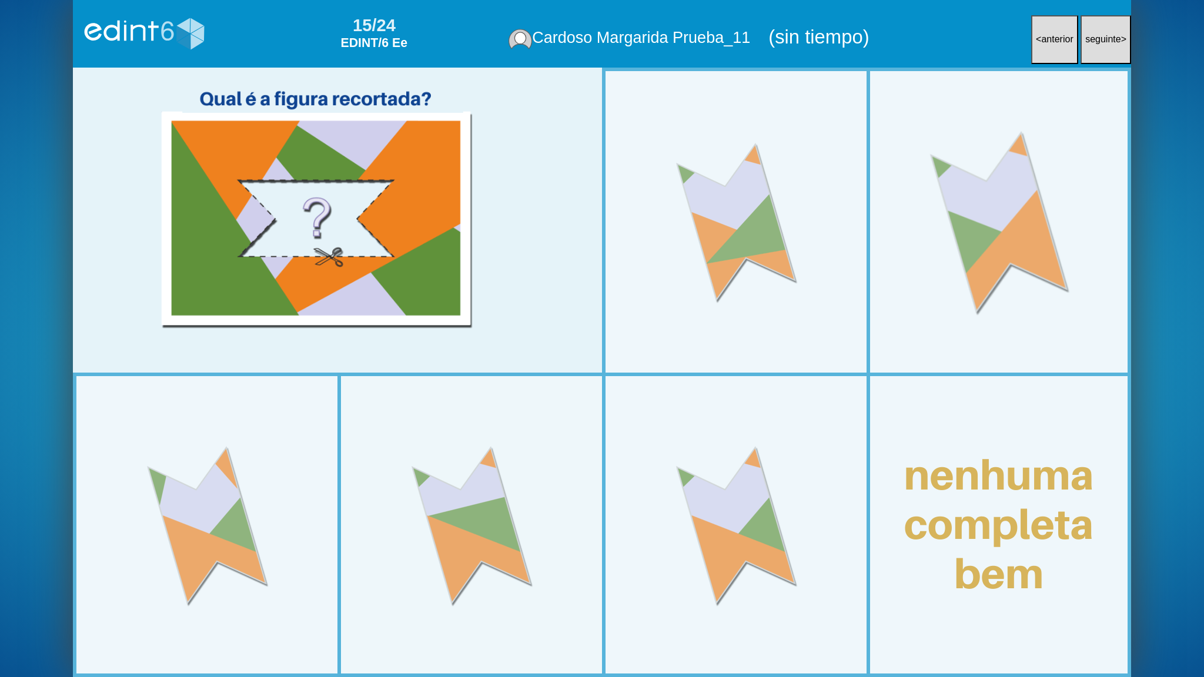
click at [970, 279] on div at bounding box center [999, 222] width 275 height 275
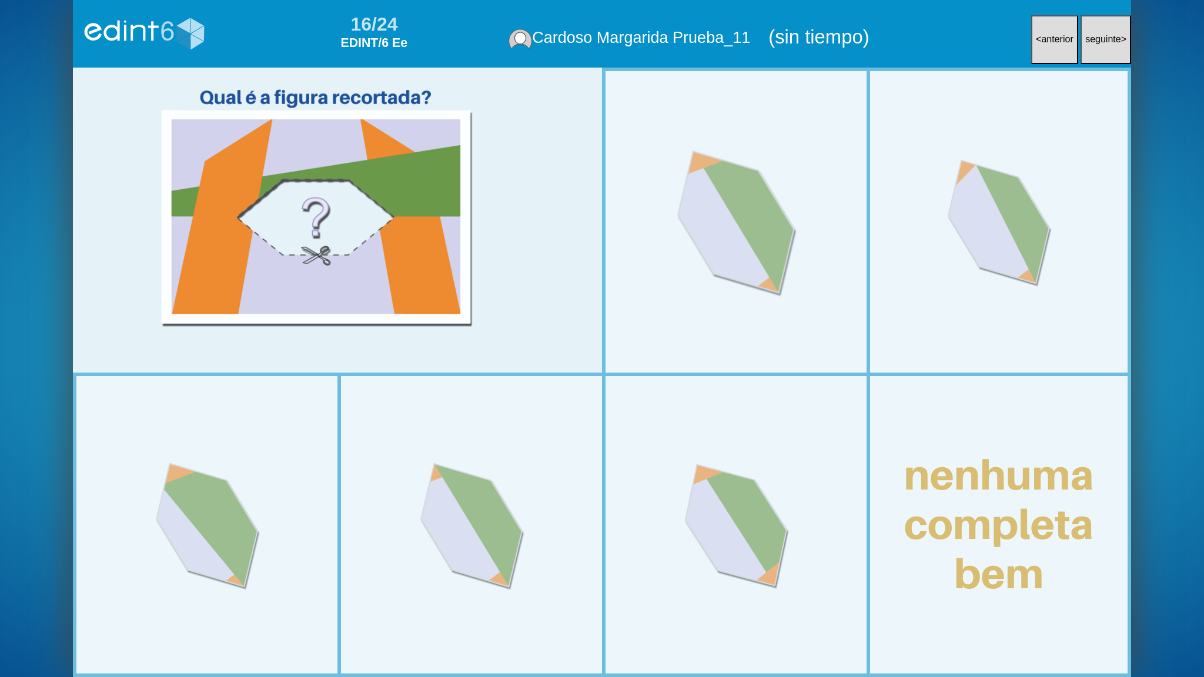
click at [748, 322] on div at bounding box center [736, 222] width 275 height 275
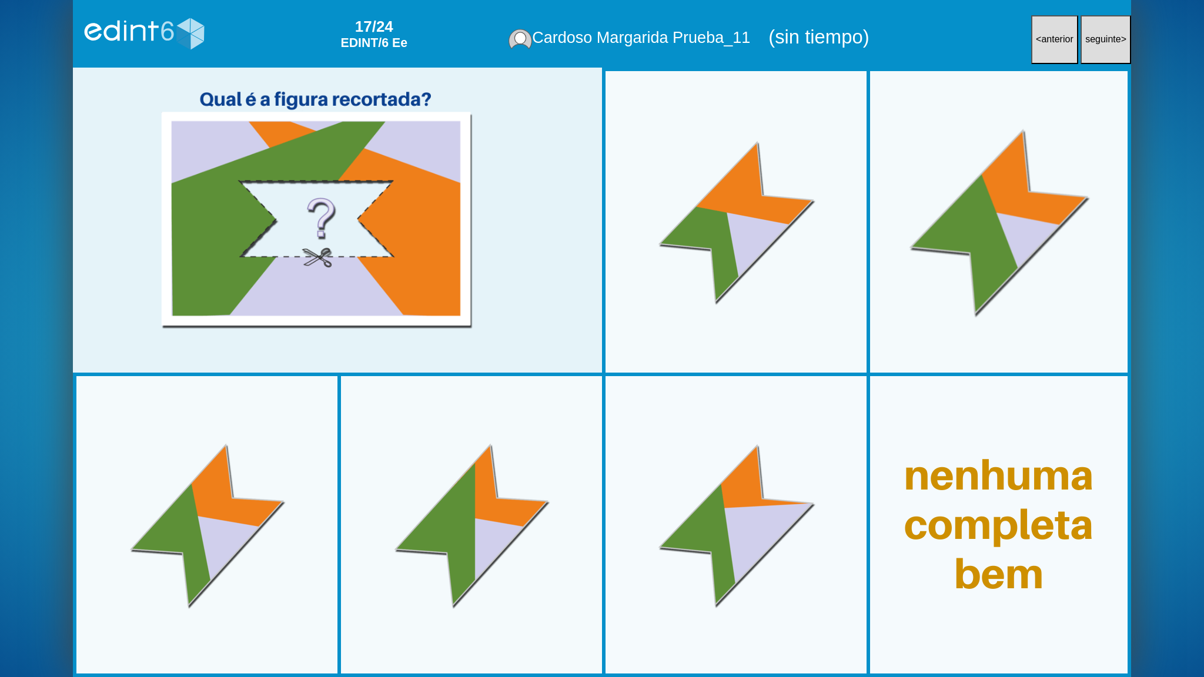
click at [913, 295] on div at bounding box center [999, 222] width 275 height 275
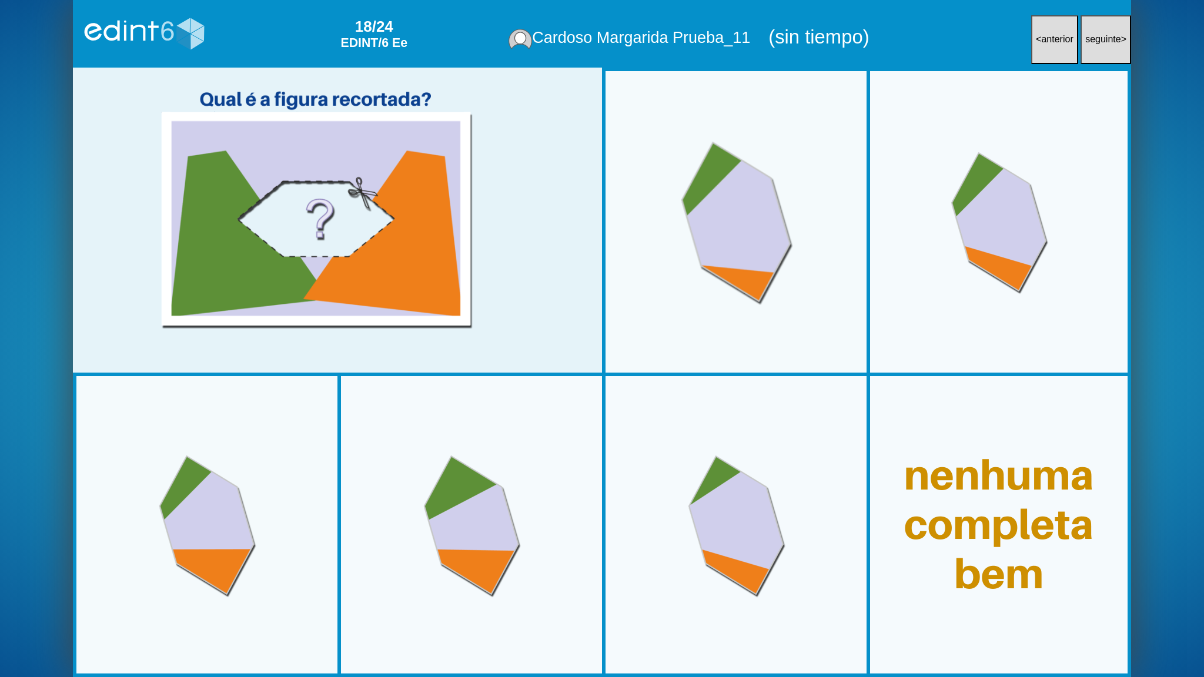
click at [712, 293] on div at bounding box center [736, 222] width 275 height 275
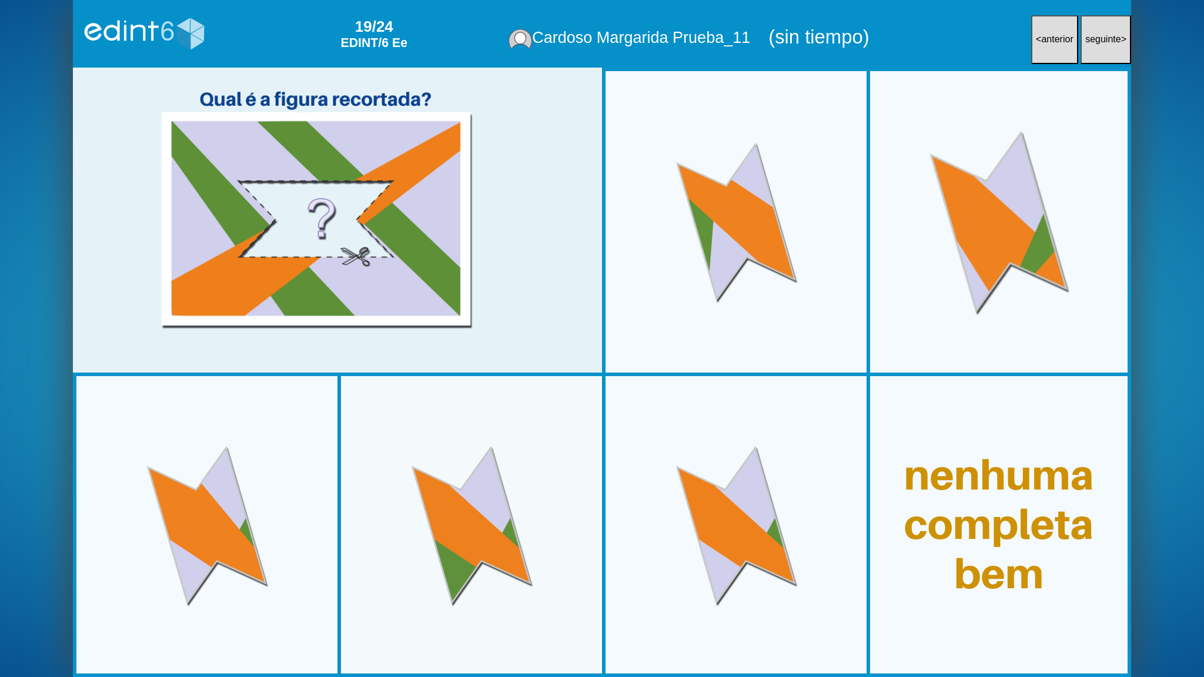
click at [1004, 270] on div at bounding box center [999, 222] width 275 height 275
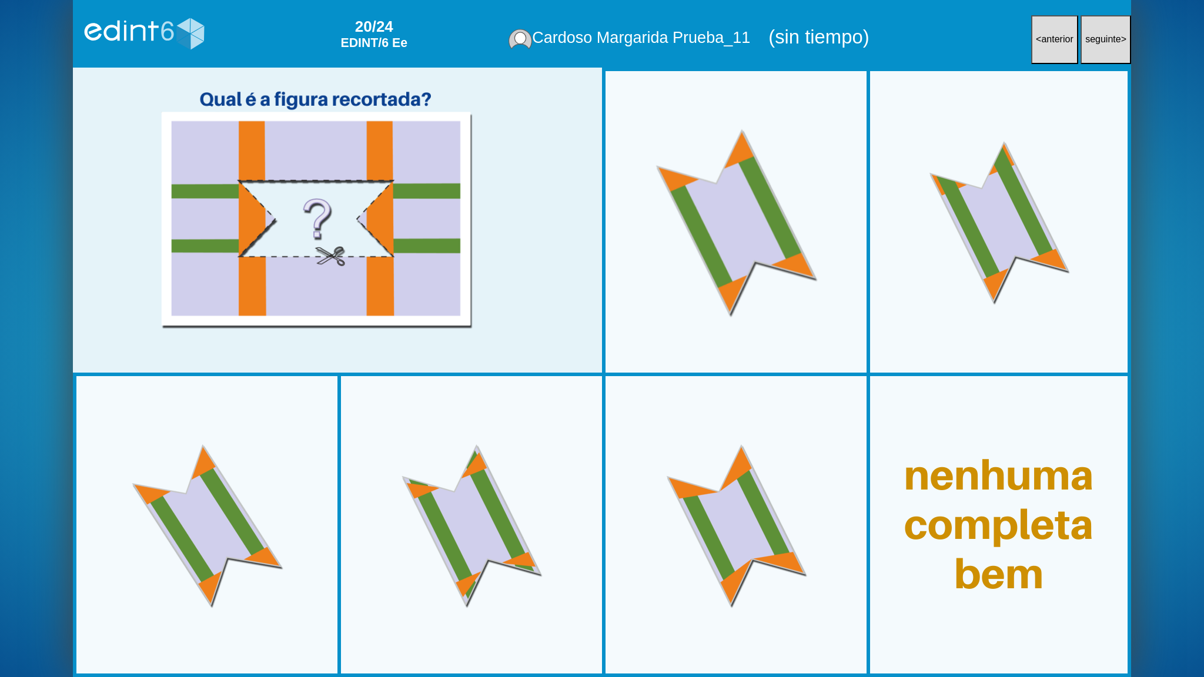
click at [757, 265] on div at bounding box center [736, 222] width 275 height 275
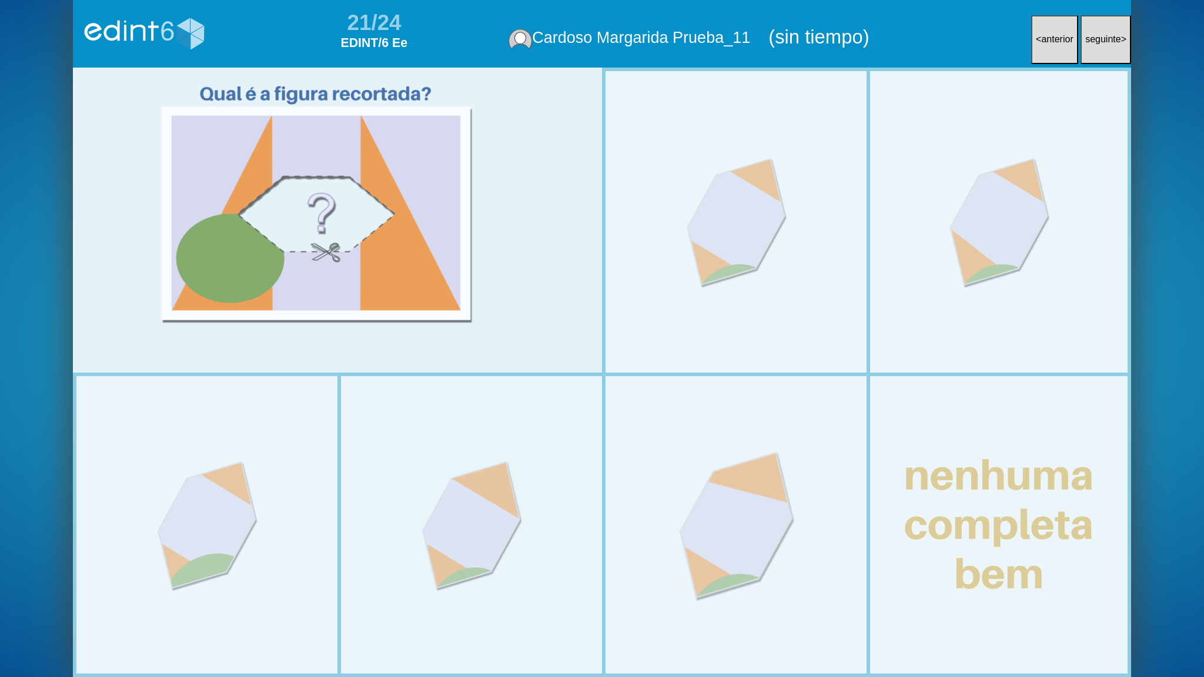
click at [706, 429] on div at bounding box center [736, 524] width 275 height 275
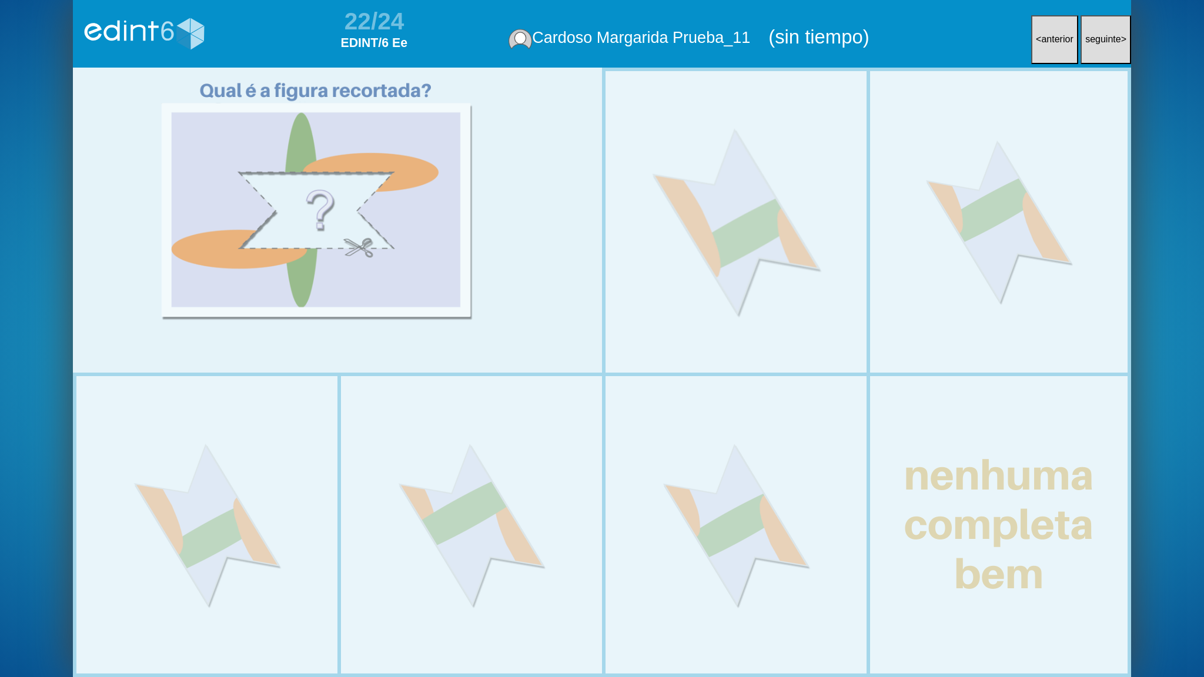
click at [731, 293] on div at bounding box center [736, 222] width 275 height 275
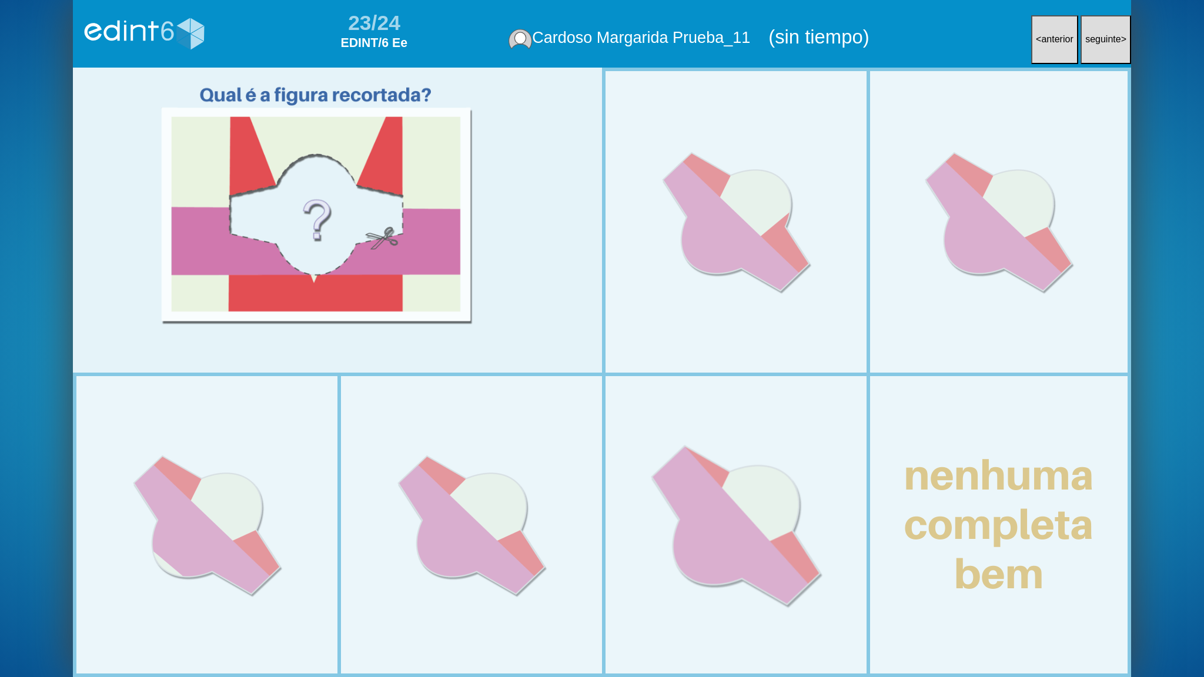
click at [737, 403] on div at bounding box center [736, 524] width 275 height 275
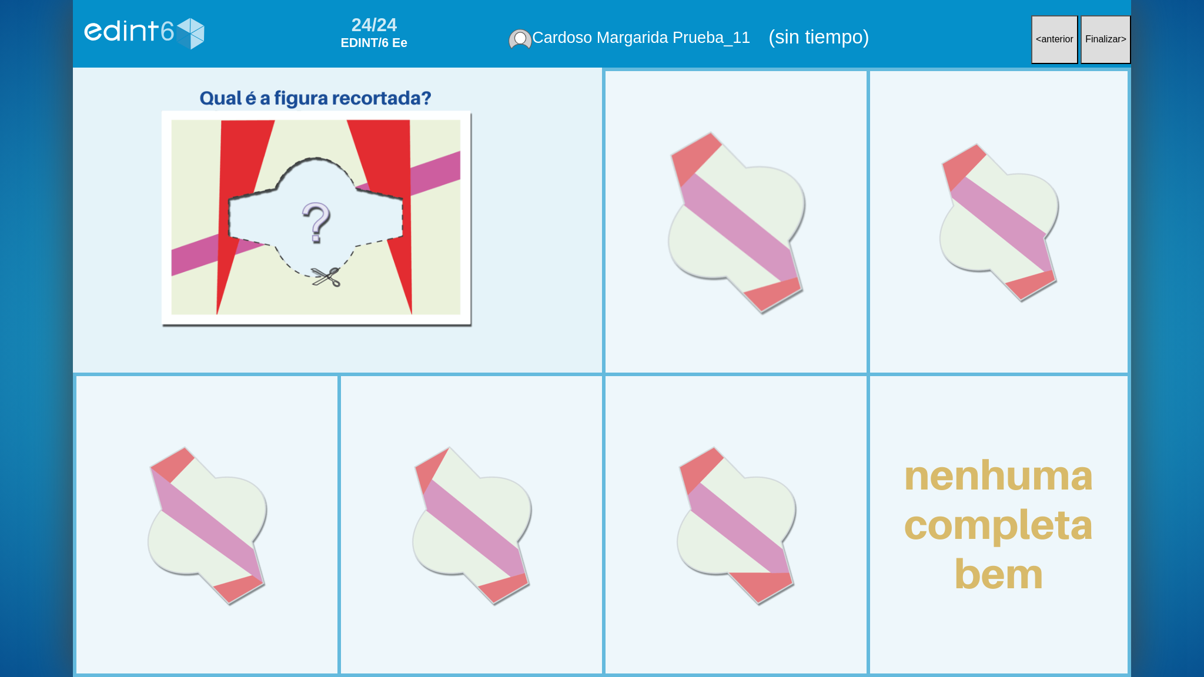
click at [758, 275] on div at bounding box center [736, 222] width 275 height 275
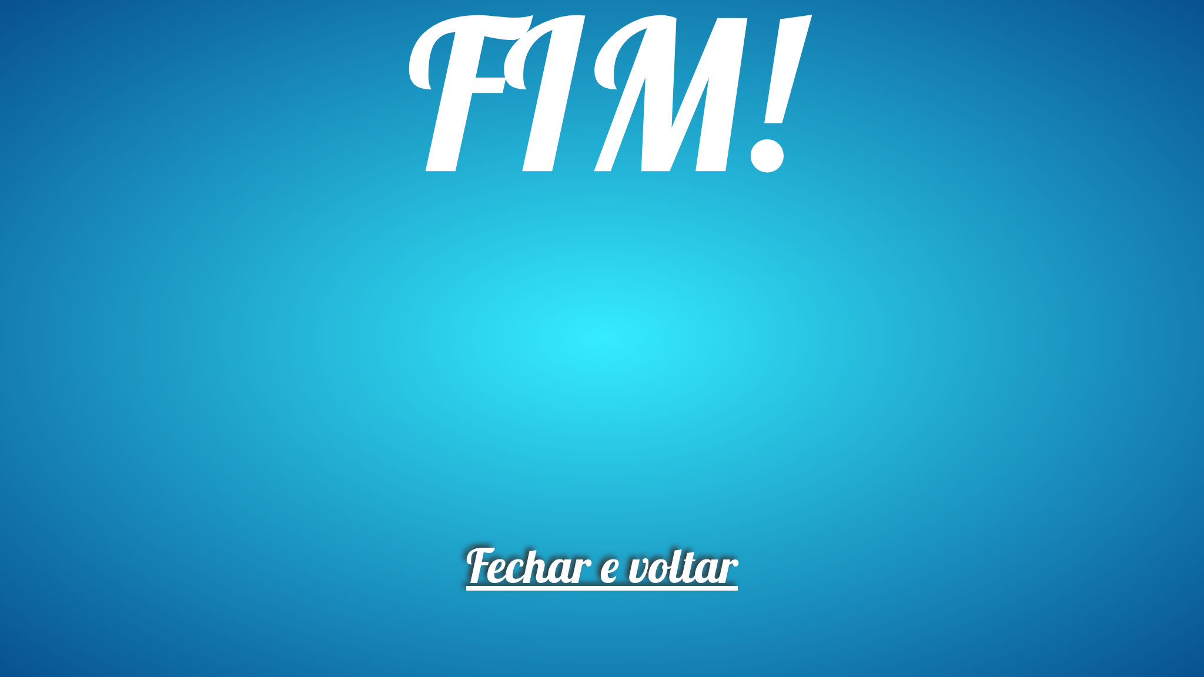
click at [634, 544] on span "Fechar e voltar" at bounding box center [602, 565] width 272 height 59
